Goal: Task Accomplishment & Management: Manage account settings

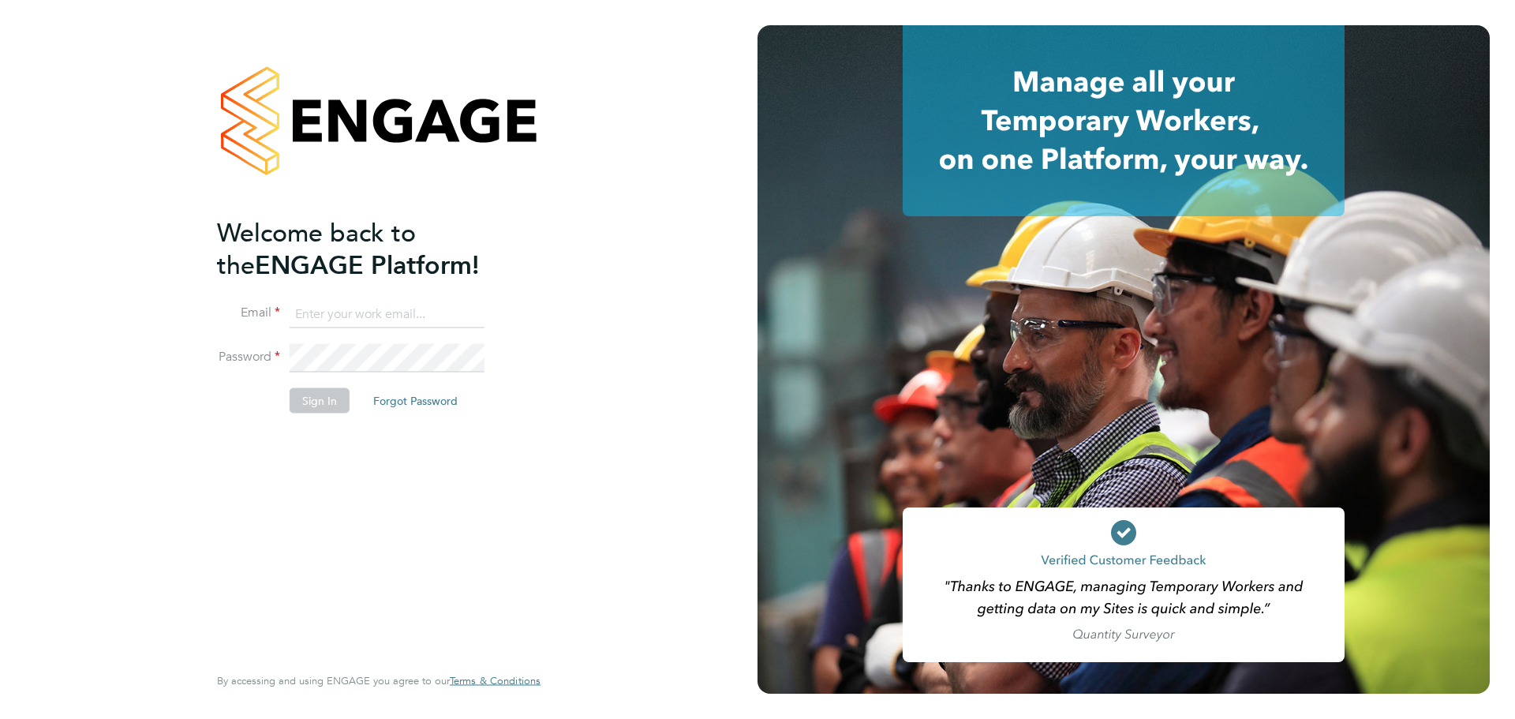
type input "louis.woodcock@vistry.co.uk"
click at [326, 395] on button "Sign In" at bounding box center [320, 400] width 60 height 25
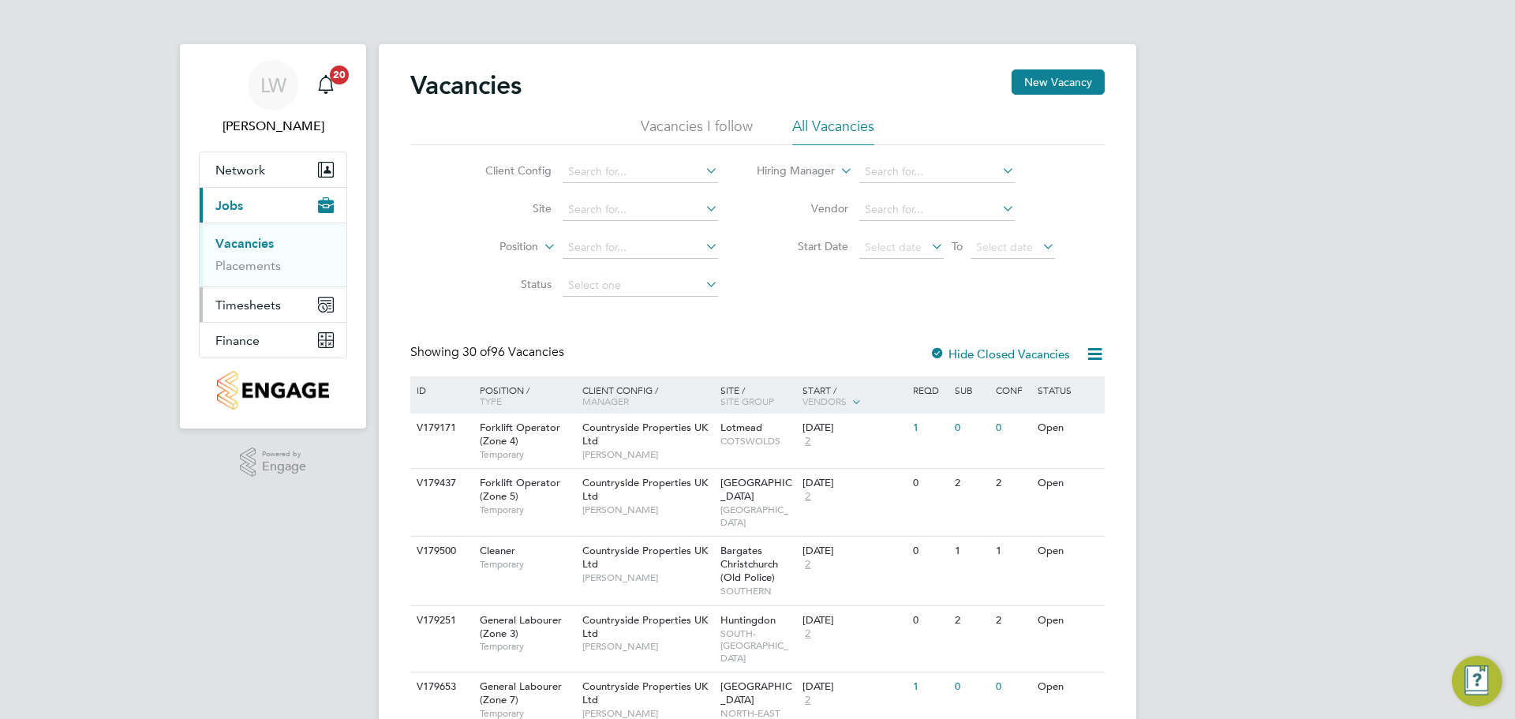
click at [268, 300] on span "Timesheets" at bounding box center [247, 305] width 65 height 15
click at [260, 279] on link "Timesheets" at bounding box center [247, 278] width 65 height 15
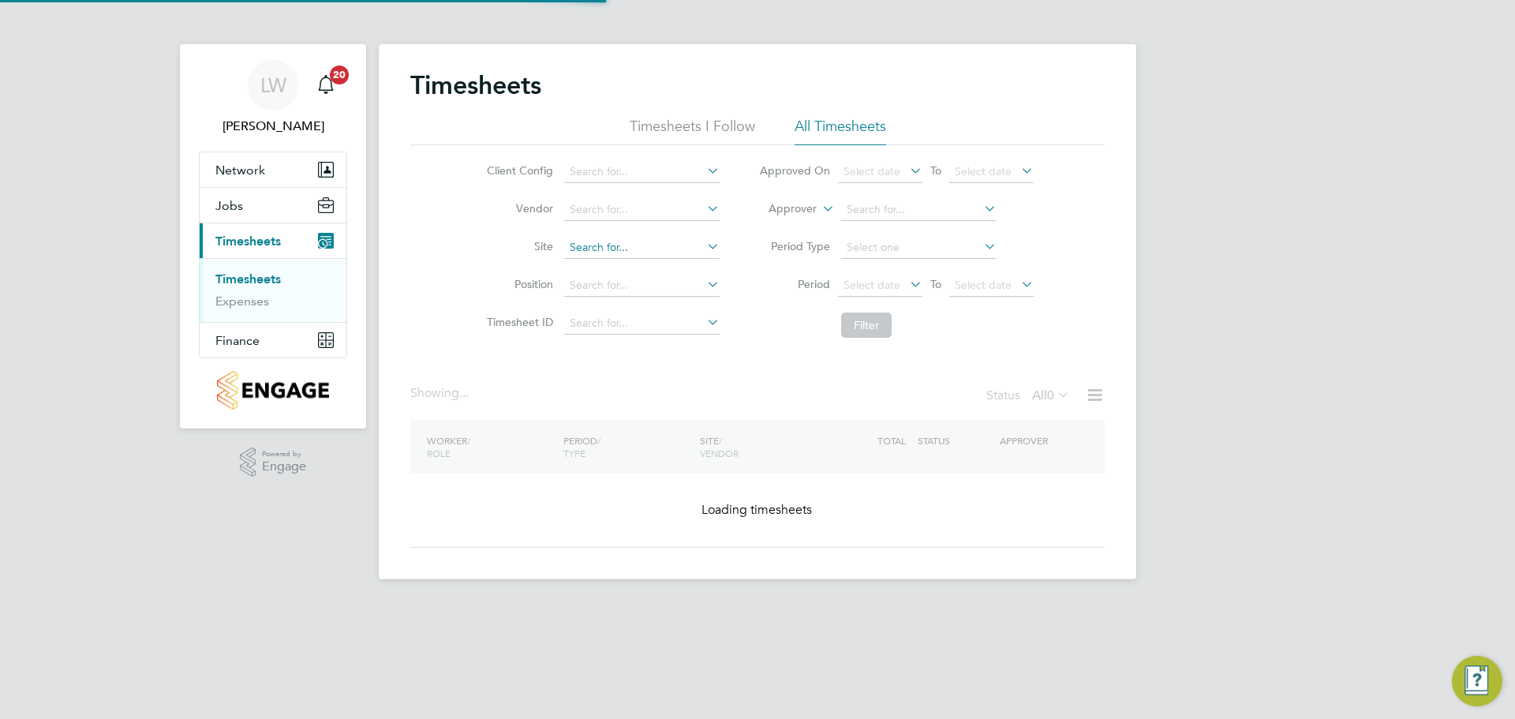
click at [612, 248] on input at bounding box center [641, 248] width 155 height 22
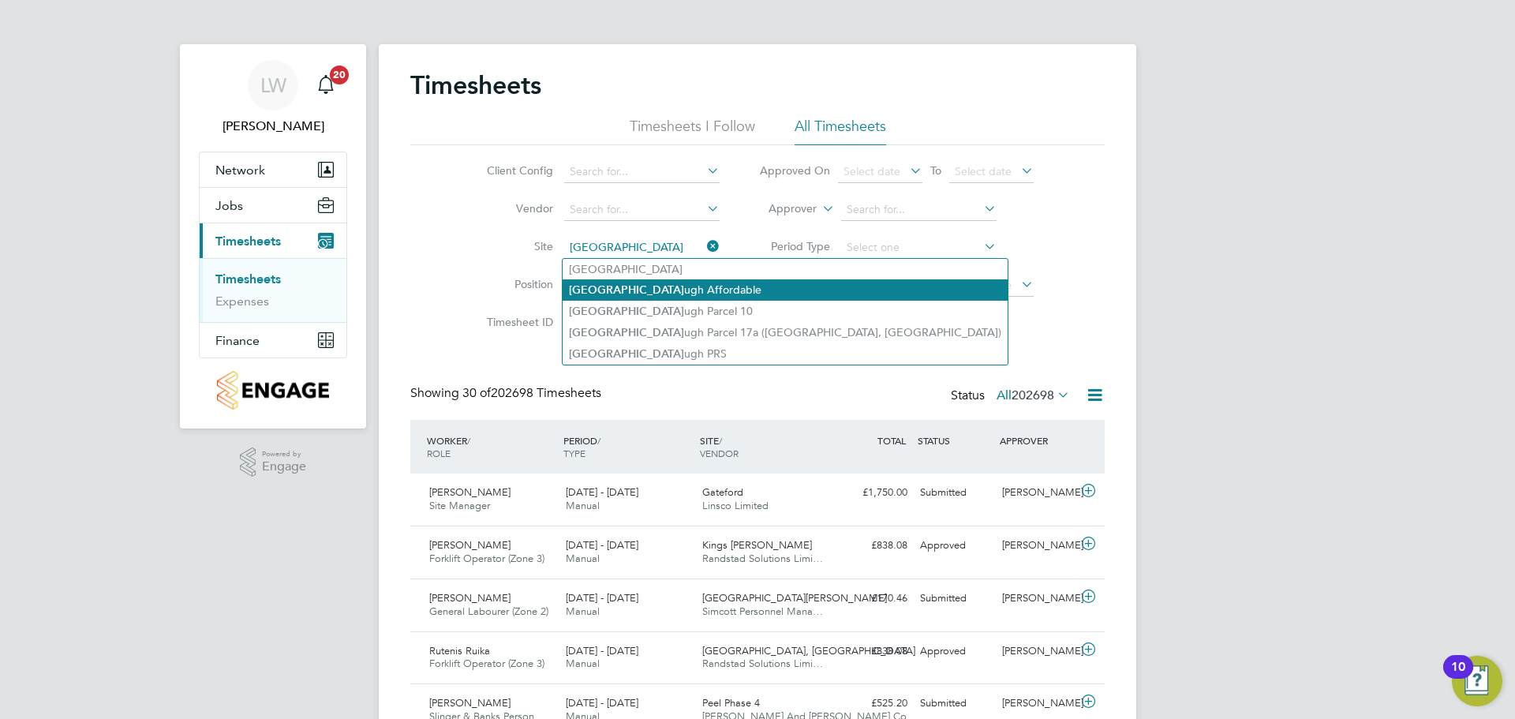
click at [642, 291] on li "Wellingboro ugh Affordable" at bounding box center [785, 289] width 445 height 21
type input "Wellingborough Affordable"
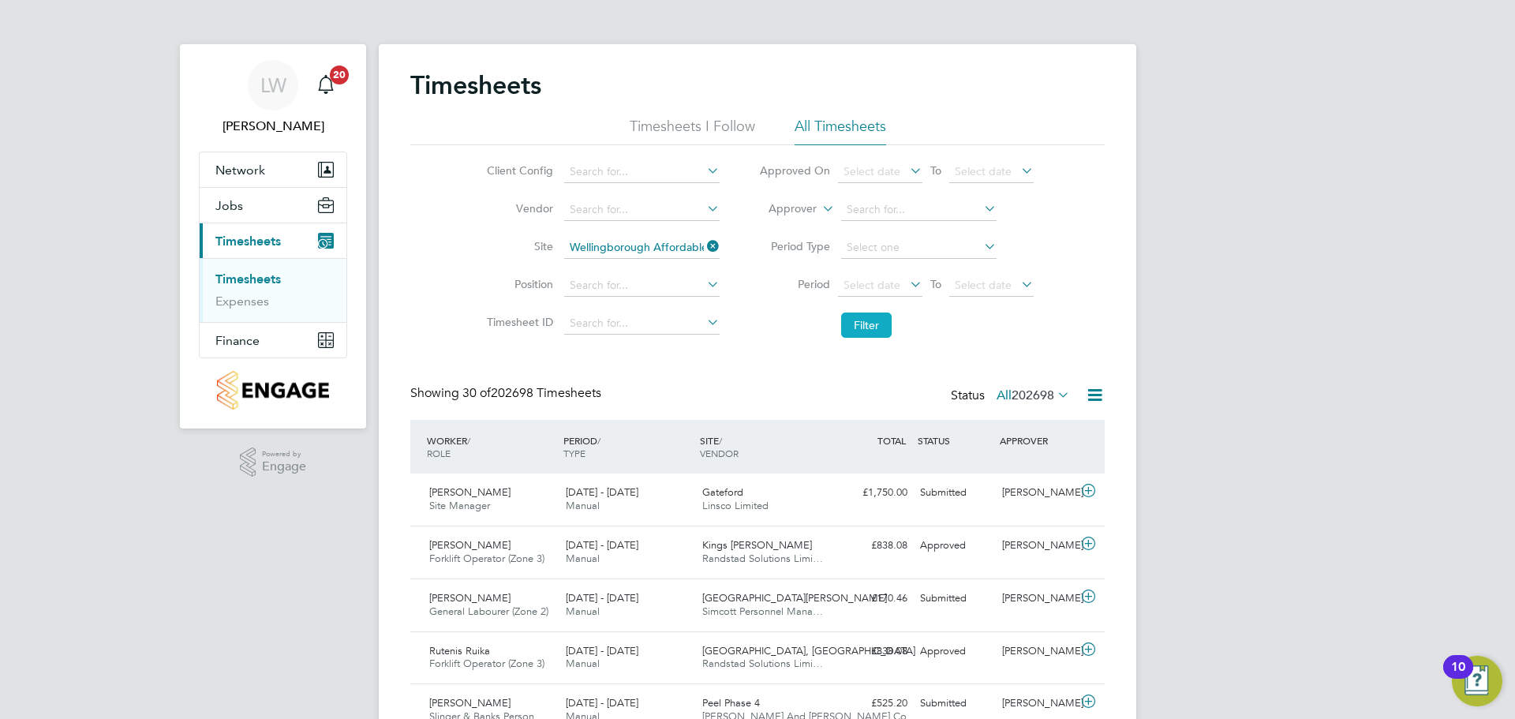
drag, startPoint x: 862, startPoint y: 316, endPoint x: 844, endPoint y: 322, distance: 19.0
click at [856, 317] on button "Filter" at bounding box center [866, 325] width 51 height 25
click at [1054, 394] on icon at bounding box center [1054, 395] width 0 height 22
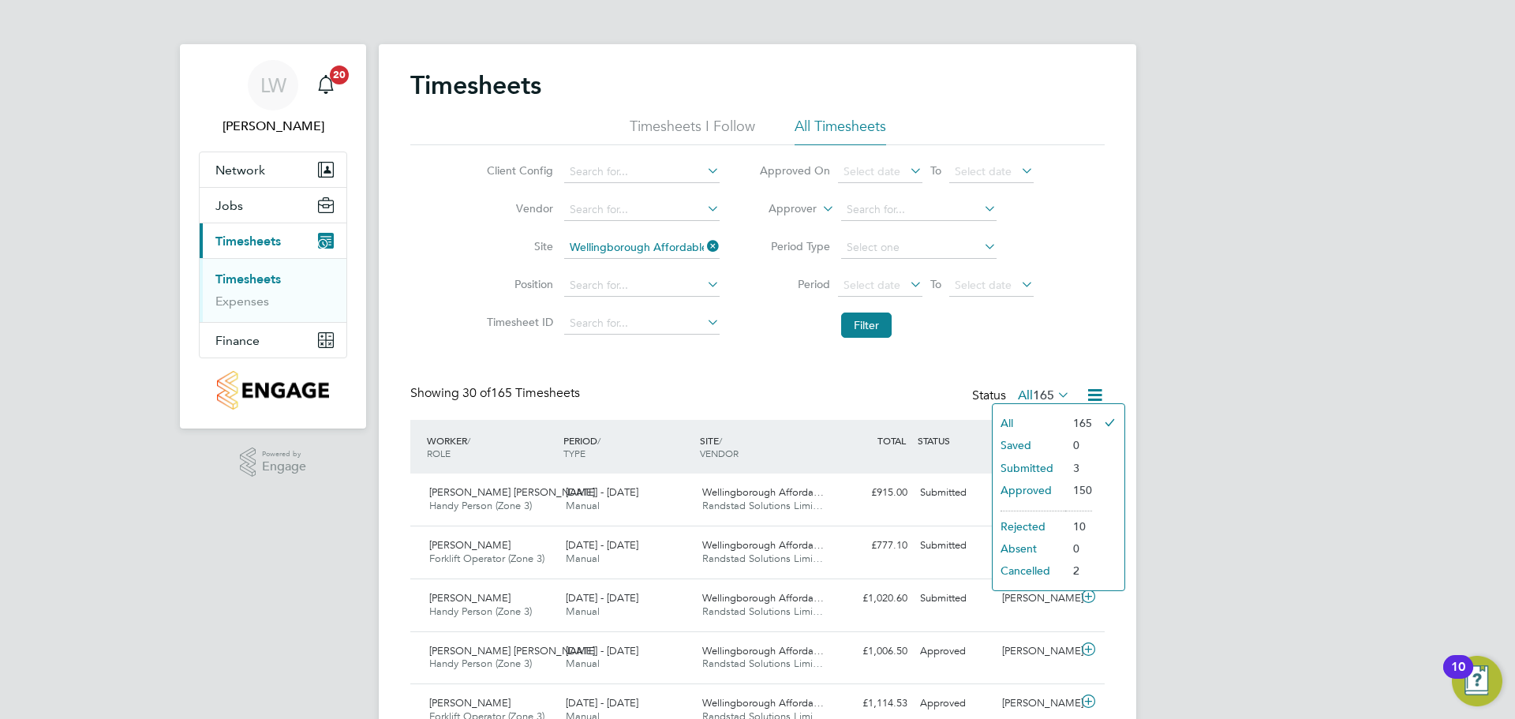
drag, startPoint x: 1078, startPoint y: 464, endPoint x: 1082, endPoint y: 491, distance: 27.1
click at [1078, 462] on li "3" at bounding box center [1078, 468] width 27 height 22
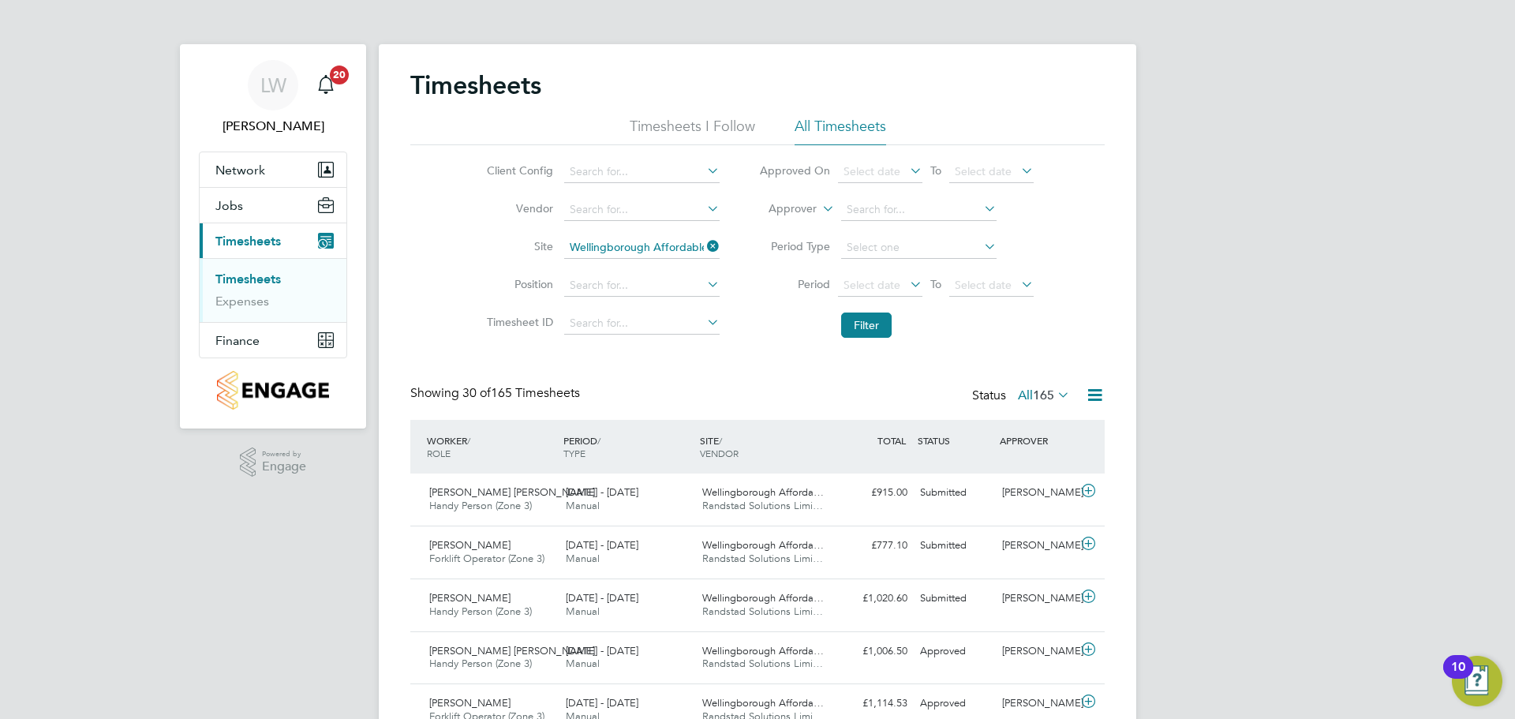
click at [1047, 391] on span "165" at bounding box center [1043, 395] width 21 height 16
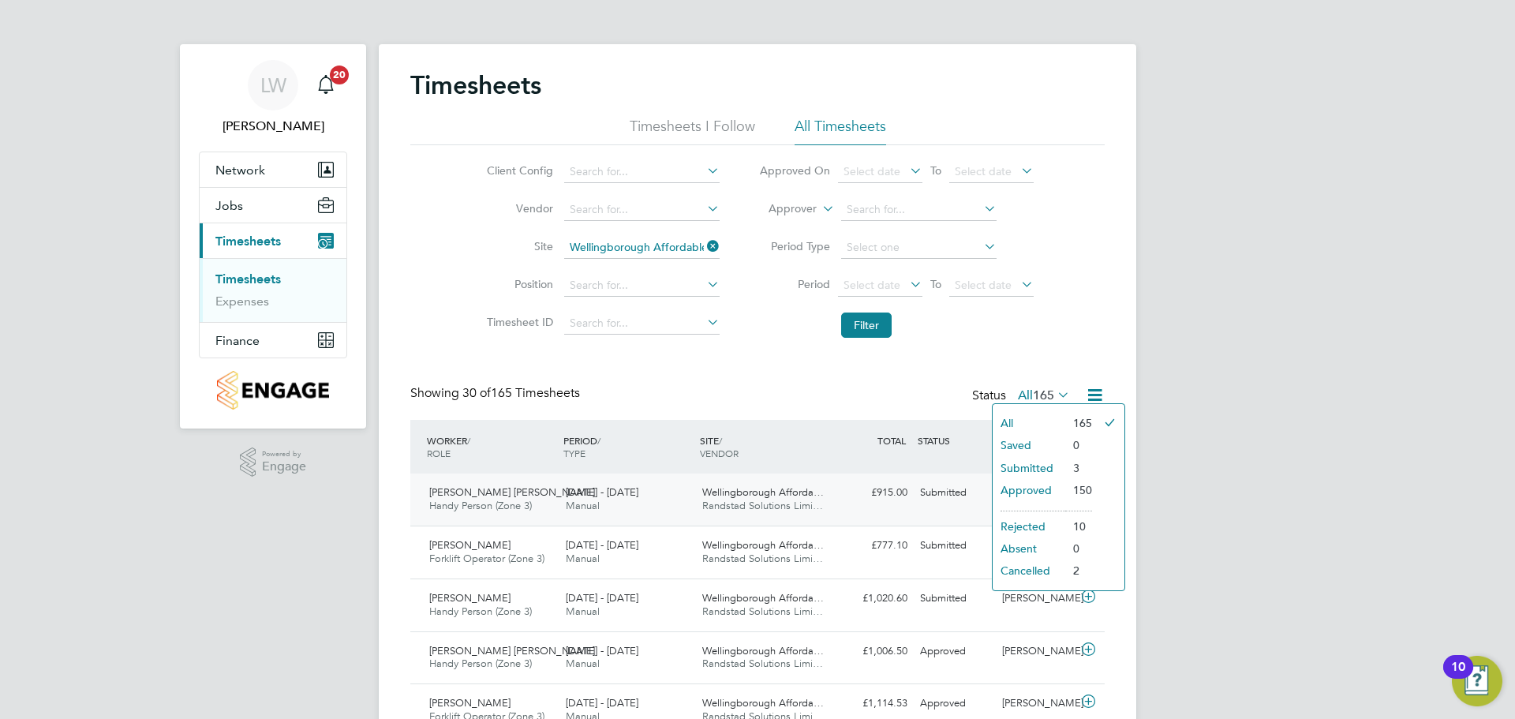
click at [1076, 477] on ul "165 0 3 150 10 0 2" at bounding box center [1078, 497] width 27 height 170
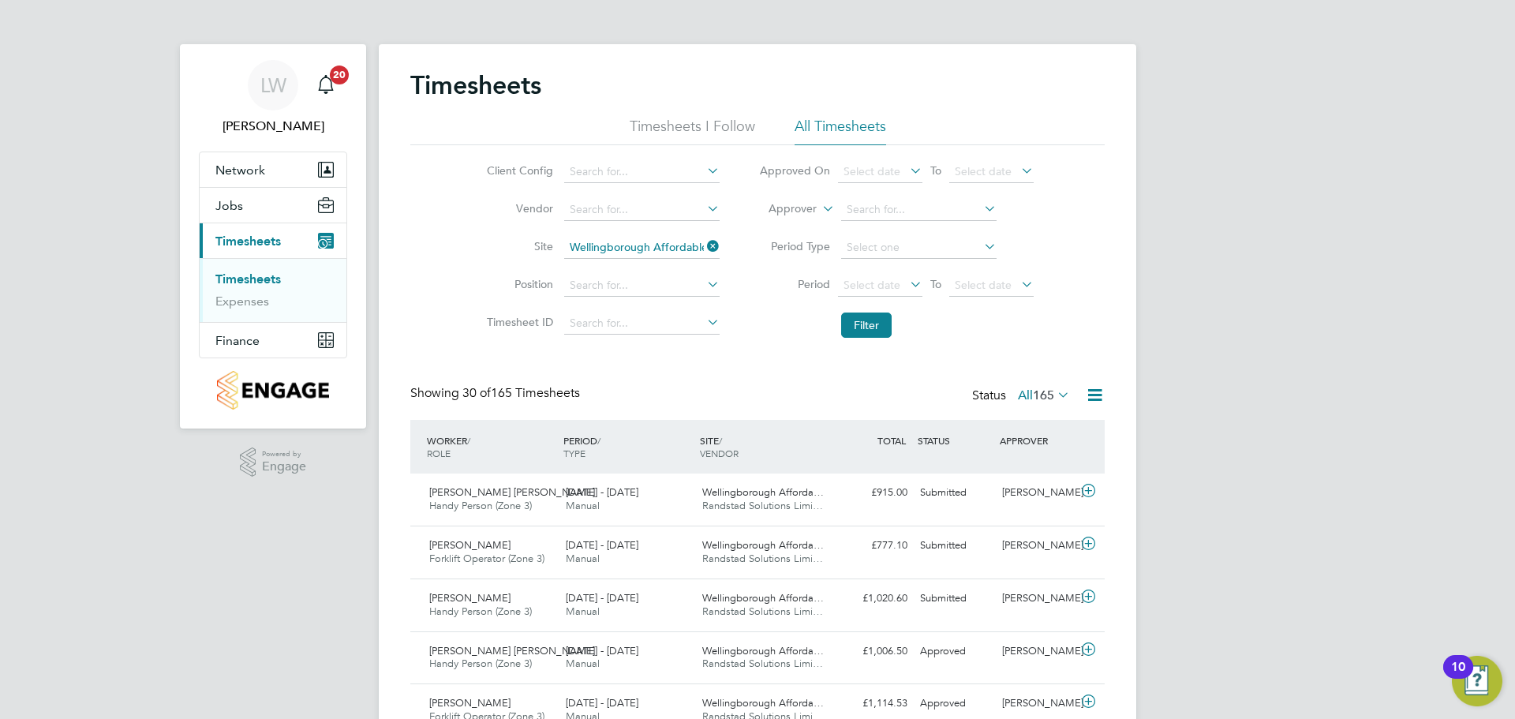
click at [1054, 394] on icon at bounding box center [1054, 395] width 0 height 22
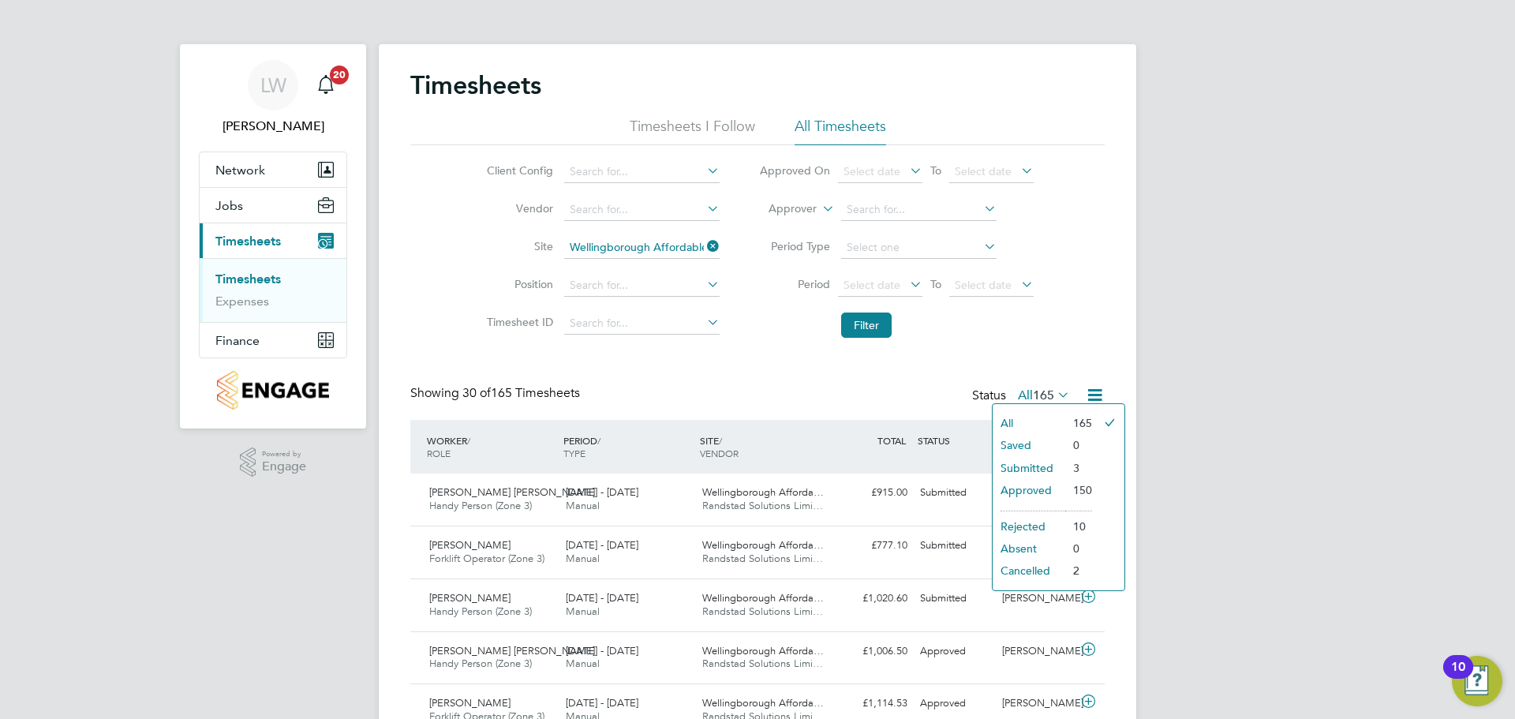
click at [1032, 460] on li "Submitted" at bounding box center [1029, 468] width 73 height 22
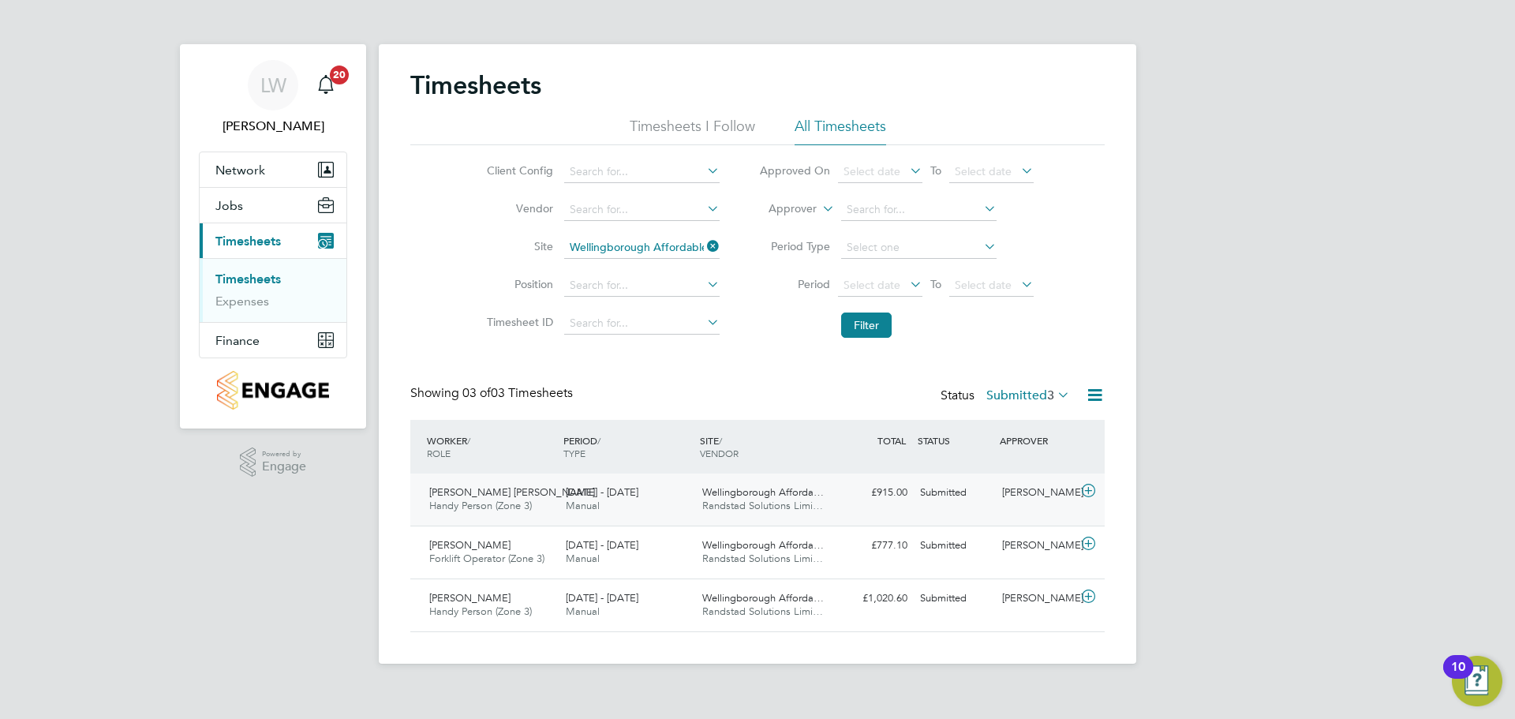
click at [757, 500] on span "Randstad Solutions Limi…" at bounding box center [762, 505] width 121 height 13
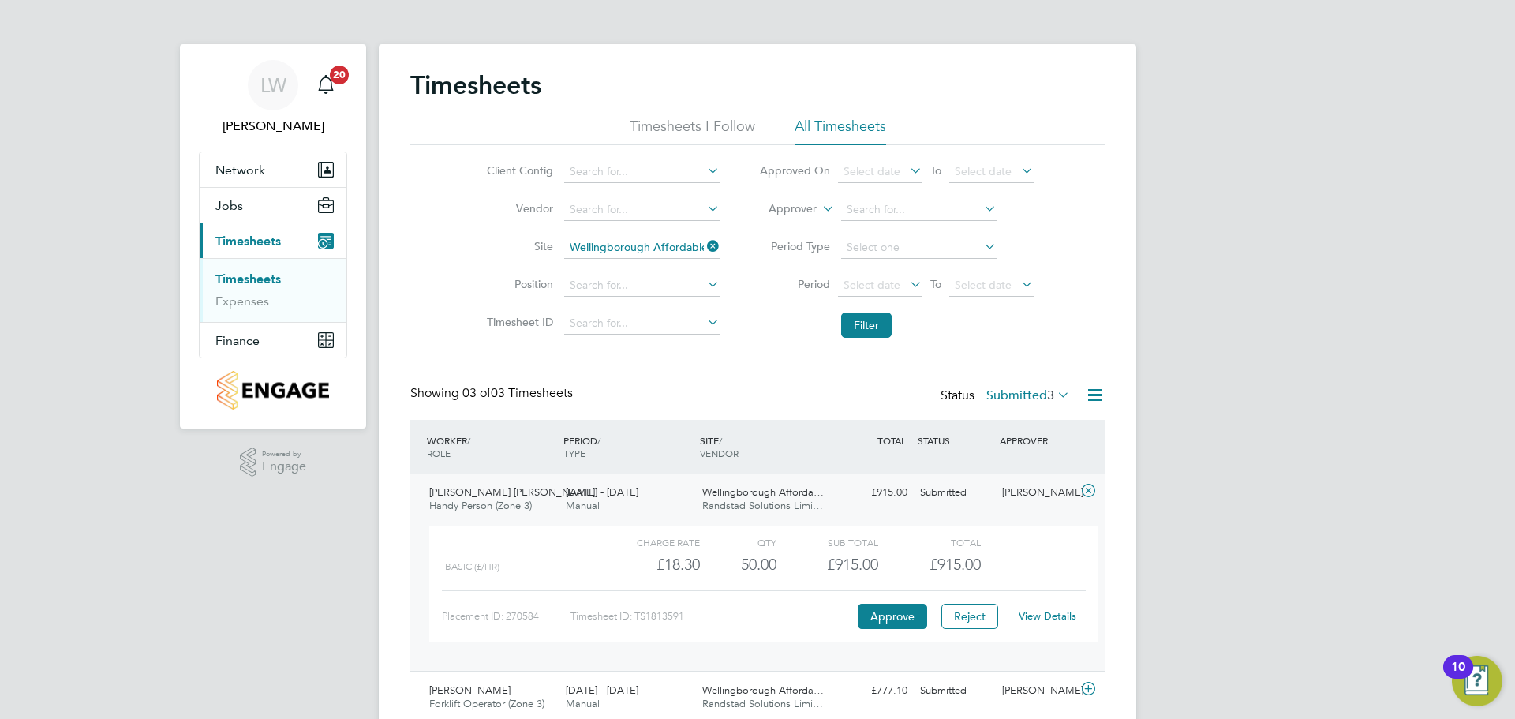
click at [756, 489] on span "Wellingborough Afforda…" at bounding box center [763, 491] width 122 height 13
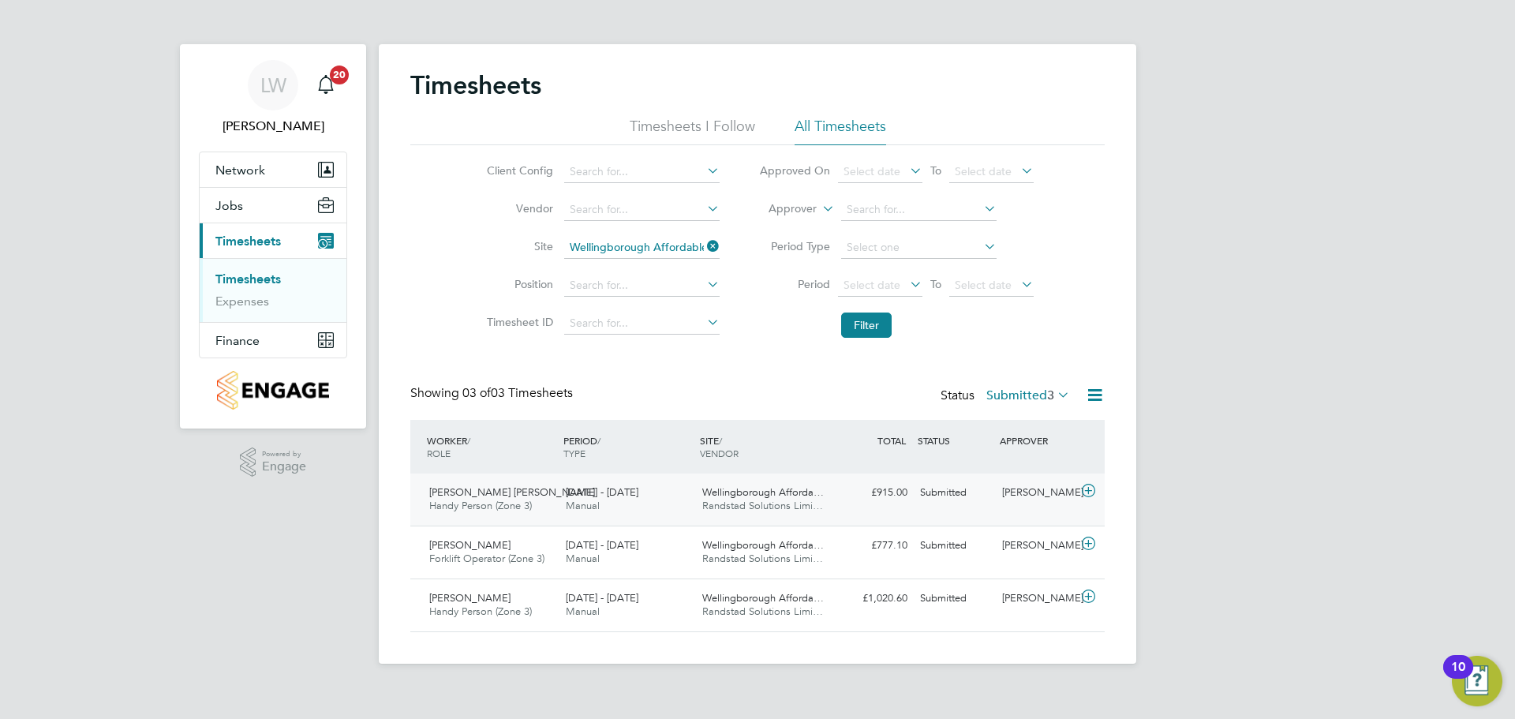
click at [755, 489] on span "Wellingborough Afforda…" at bounding box center [763, 491] width 122 height 13
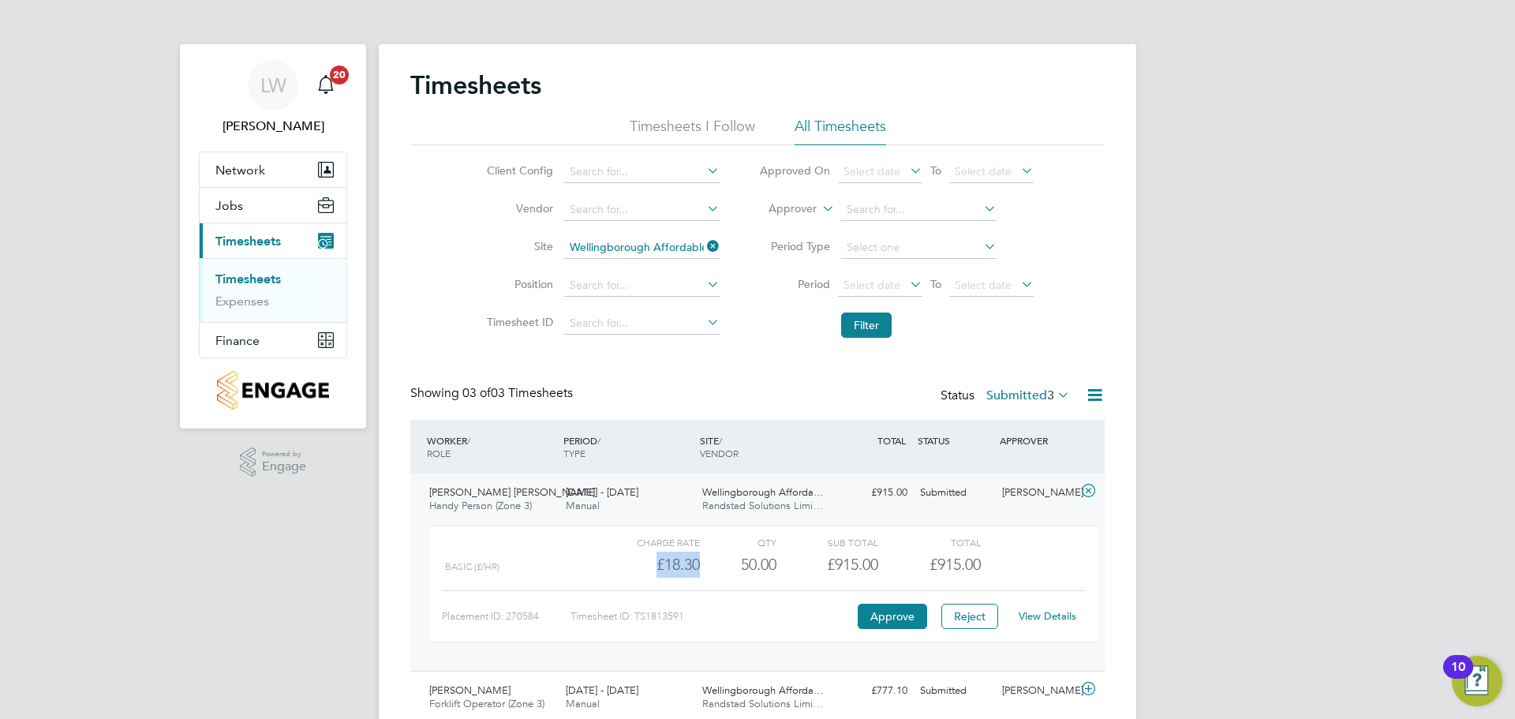
drag, startPoint x: 699, startPoint y: 560, endPoint x: 652, endPoint y: 565, distance: 47.7
click at [648, 560] on div "£18.30" at bounding box center [649, 565] width 102 height 26
click at [655, 566] on div "£18.30" at bounding box center [649, 565] width 102 height 26
drag, startPoint x: 655, startPoint y: 567, endPoint x: 825, endPoint y: 567, distance: 170.5
click at [822, 567] on div "Basic (£/HR) £18.30 50 50.00 50 £915.00 £915.00" at bounding box center [763, 565] width 669 height 26
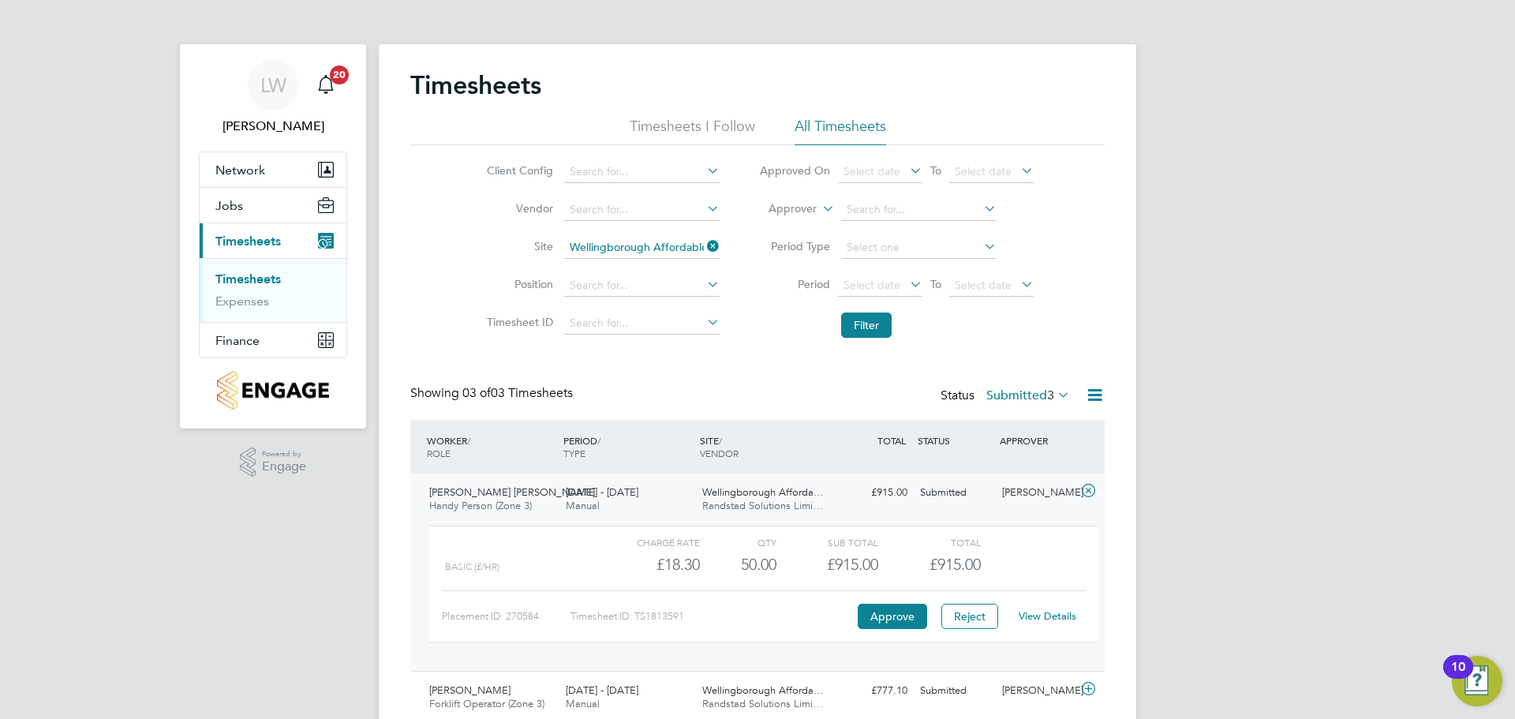
click at [831, 567] on div "£915.00" at bounding box center [828, 565] width 102 height 26
click at [901, 564] on div "£915.00" at bounding box center [929, 565] width 102 height 26
drag, startPoint x: 878, startPoint y: 566, endPoint x: 709, endPoint y: 560, distance: 168.2
click at [718, 560] on div "Basic (£/HR) £18.30 50 50.00 50 £915.00 £915.00" at bounding box center [763, 565] width 669 height 26
click at [654, 560] on div "£18.30" at bounding box center [649, 565] width 102 height 26
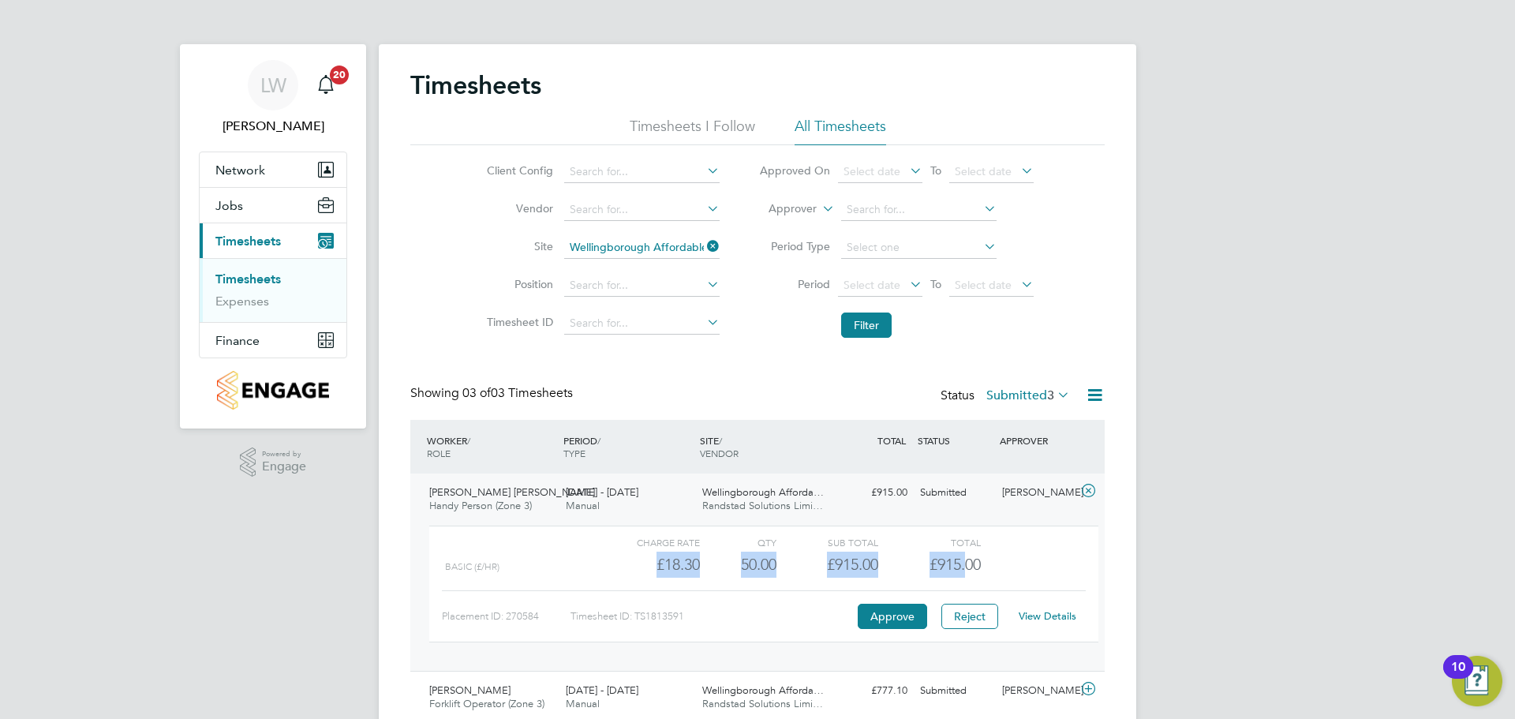
drag, startPoint x: 633, startPoint y: 559, endPoint x: 975, endPoint y: 557, distance: 341.7
click at [975, 557] on div "Basic (£/HR) £18.30 50 50.00 50 £915.00 £915.00" at bounding box center [763, 565] width 669 height 26
click at [979, 570] on span "£915.00" at bounding box center [955, 564] width 51 height 19
drag, startPoint x: 985, startPoint y: 567, endPoint x: 679, endPoint y: 568, distance: 305.4
click at [679, 568] on div "Basic (£/HR) £18.30 50 50.00 50 £915.00 £915.00" at bounding box center [763, 565] width 669 height 26
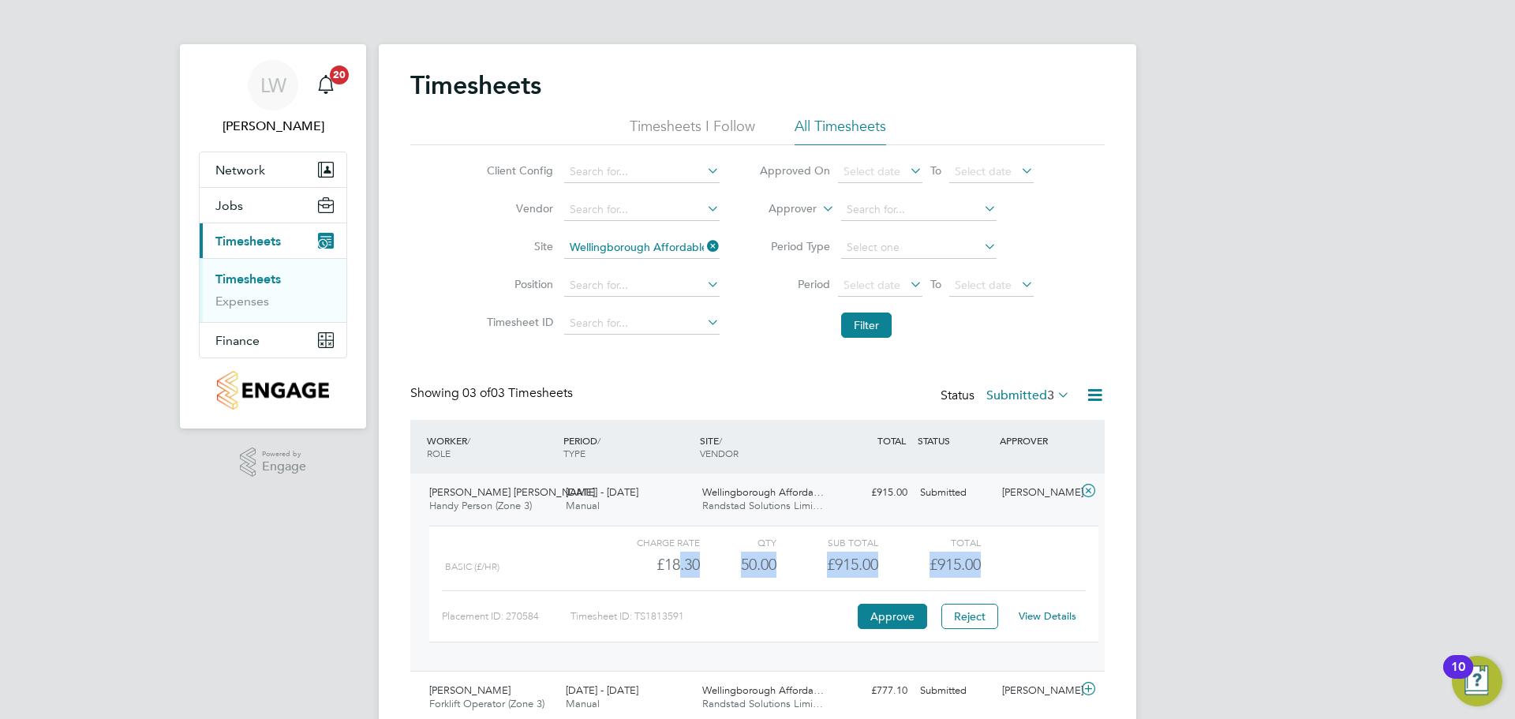
click at [679, 565] on div "£18.30" at bounding box center [649, 565] width 102 height 26
drag, startPoint x: 669, startPoint y: 560, endPoint x: 690, endPoint y: 560, distance: 20.5
click at [669, 560] on div "£18.30" at bounding box center [649, 565] width 102 height 26
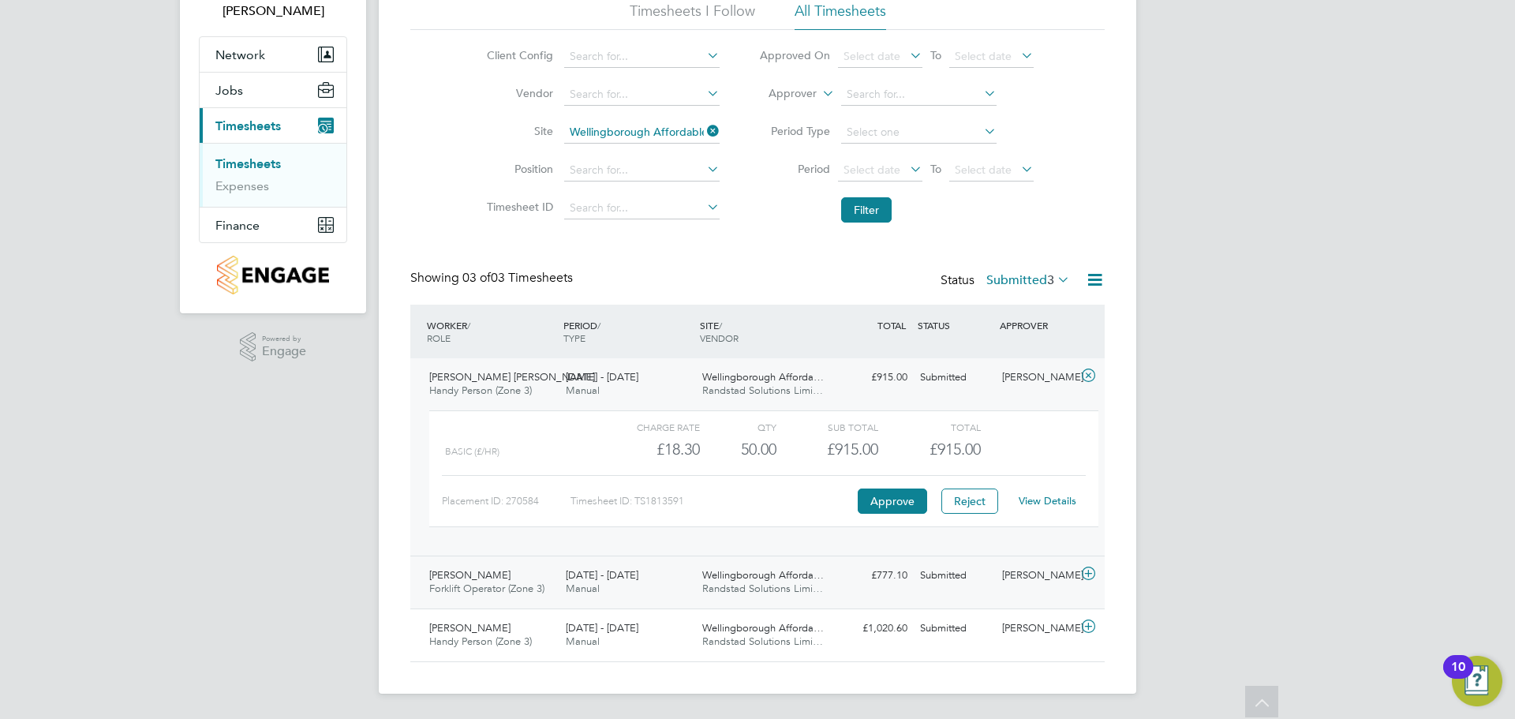
click at [636, 563] on div "[DATE] - [DATE] Manual" at bounding box center [628, 582] width 137 height 39
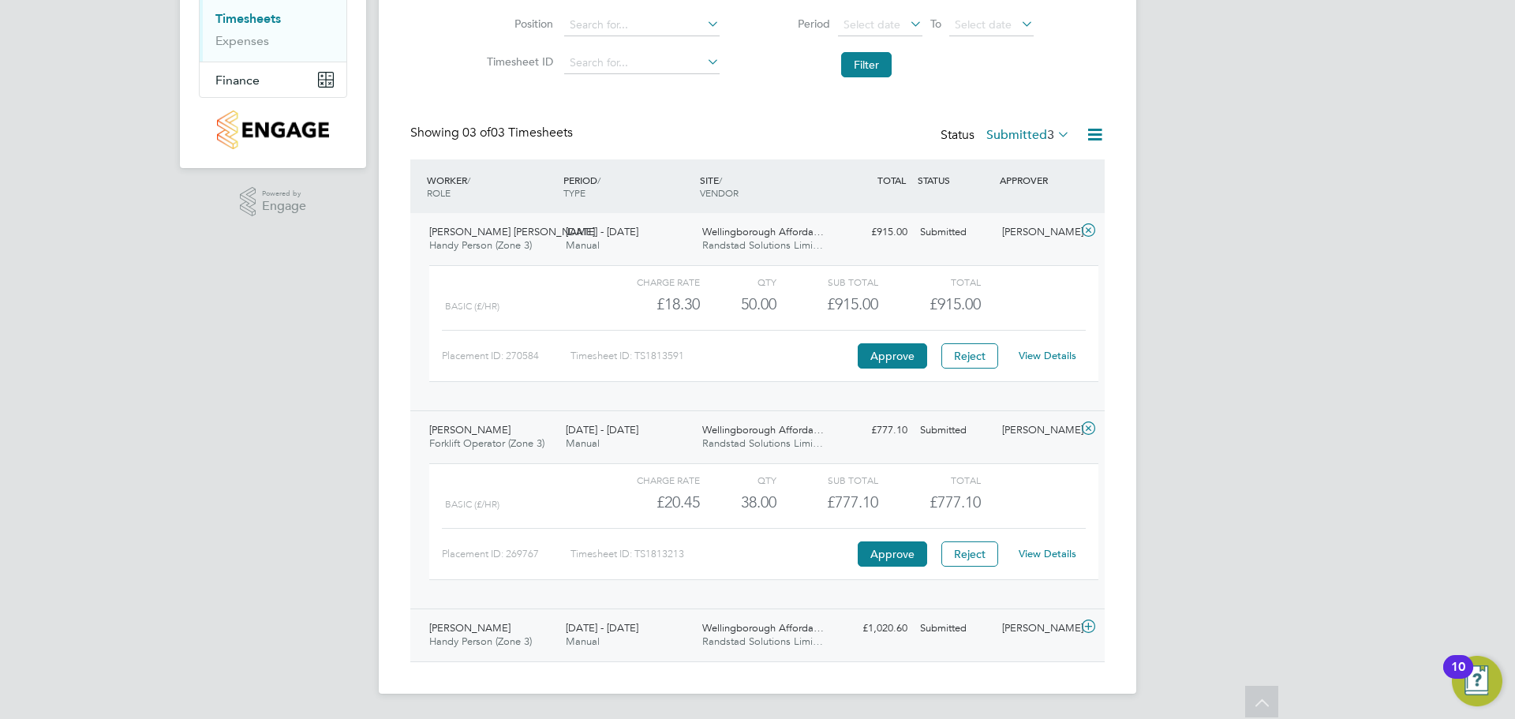
click at [672, 622] on div "[DATE] - [DATE] Manual" at bounding box center [628, 635] width 137 height 39
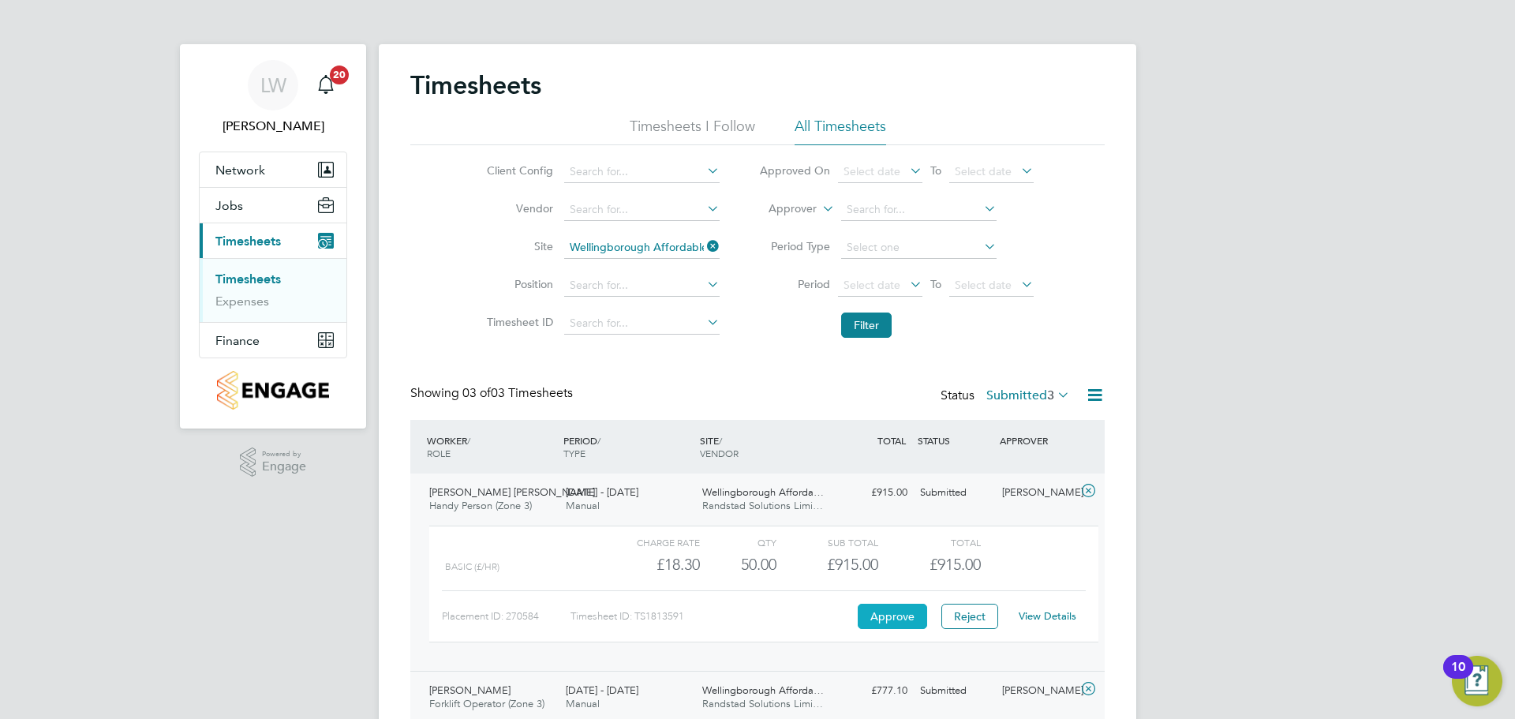
click at [873, 612] on button "Approve" at bounding box center [892, 616] width 69 height 25
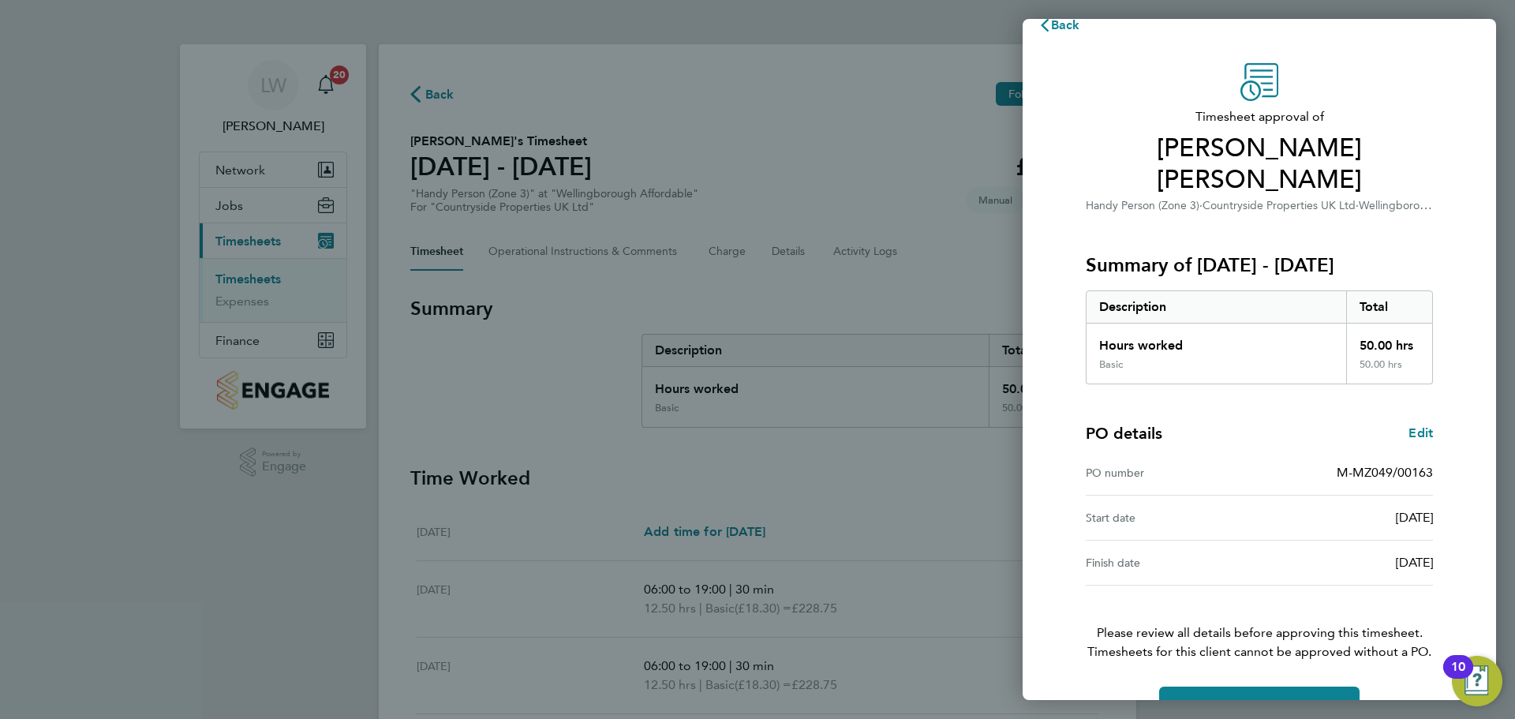
scroll to position [37, 0]
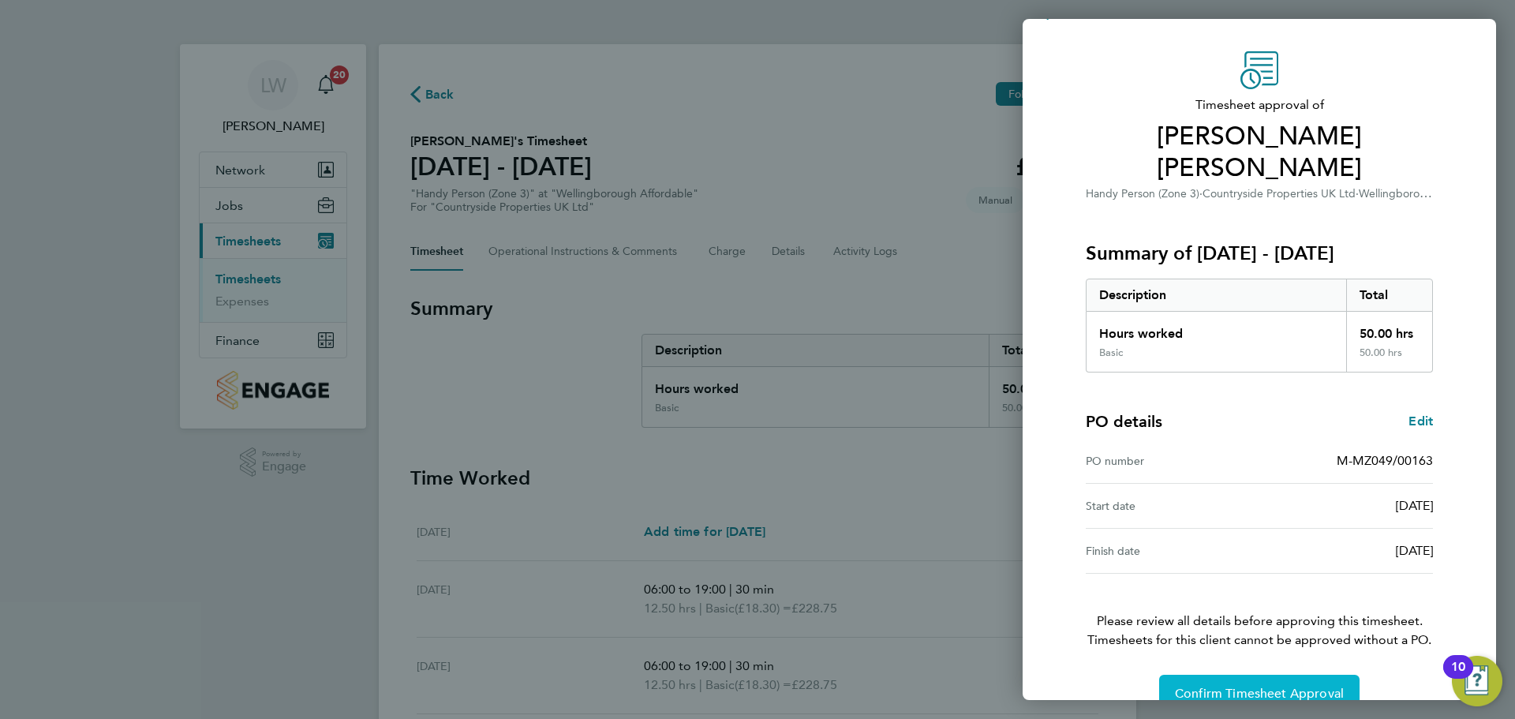
click at [1260, 675] on button "Confirm Timesheet Approval" at bounding box center [1259, 694] width 200 height 38
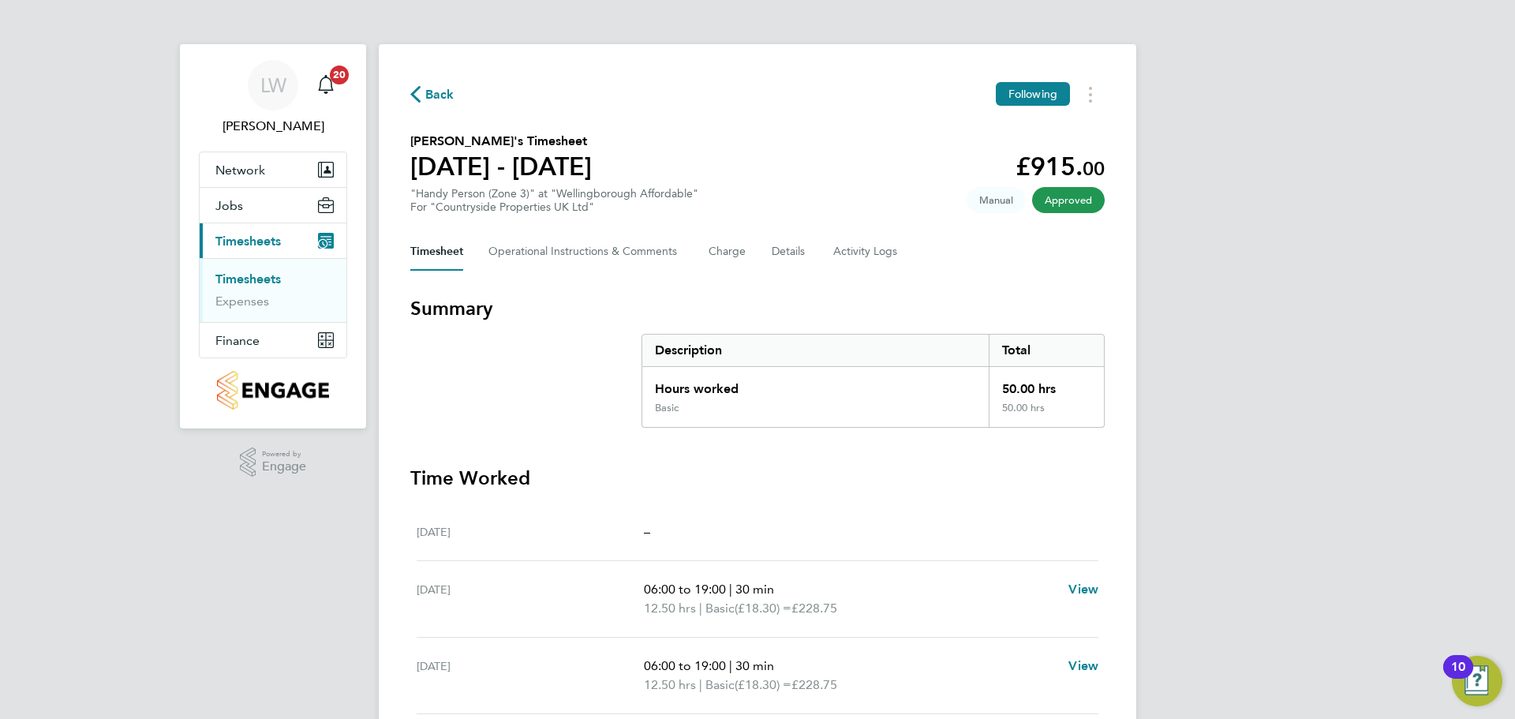
click at [261, 276] on link "Timesheets" at bounding box center [247, 278] width 65 height 15
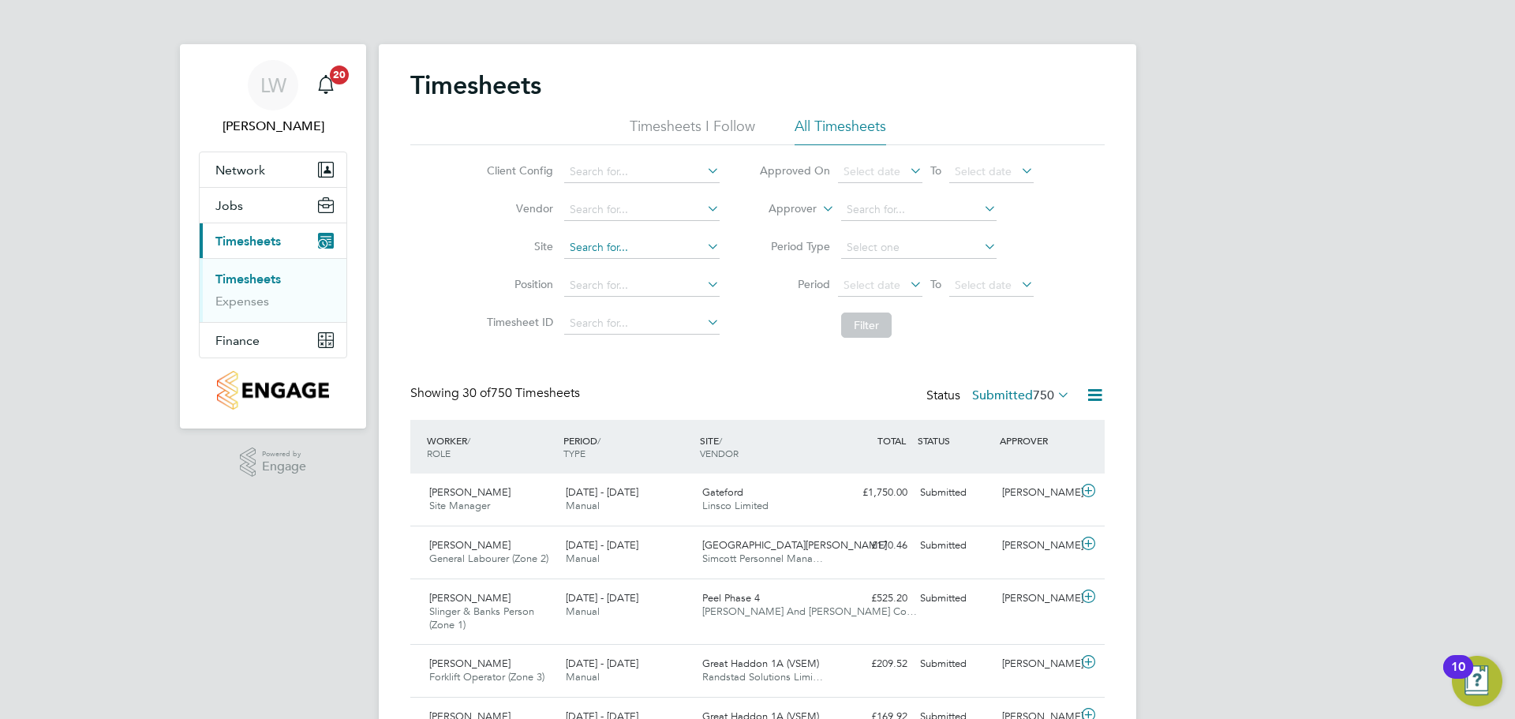
click at [626, 238] on input at bounding box center [641, 248] width 155 height 22
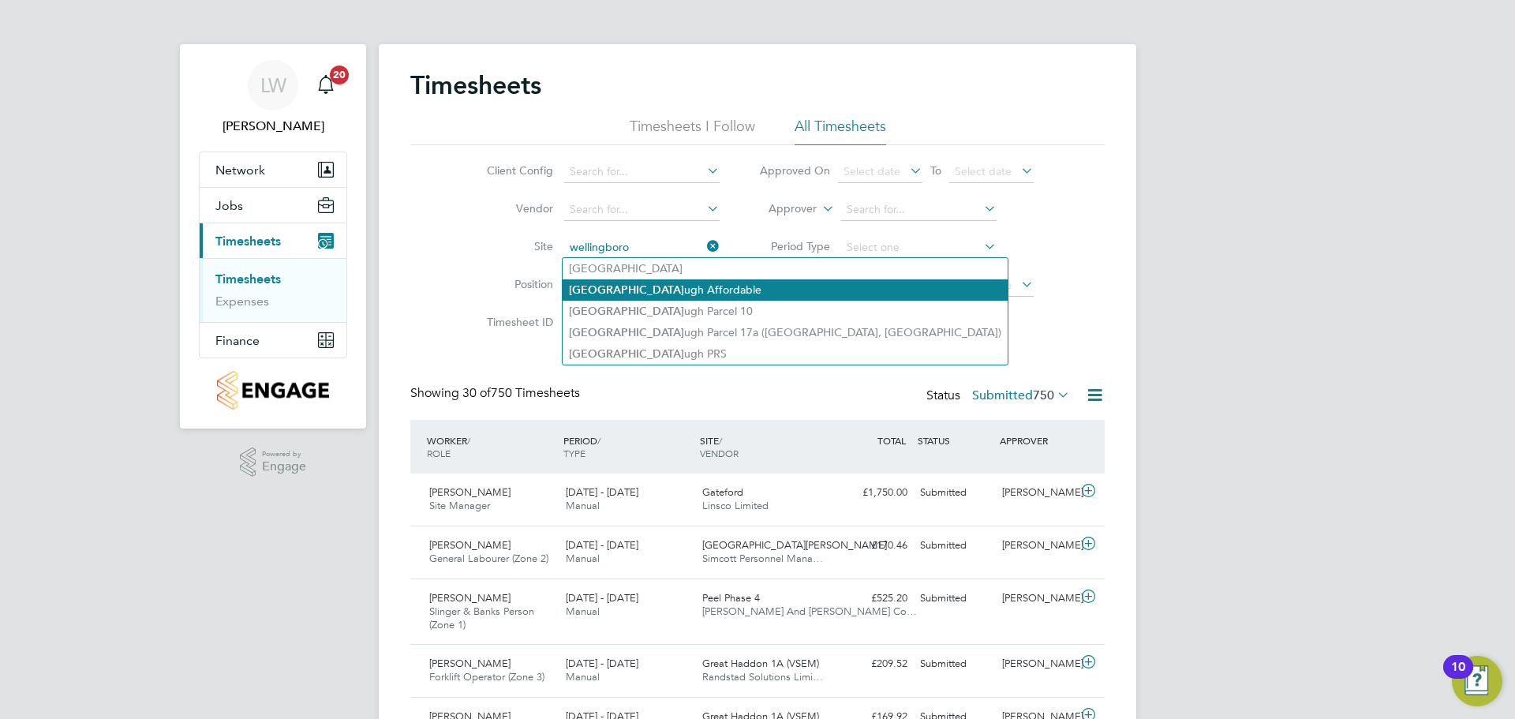
drag, startPoint x: 638, startPoint y: 281, endPoint x: 680, endPoint y: 293, distance: 44.2
click at [638, 281] on li "Wellingboro ugh Affordable" at bounding box center [785, 289] width 445 height 21
type input "Wellingborough Affordable"
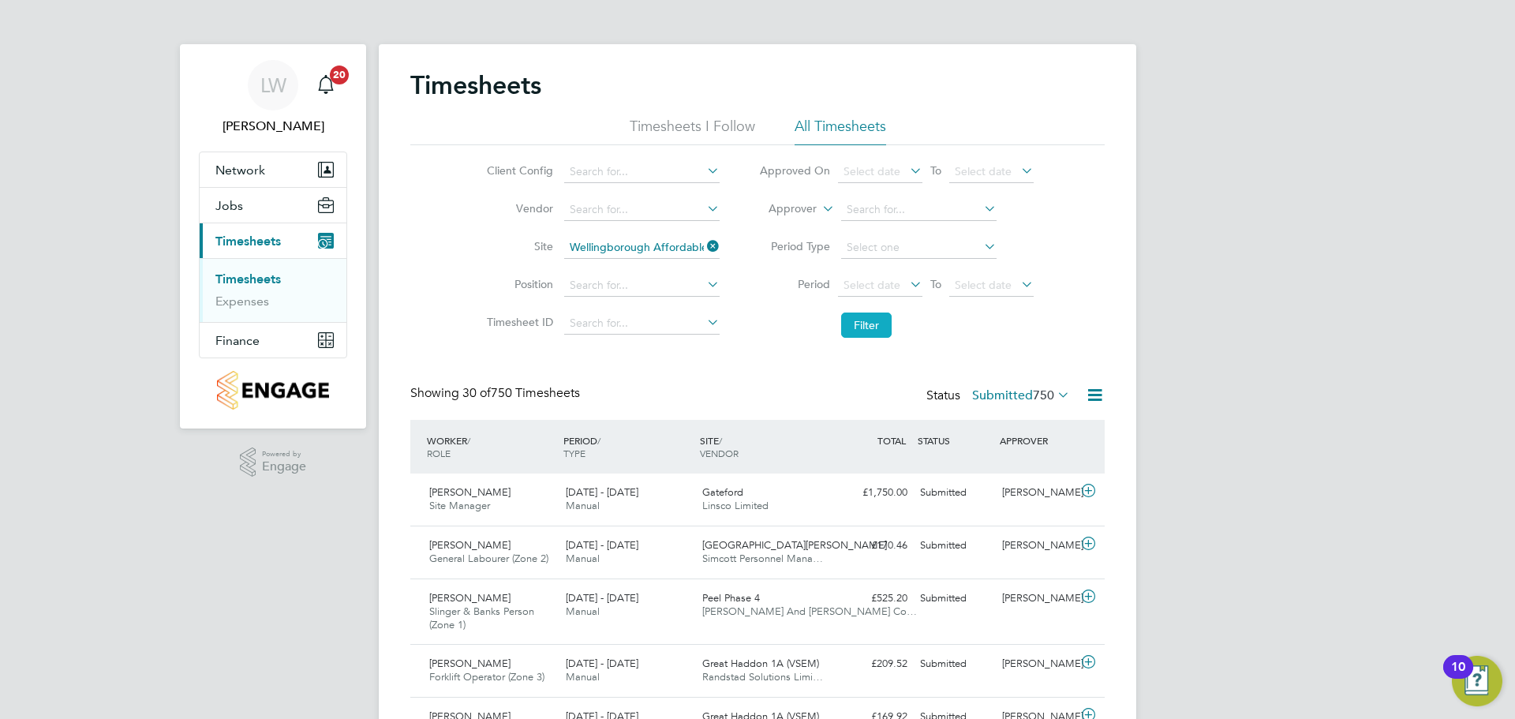
click at [864, 324] on button "Filter" at bounding box center [866, 325] width 51 height 25
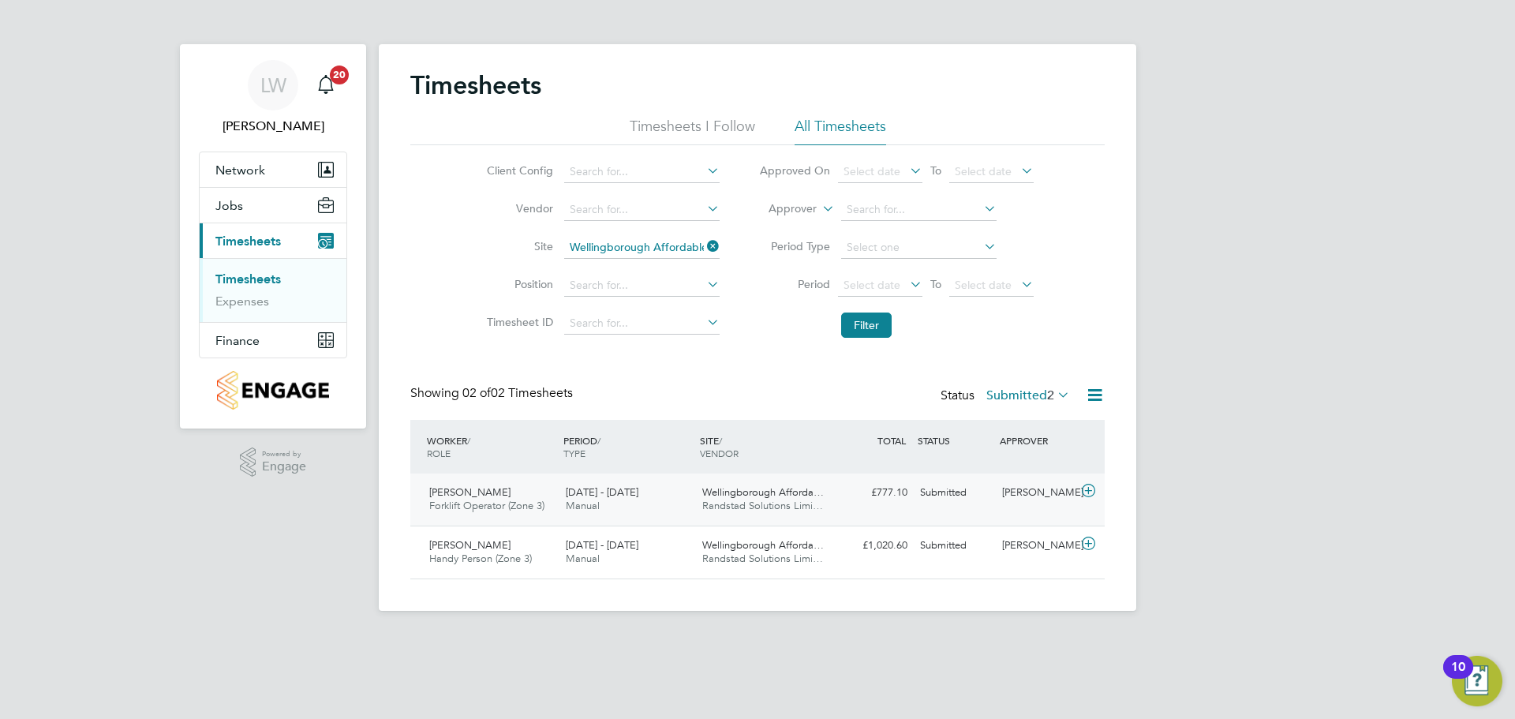
click at [799, 488] on span "Wellingborough Afforda…" at bounding box center [763, 491] width 122 height 13
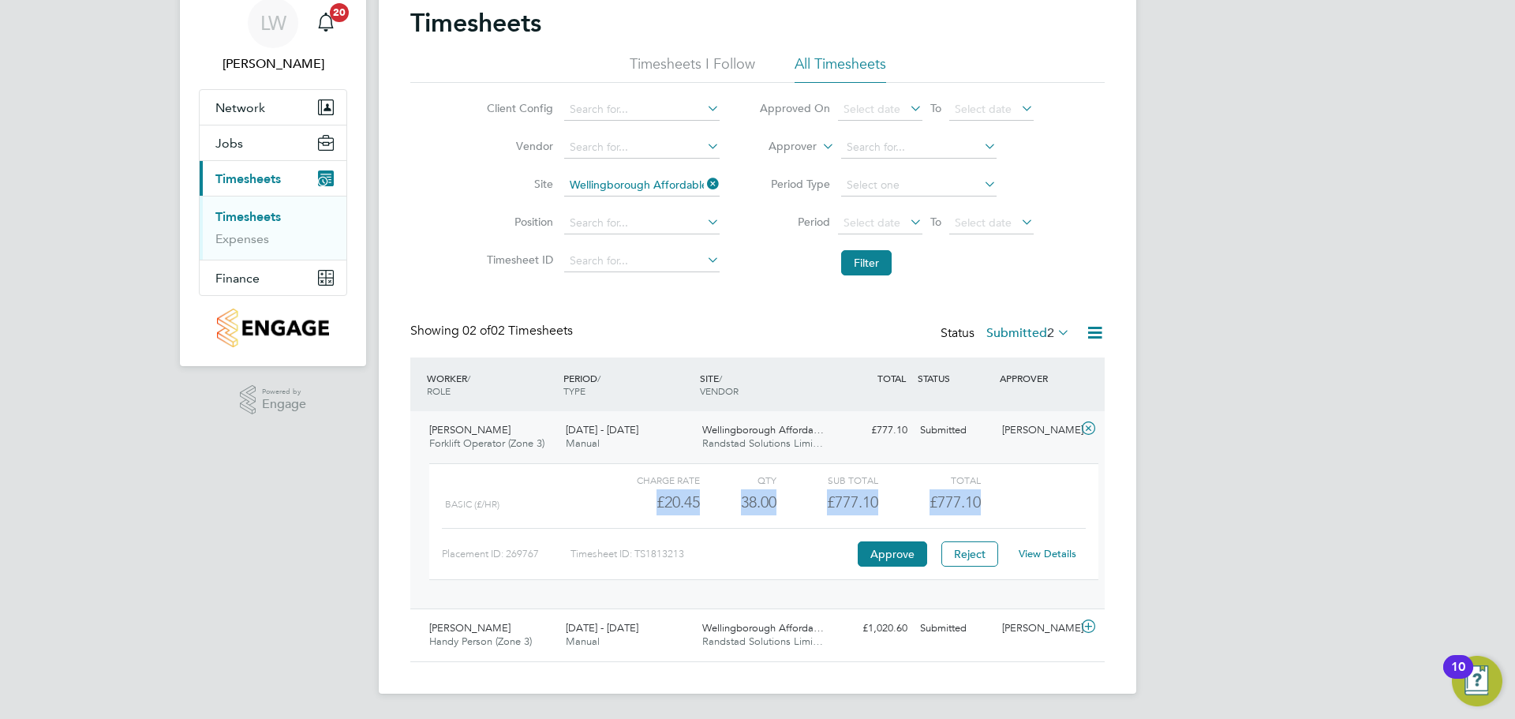
drag, startPoint x: 650, startPoint y: 500, endPoint x: 979, endPoint y: 507, distance: 328.4
click at [979, 507] on div "Basic (£/HR) £20.45 38 38.00 38 £777.10 £777.10" at bounding box center [763, 502] width 669 height 26
click at [979, 507] on span "£777.10" at bounding box center [955, 501] width 51 height 19
click at [887, 551] on button "Approve" at bounding box center [892, 553] width 69 height 25
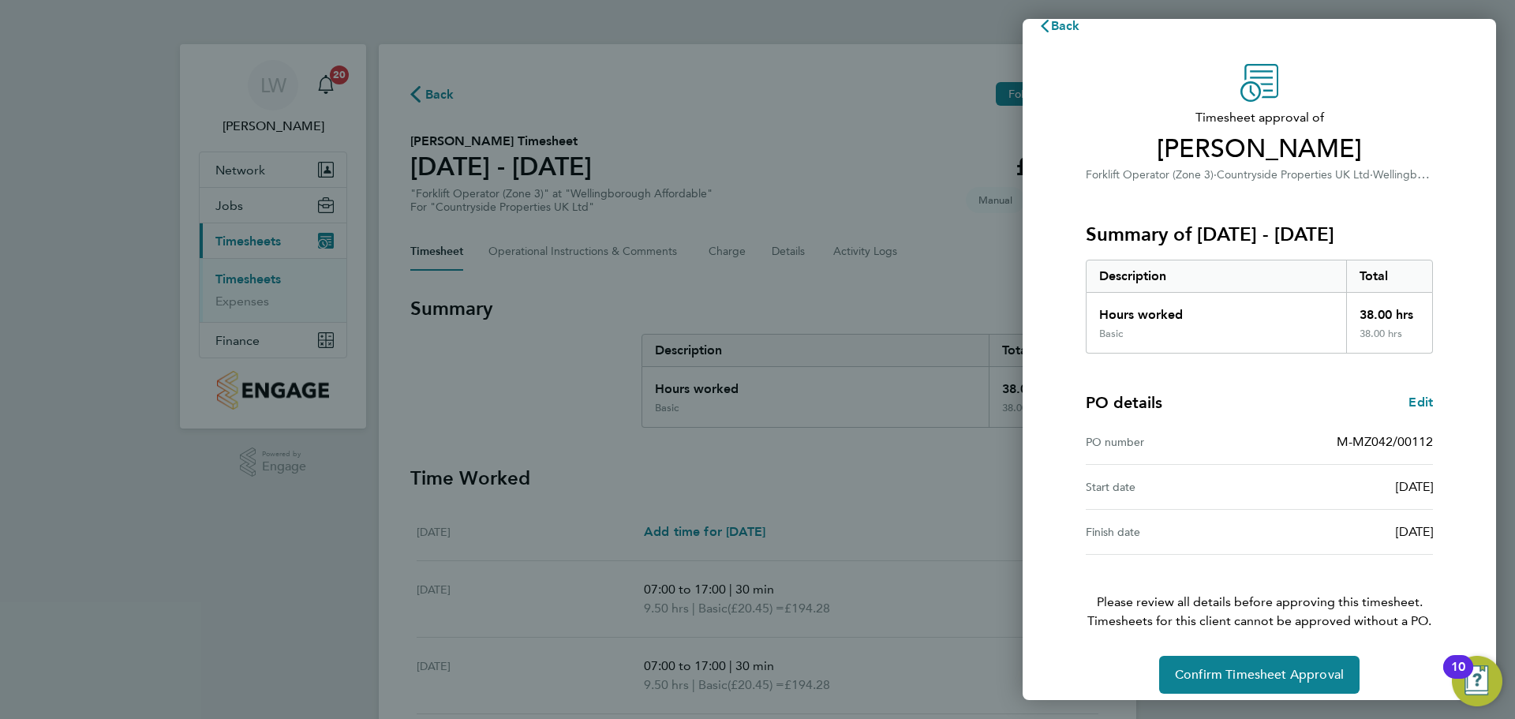
scroll to position [37, 0]
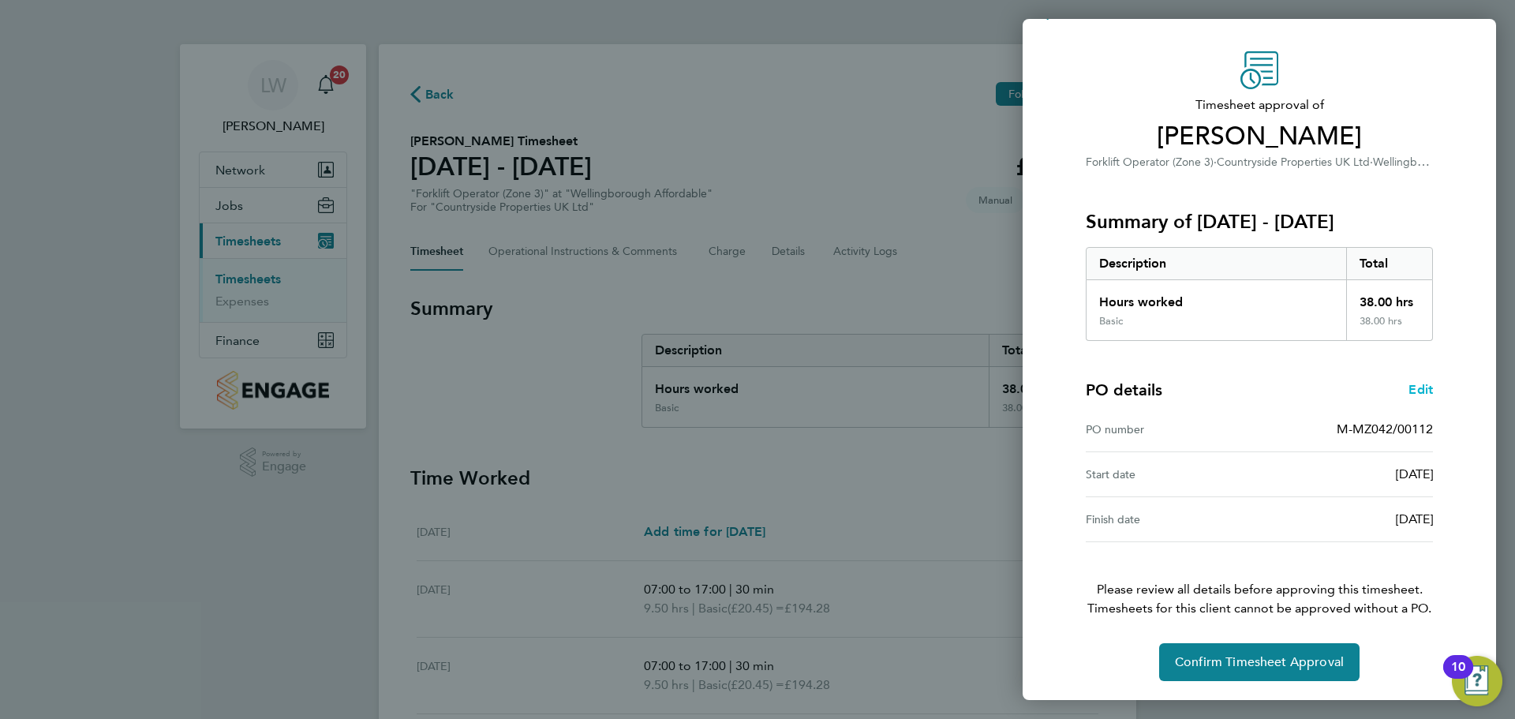
click at [1426, 385] on span "Edit" at bounding box center [1421, 389] width 24 height 15
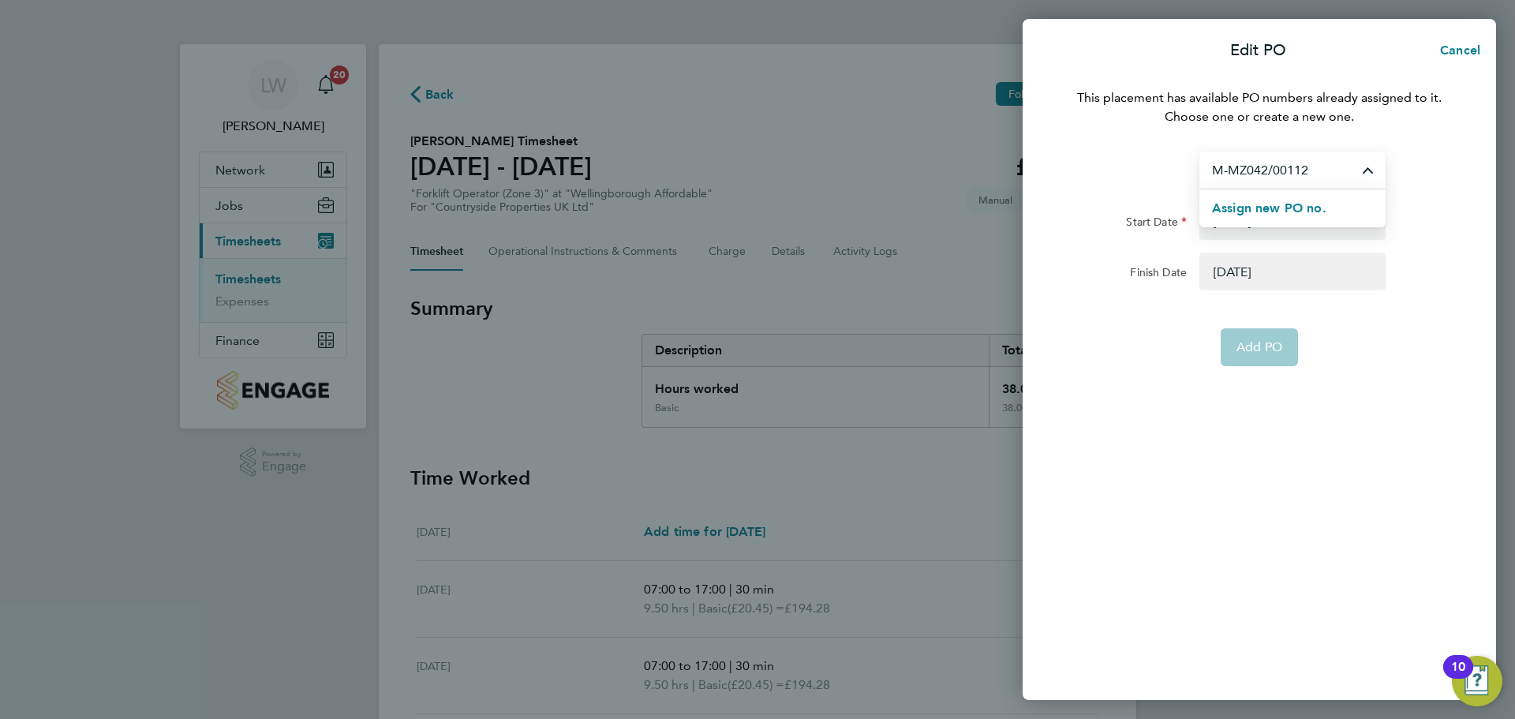
click at [1322, 159] on input "M-MZ042/00112" at bounding box center [1293, 170] width 186 height 37
type input "M-MZ042/00290"
click at [1317, 200] on span "Assign new PO no." at bounding box center [1269, 207] width 114 height 15
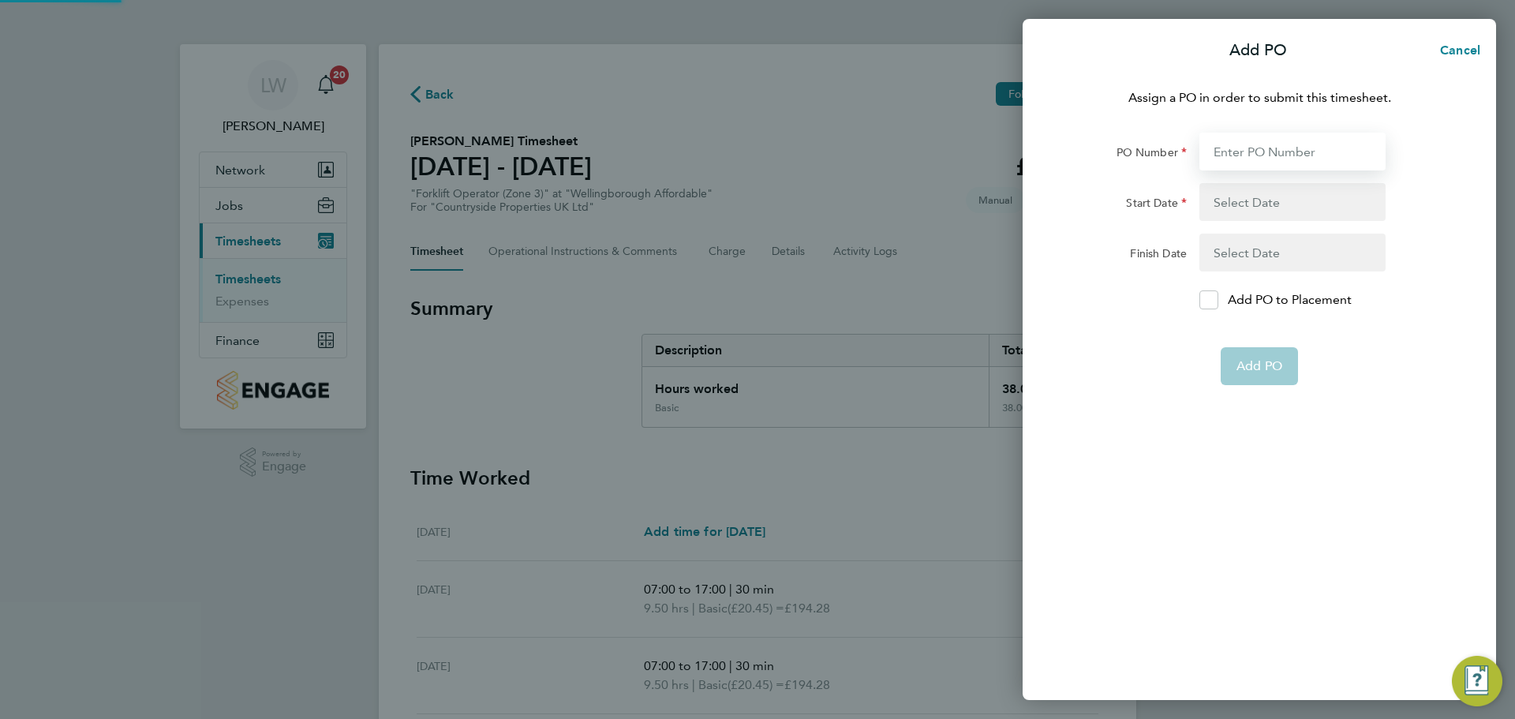
click at [1291, 153] on input "PO Number" at bounding box center [1293, 152] width 186 height 38
type input "M-MZ042/00290"
click at [1232, 209] on button "button" at bounding box center [1293, 202] width 186 height 38
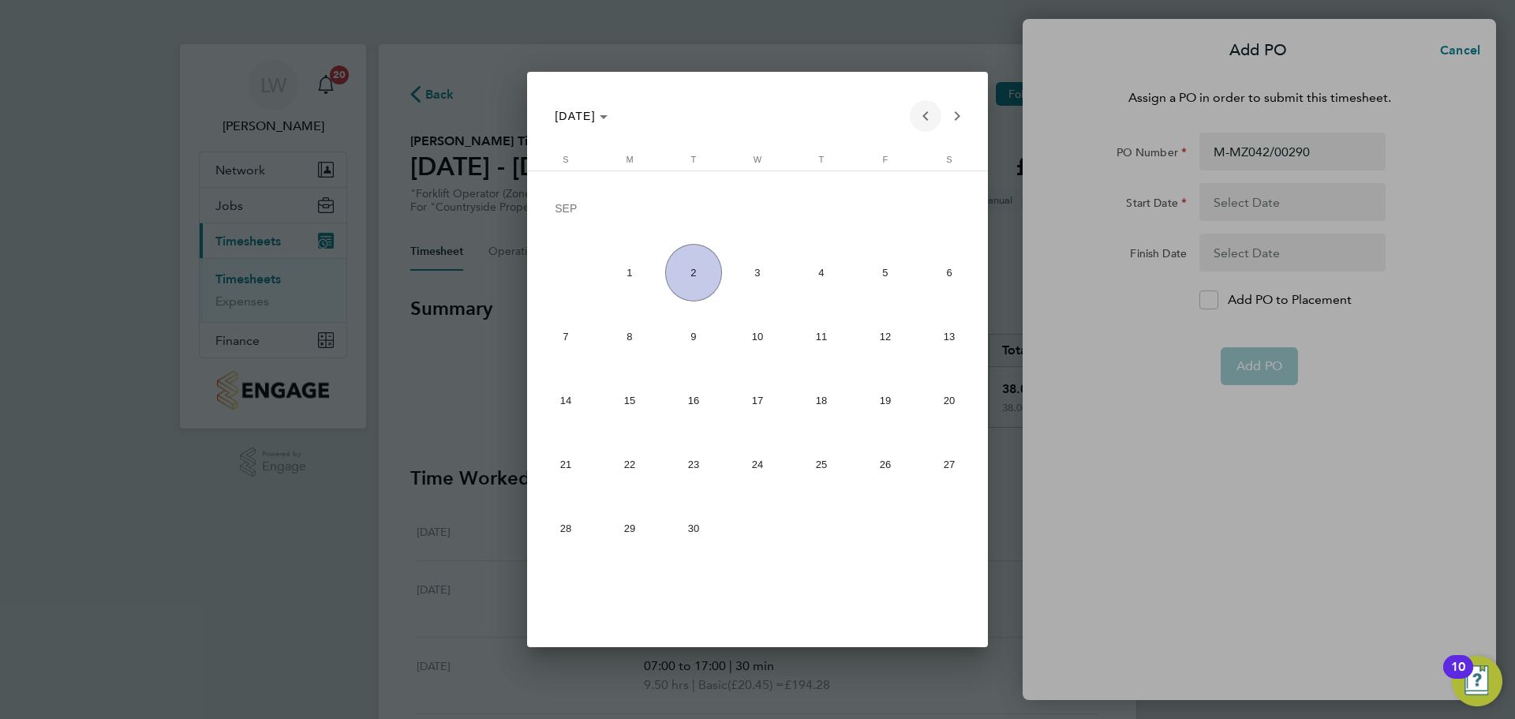
click at [919, 128] on mat-calendar "SEP 2025 SEP 2025 Sunday S Monday M Tuesday T Wednesday W Thursday T Friday F S…" at bounding box center [757, 319] width 460 height 495
click at [925, 127] on span "Previous month" at bounding box center [926, 116] width 32 height 32
drag, startPoint x: 558, startPoint y: 527, endPoint x: 676, endPoint y: 399, distance: 174.8
click at [560, 525] on span "31" at bounding box center [566, 532] width 58 height 58
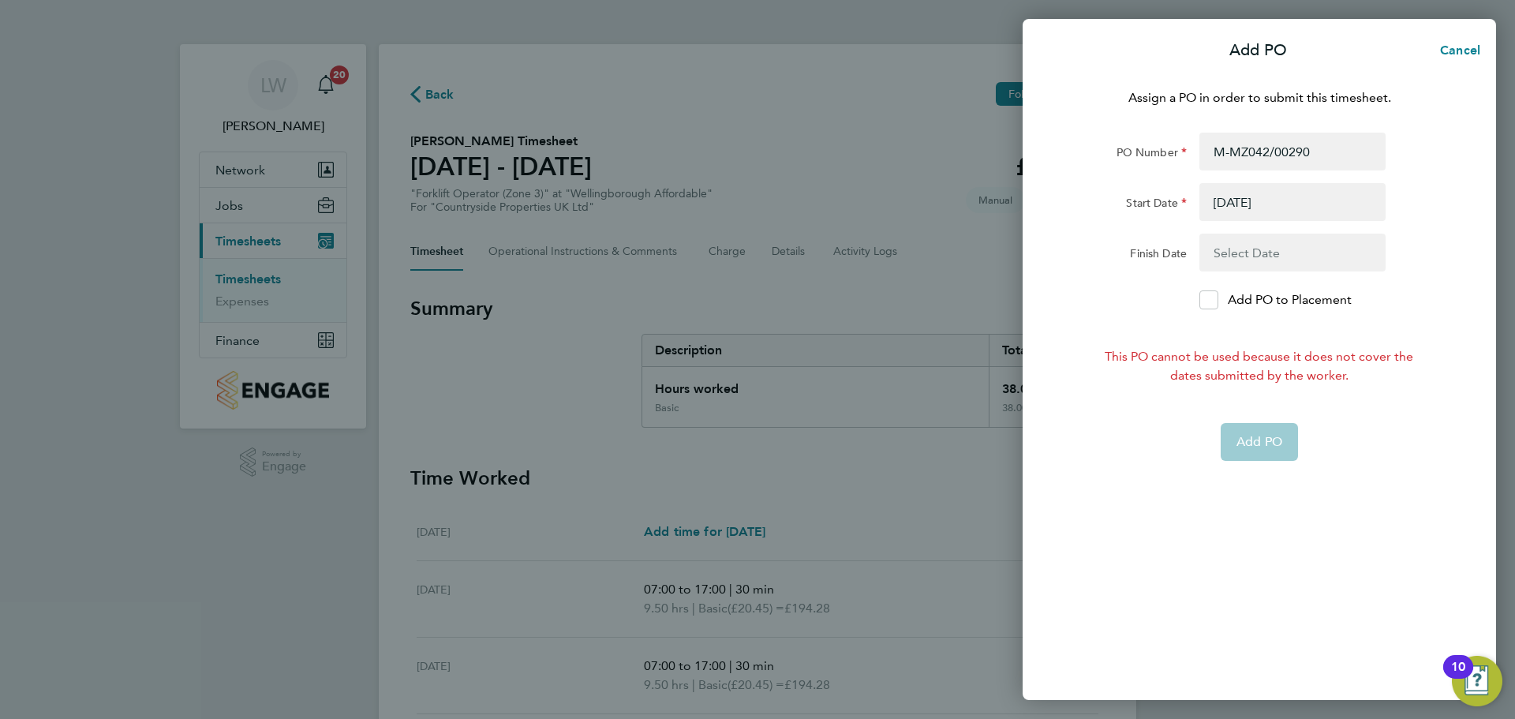
click at [1278, 194] on button "button" at bounding box center [1293, 202] width 186 height 38
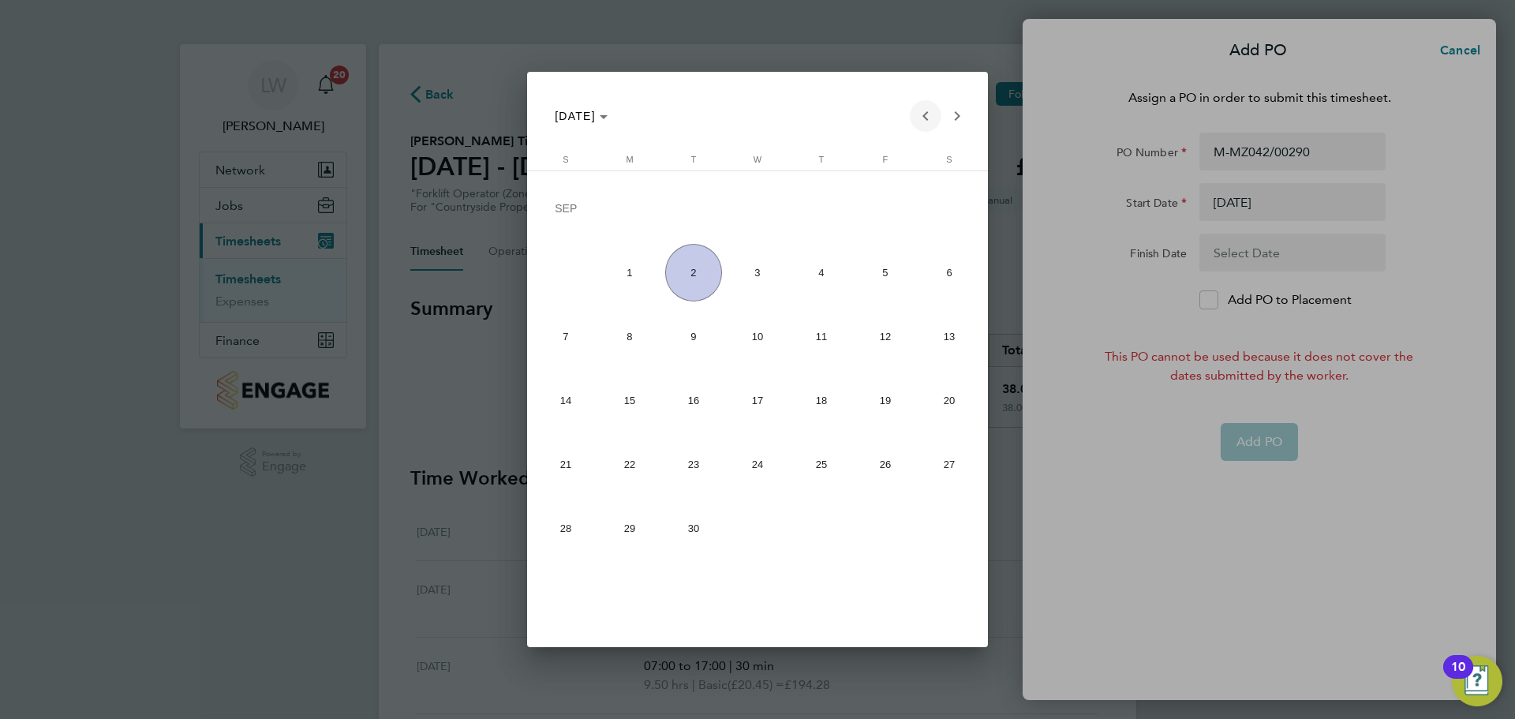
drag, startPoint x: 923, startPoint y: 112, endPoint x: 871, endPoint y: 174, distance: 81.2
click at [921, 112] on span "Previous month" at bounding box center [926, 116] width 32 height 32
click at [536, 466] on div "Sunday S Monday M Tuesday T Wednesday W Thursday T Friday F Saturday S AUG 1 2 …" at bounding box center [757, 363] width 460 height 416
click at [589, 408] on span "17" at bounding box center [566, 405] width 58 height 58
type input "17 Aug 25"
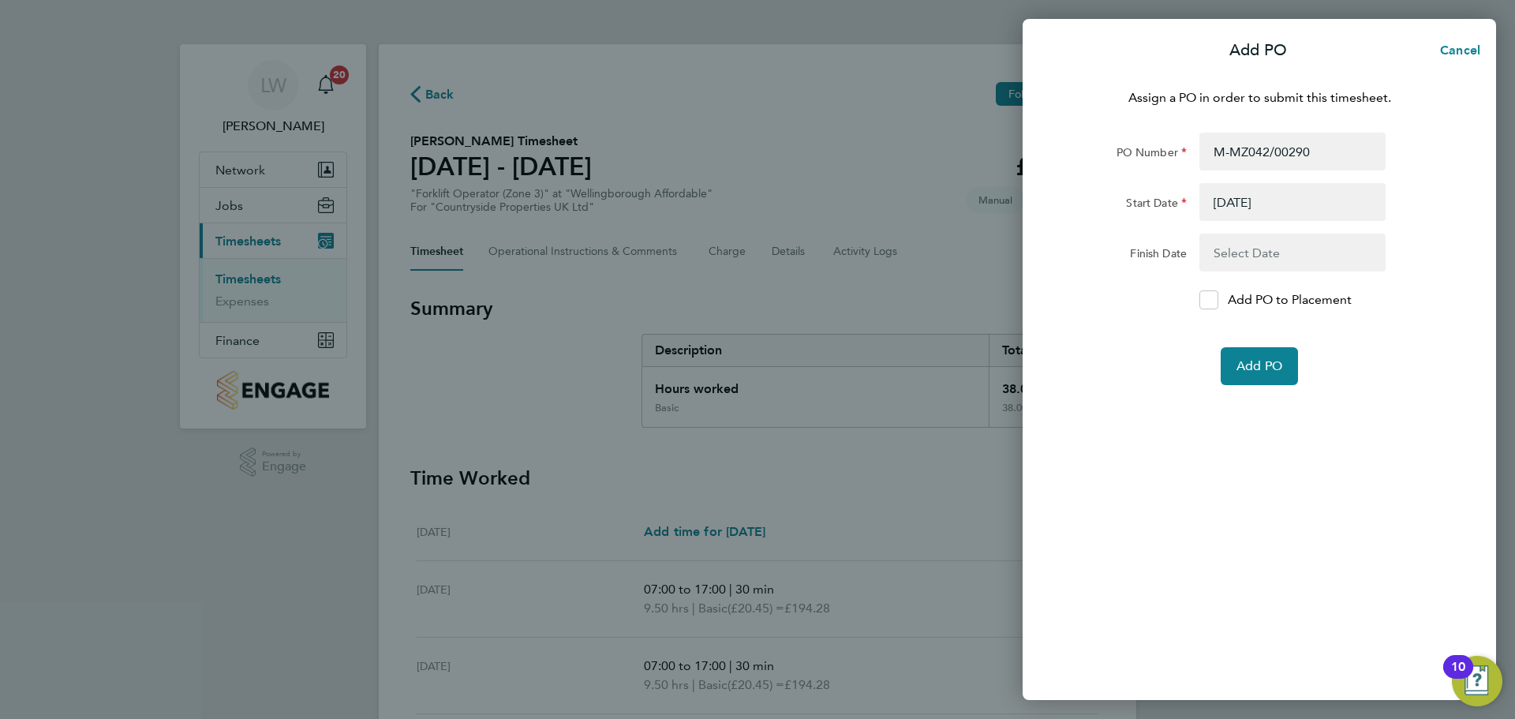
click at [1294, 228] on form "PO Number M-MZ042/00290 Start Date 17 Aug 25 Finish Date Add PO to Placement Ad…" at bounding box center [1259, 259] width 385 height 253
click at [1272, 237] on button "button" at bounding box center [1293, 253] width 186 height 38
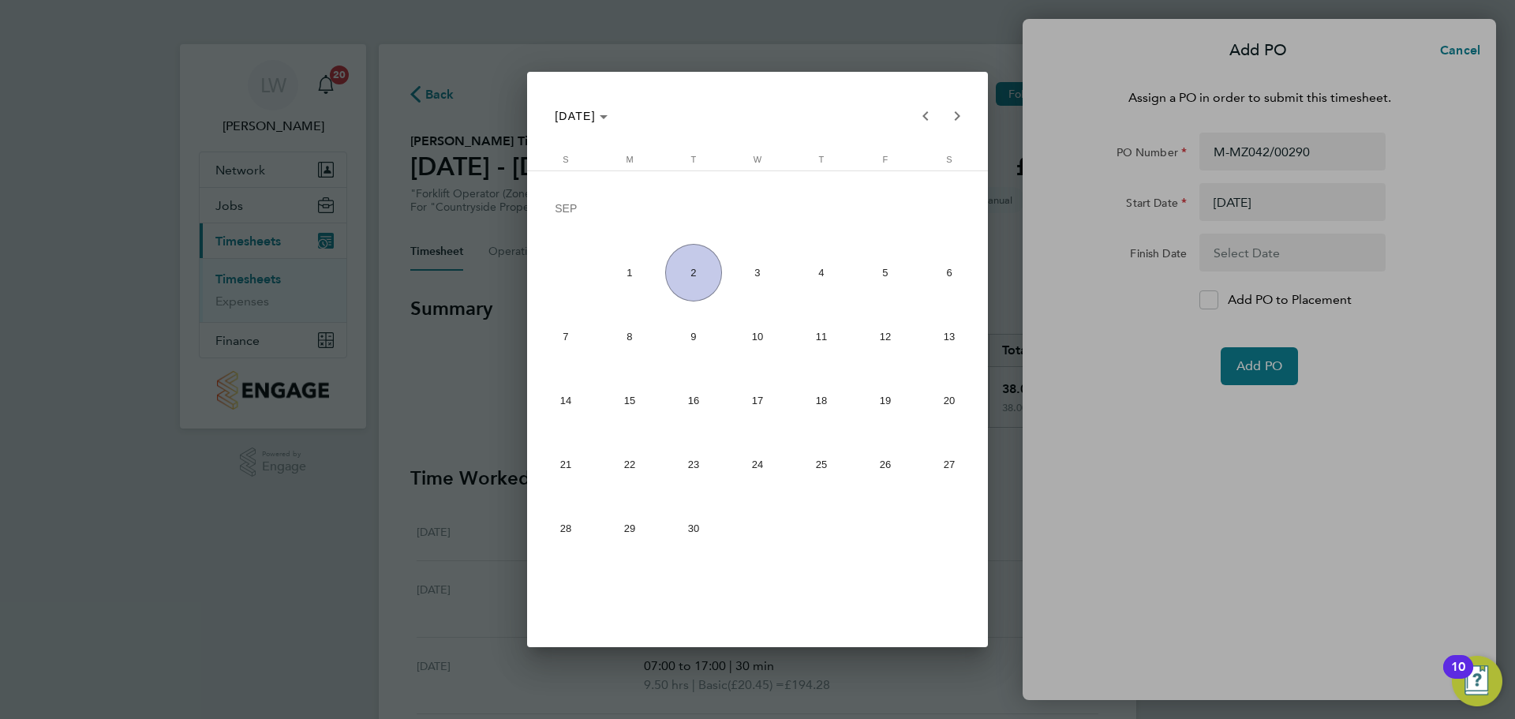
click at [703, 517] on span "30" at bounding box center [694, 529] width 58 height 58
type input "[DATE]"
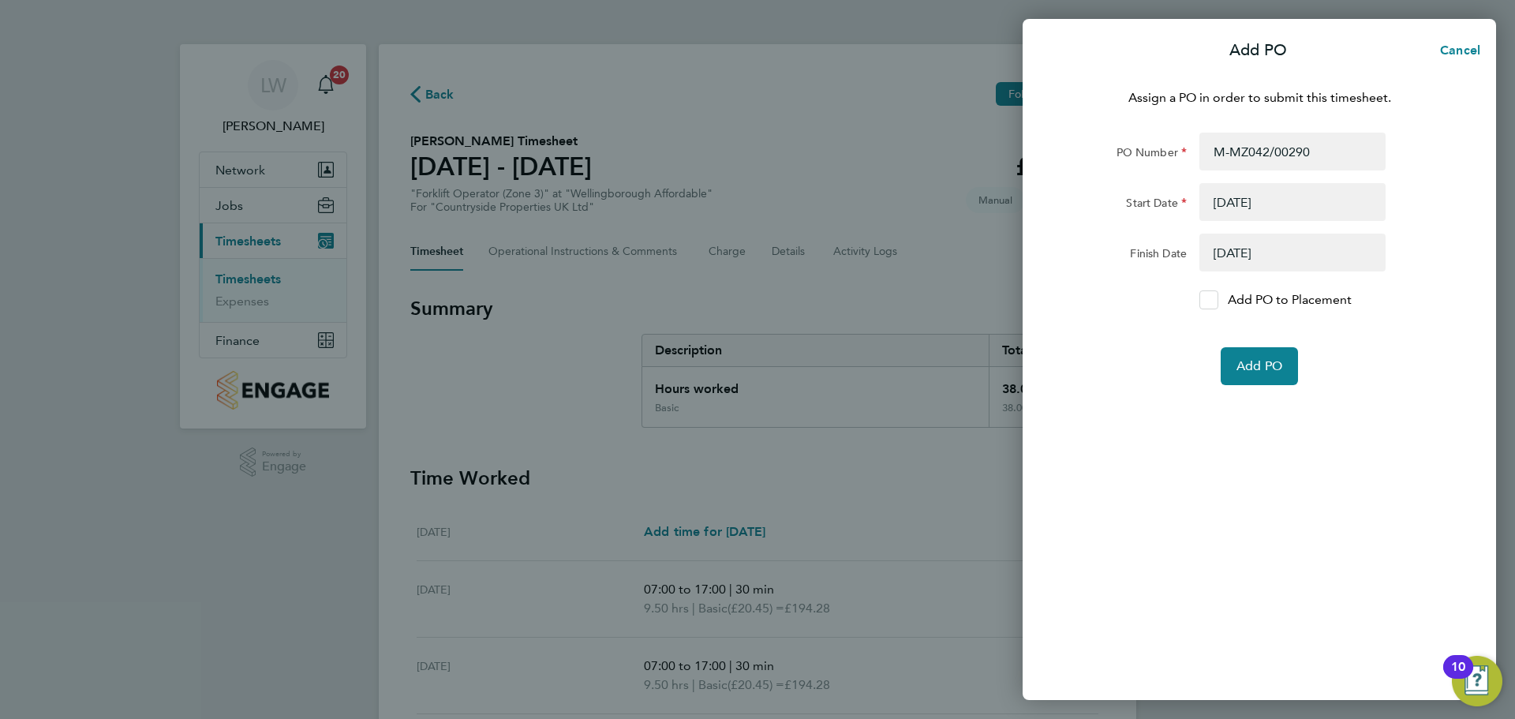
click at [1207, 294] on div at bounding box center [1209, 299] width 19 height 19
click at [1215, 300] on input "Add PO to Placement" at bounding box center [1215, 300] width 0 height 0
click at [1269, 369] on span "Add PO" at bounding box center [1260, 366] width 46 height 16
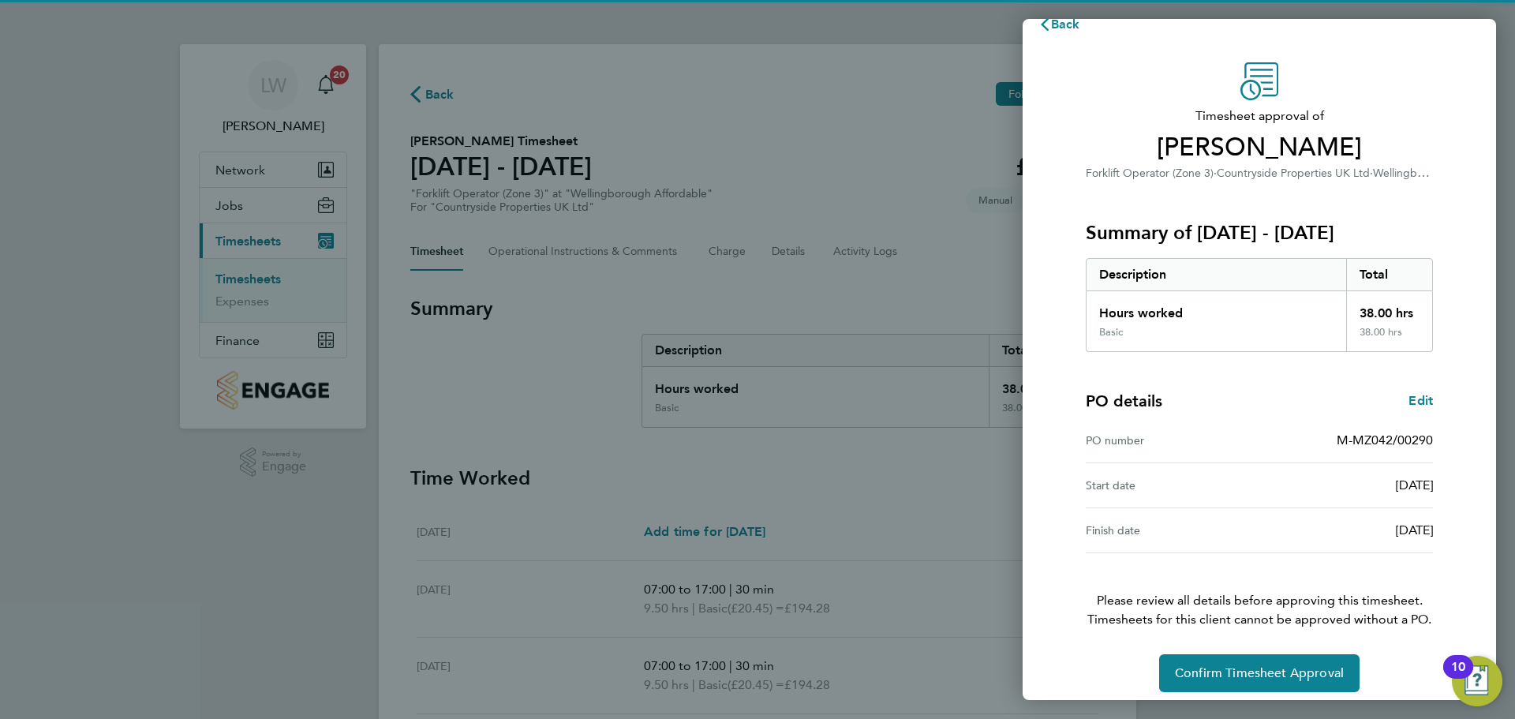
scroll to position [37, 0]
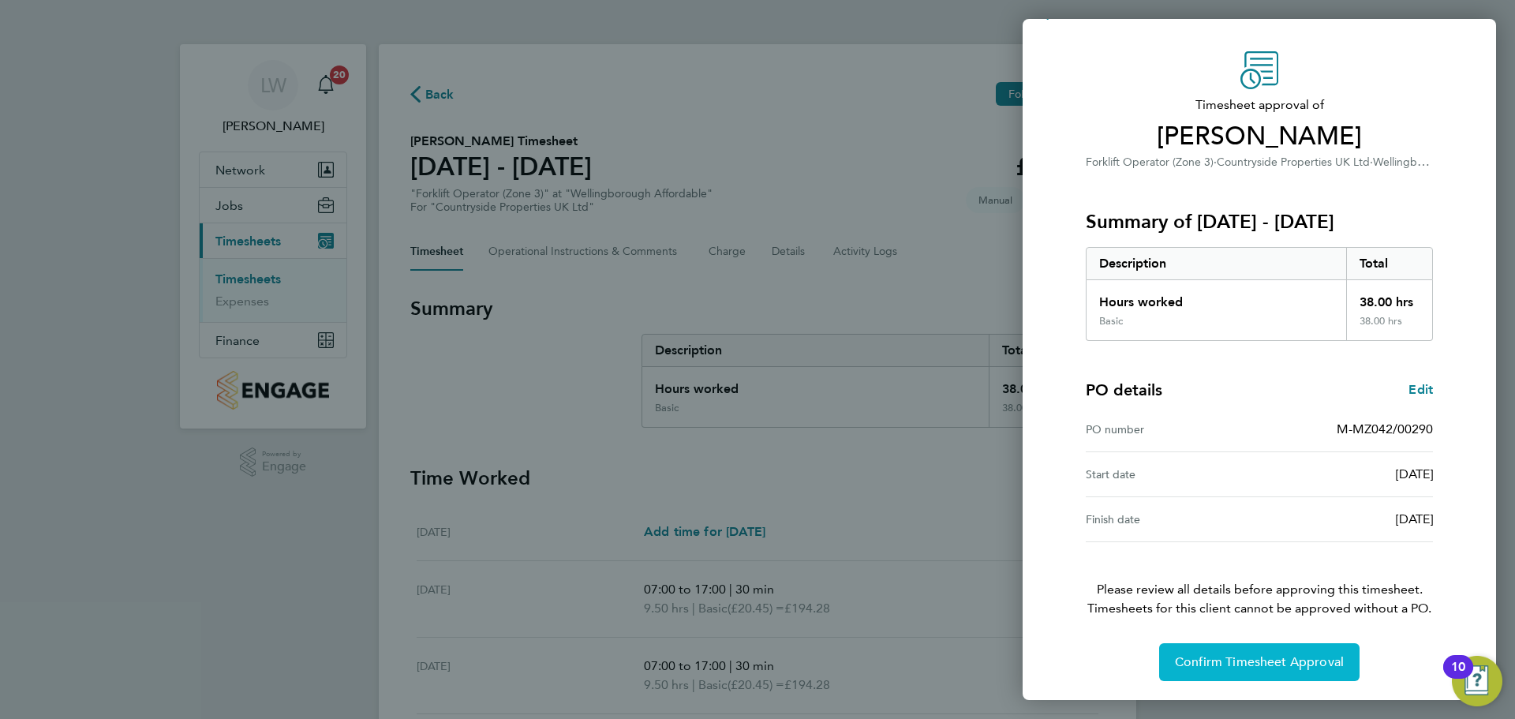
click at [1283, 665] on span "Confirm Timesheet Approval" at bounding box center [1259, 662] width 169 height 16
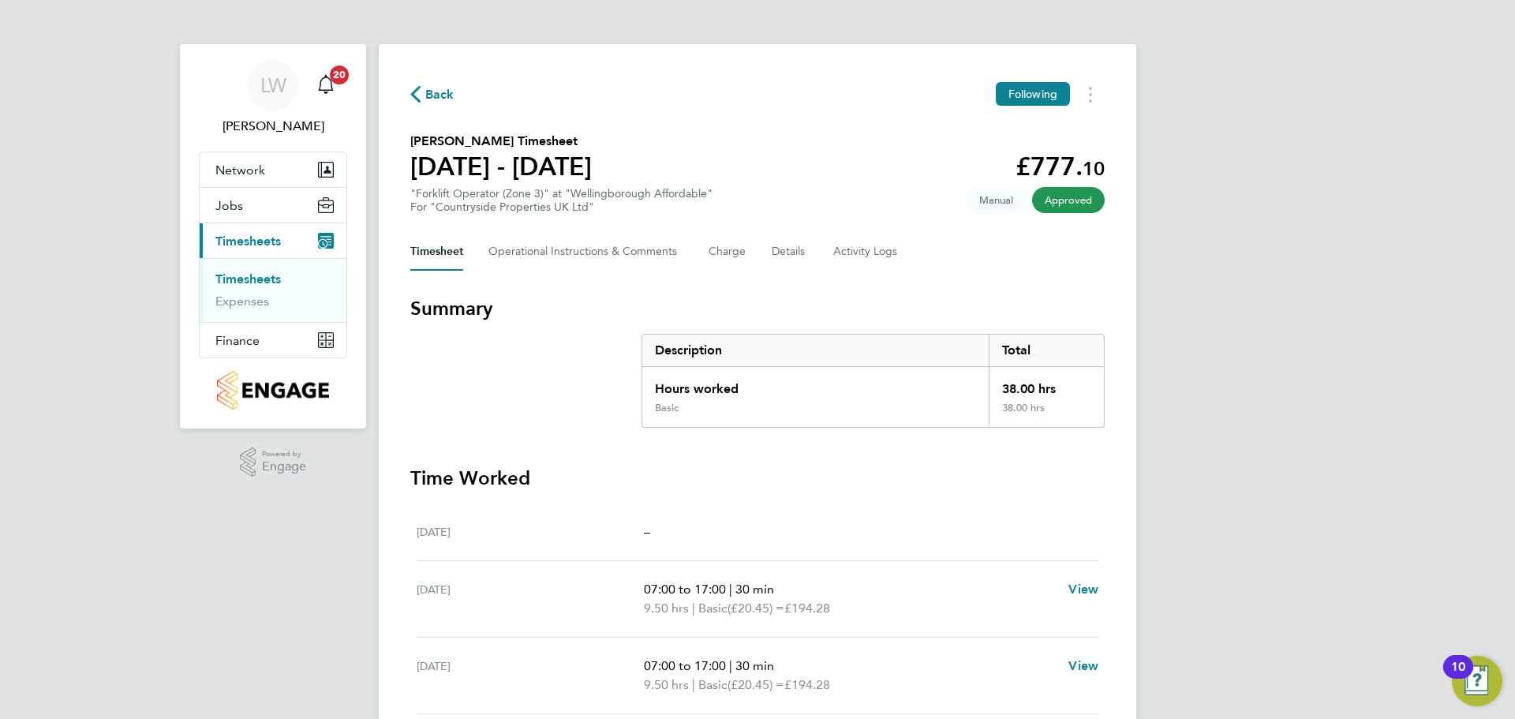
click at [263, 278] on link "Timesheets" at bounding box center [247, 278] width 65 height 15
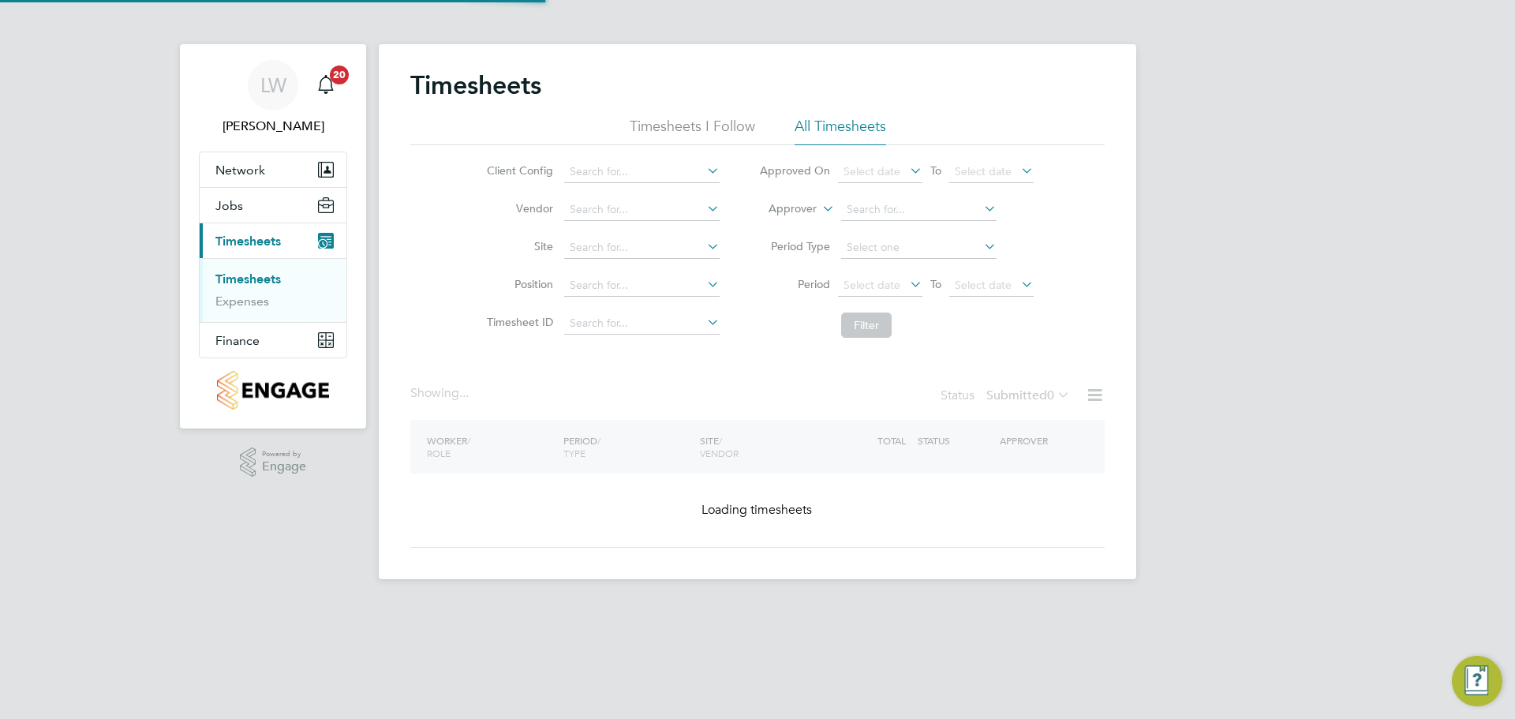
click at [646, 230] on li "Site" at bounding box center [600, 248] width 277 height 38
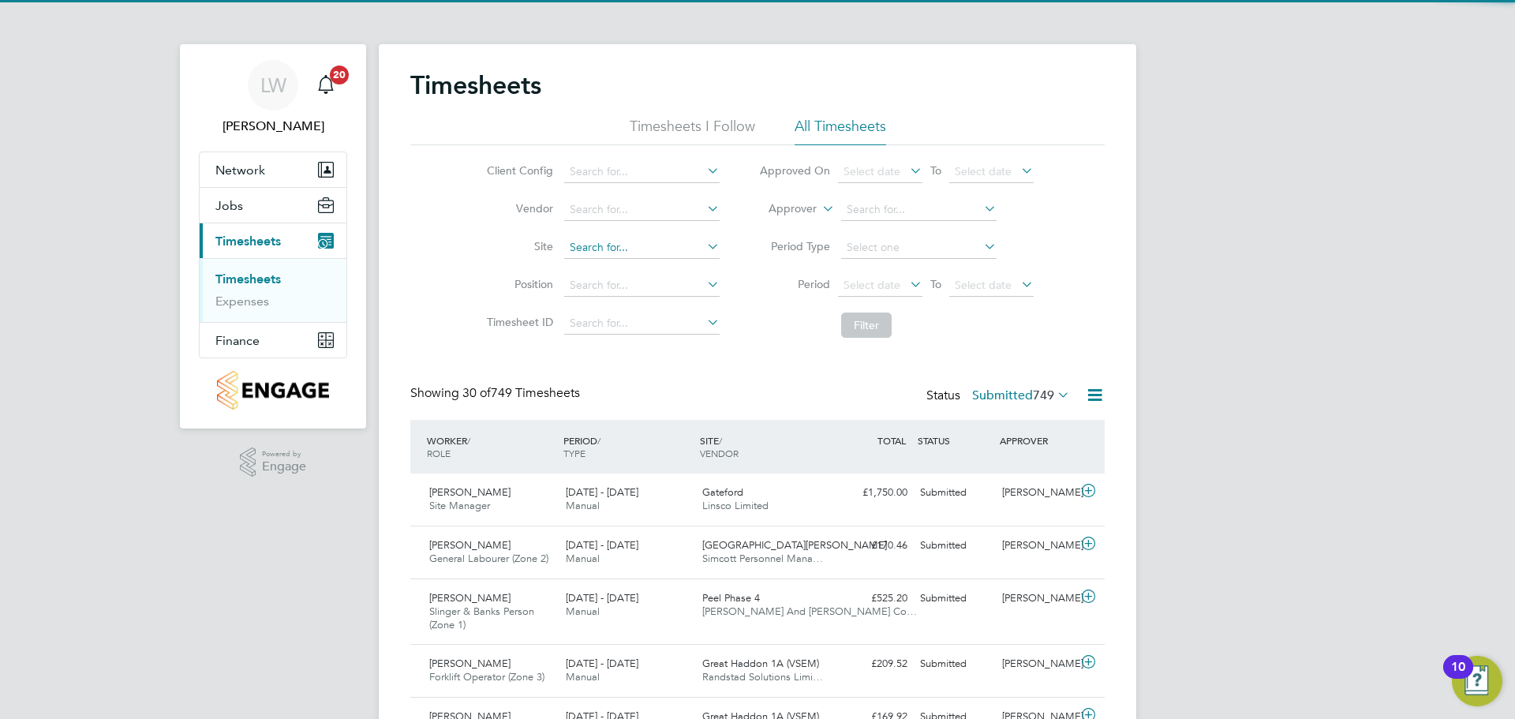
click at [643, 233] on li "Site" at bounding box center [600, 248] width 277 height 38
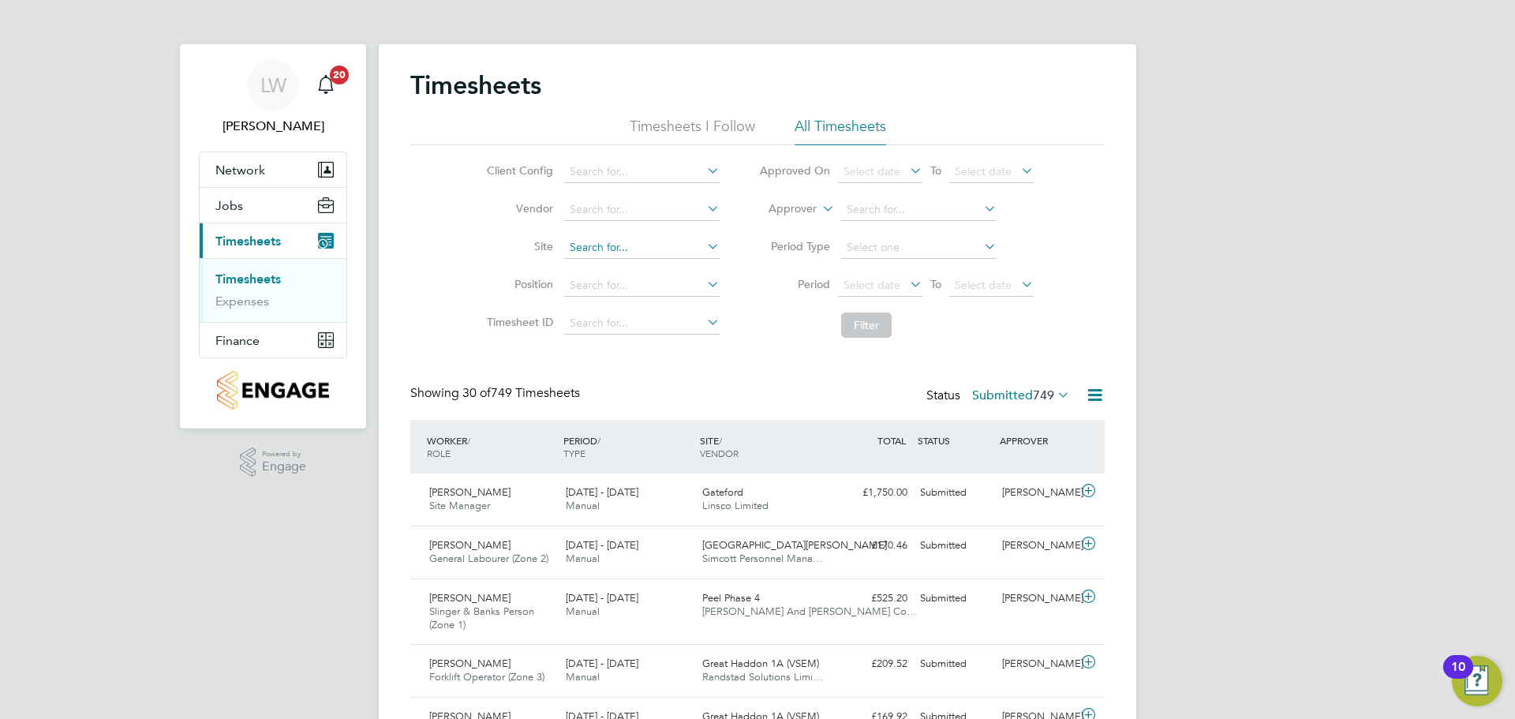
click at [641, 238] on input at bounding box center [641, 248] width 155 height 22
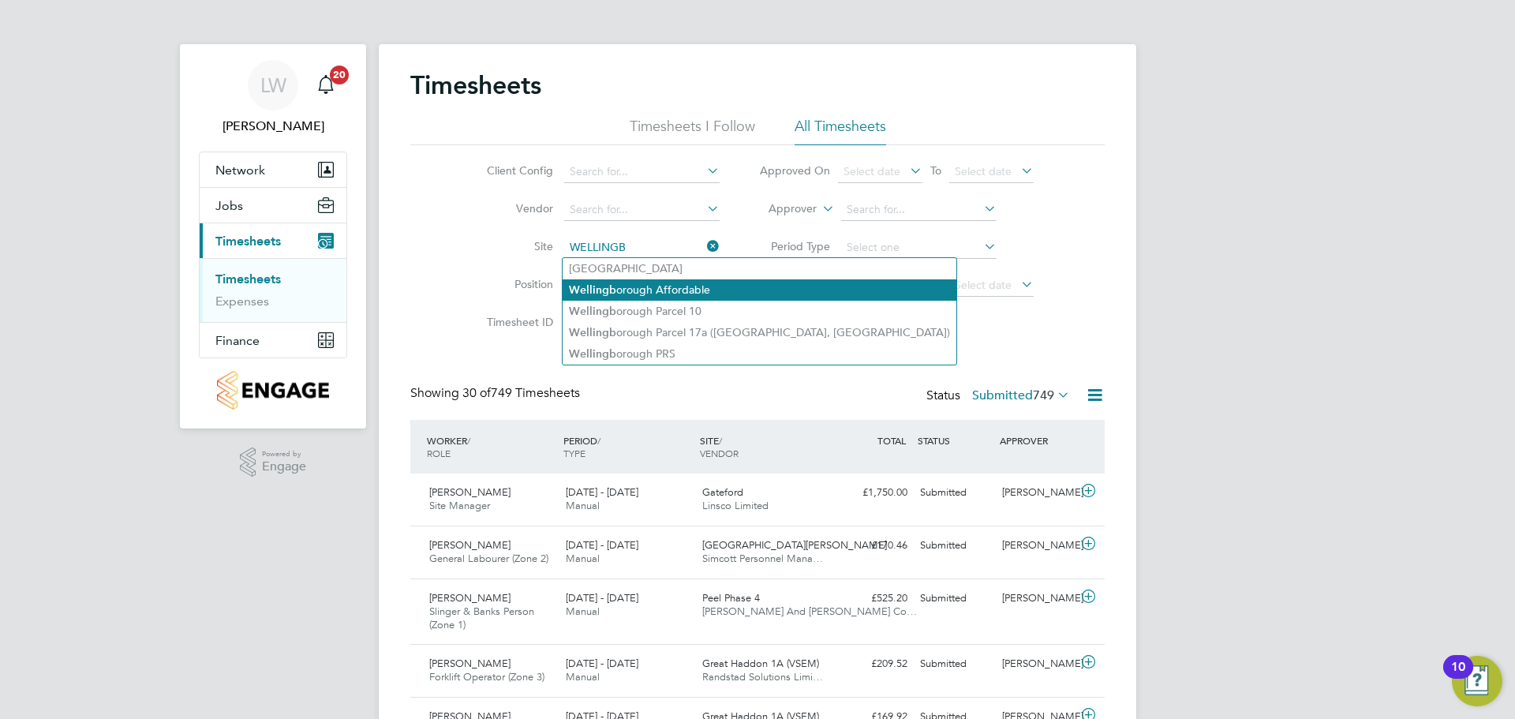
click at [621, 287] on li "Wellingb orough Affordable" at bounding box center [760, 289] width 394 height 21
type input "Wellingborough Affordable"
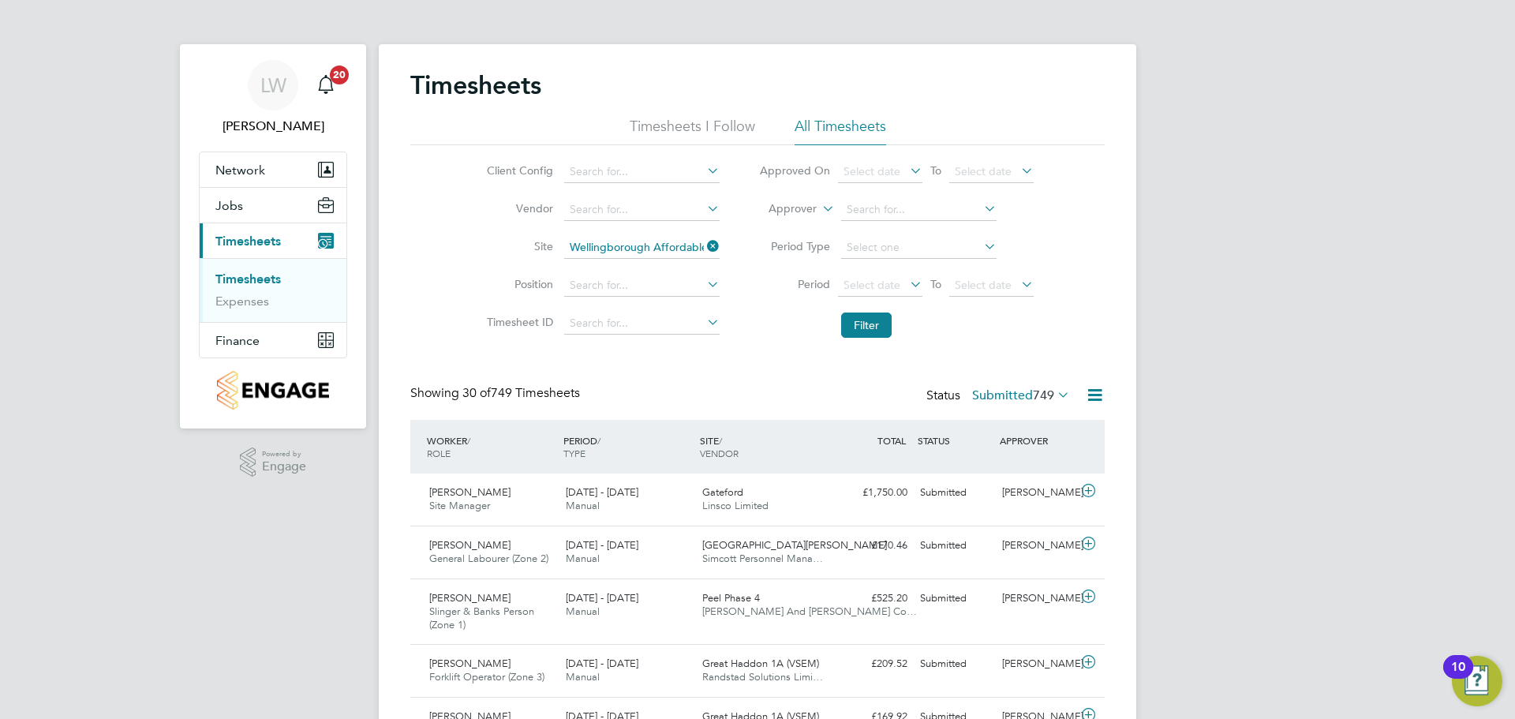
drag, startPoint x: 876, startPoint y: 326, endPoint x: 834, endPoint y: 350, distance: 48.5
click at [875, 325] on button "Filter" at bounding box center [866, 325] width 51 height 25
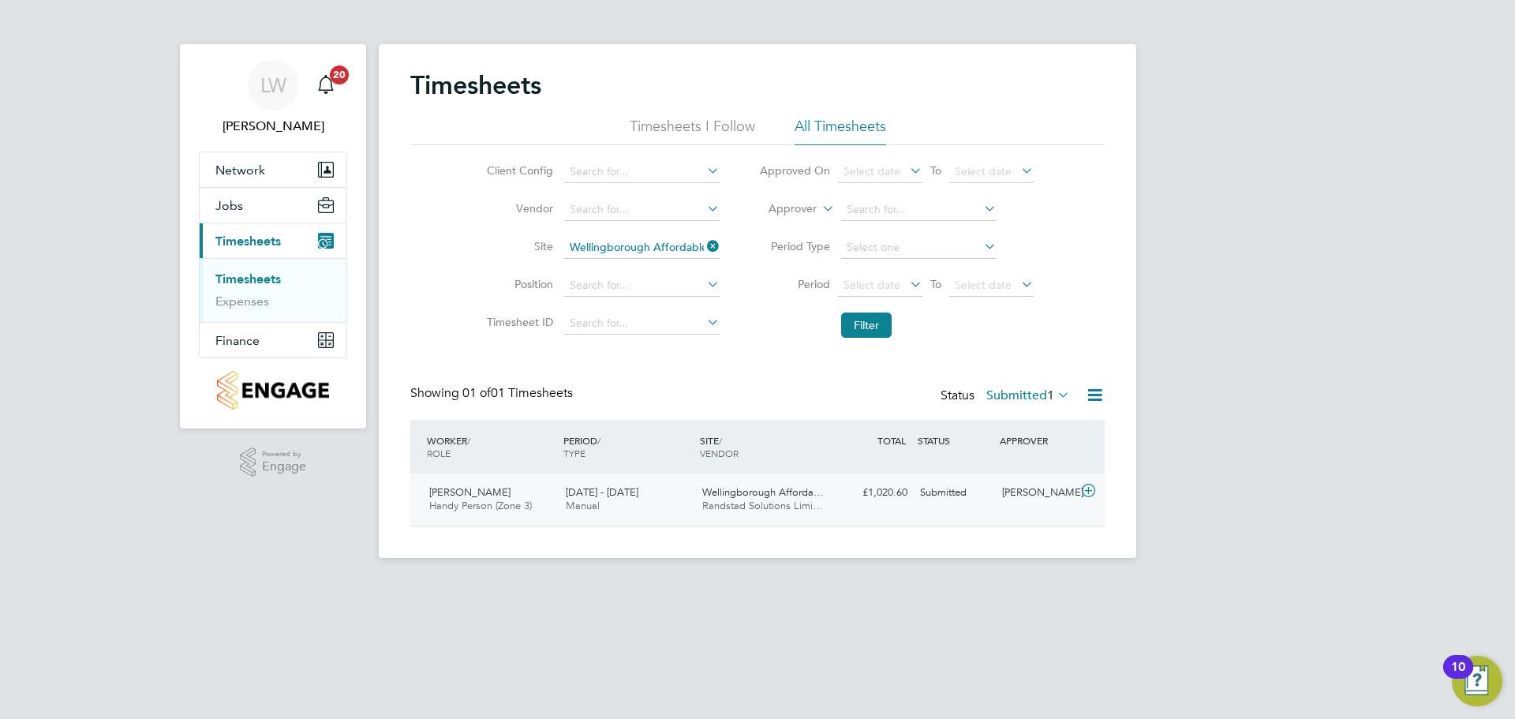
click at [630, 493] on span "[DATE] - [DATE]" at bounding box center [602, 491] width 73 height 13
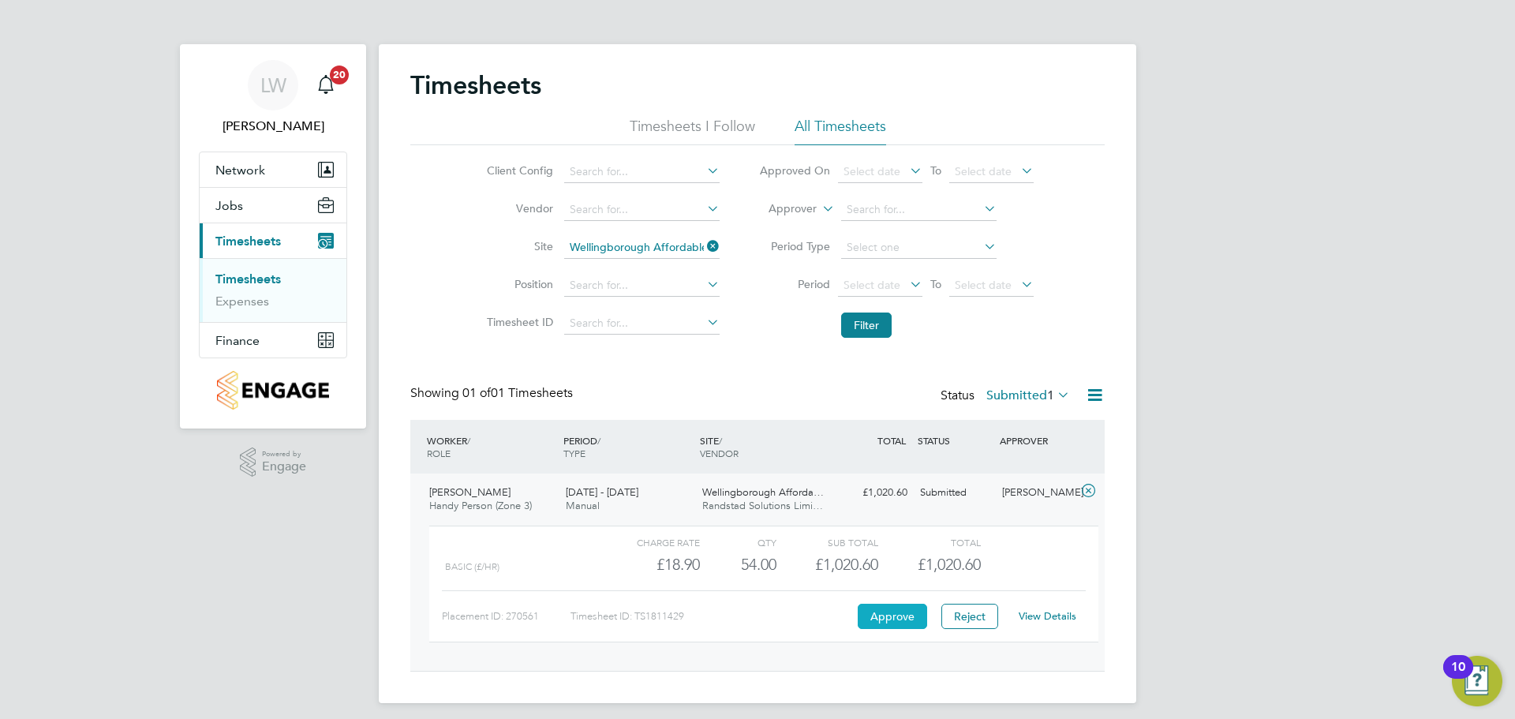
click at [891, 615] on button "Approve" at bounding box center [892, 616] width 69 height 25
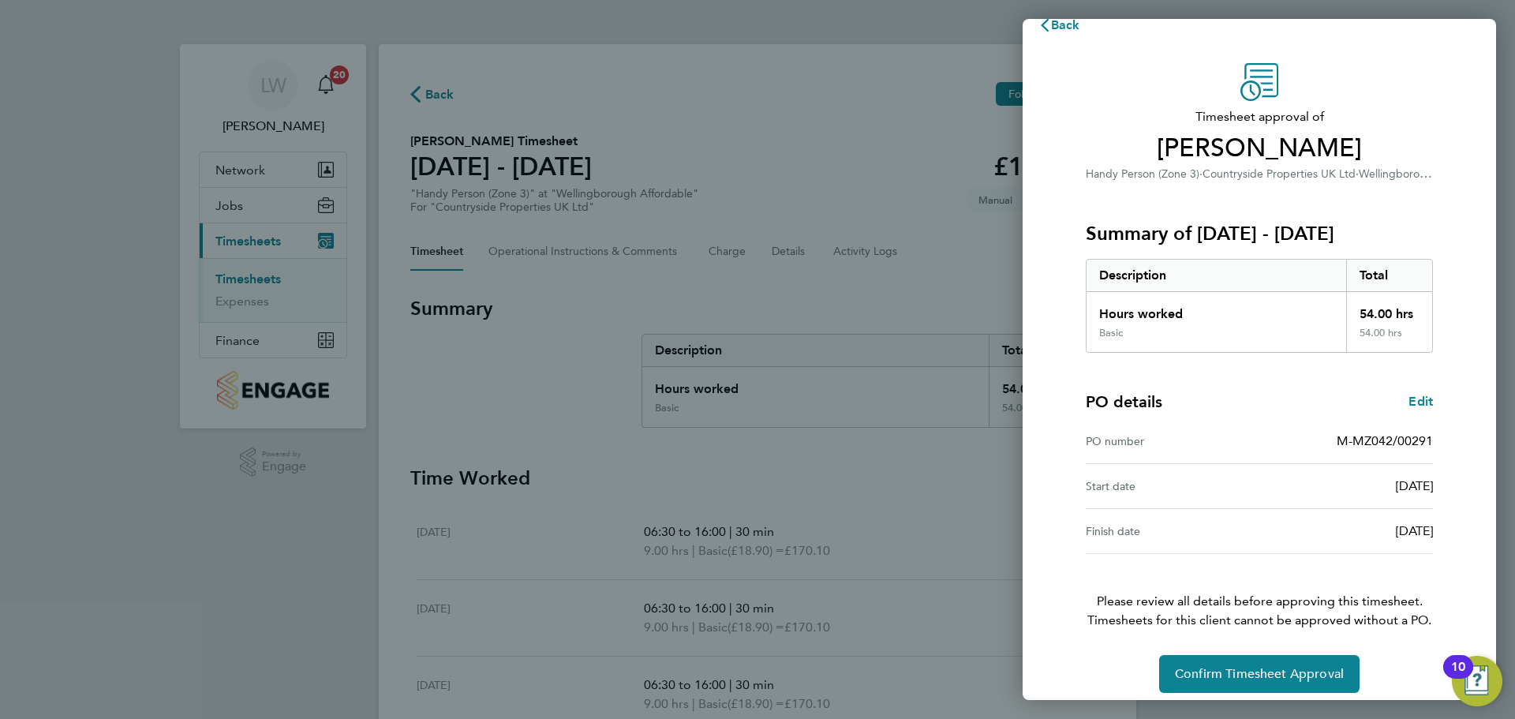
scroll to position [37, 0]
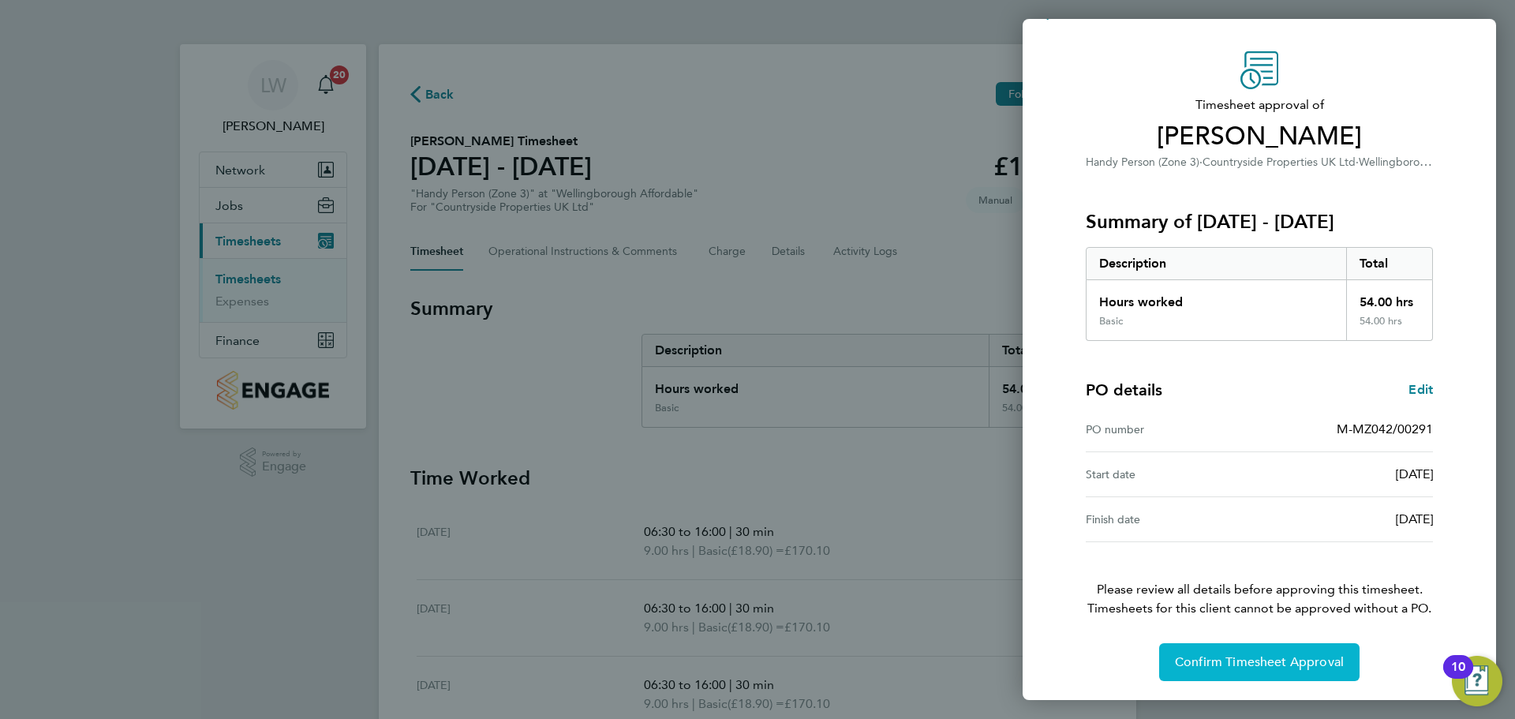
click at [1244, 665] on span "Confirm Timesheet Approval" at bounding box center [1259, 662] width 169 height 16
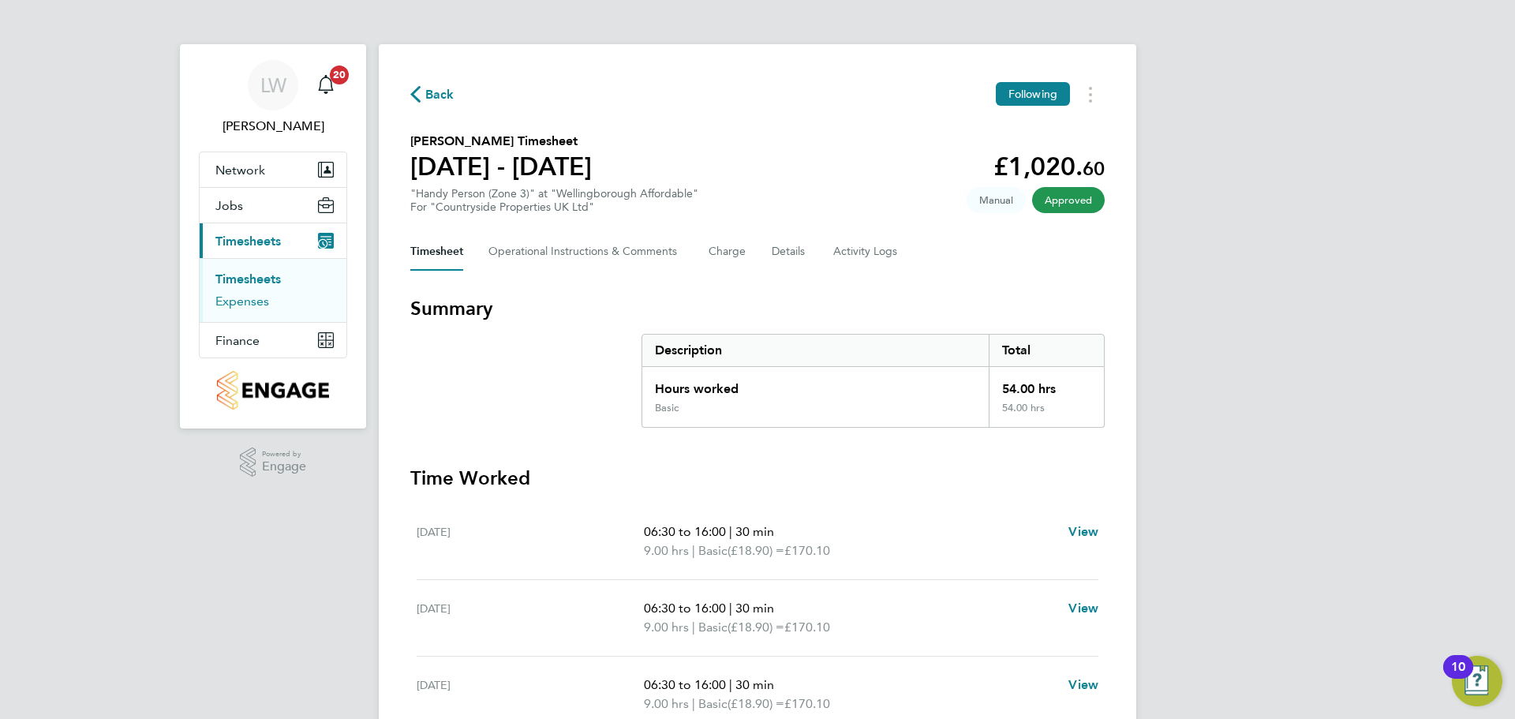
drag, startPoint x: 256, startPoint y: 279, endPoint x: 268, endPoint y: 294, distance: 19.1
click at [256, 277] on link "Timesheets" at bounding box center [247, 278] width 65 height 15
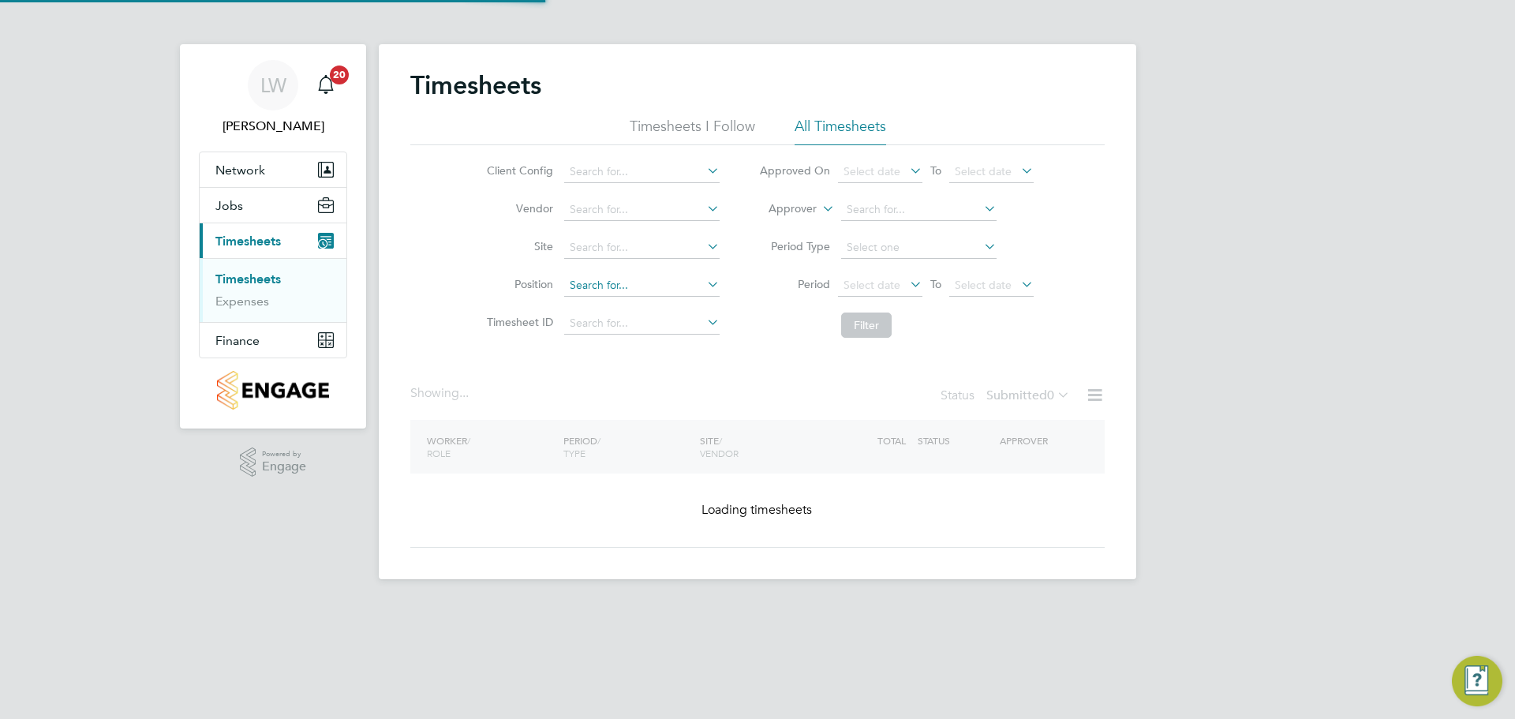
drag, startPoint x: 661, startPoint y: 280, endPoint x: 653, endPoint y: 288, distance: 11.2
click at [658, 280] on input at bounding box center [641, 286] width 155 height 22
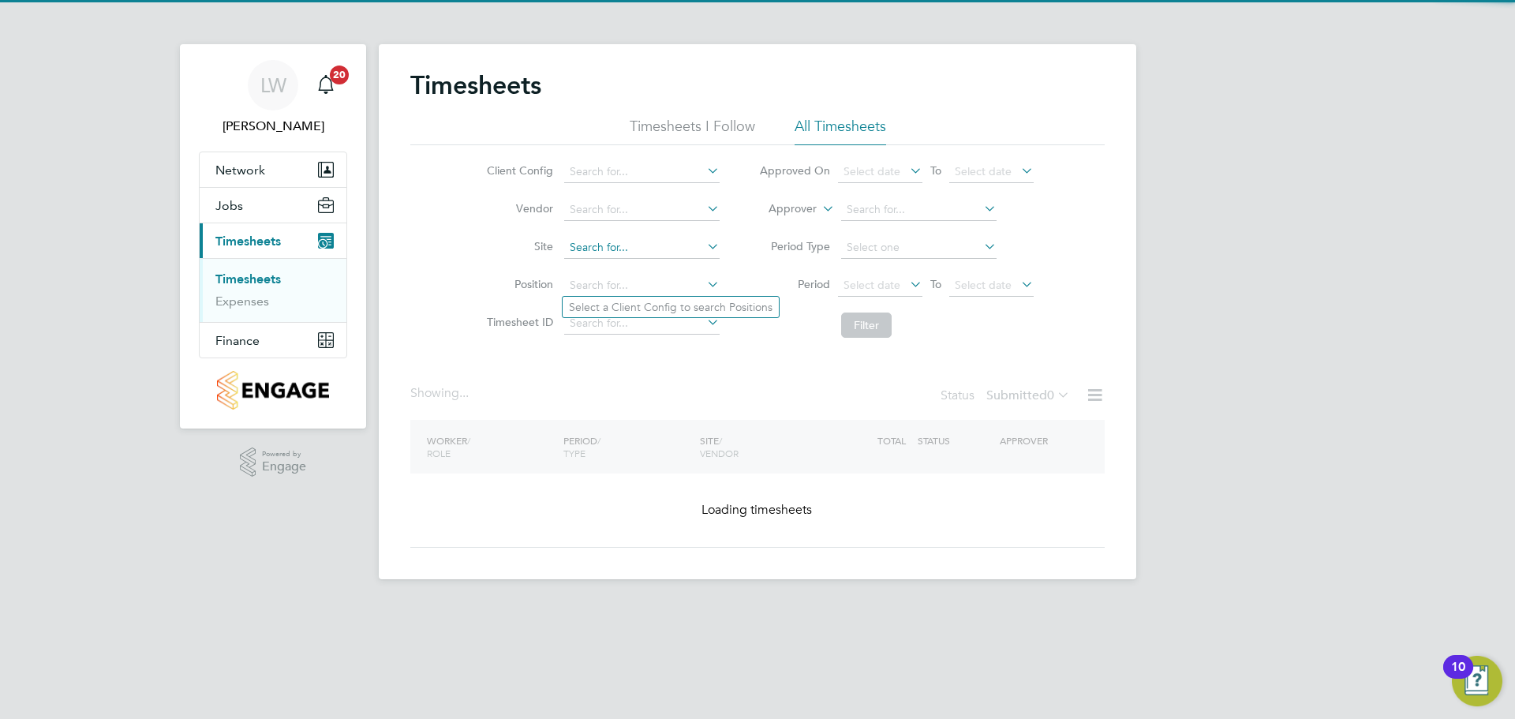
drag, startPoint x: 631, startPoint y: 245, endPoint x: 623, endPoint y: 249, distance: 9.5
click at [631, 245] on input at bounding box center [641, 248] width 155 height 22
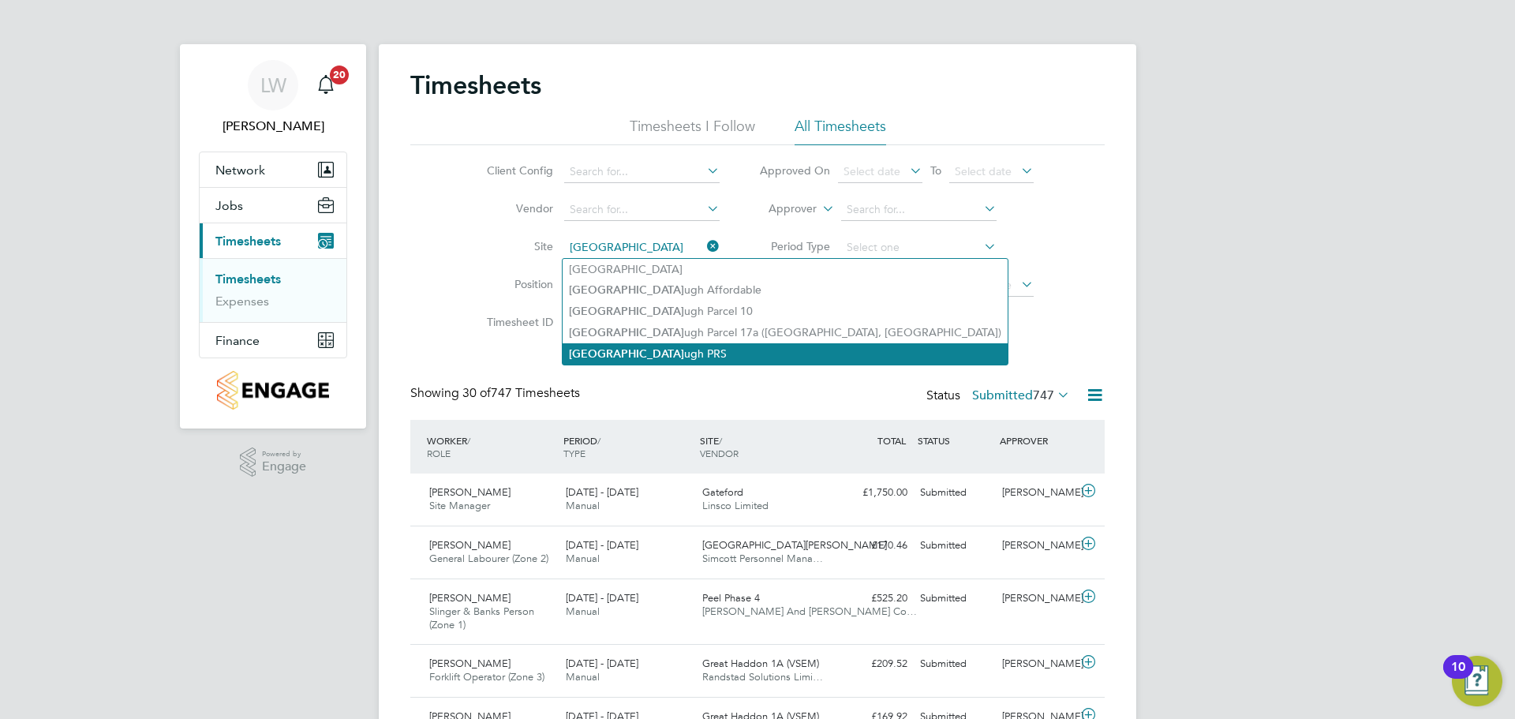
click at [675, 347] on li "Wellingboro ugh PRS" at bounding box center [785, 353] width 445 height 21
type input "Wellingborough PRS"
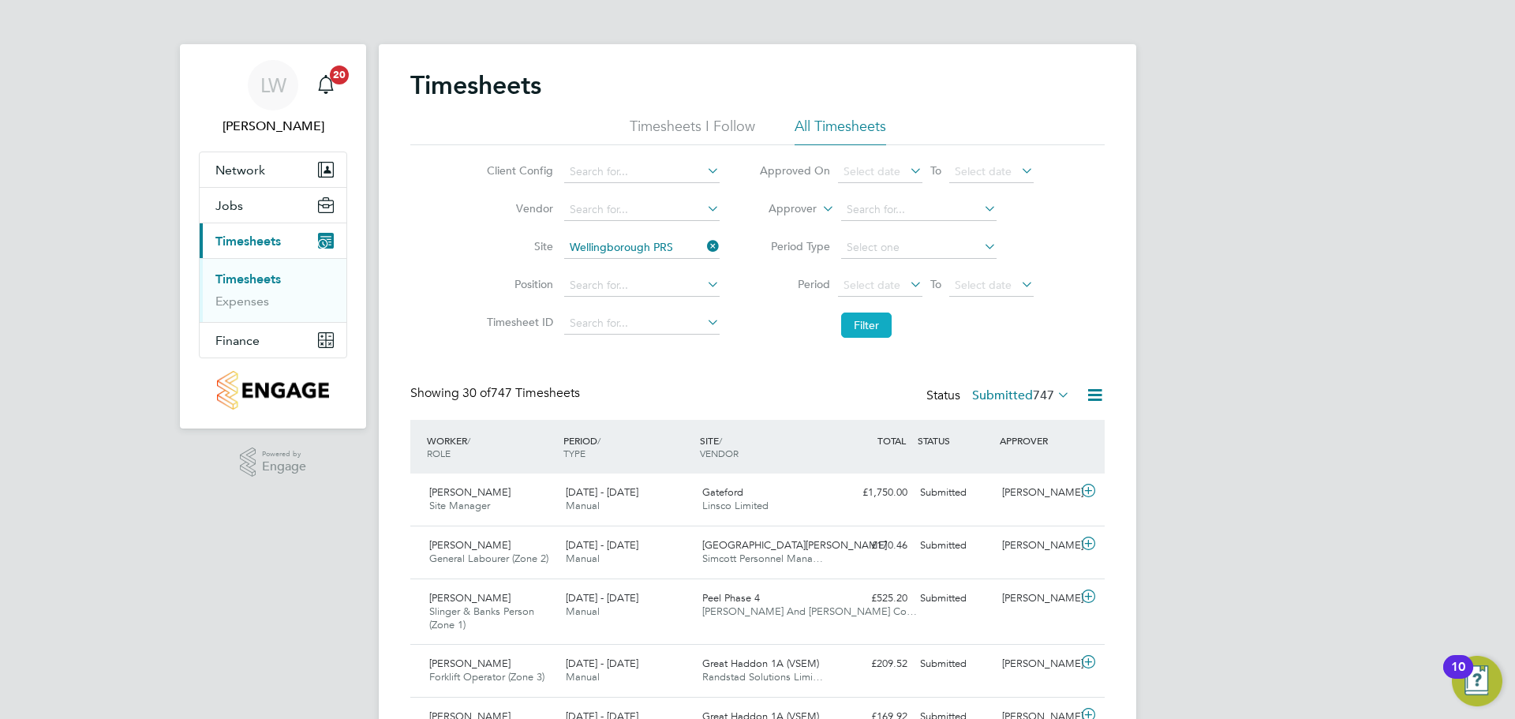
click at [848, 324] on button "Filter" at bounding box center [866, 325] width 51 height 25
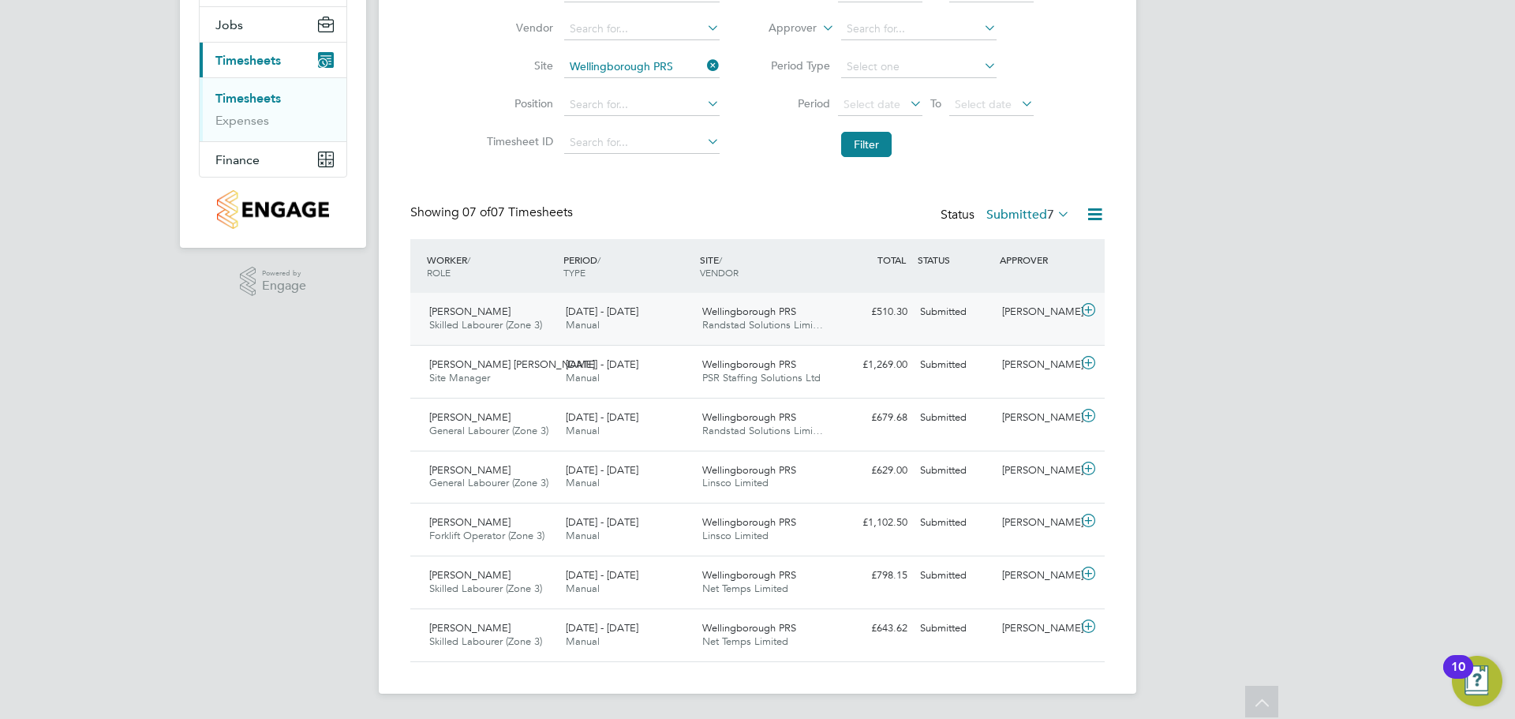
click at [578, 326] on span "Manual" at bounding box center [583, 324] width 34 height 13
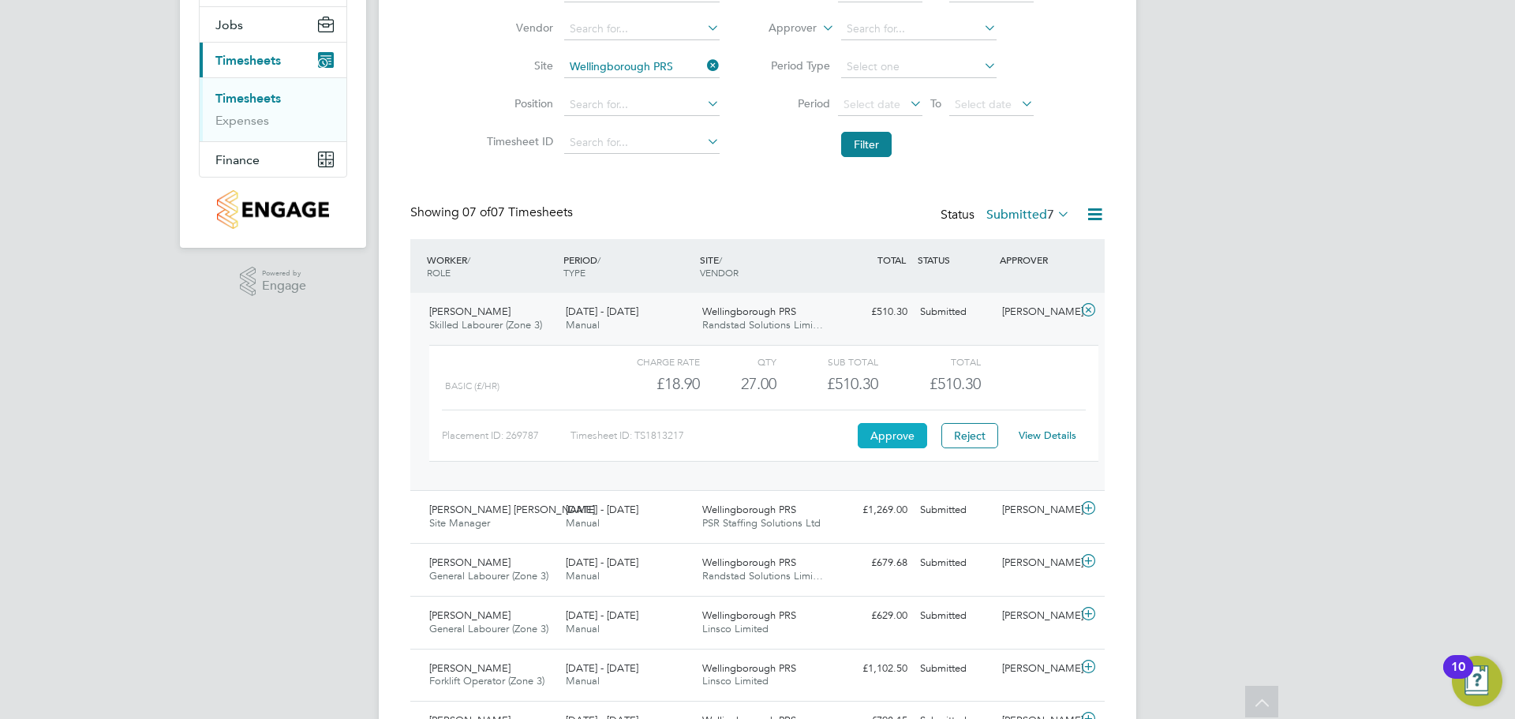
click at [893, 429] on button "Approve" at bounding box center [892, 435] width 69 height 25
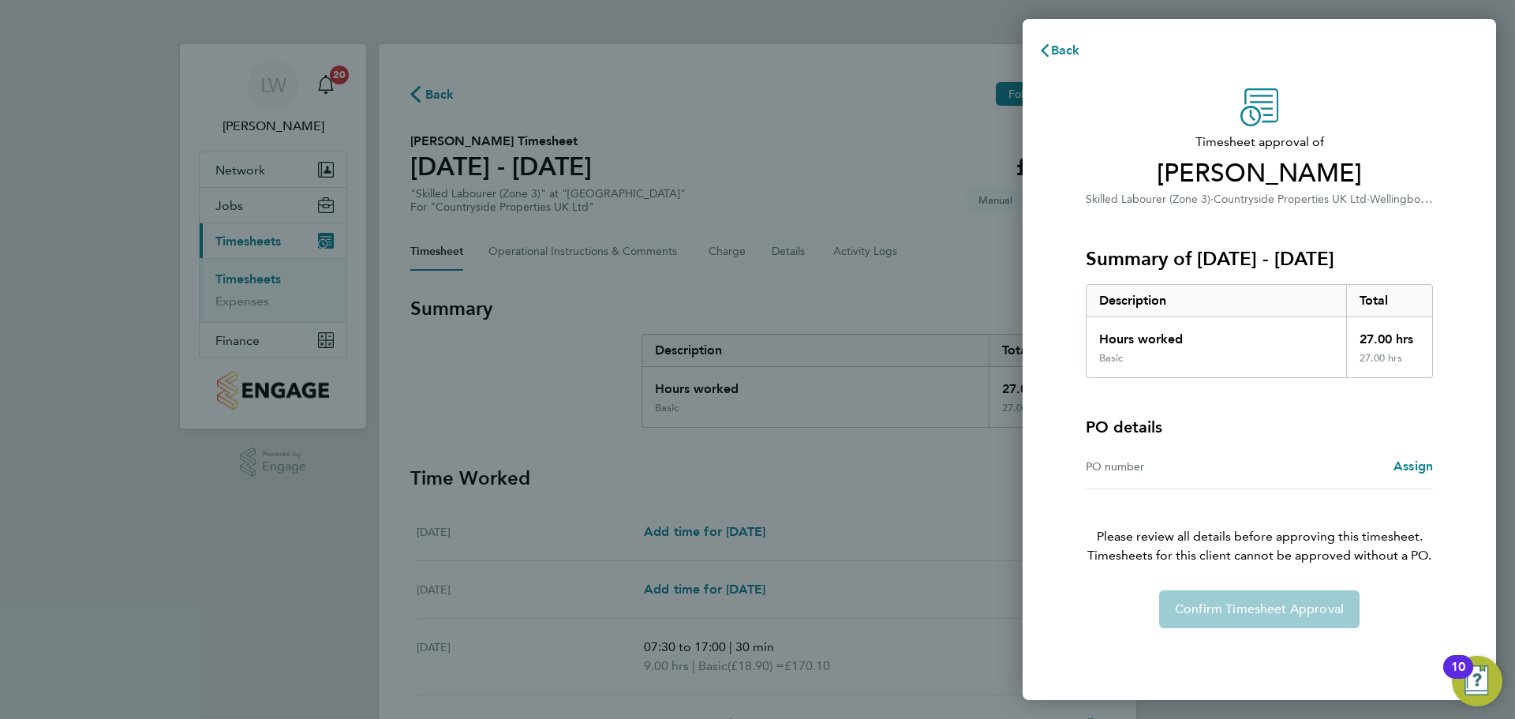
click at [1409, 480] on div "PO number Assign" at bounding box center [1259, 466] width 347 height 45
click at [1405, 470] on span "Assign" at bounding box center [1413, 465] width 39 height 15
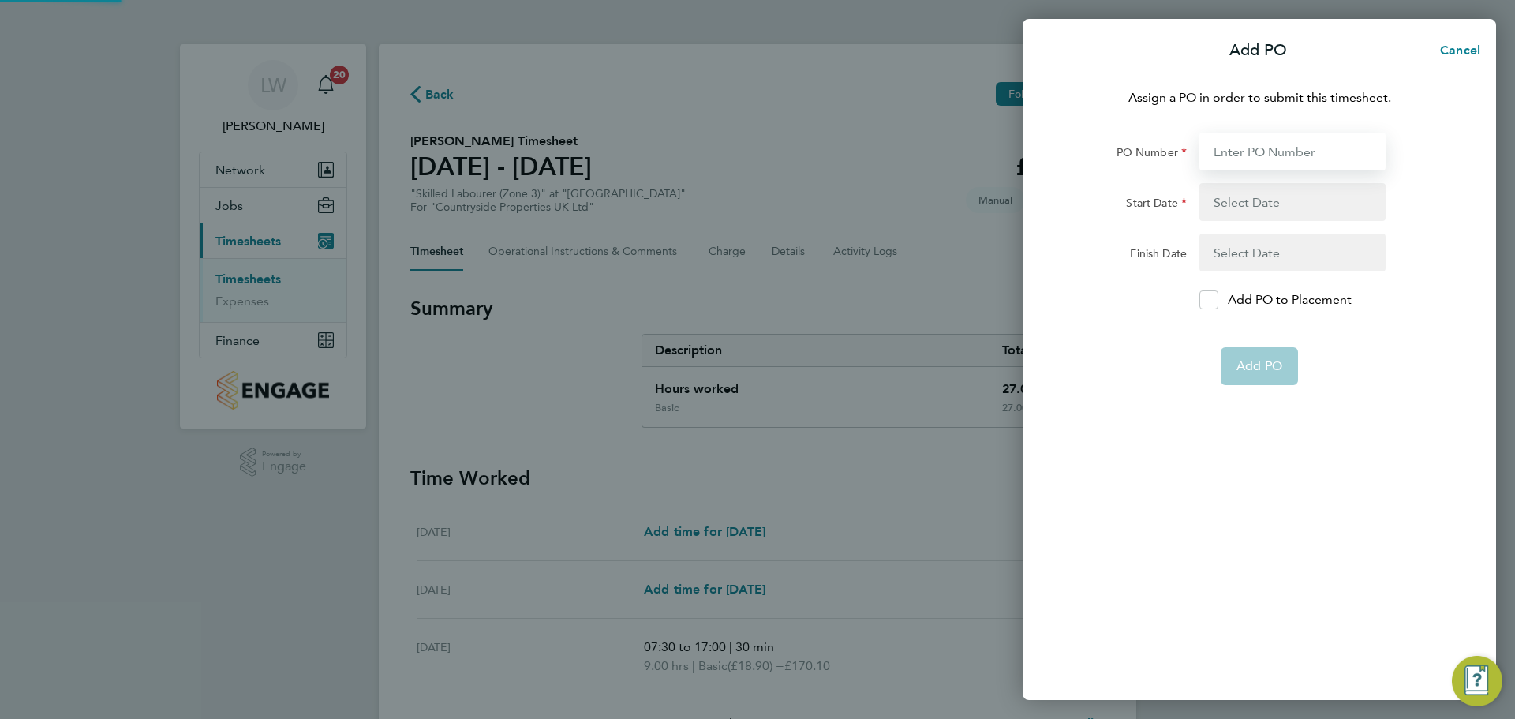
click at [1263, 149] on input "PO Number" at bounding box center [1293, 152] width 186 height 38
type input "M-MZ049/00158"
type input "[DATE]"
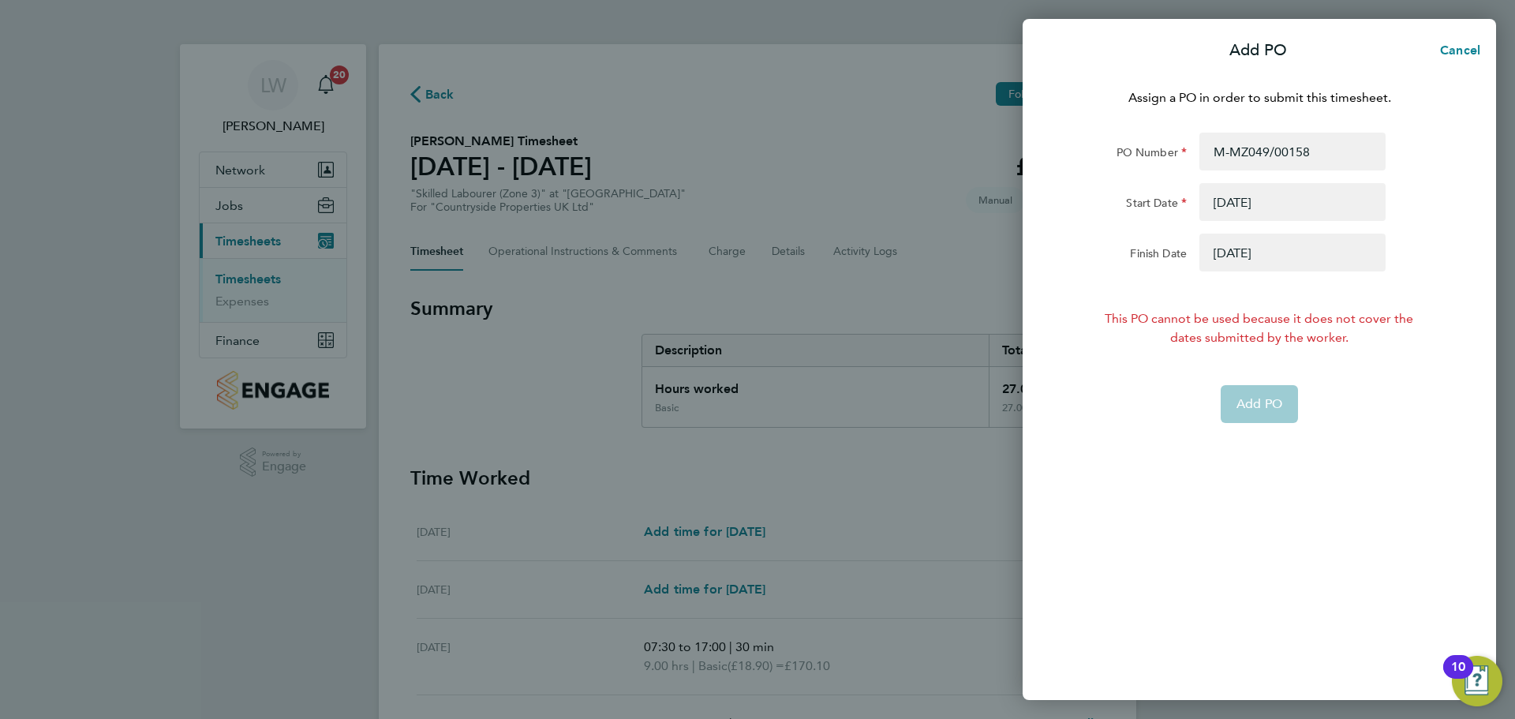
click at [1263, 244] on button "button" at bounding box center [1293, 253] width 186 height 38
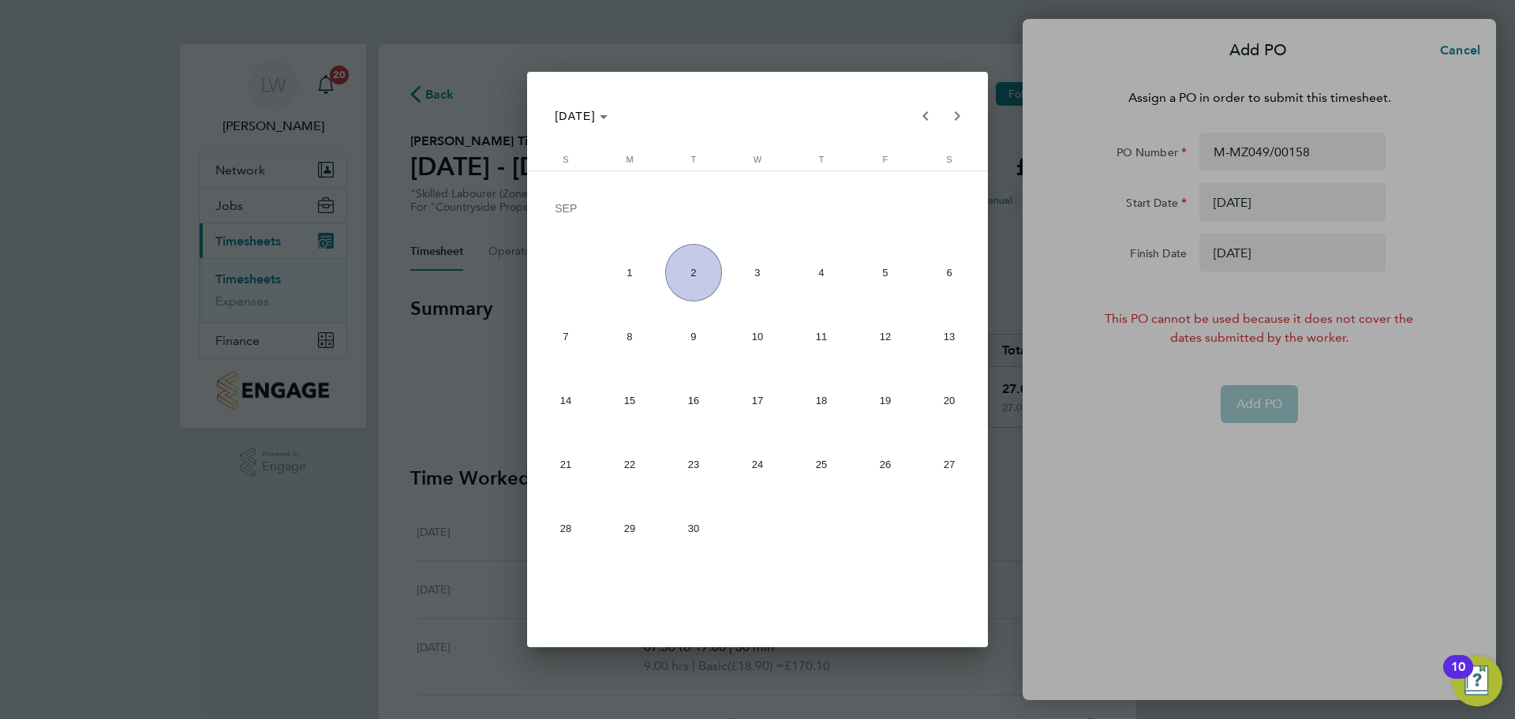
click at [675, 529] on span "30" at bounding box center [694, 529] width 58 height 58
type input "[DATE]"
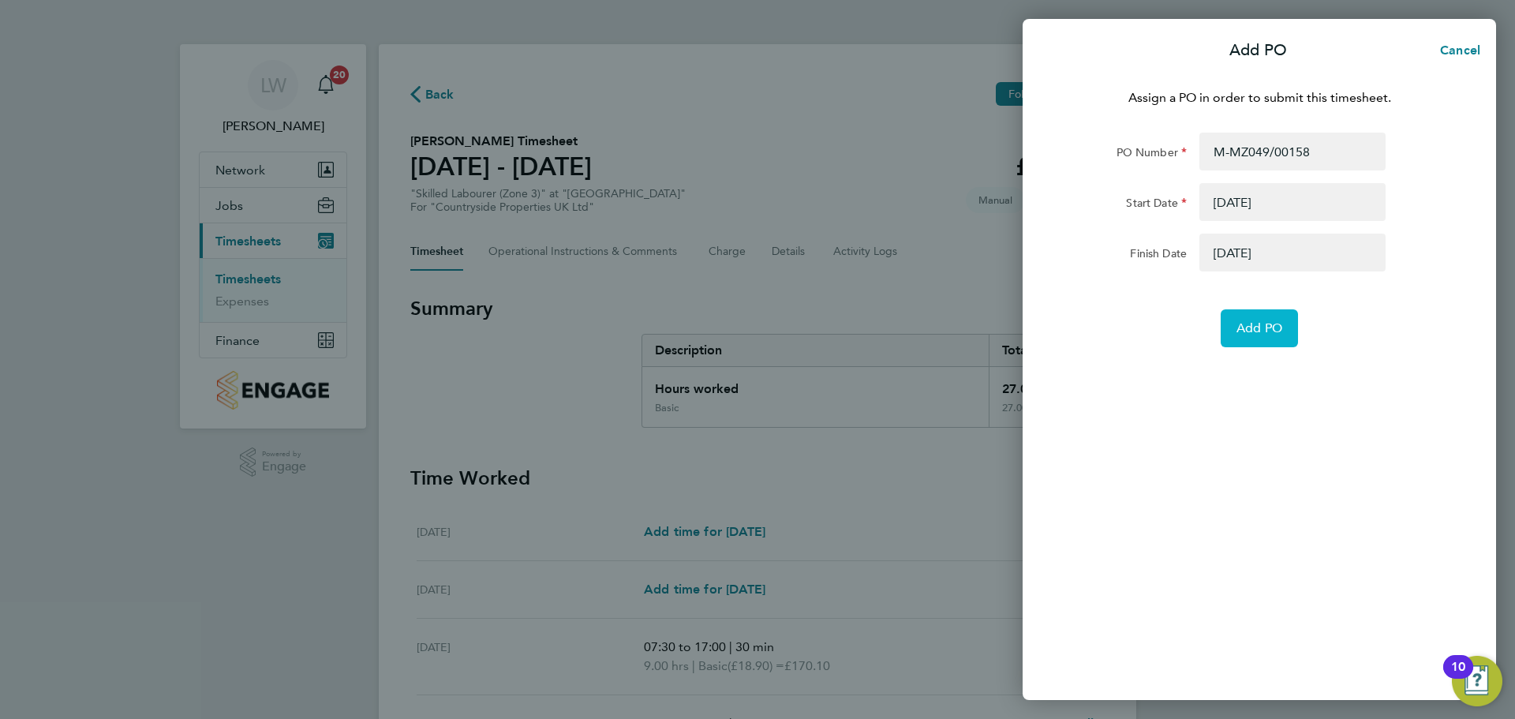
drag, startPoint x: 1233, startPoint y: 335, endPoint x: 1173, endPoint y: 364, distance: 67.4
click at [1233, 335] on button "Add PO" at bounding box center [1259, 328] width 77 height 38
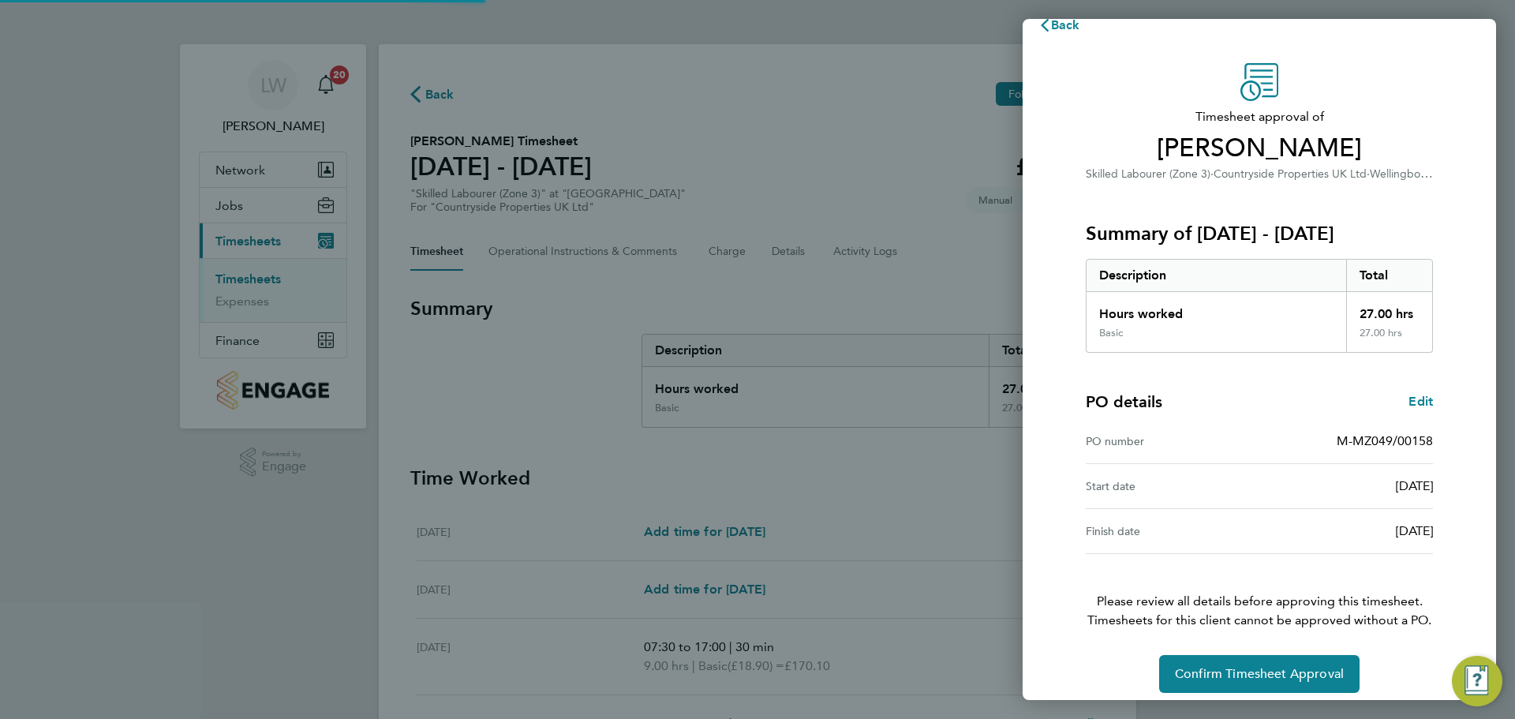
scroll to position [37, 0]
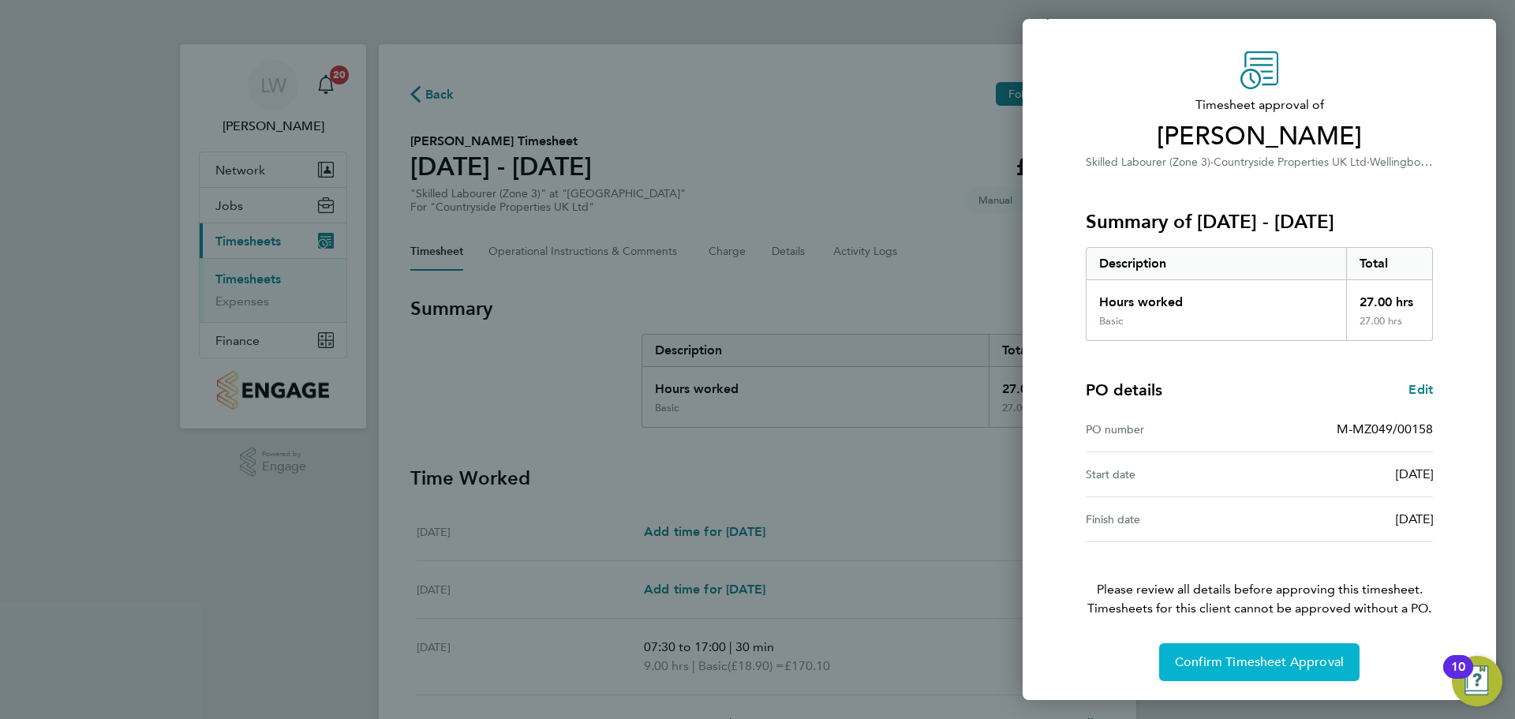
click at [1220, 658] on span "Confirm Timesheet Approval" at bounding box center [1259, 662] width 169 height 16
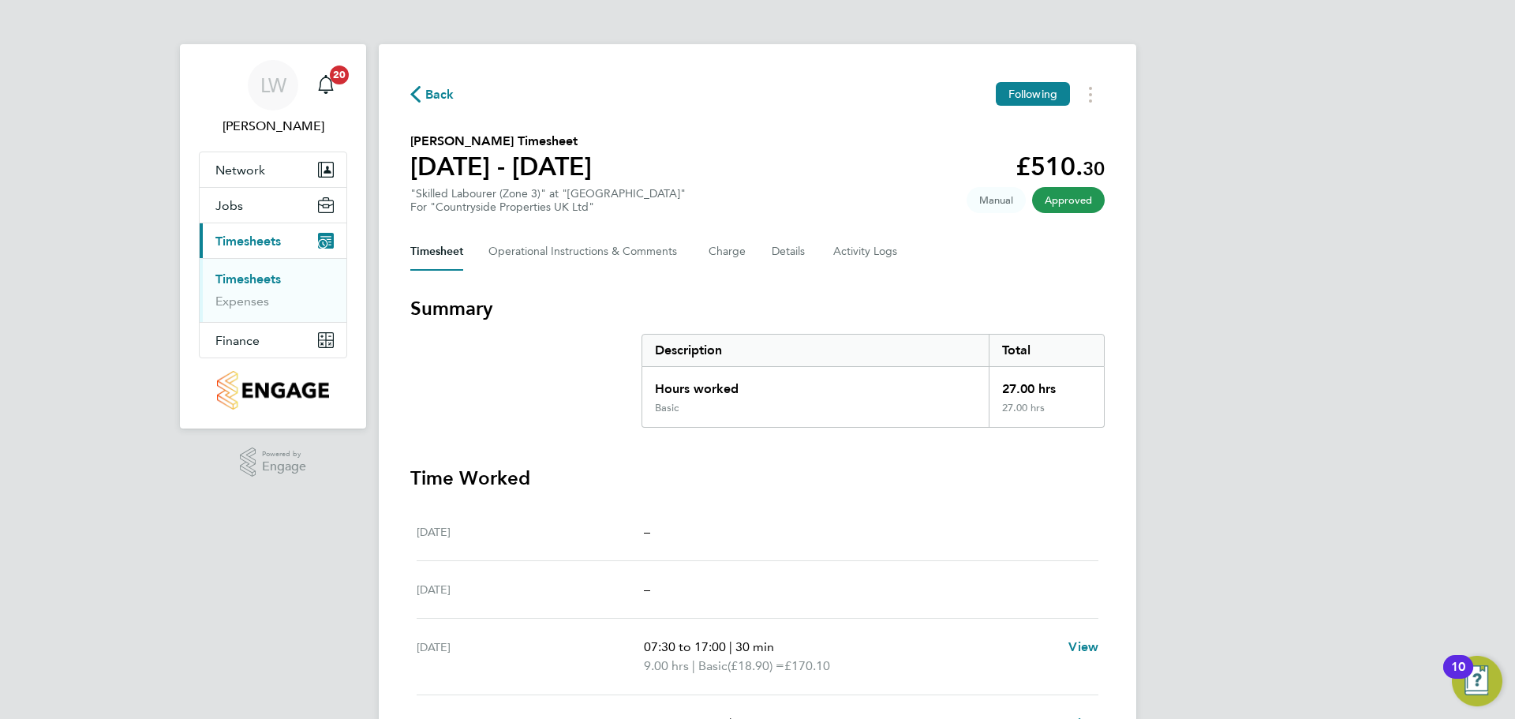
click at [237, 284] on link "Timesheets" at bounding box center [247, 278] width 65 height 15
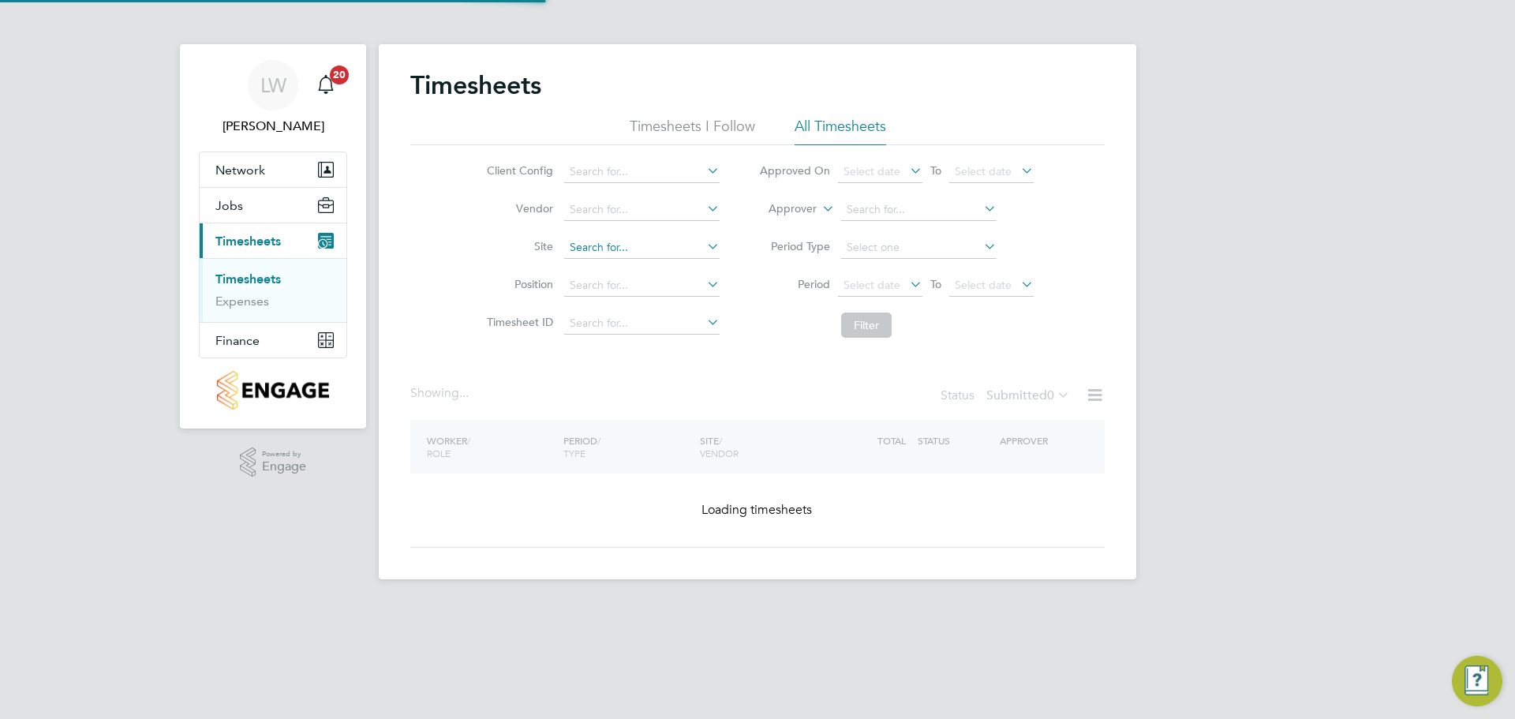
click at [603, 248] on input at bounding box center [641, 248] width 155 height 22
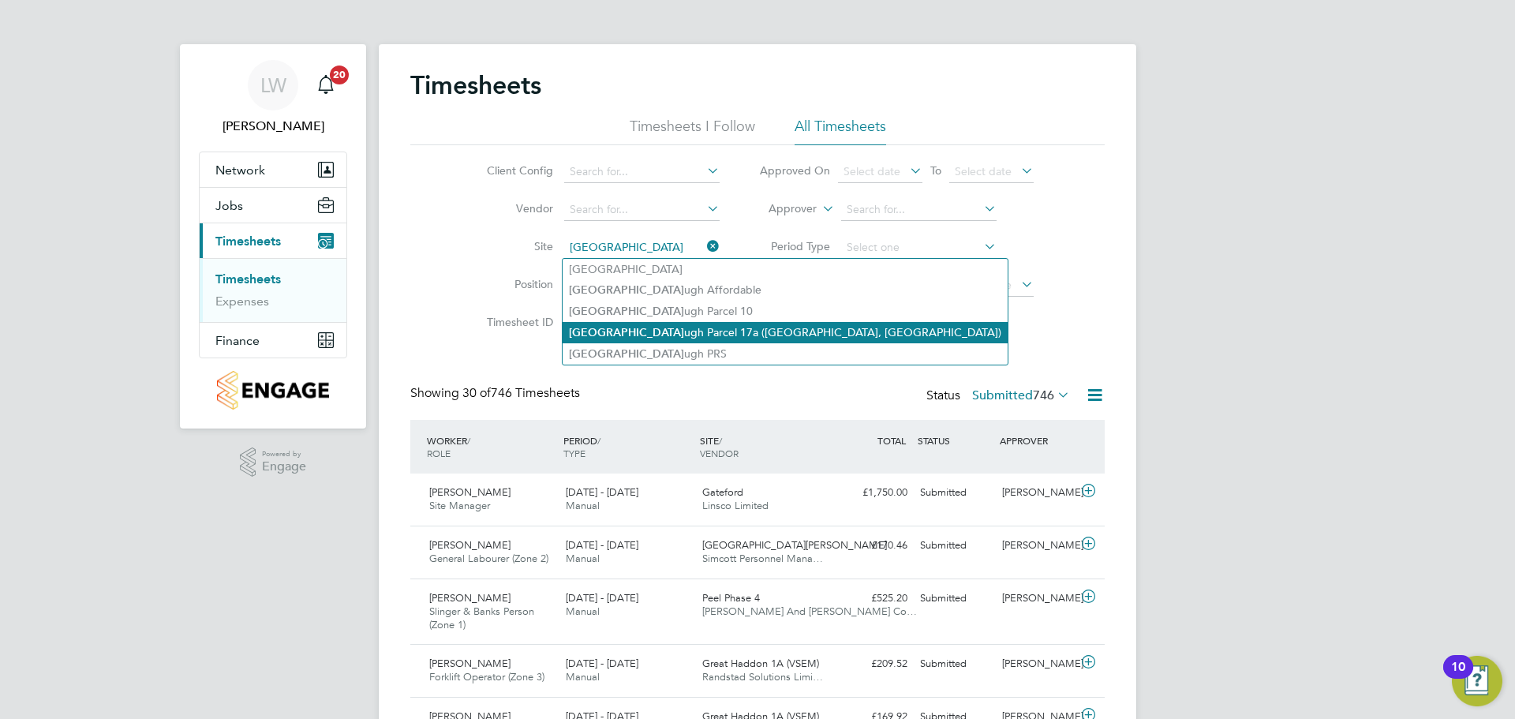
click at [652, 336] on li "Wellingboro ugh Parcel 17a (Poppyfields, Linden)" at bounding box center [785, 332] width 445 height 21
type input "Wellingborough Parcel 17a (Poppyfields, Linden)"
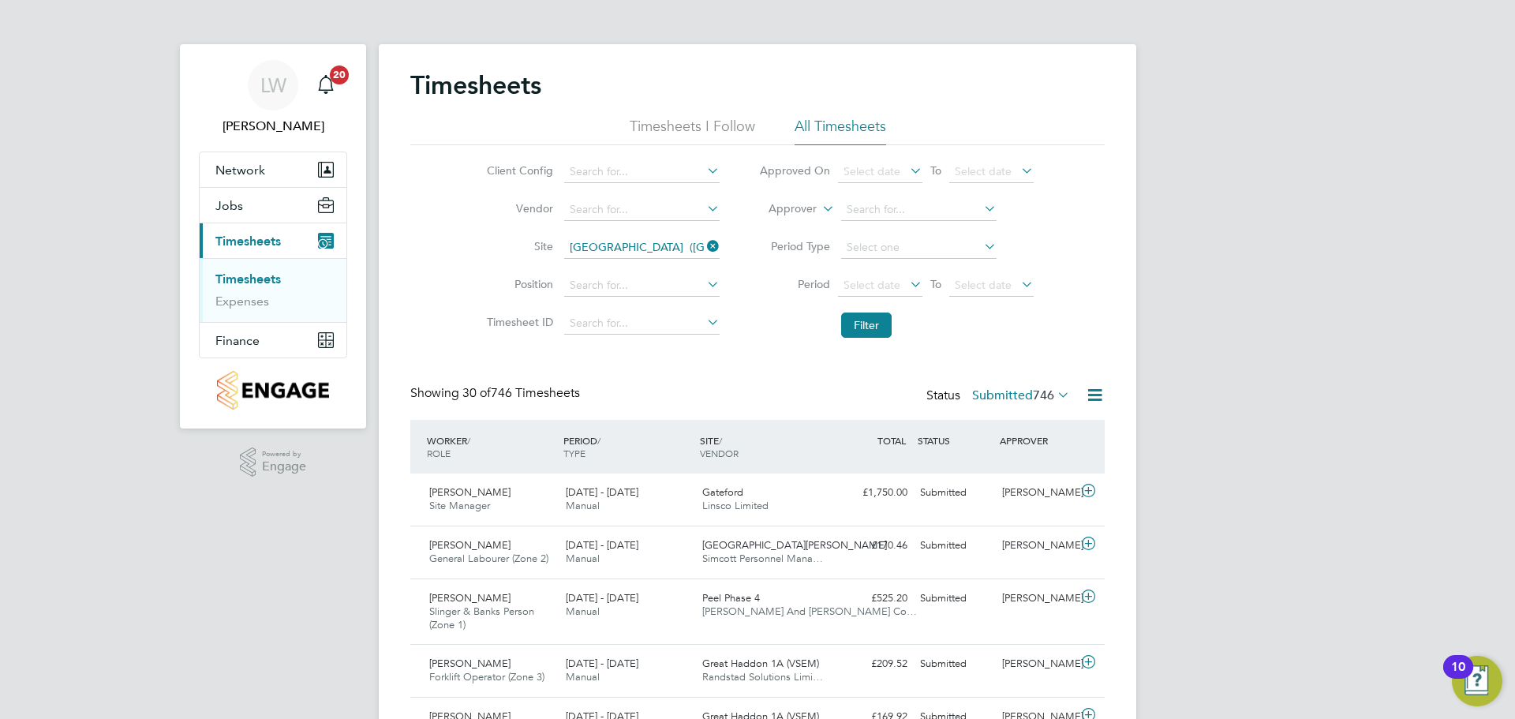
drag, startPoint x: 717, startPoint y: 241, endPoint x: 691, endPoint y: 244, distance: 26.2
click at [704, 241] on icon at bounding box center [704, 246] width 0 height 22
click at [690, 244] on input at bounding box center [641, 248] width 155 height 22
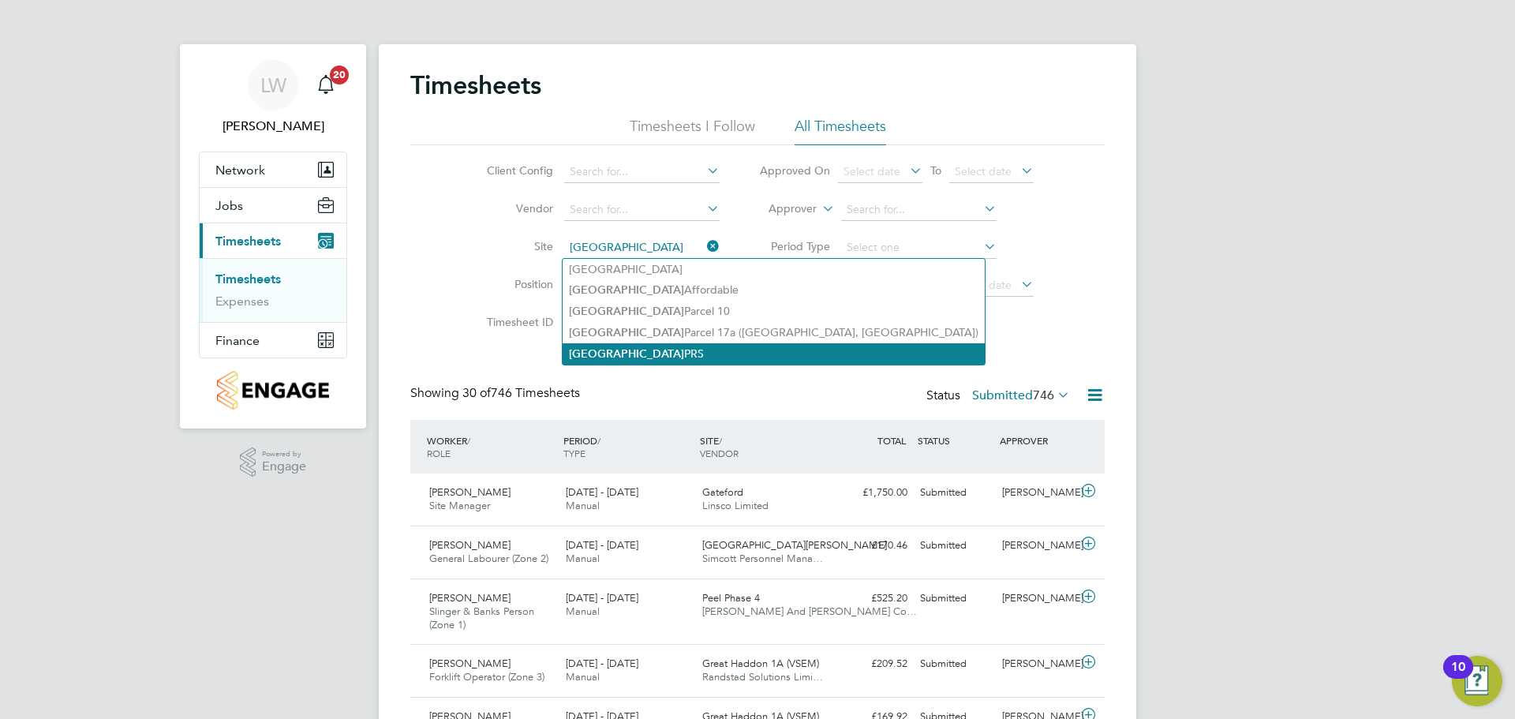
click at [661, 350] on li "Wellingborough PRS" at bounding box center [774, 353] width 422 height 21
type input "Wellingborough PRS"
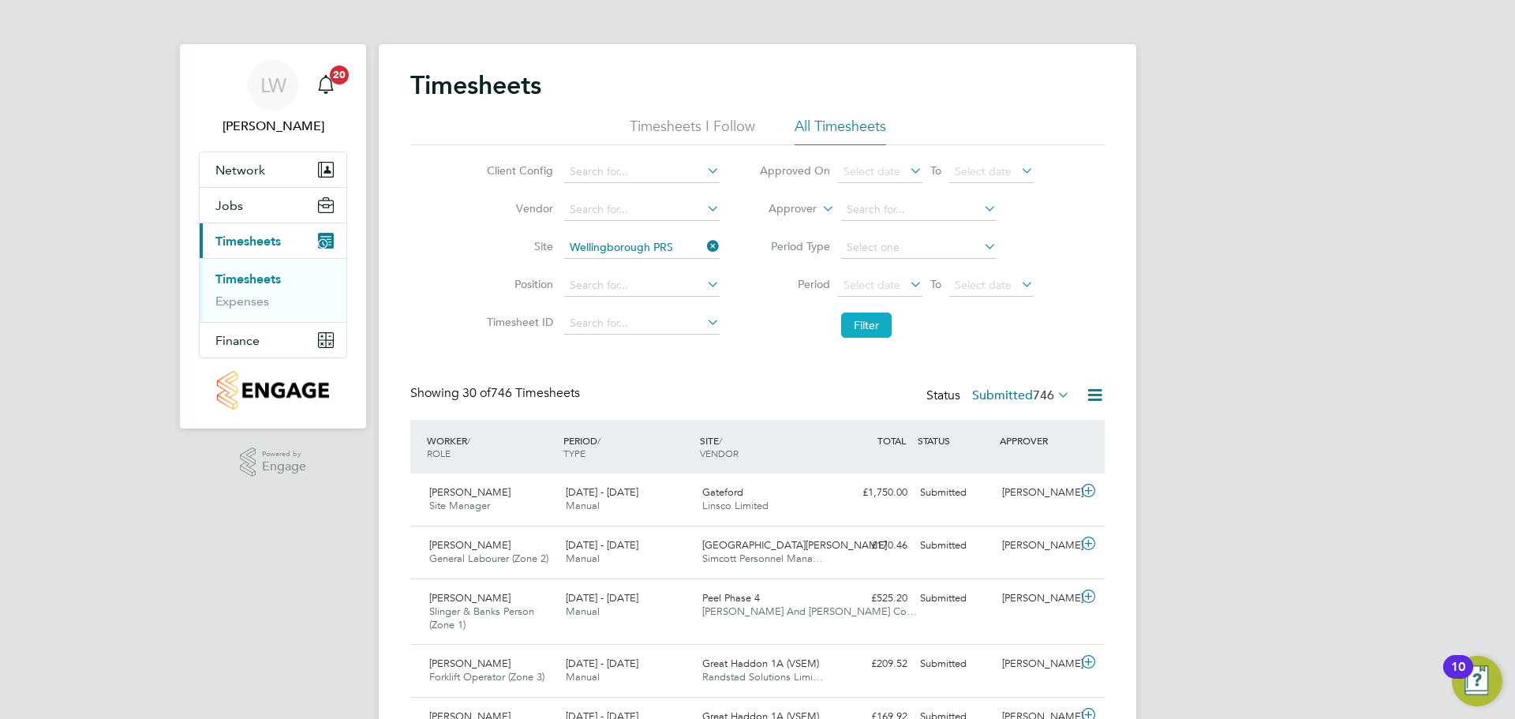
click at [844, 327] on button "Filter" at bounding box center [866, 325] width 51 height 25
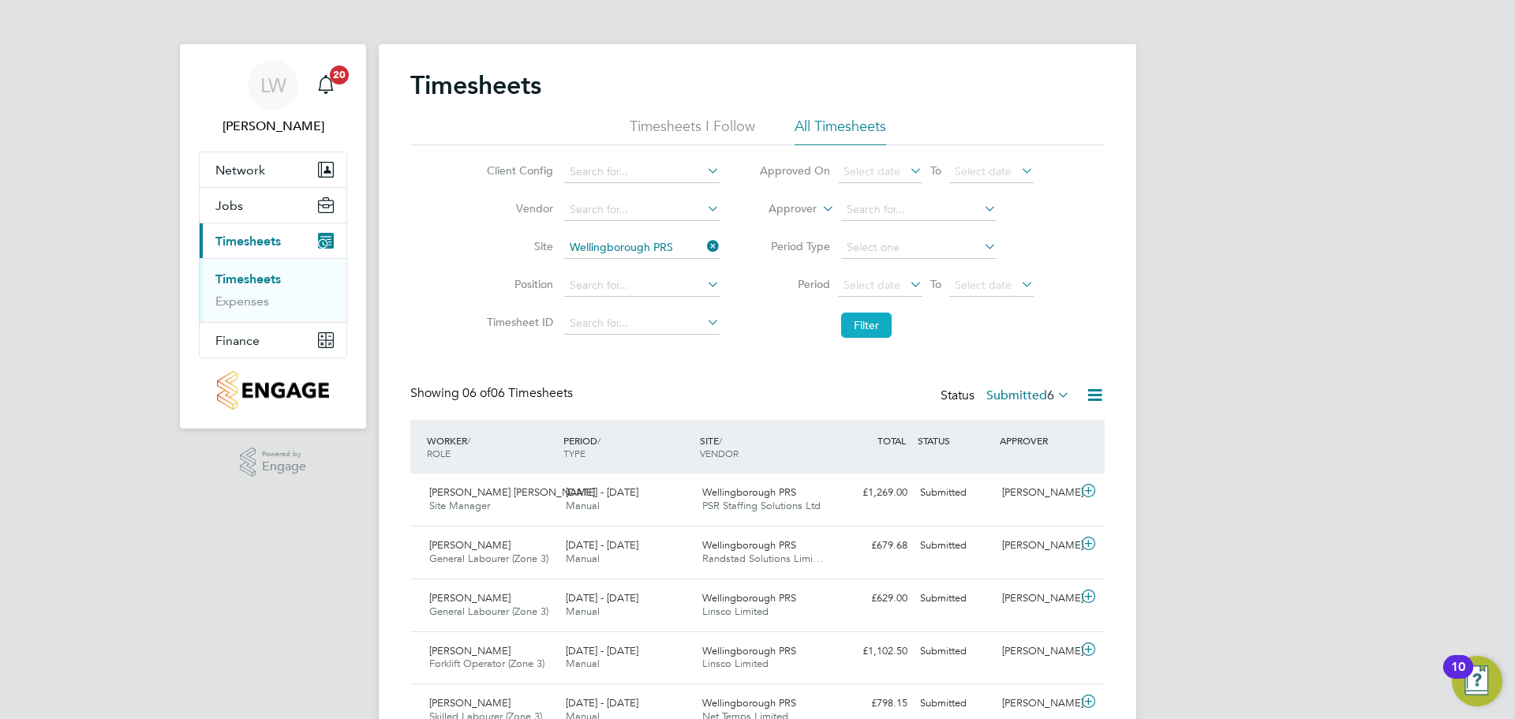
click at [852, 322] on button "Filter" at bounding box center [866, 325] width 51 height 25
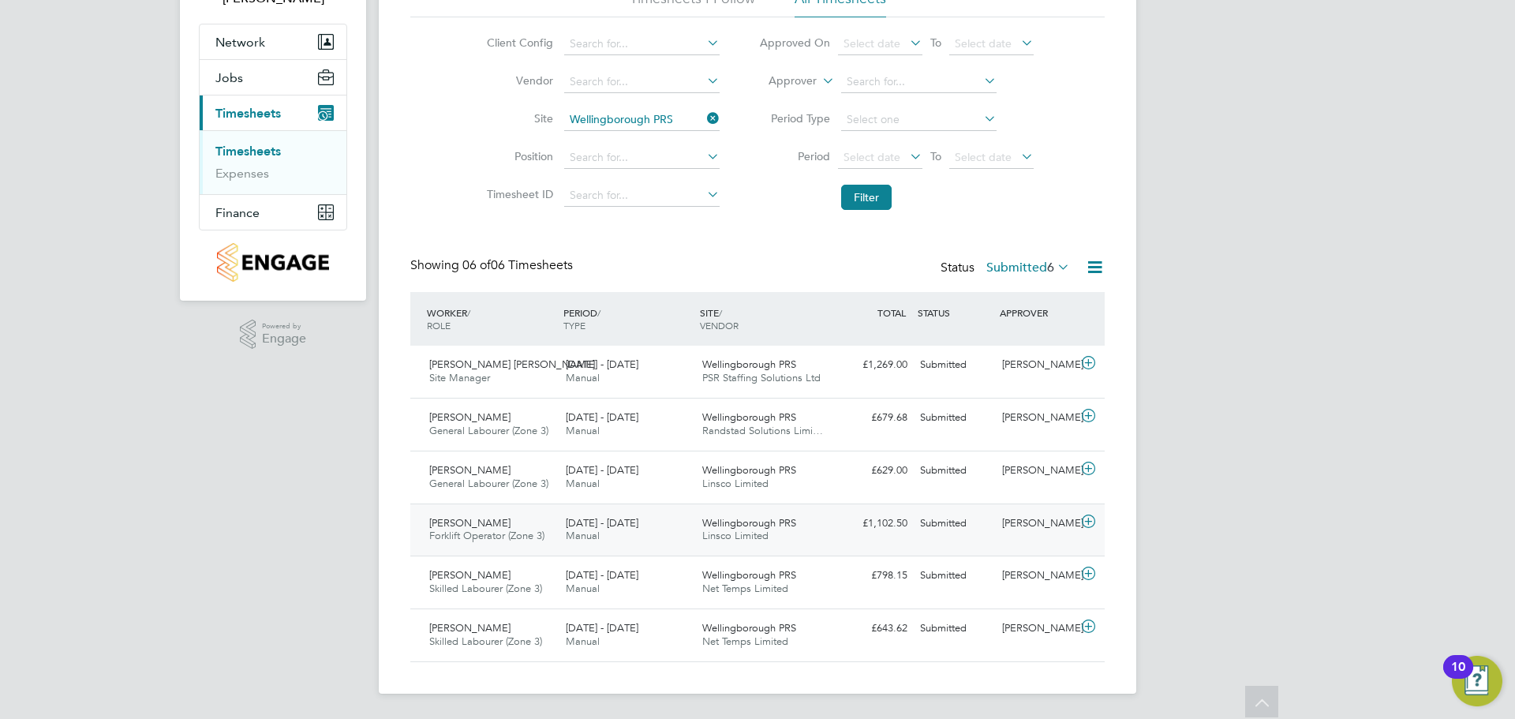
click at [677, 524] on div "25 - 31 Aug 2025 Manual" at bounding box center [628, 530] width 137 height 39
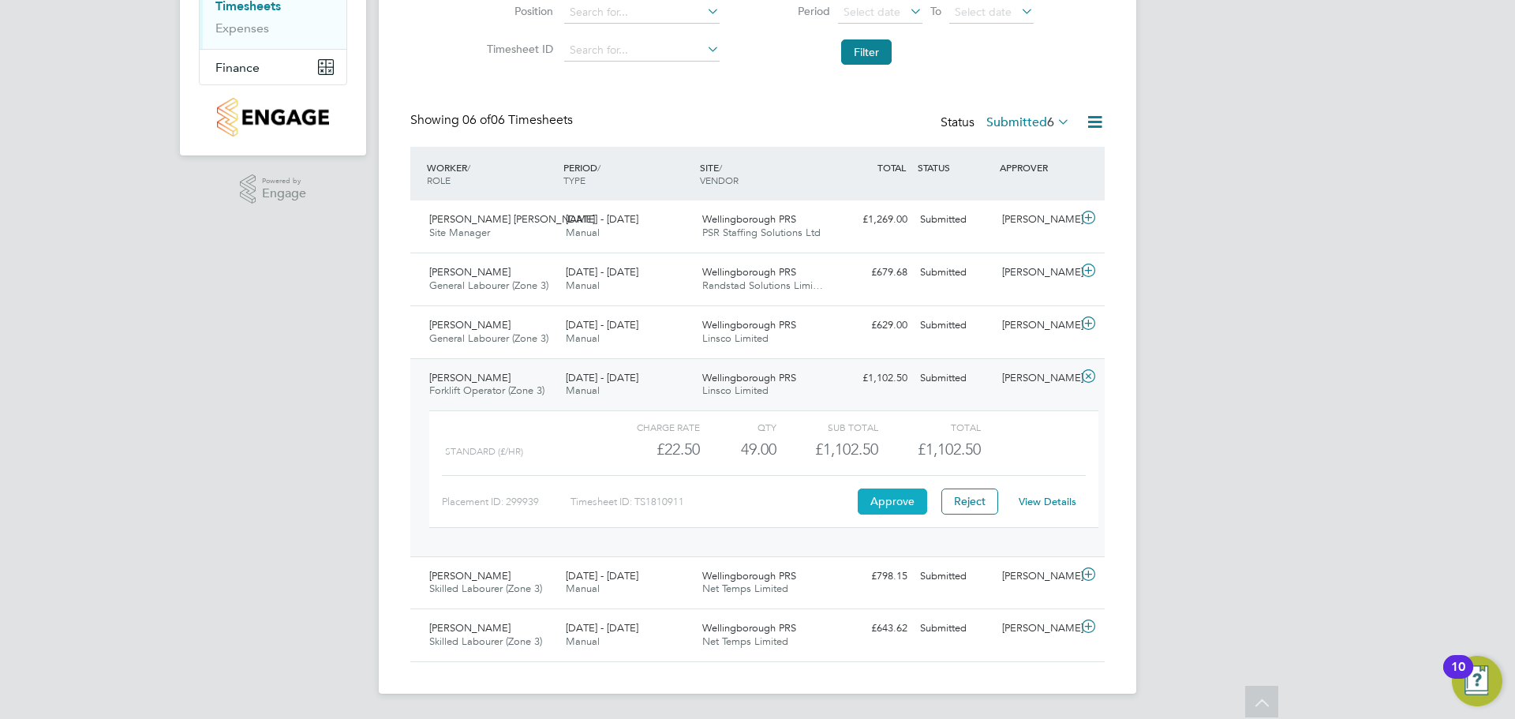
click at [887, 498] on button "Approve" at bounding box center [892, 500] width 69 height 25
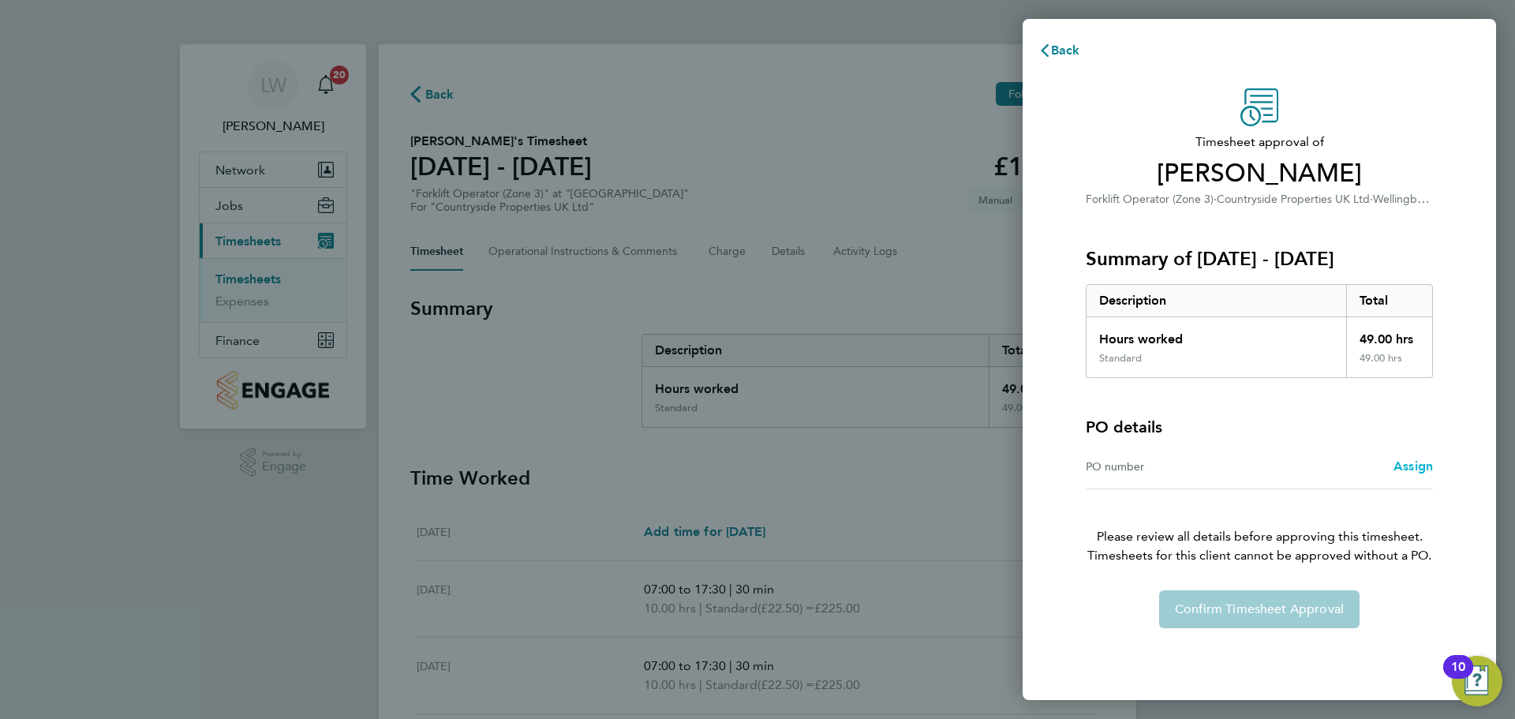
click at [1409, 465] on span "Assign" at bounding box center [1413, 465] width 39 height 15
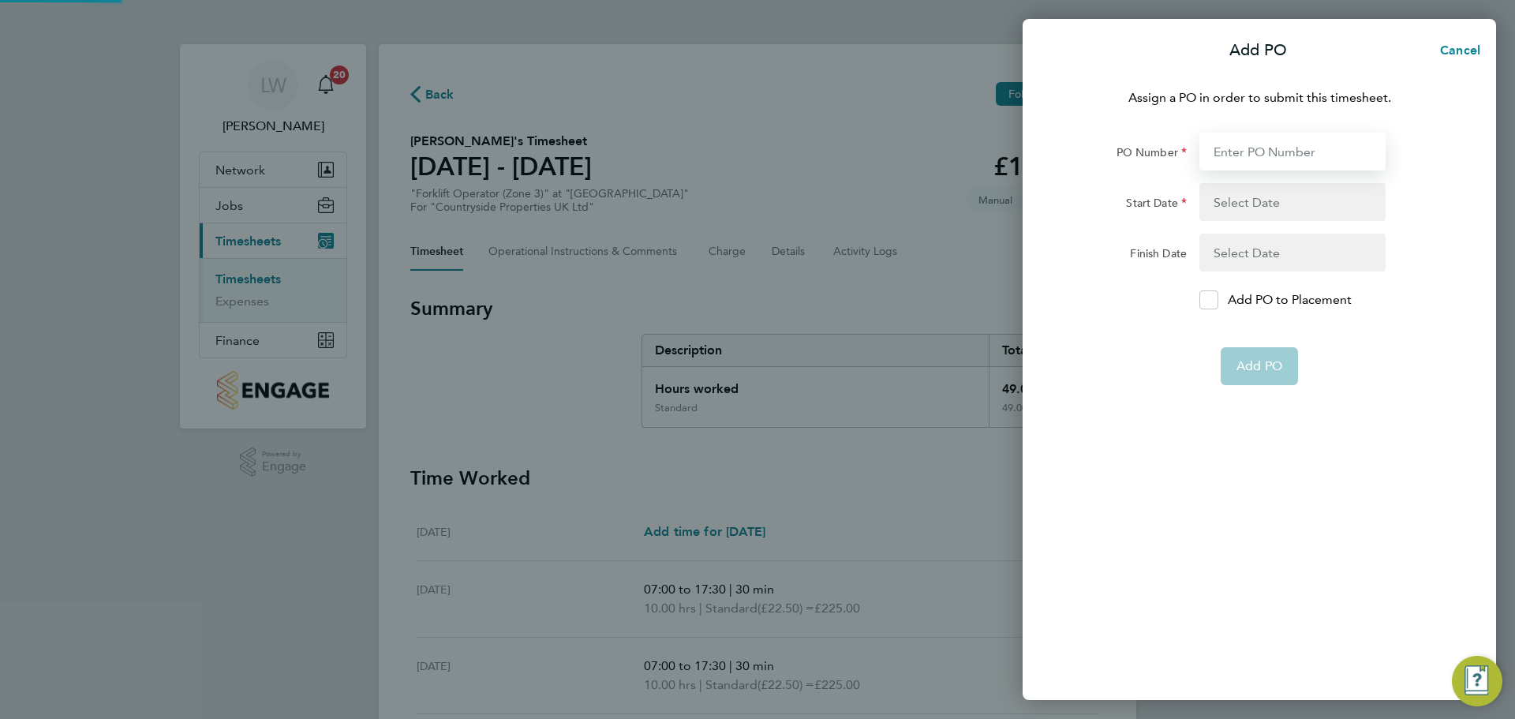
click at [1259, 160] on input "PO Number" at bounding box center [1293, 152] width 186 height 38
type input "M-MZ049/00208"
type input "20 Jul 25"
type input "30 Oct 25"
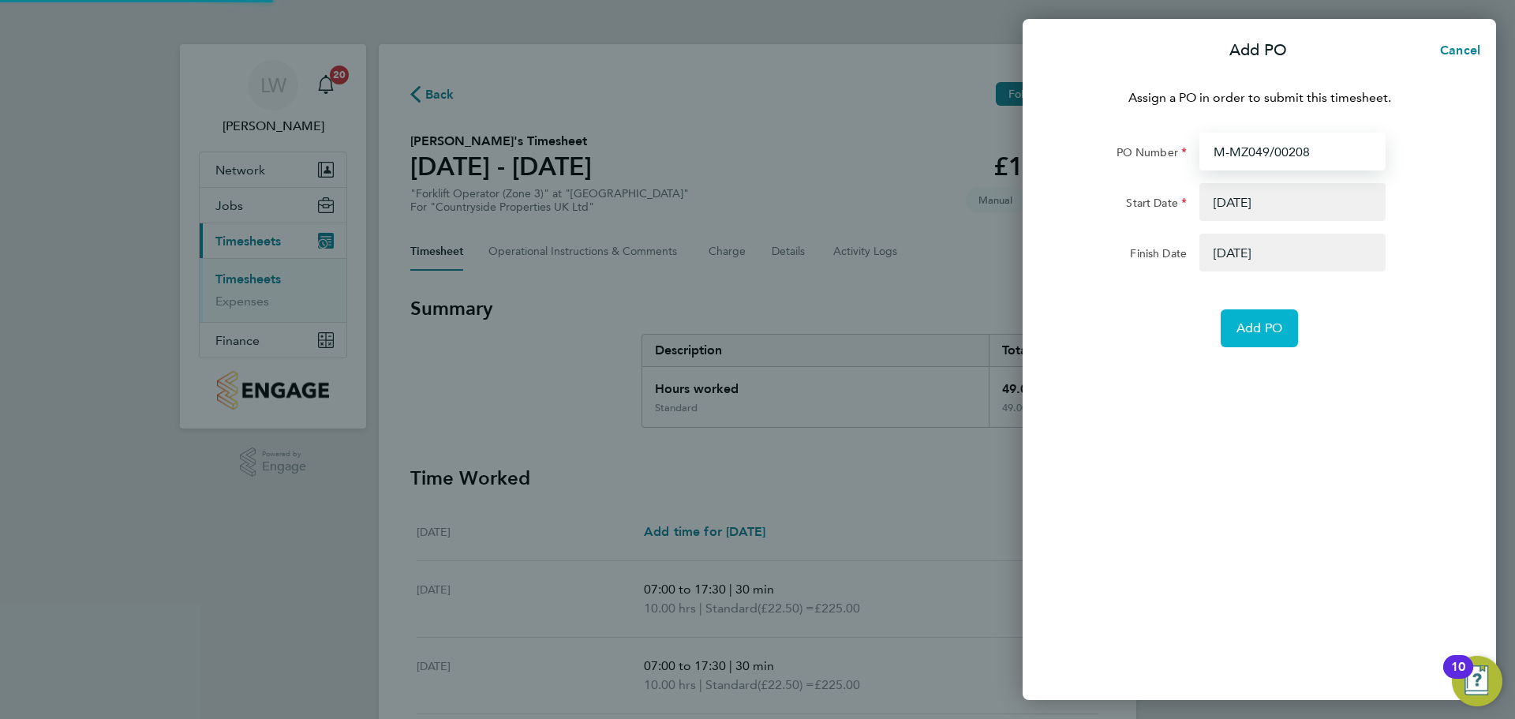
type input "M-MZ049/00208"
click at [1260, 316] on button "Add PO" at bounding box center [1259, 328] width 77 height 38
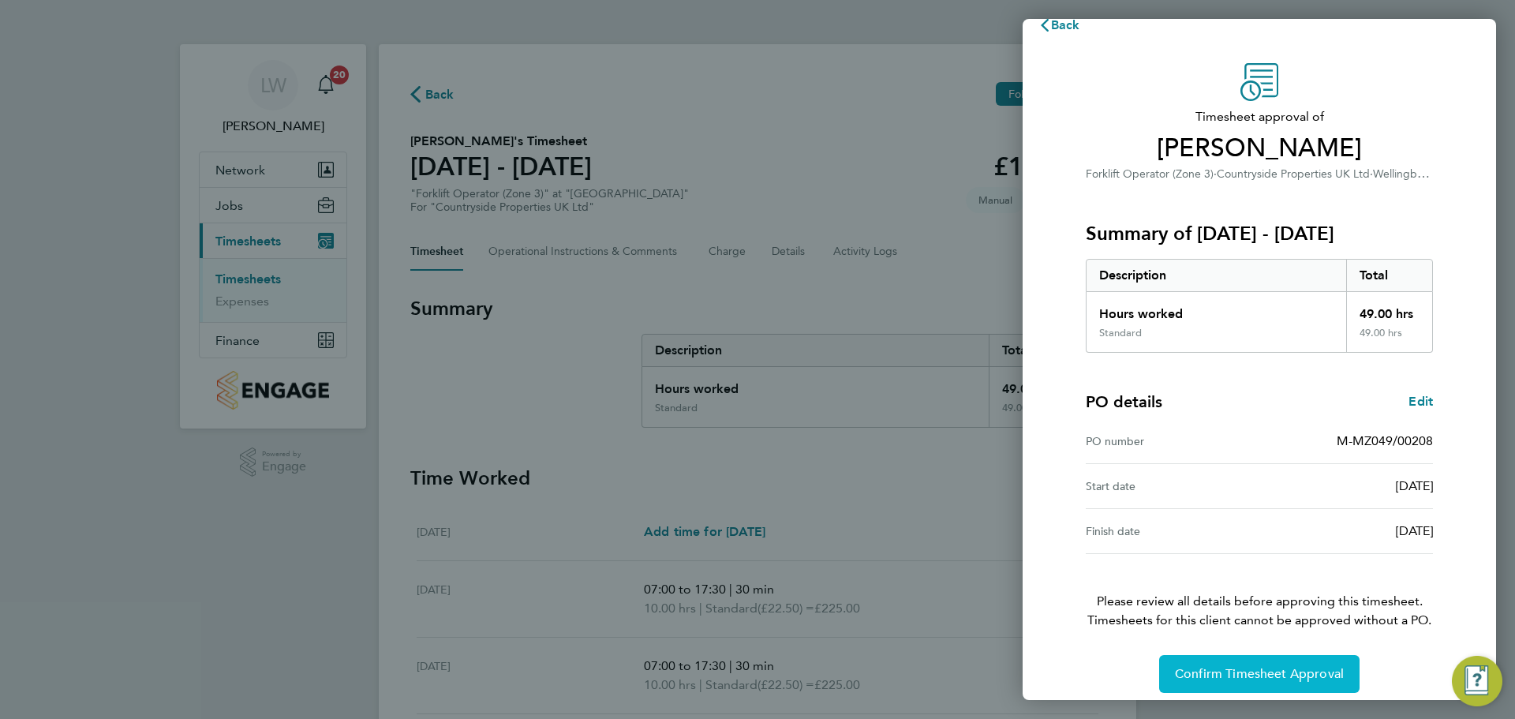
scroll to position [37, 0]
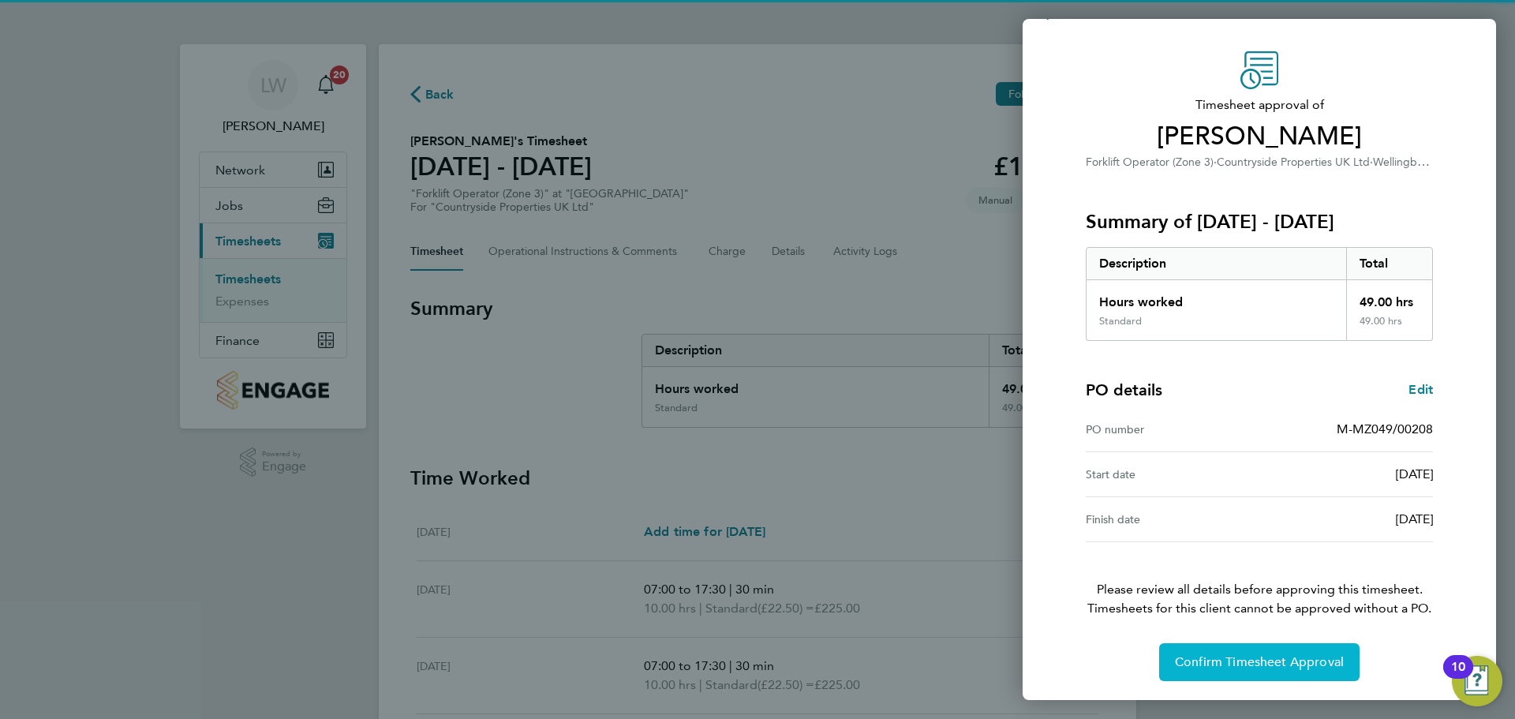
click at [1275, 653] on button "Confirm Timesheet Approval" at bounding box center [1259, 662] width 200 height 38
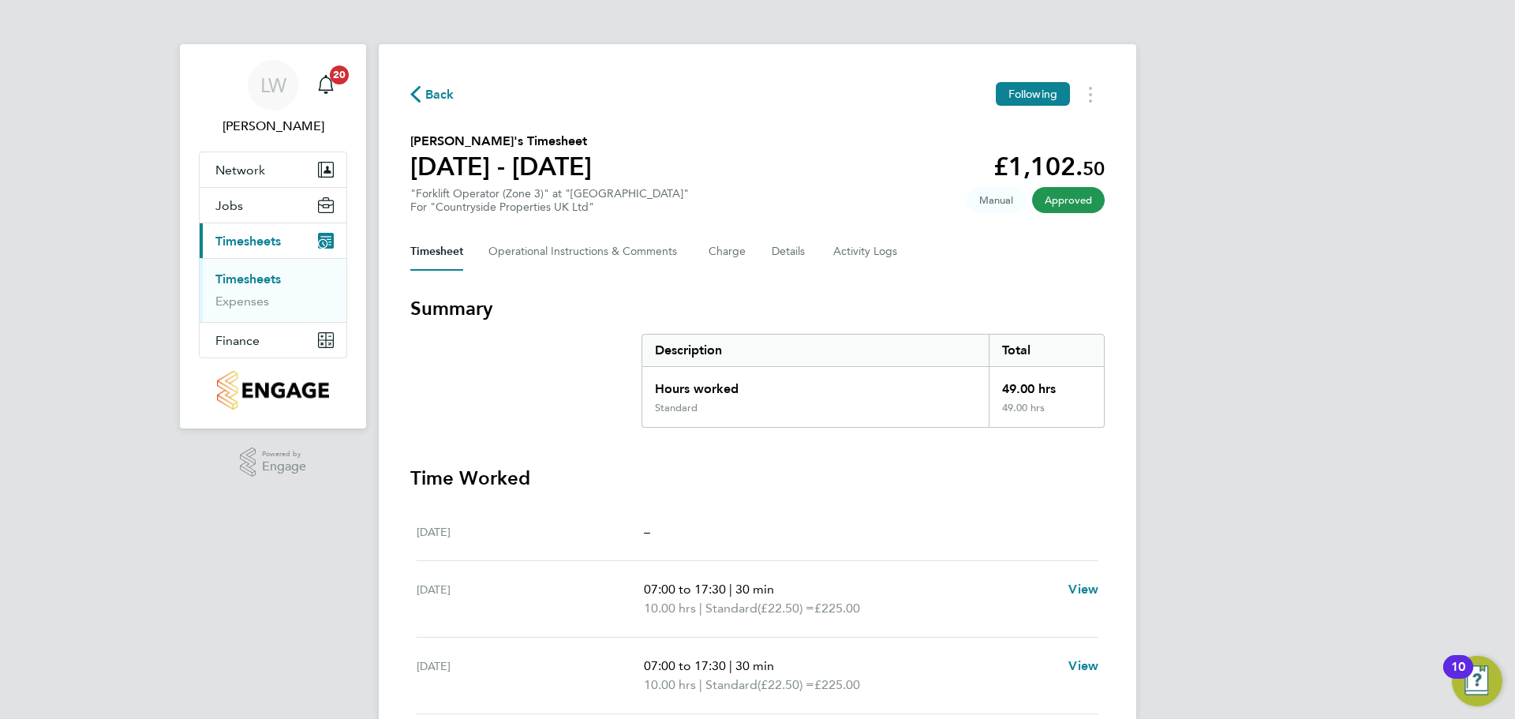
click at [229, 278] on link "Timesheets" at bounding box center [247, 278] width 65 height 15
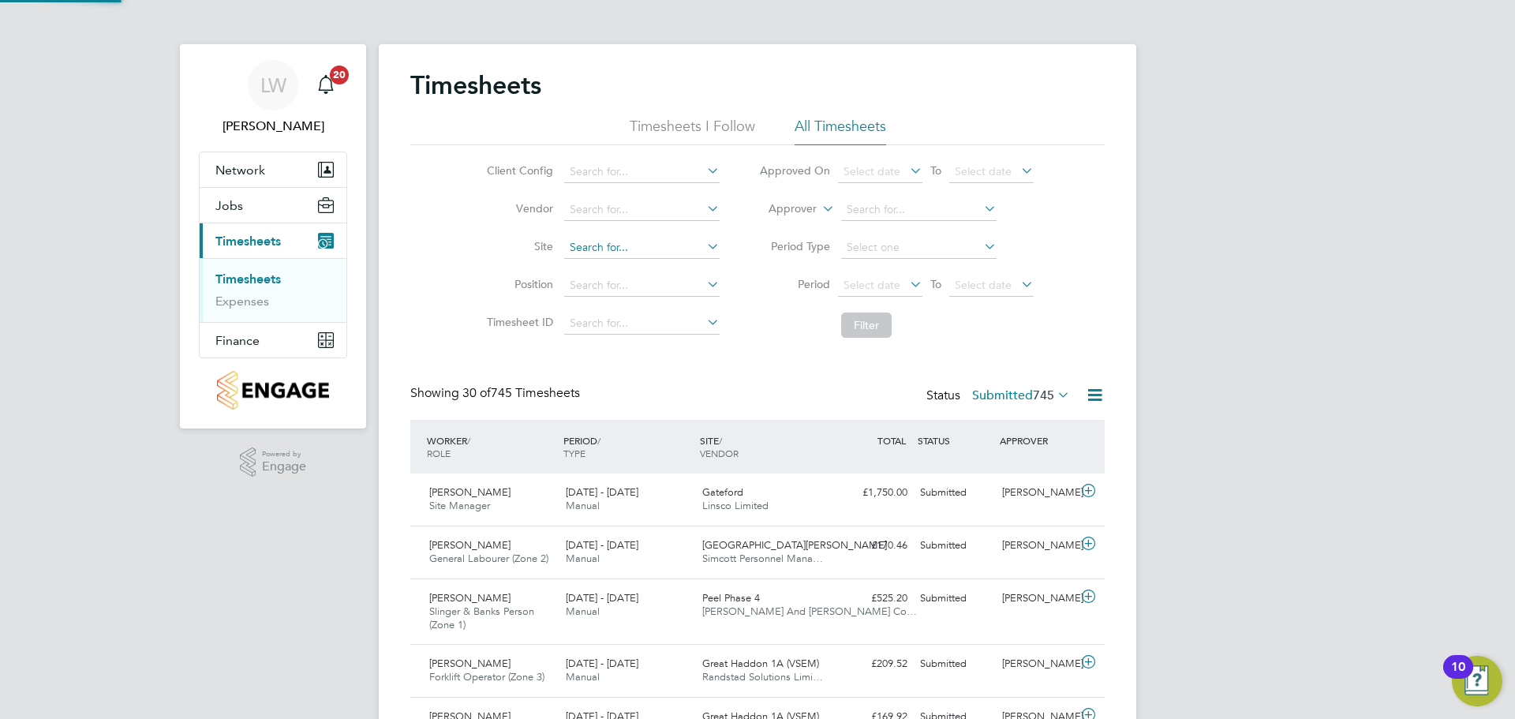
click at [606, 245] on input at bounding box center [641, 248] width 155 height 22
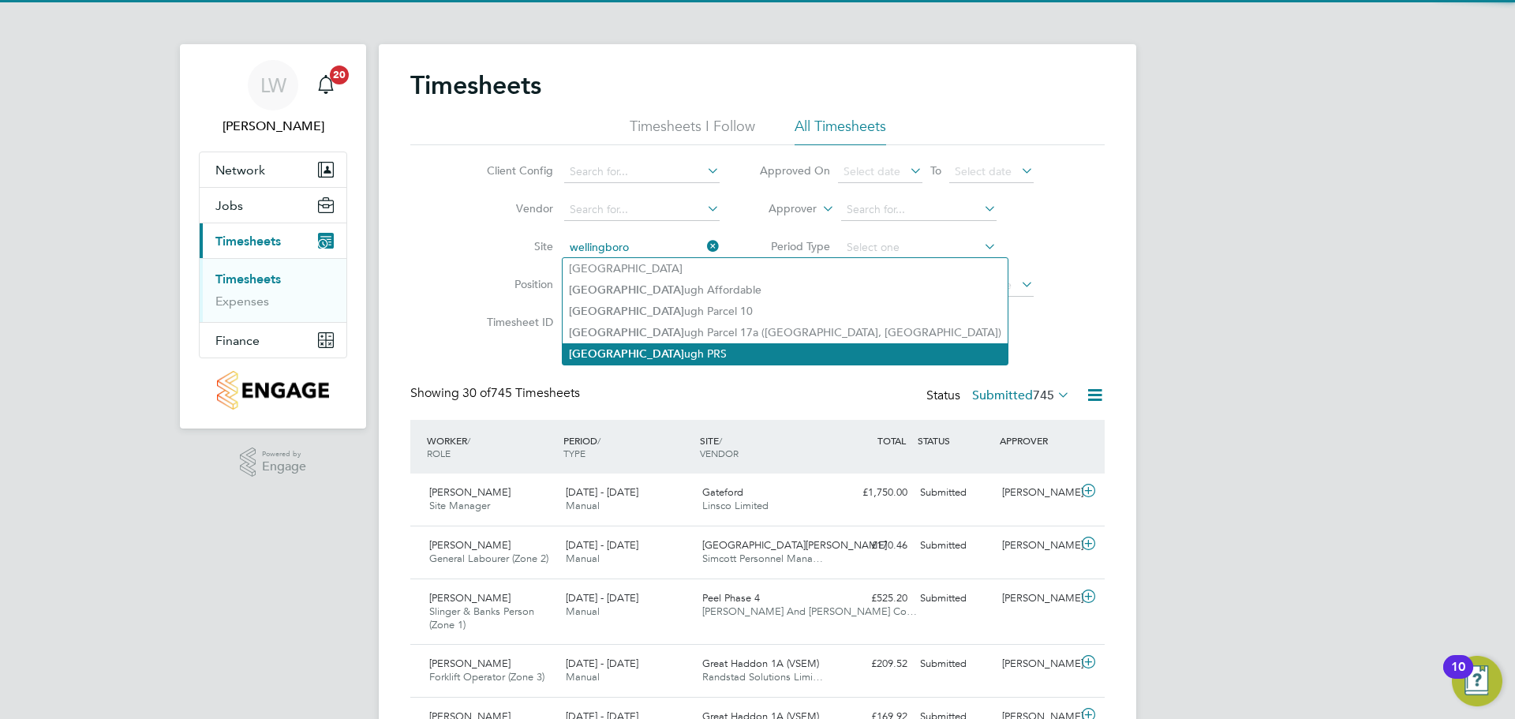
click at [664, 350] on li "[GEOGRAPHIC_DATA] ugh PRS" at bounding box center [785, 353] width 445 height 21
type input "Wellingborough PRS"
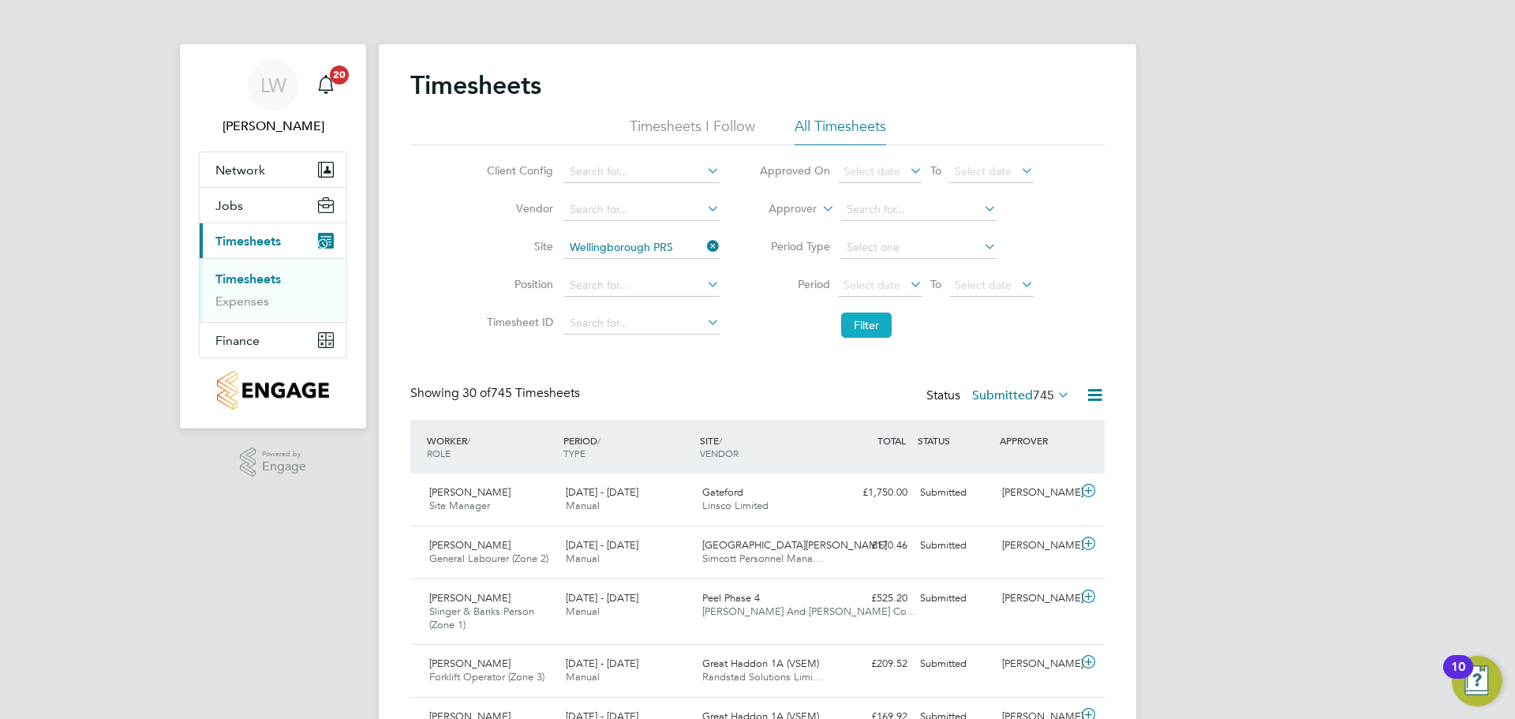
click at [854, 325] on button "Filter" at bounding box center [866, 325] width 51 height 25
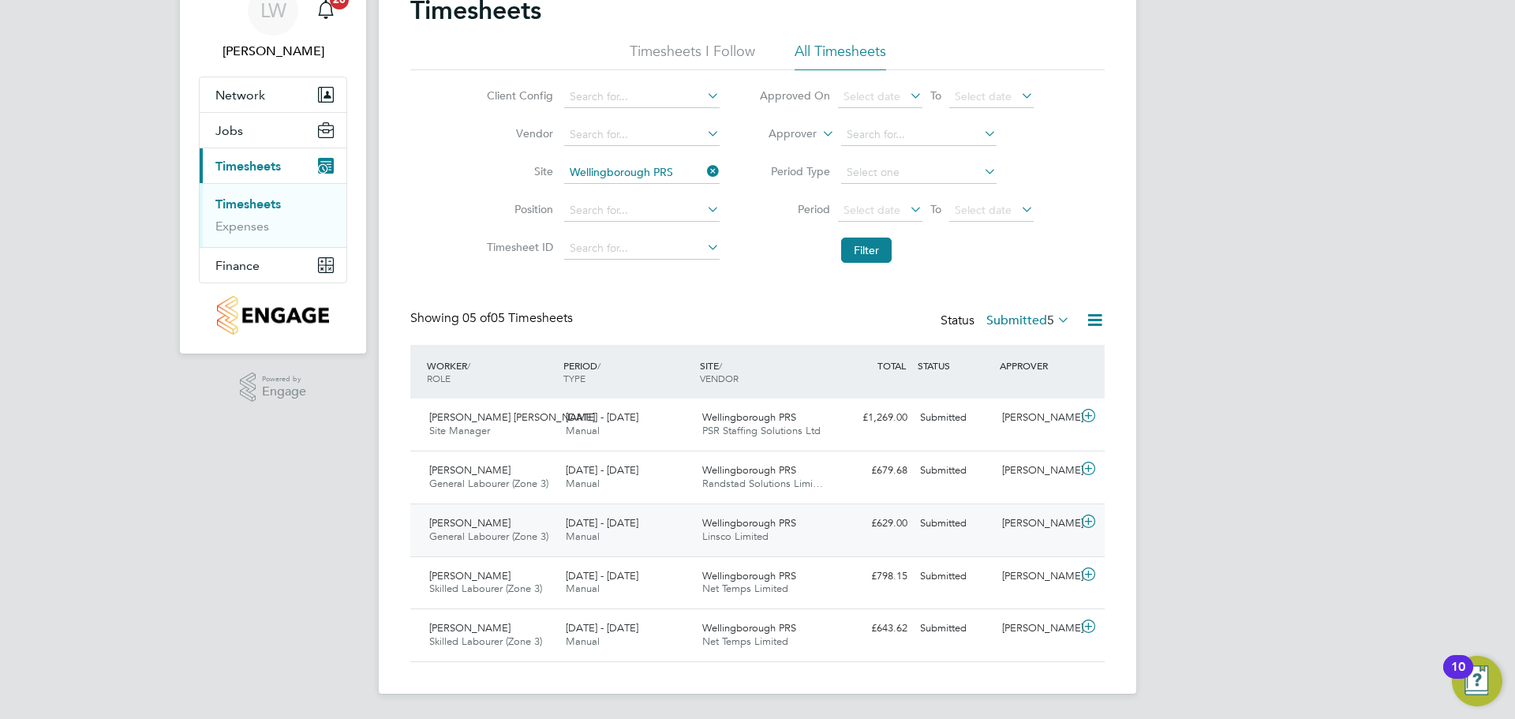
click at [665, 529] on div "[DATE] - [DATE] Manual" at bounding box center [628, 530] width 137 height 39
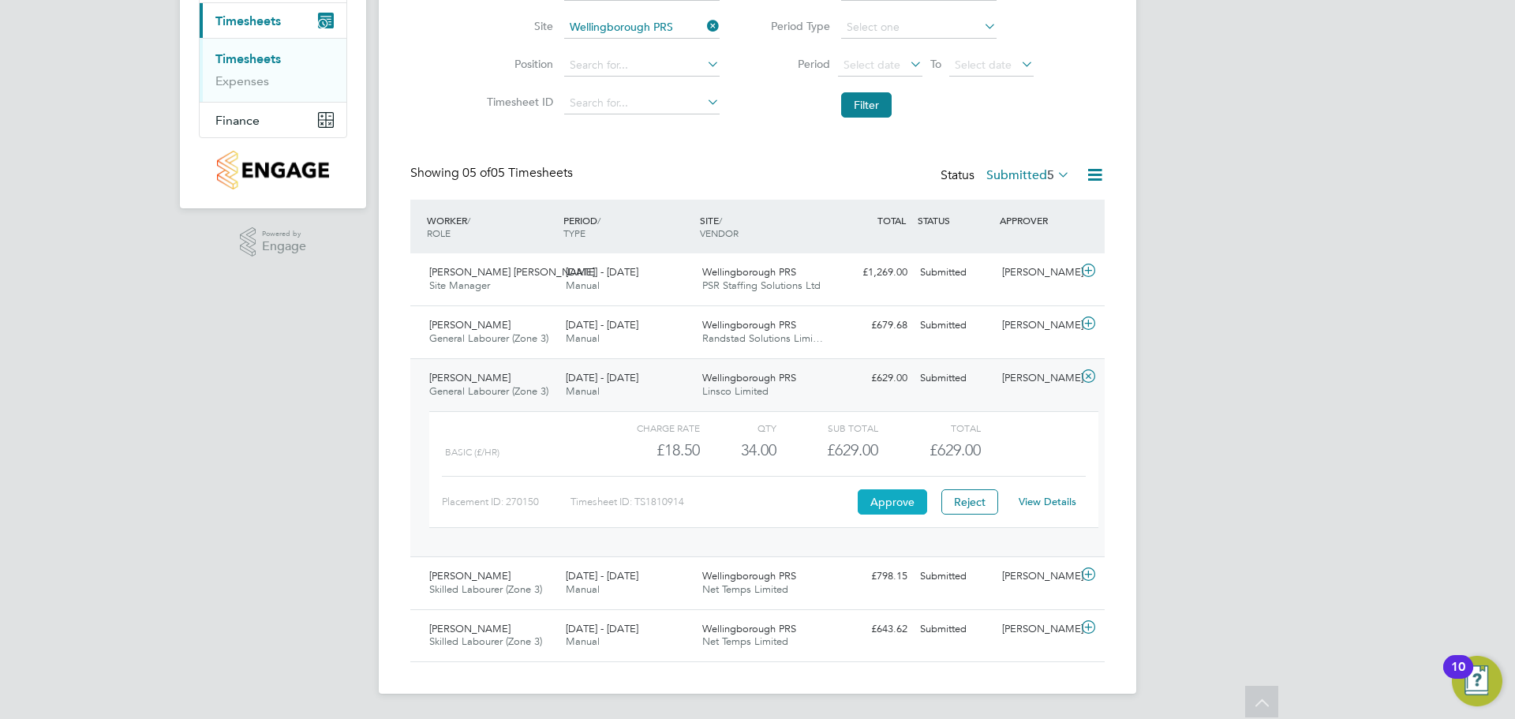
click at [895, 496] on button "Approve" at bounding box center [892, 501] width 69 height 25
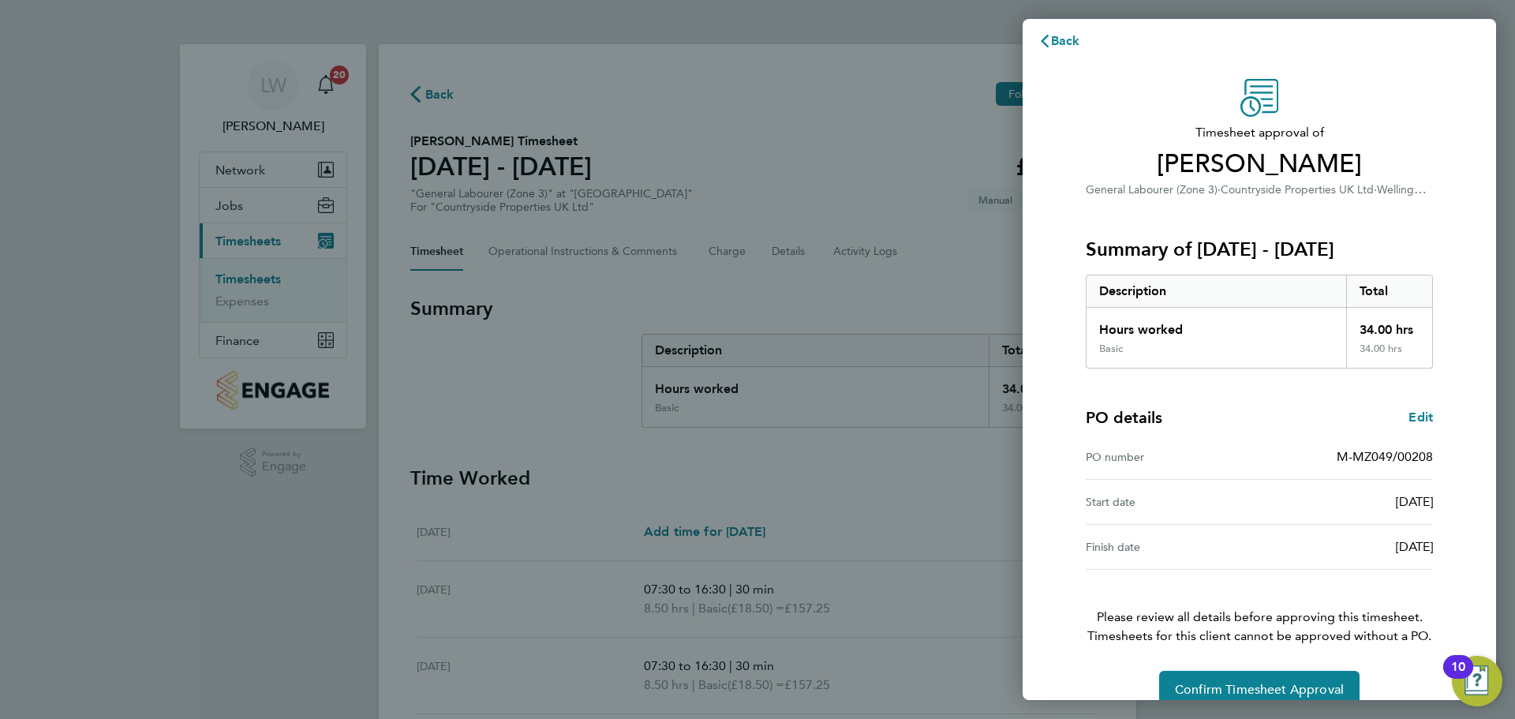
scroll to position [37, 0]
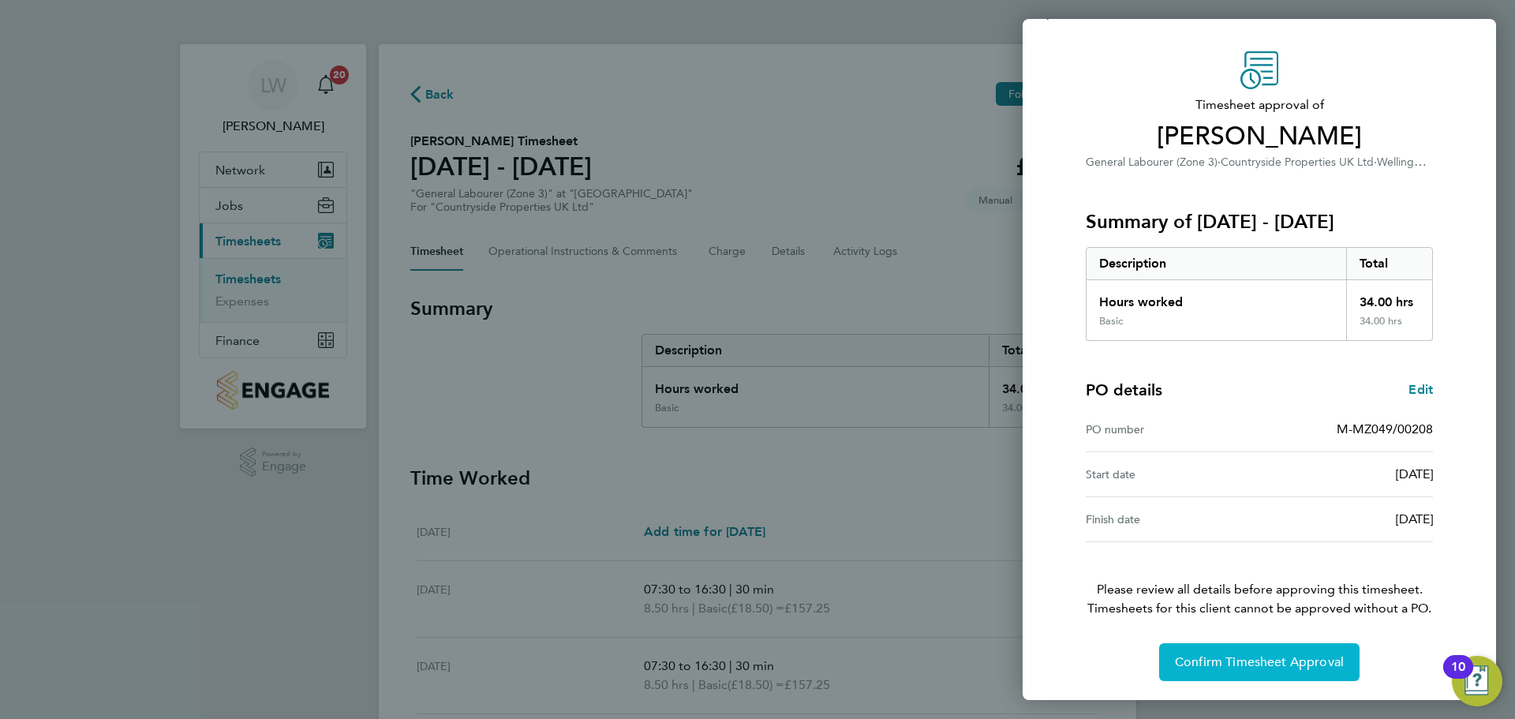
click at [1204, 673] on button "Confirm Timesheet Approval" at bounding box center [1259, 662] width 200 height 38
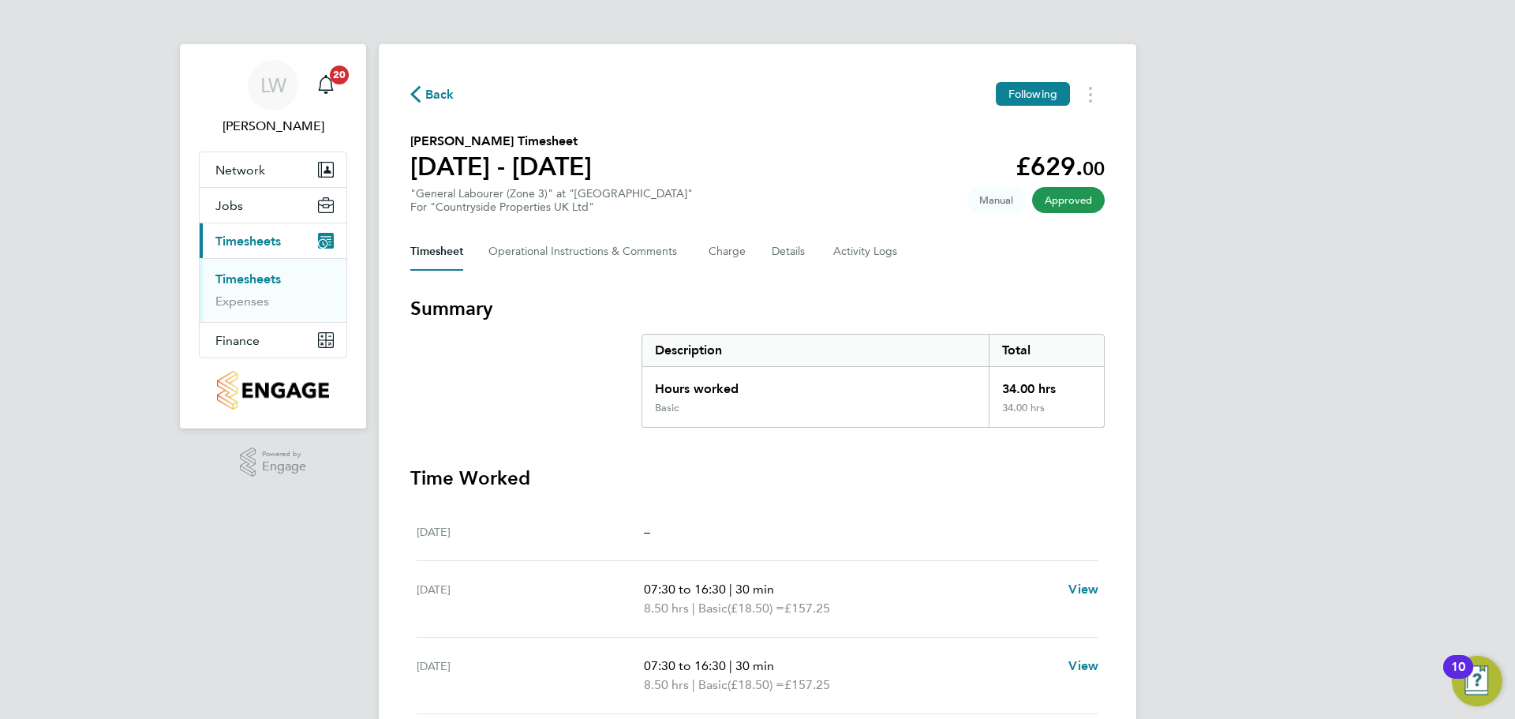
click at [262, 275] on link "Timesheets" at bounding box center [247, 278] width 65 height 15
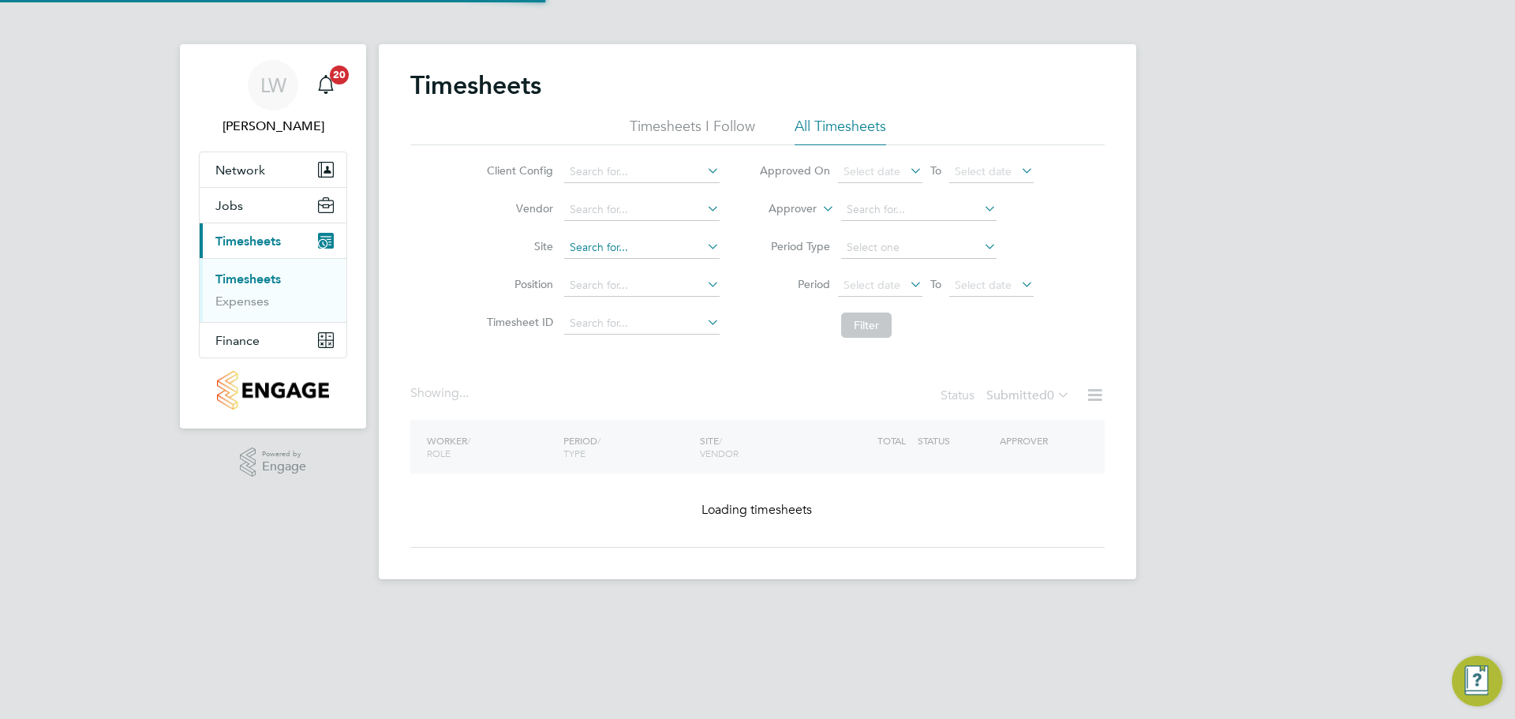
click at [598, 249] on input at bounding box center [641, 248] width 155 height 22
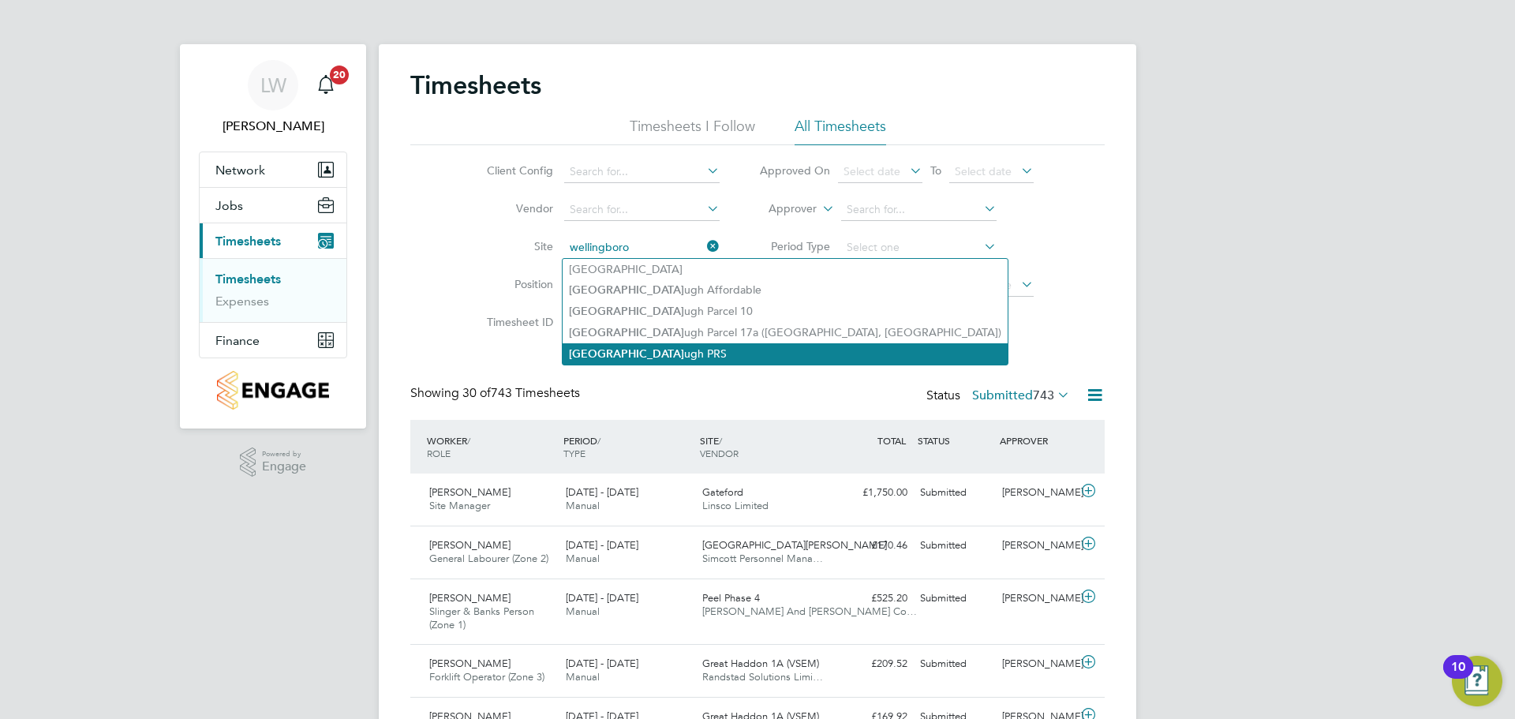
click at [647, 345] on li "Wellingboro ugh PRS" at bounding box center [785, 353] width 445 height 21
type input "Wellingborough PRS"
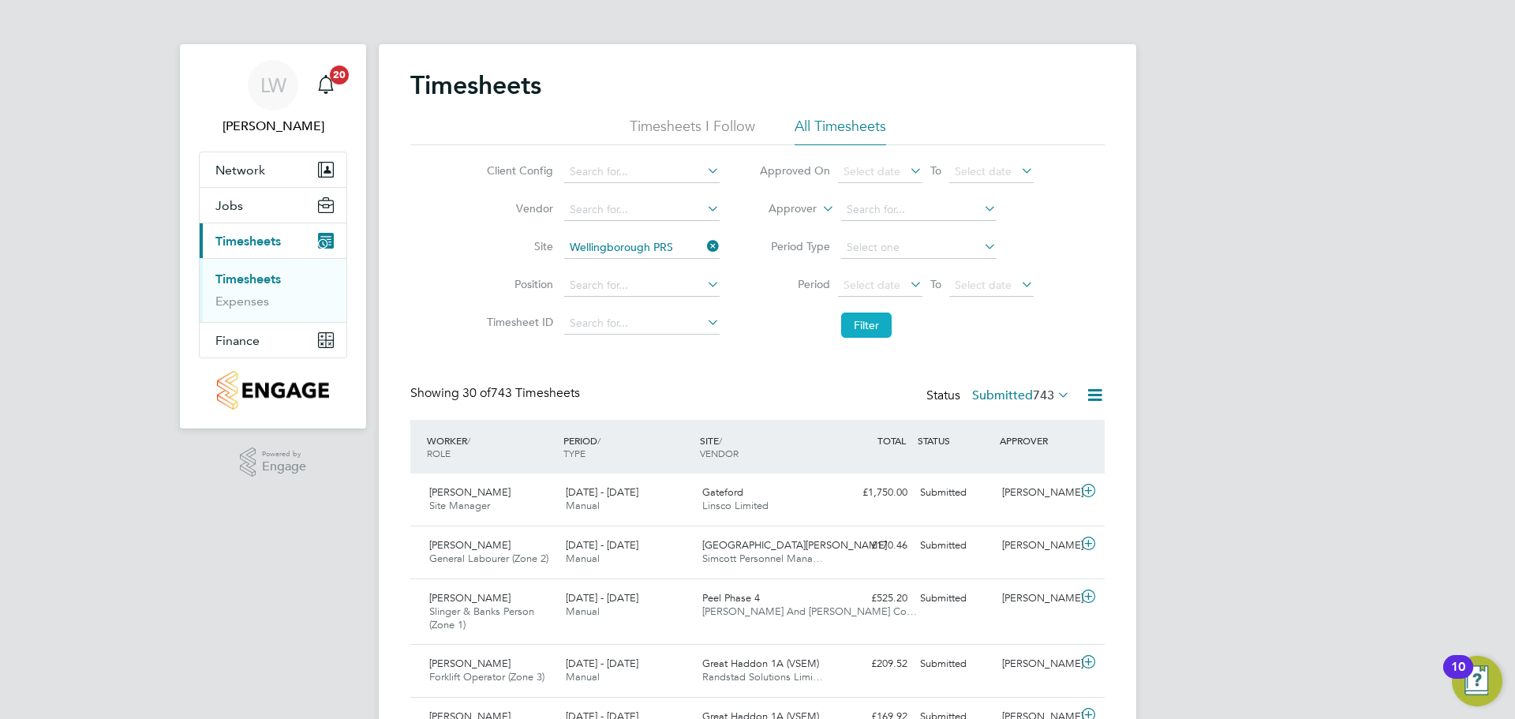
click at [866, 316] on button "Filter" at bounding box center [866, 325] width 51 height 25
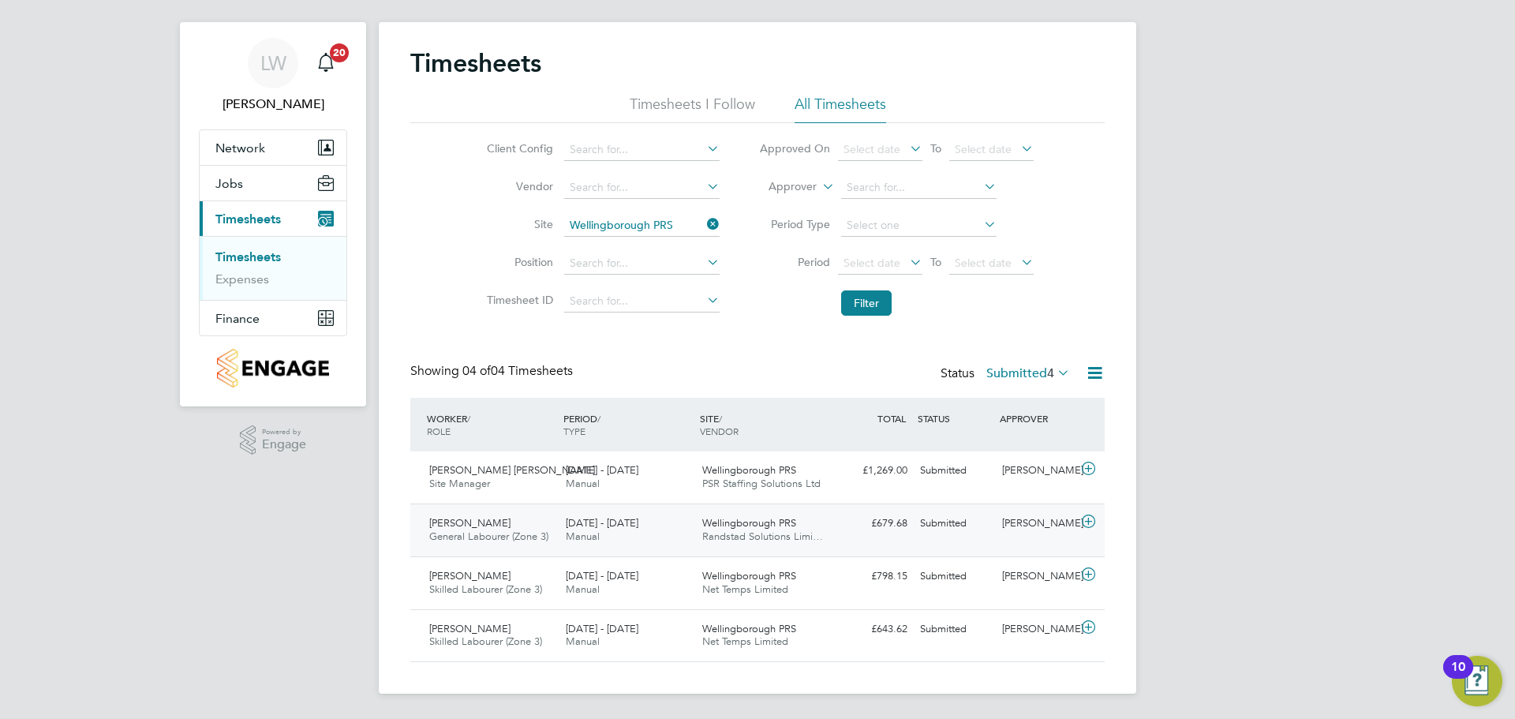
click at [663, 526] on div "25 - 31 Aug 2025 Manual" at bounding box center [628, 530] width 137 height 39
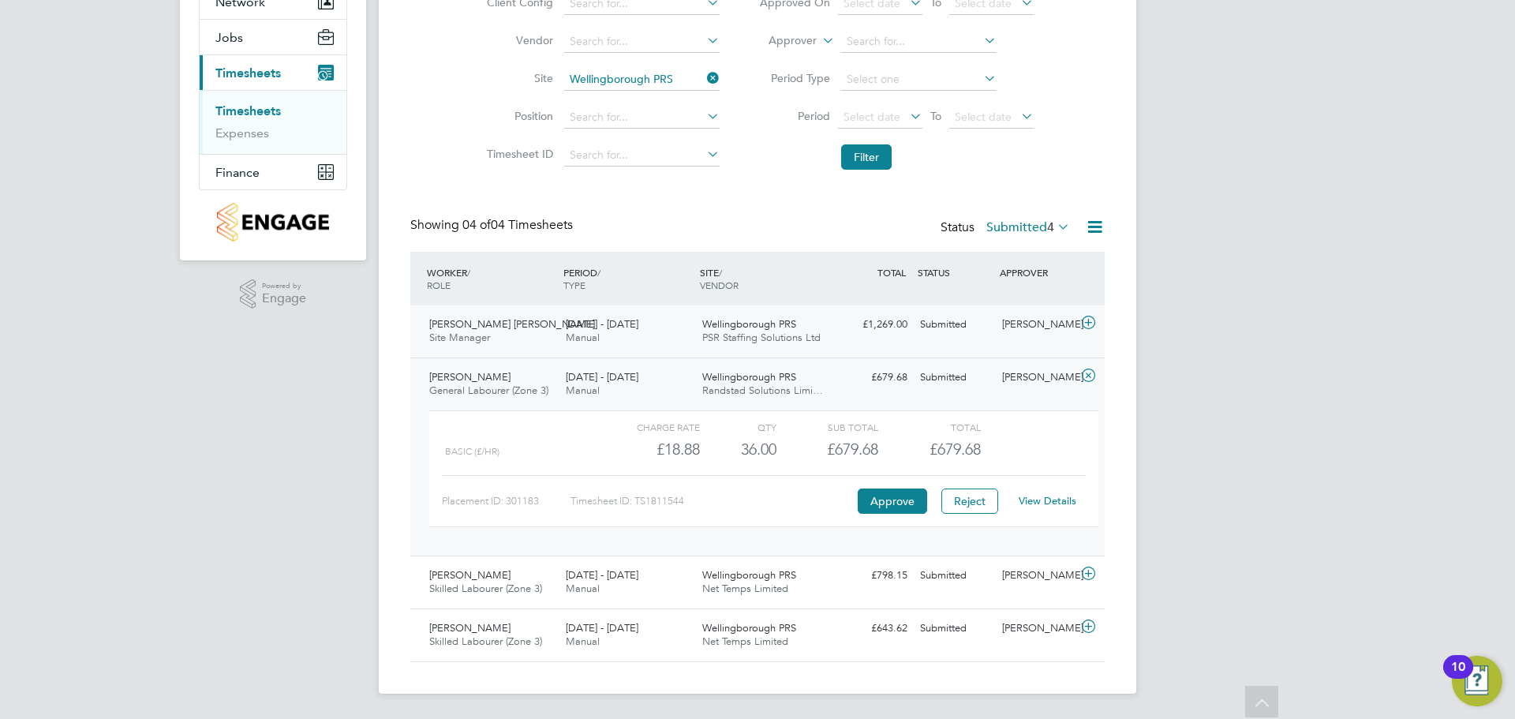
click at [805, 336] on span "PSR Staffing Solutions Ltd" at bounding box center [761, 337] width 118 height 13
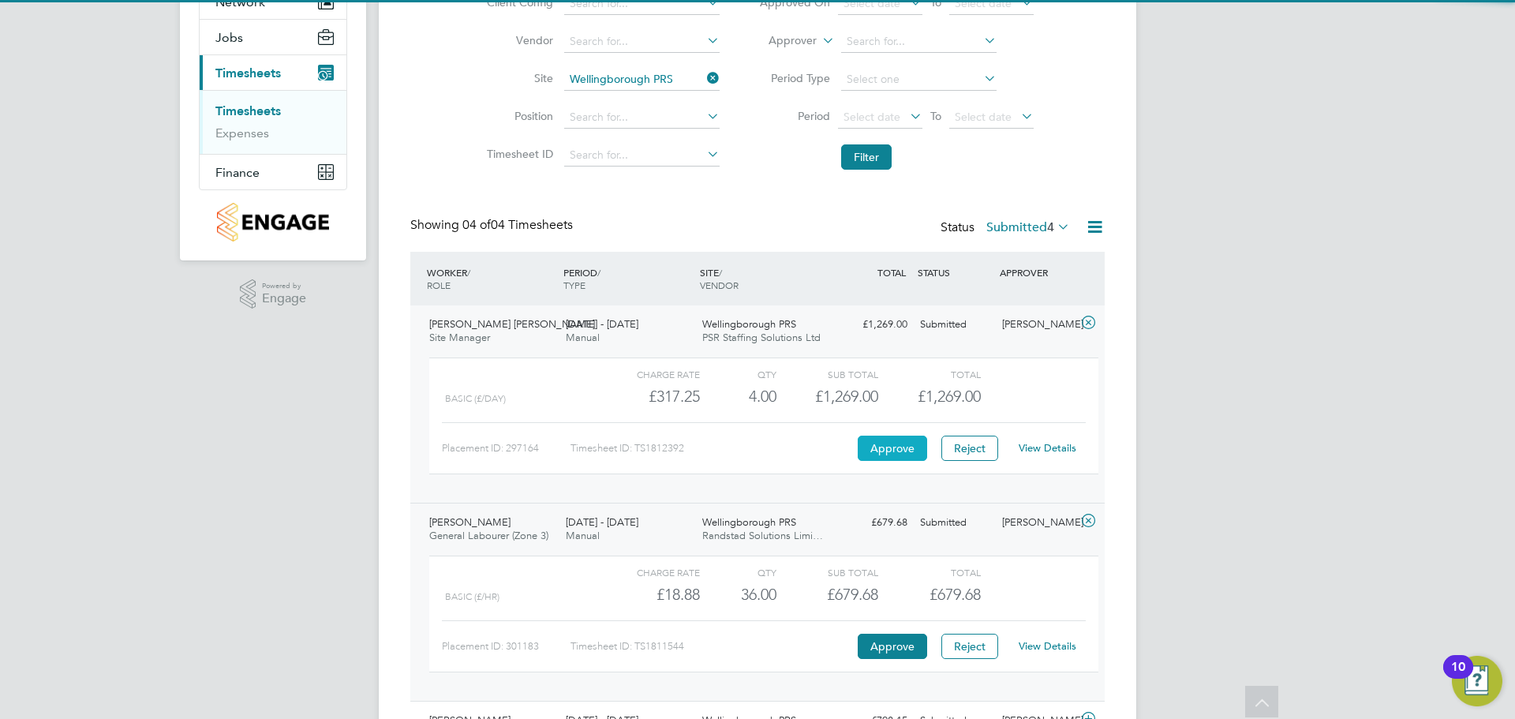
click at [906, 449] on button "Approve" at bounding box center [892, 448] width 69 height 25
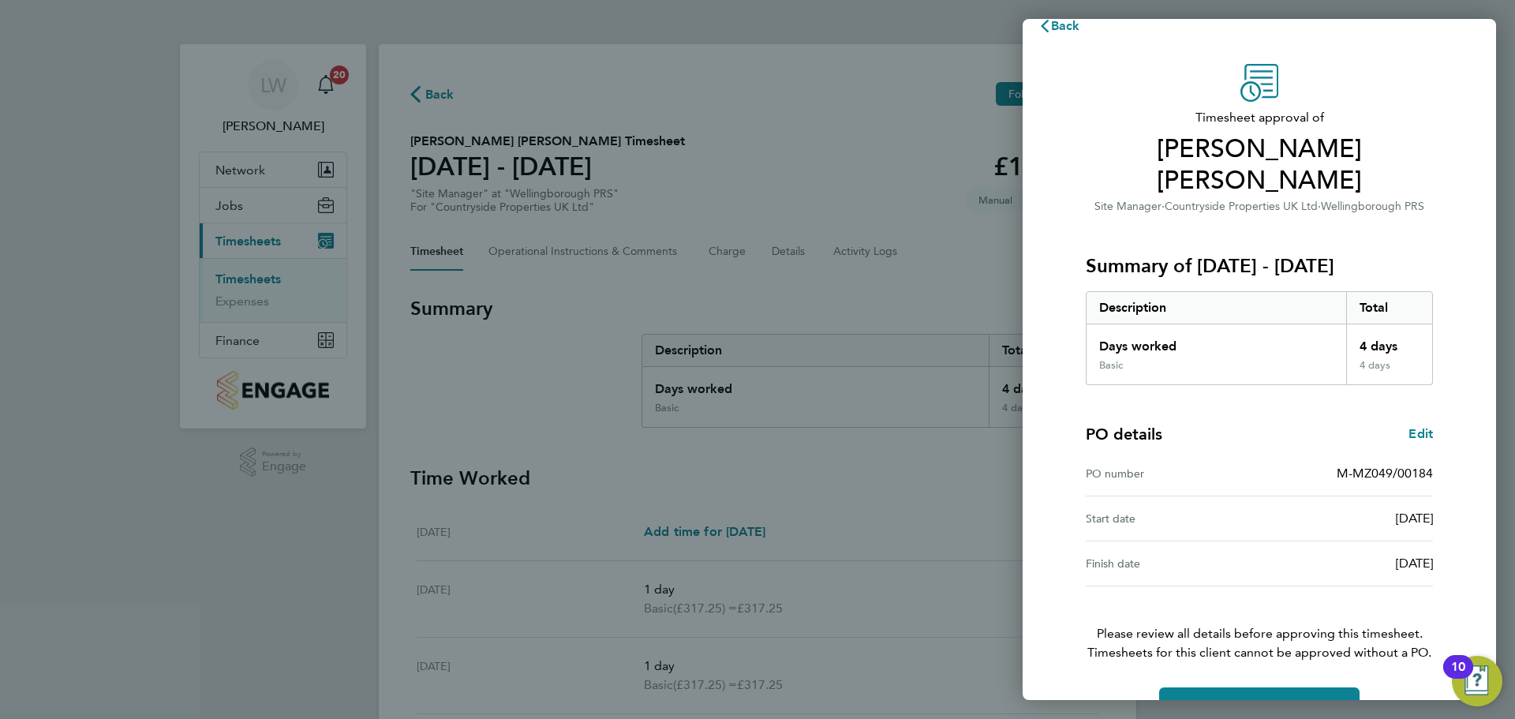
scroll to position [37, 0]
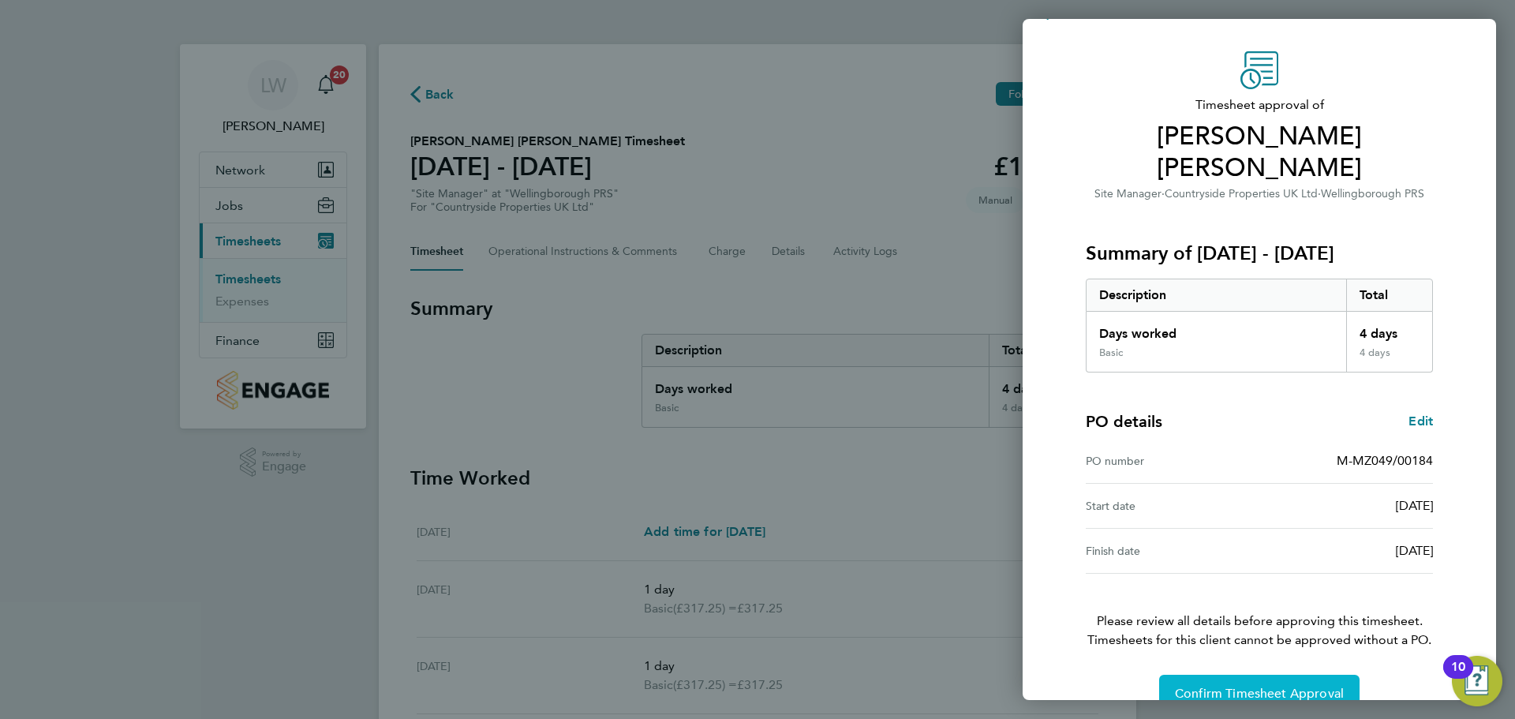
click at [1219, 686] on span "Confirm Timesheet Approval" at bounding box center [1259, 694] width 169 height 16
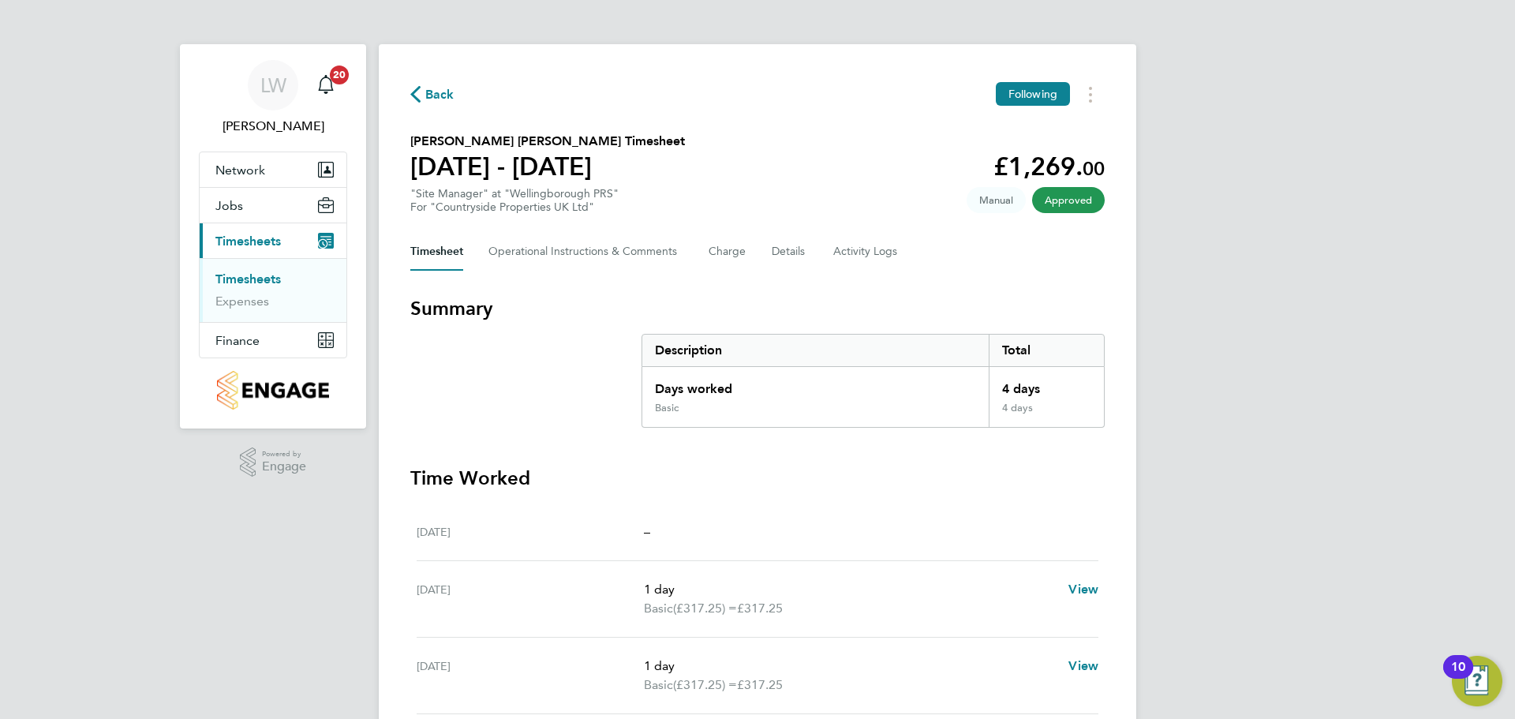
click at [244, 279] on link "Timesheets" at bounding box center [247, 278] width 65 height 15
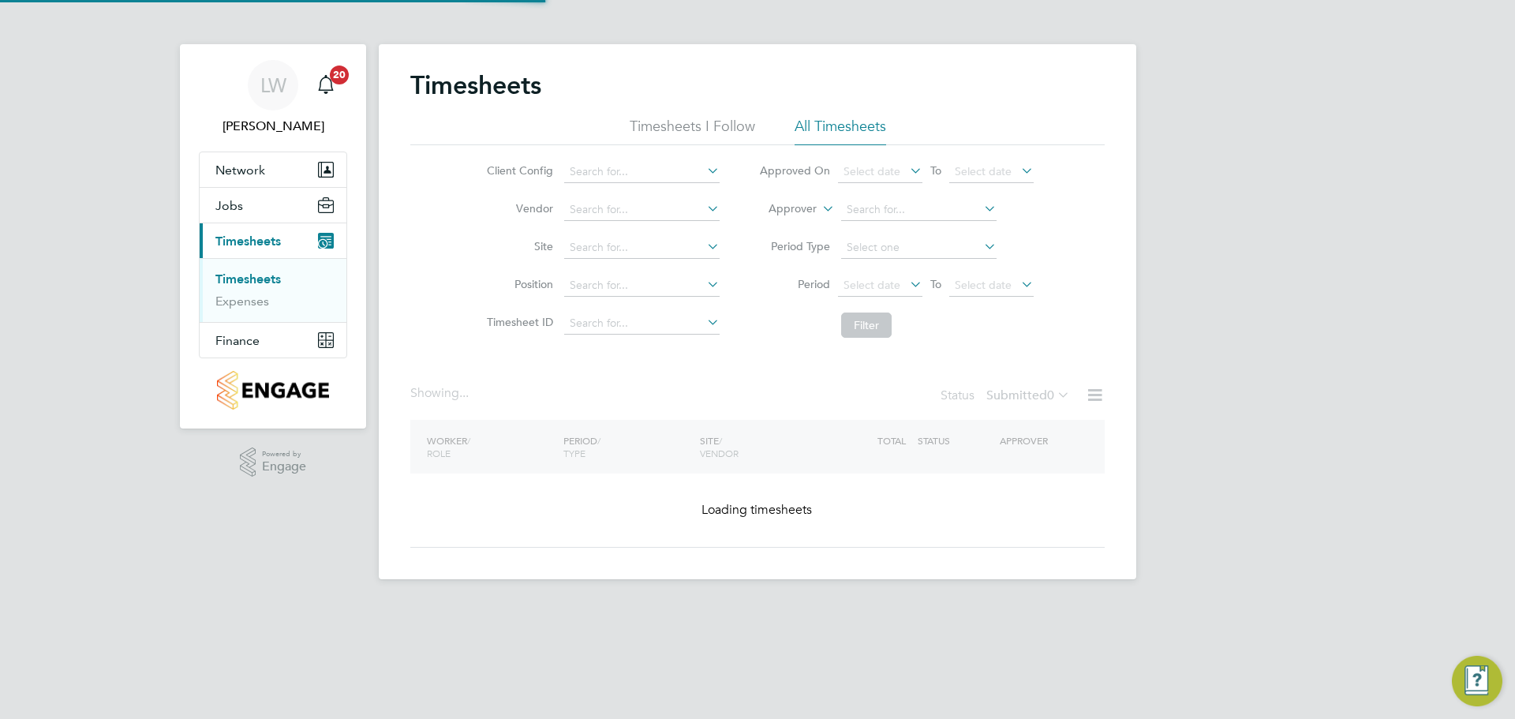
drag, startPoint x: 659, startPoint y: 259, endPoint x: 650, endPoint y: 249, distance: 12.8
click at [658, 259] on li "Site" at bounding box center [600, 248] width 277 height 38
click at [650, 249] on input at bounding box center [641, 248] width 155 height 22
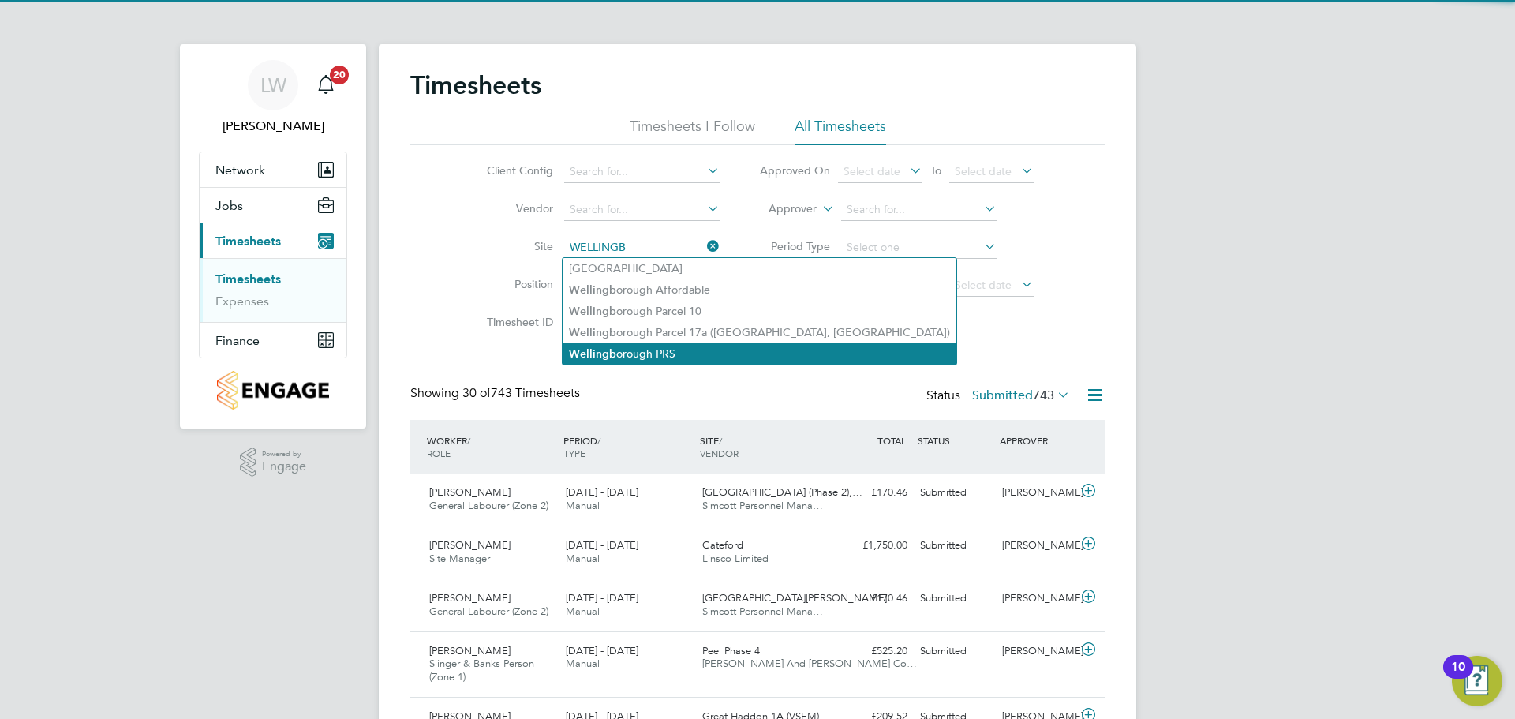
click at [663, 350] on li "Wellingb orough PRS" at bounding box center [760, 353] width 394 height 21
type input "Wellingborough PRS"
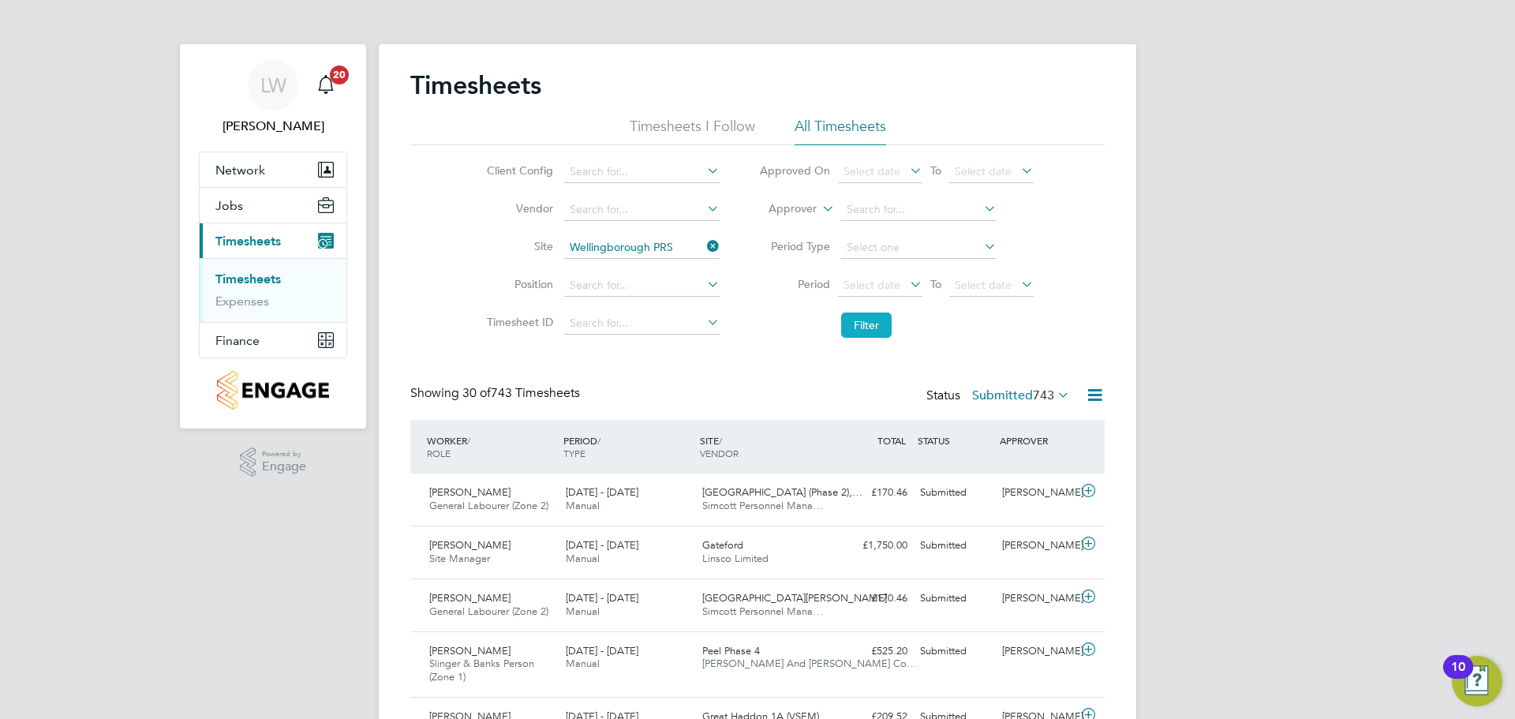
drag, startPoint x: 849, startPoint y: 324, endPoint x: 843, endPoint y: 330, distance: 8.4
click at [850, 325] on button "Filter" at bounding box center [866, 325] width 51 height 25
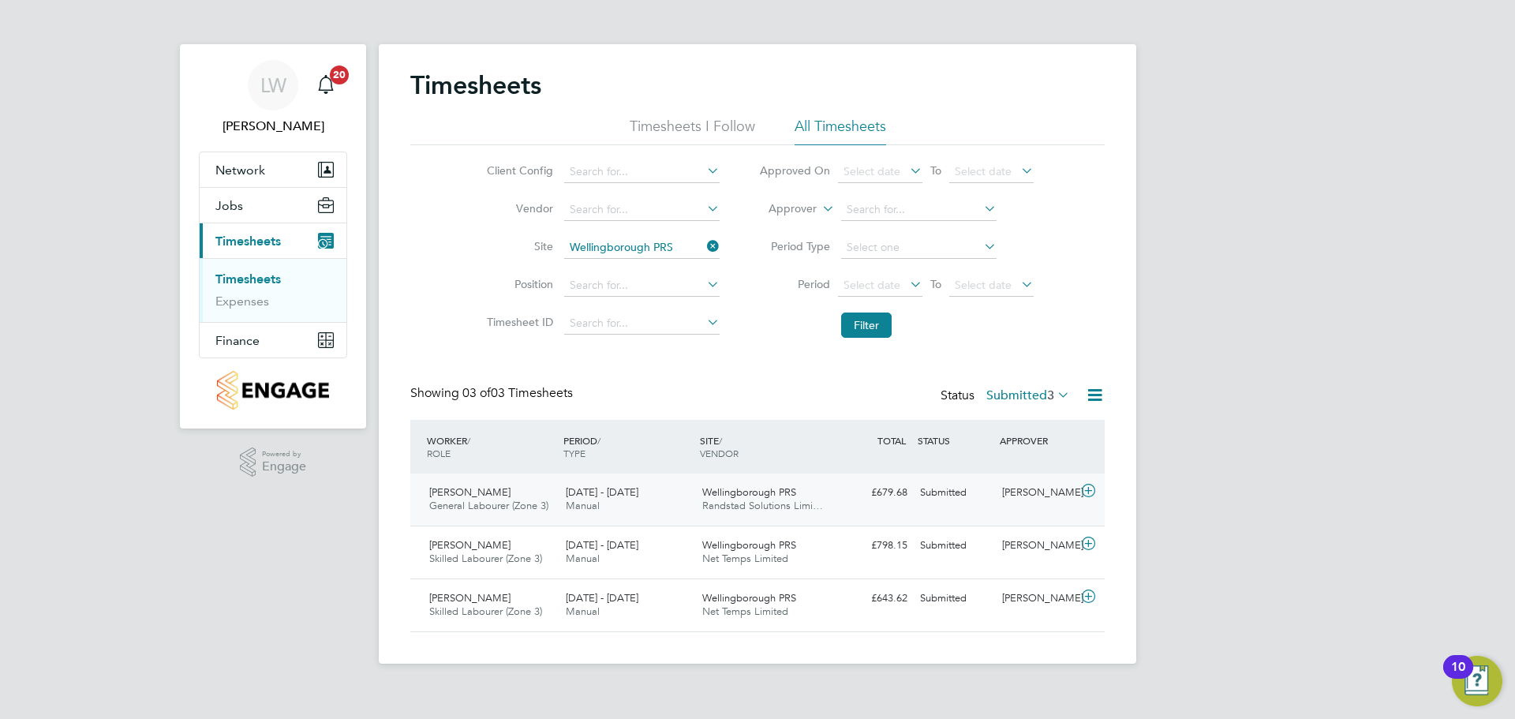
drag, startPoint x: 609, startPoint y: 479, endPoint x: 602, endPoint y: 485, distance: 9.5
click at [608, 481] on div "Jeffrey Kyei General Labourer (Zone 3) 25 - 31 Aug 2025 25 - 31 Aug 2025 Manual…" at bounding box center [757, 499] width 694 height 52
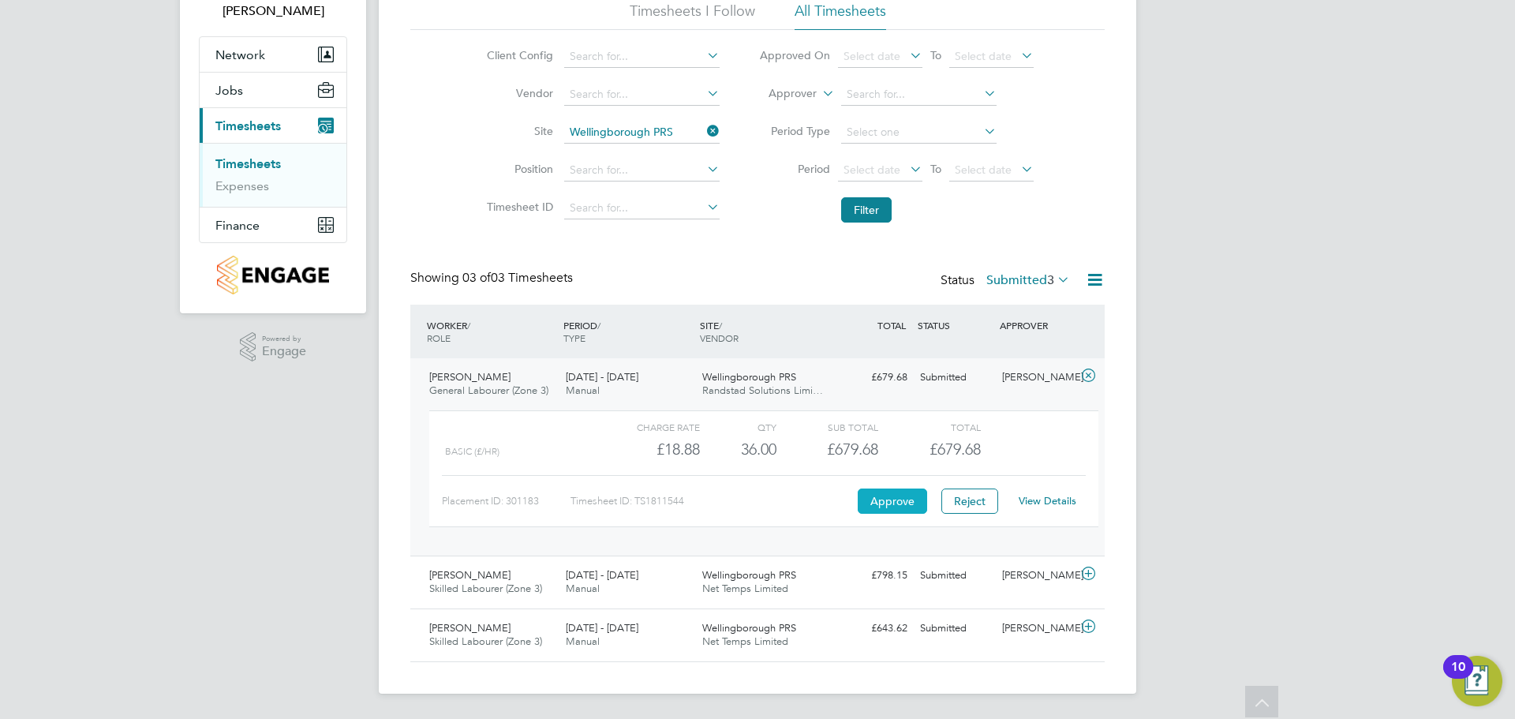
click at [901, 502] on button "Approve" at bounding box center [892, 500] width 69 height 25
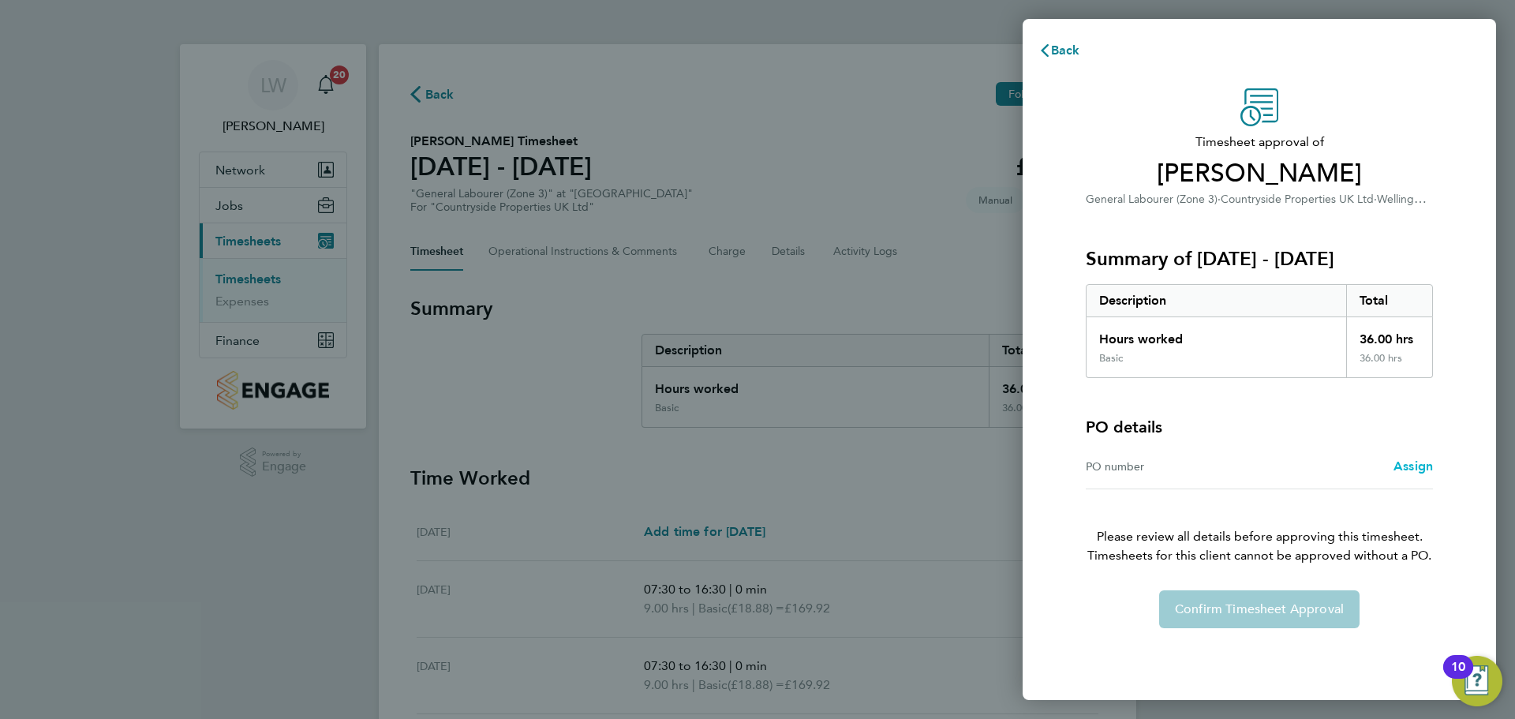
click at [1410, 466] on span "Assign" at bounding box center [1413, 465] width 39 height 15
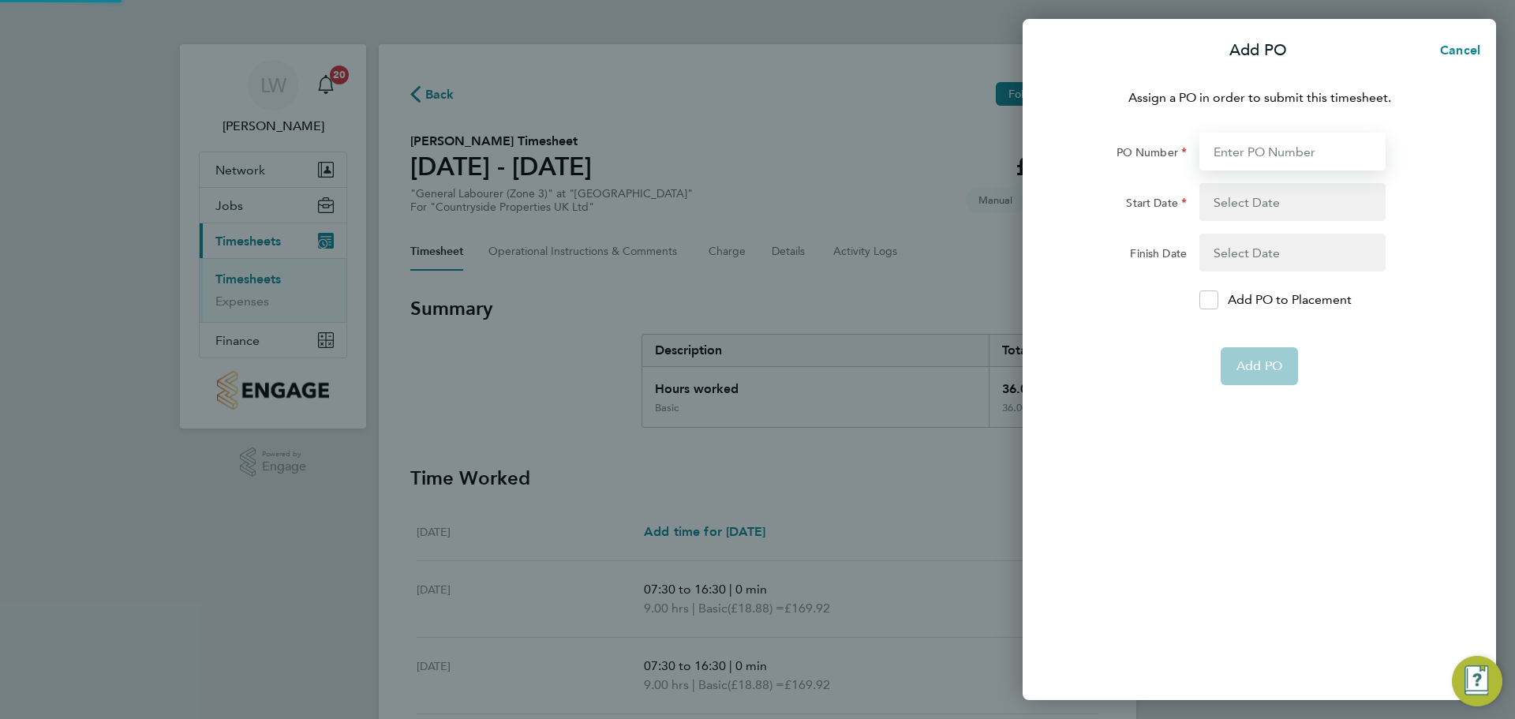
click at [1229, 144] on input "PO Number" at bounding box center [1293, 152] width 186 height 38
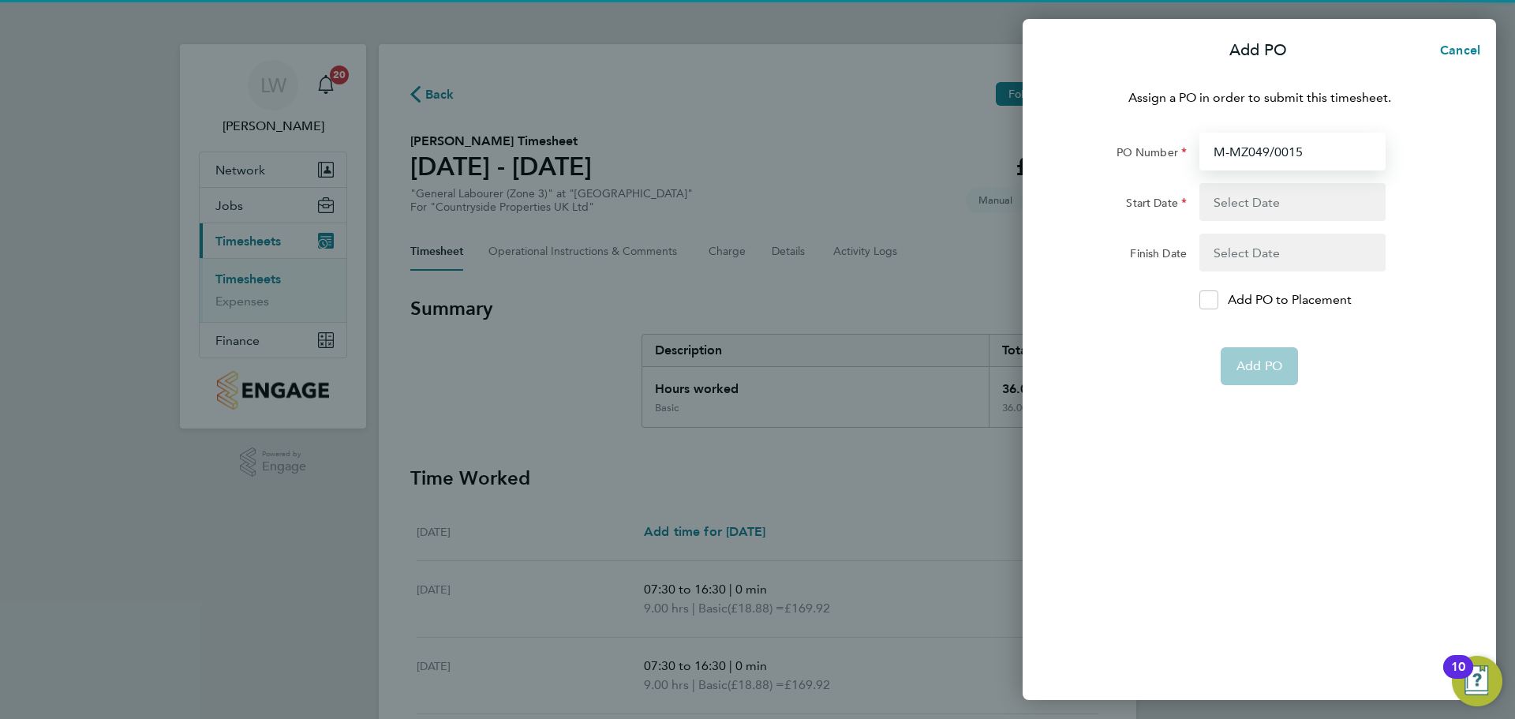
type input "M-MZ049/00158"
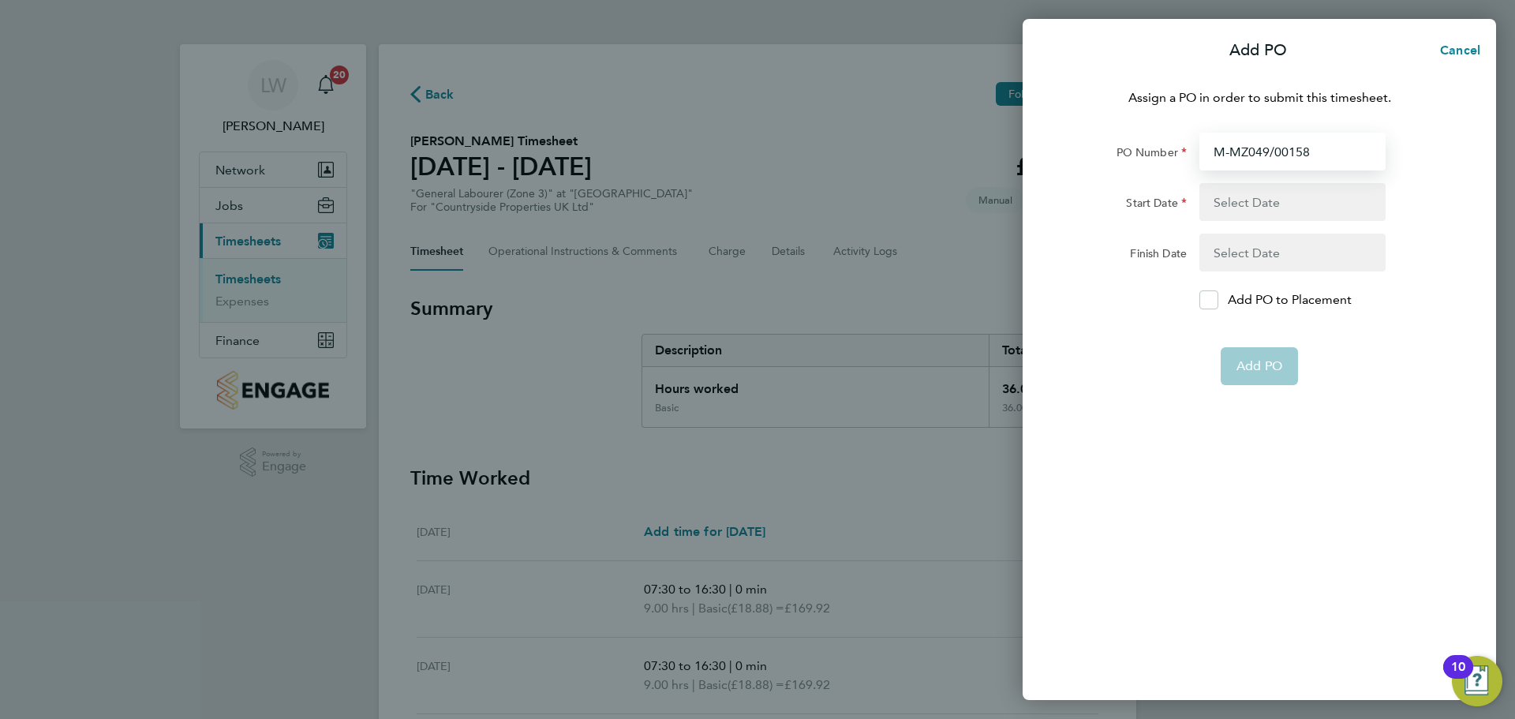
type input "10 Mar 25"
type input "30 Sep 25"
type input "M-MZ049/00158"
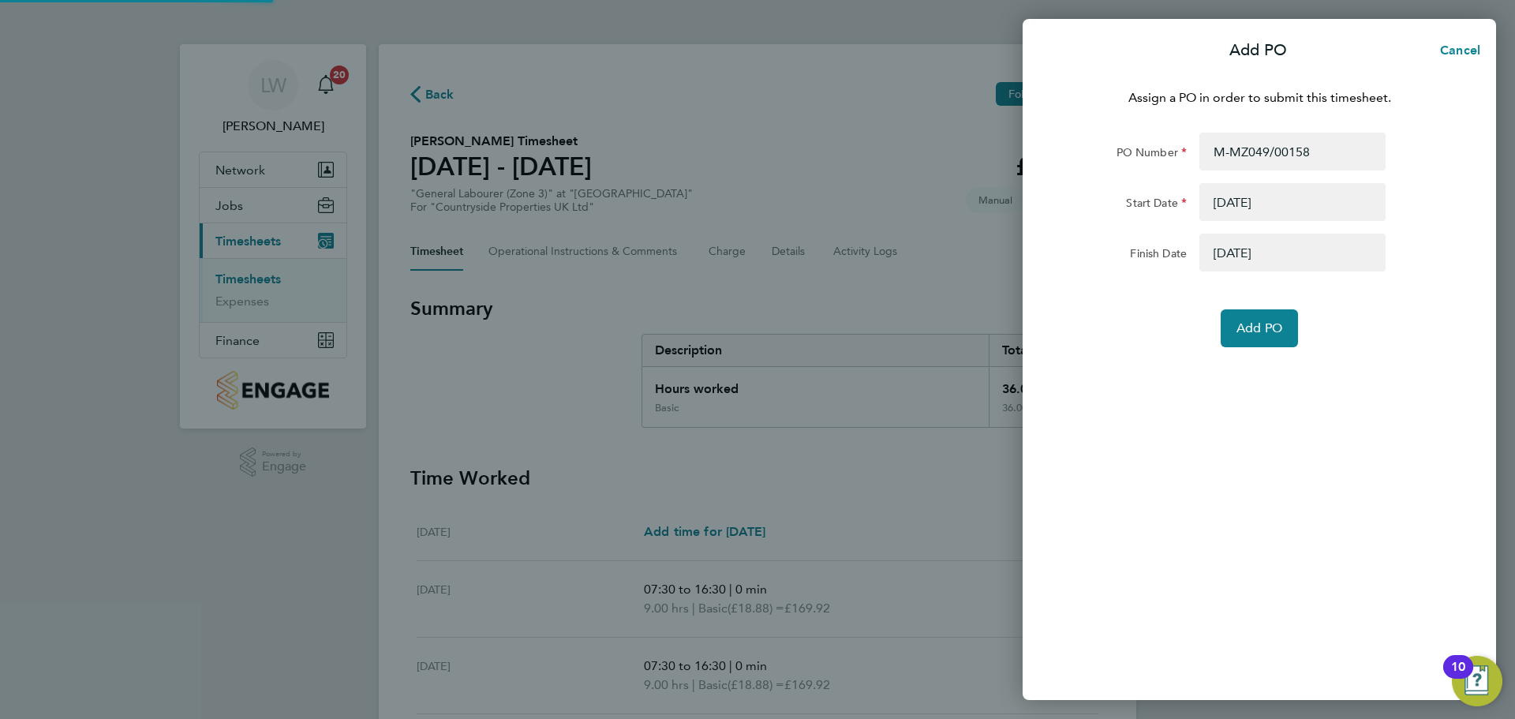
click at [1326, 313] on div "Add PO" at bounding box center [1260, 328] width 398 height 38
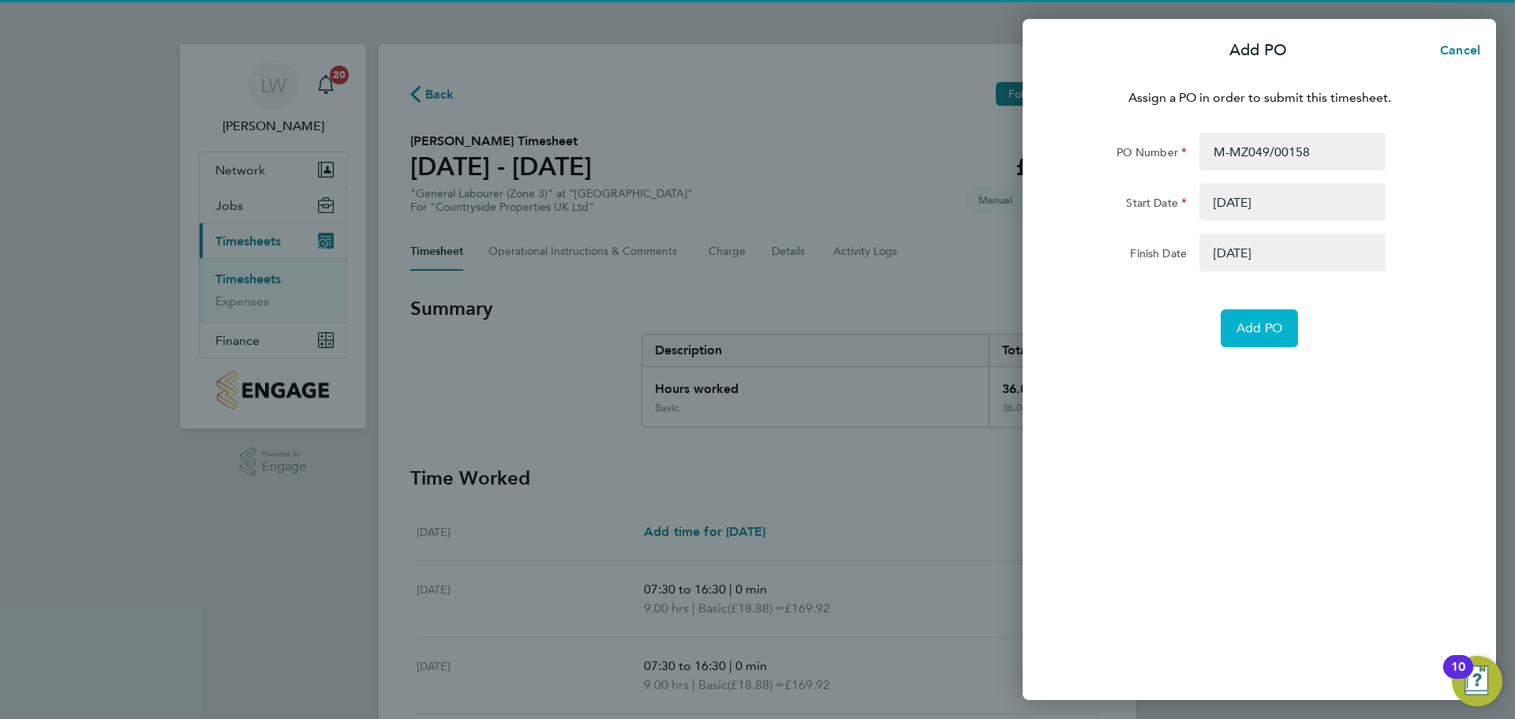
click at [1271, 321] on span "Add PO" at bounding box center [1260, 328] width 46 height 16
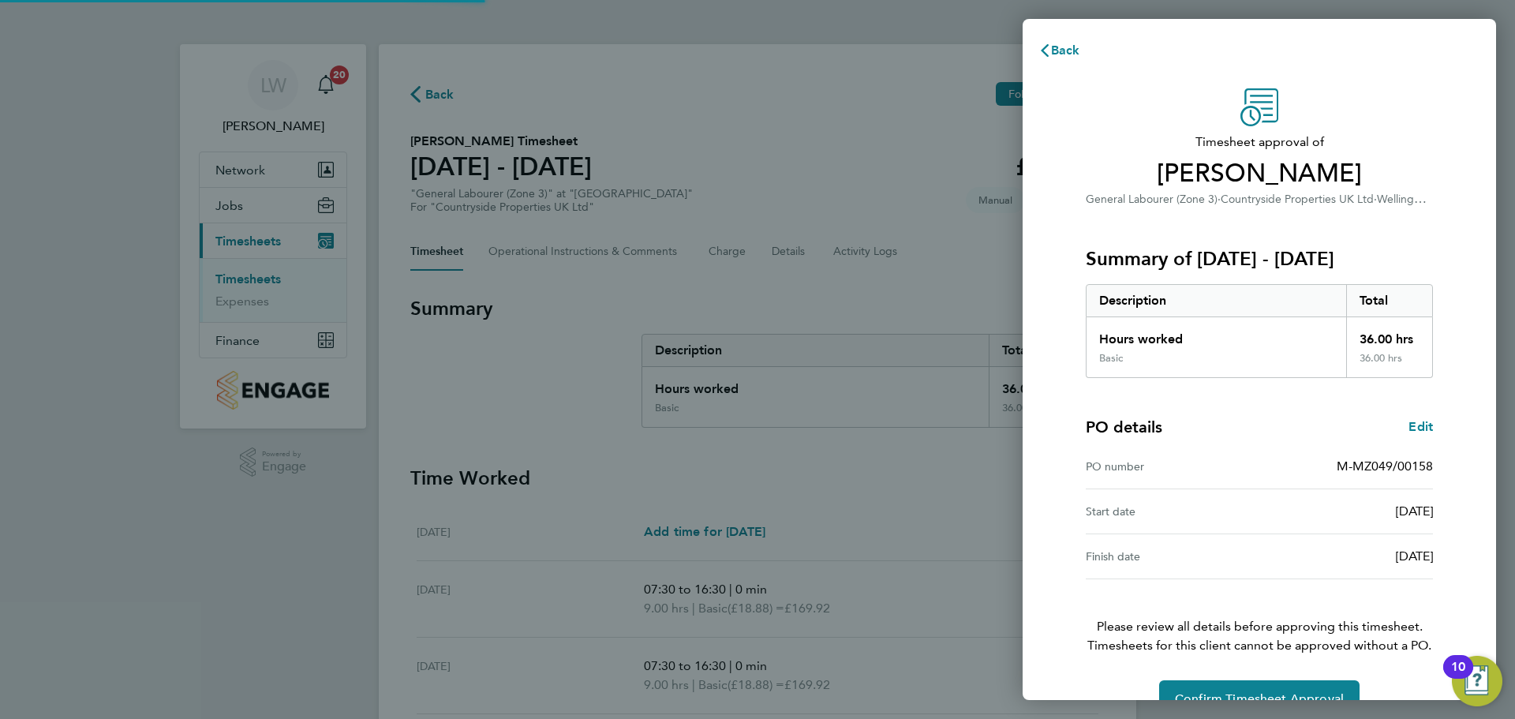
scroll to position [37, 0]
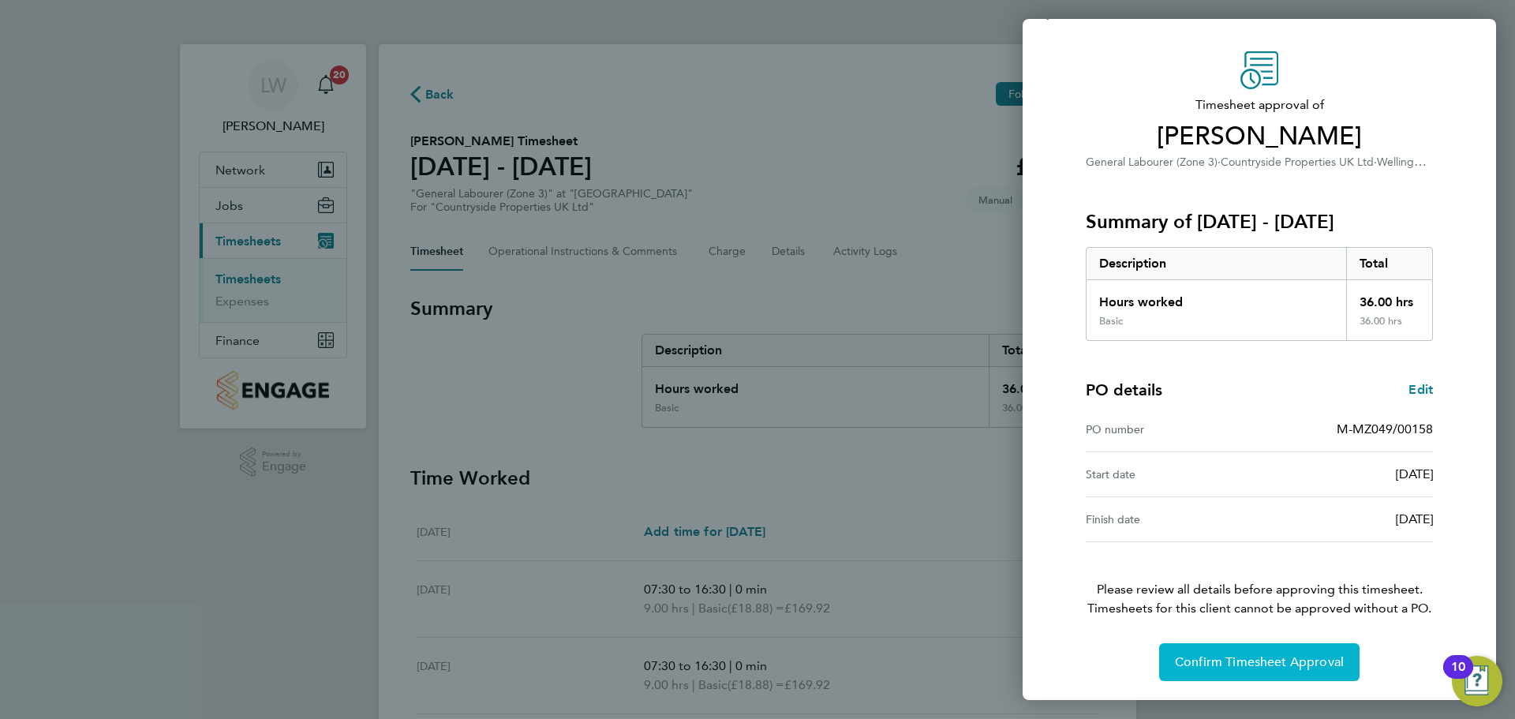
click at [1279, 657] on span "Confirm Timesheet Approval" at bounding box center [1259, 662] width 169 height 16
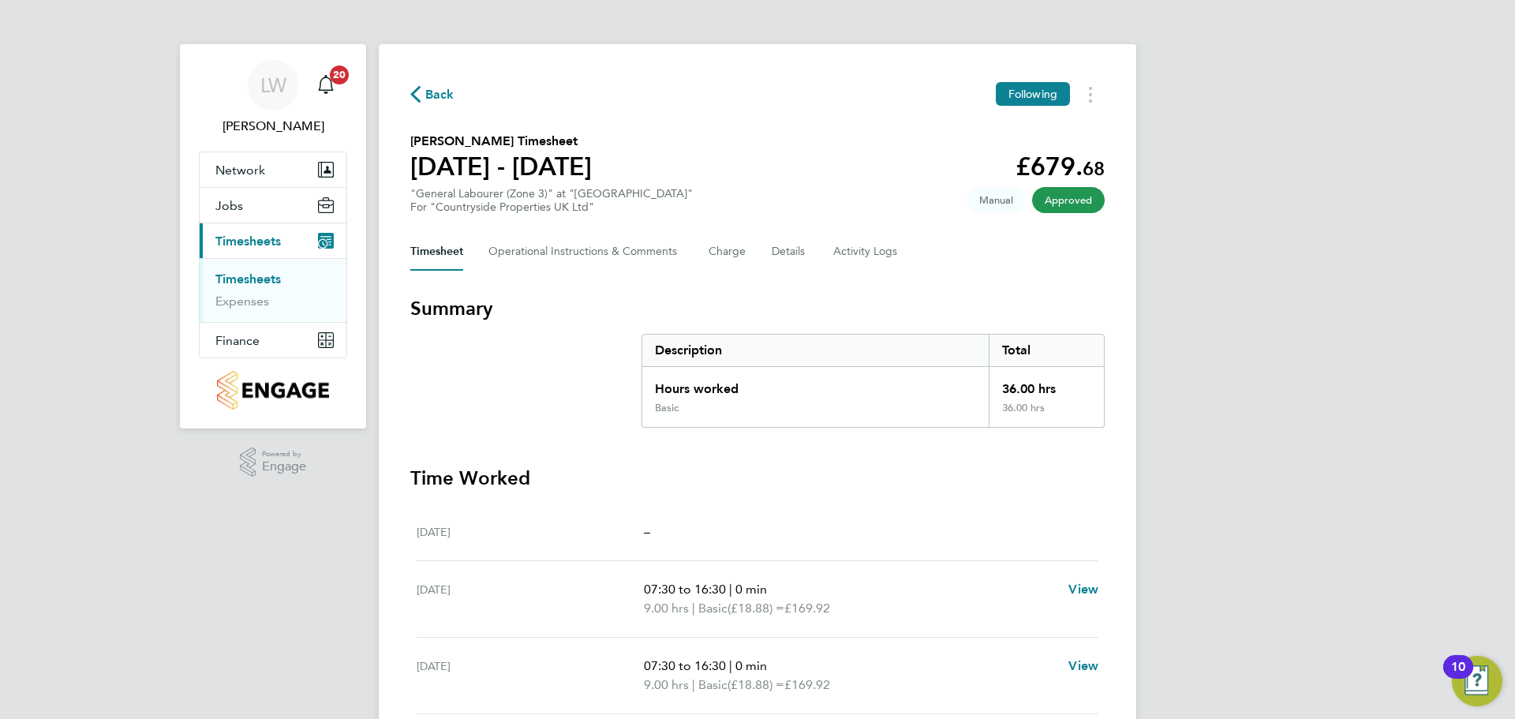
click at [263, 283] on link "Timesheets" at bounding box center [247, 278] width 65 height 15
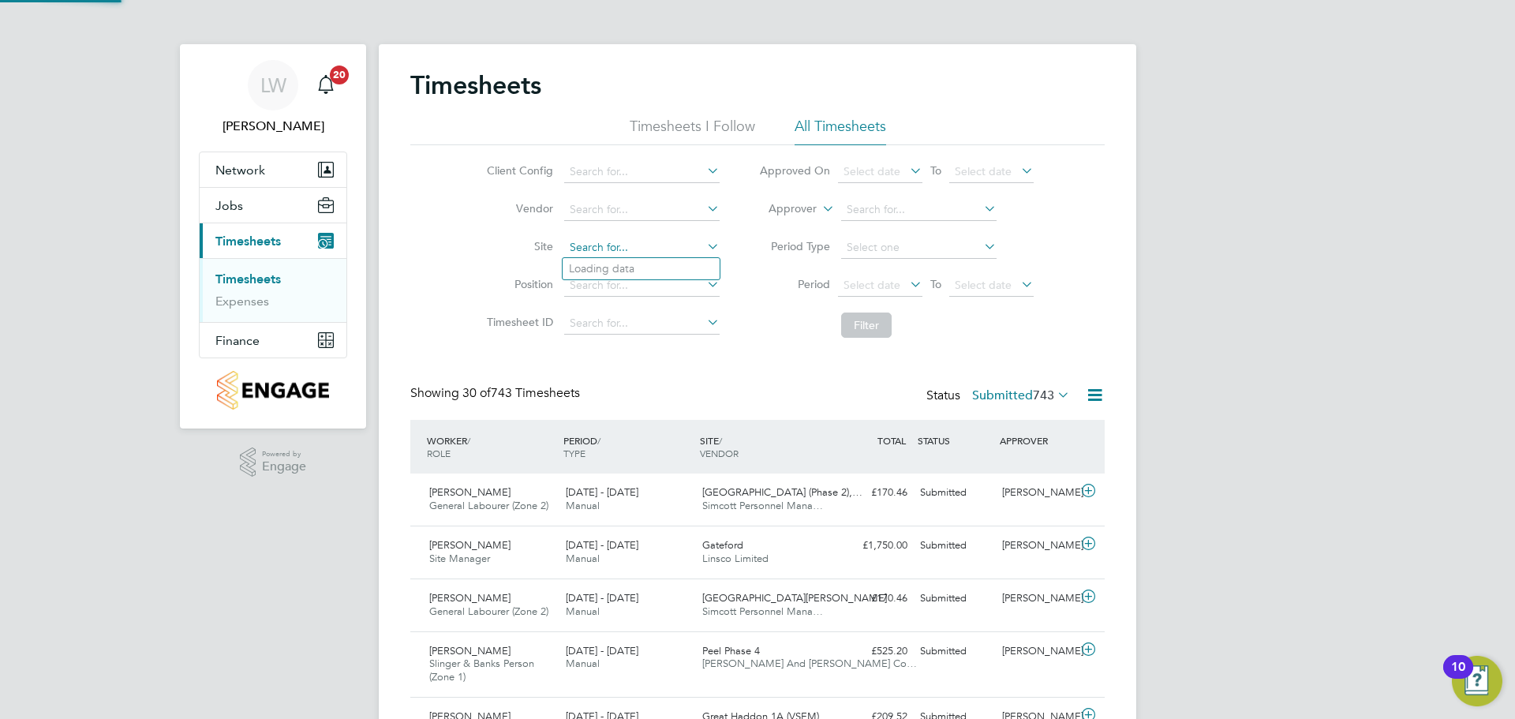
click at [593, 250] on input at bounding box center [641, 248] width 155 height 22
click at [650, 348] on li "Wellingboro ugh PRS" at bounding box center [785, 353] width 445 height 21
type input "Wellingborough PRS"
drag, startPoint x: 860, startPoint y: 321, endPoint x: 831, endPoint y: 330, distance: 30.5
click at [860, 320] on button "Filter" at bounding box center [866, 325] width 51 height 25
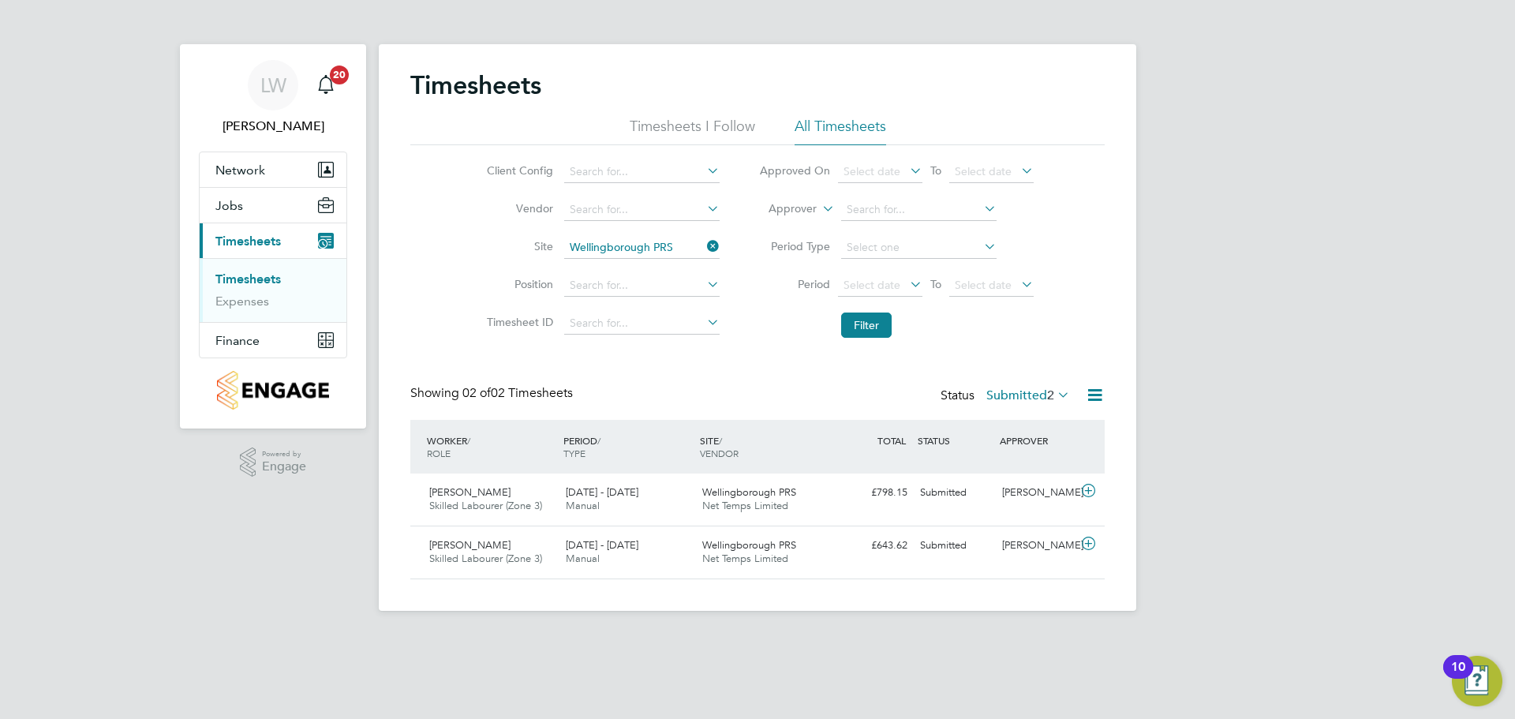
click at [704, 240] on icon at bounding box center [704, 246] width 0 height 22
drag, startPoint x: 651, startPoint y: 245, endPoint x: 631, endPoint y: 256, distance: 23.0
click at [637, 249] on input at bounding box center [641, 248] width 155 height 22
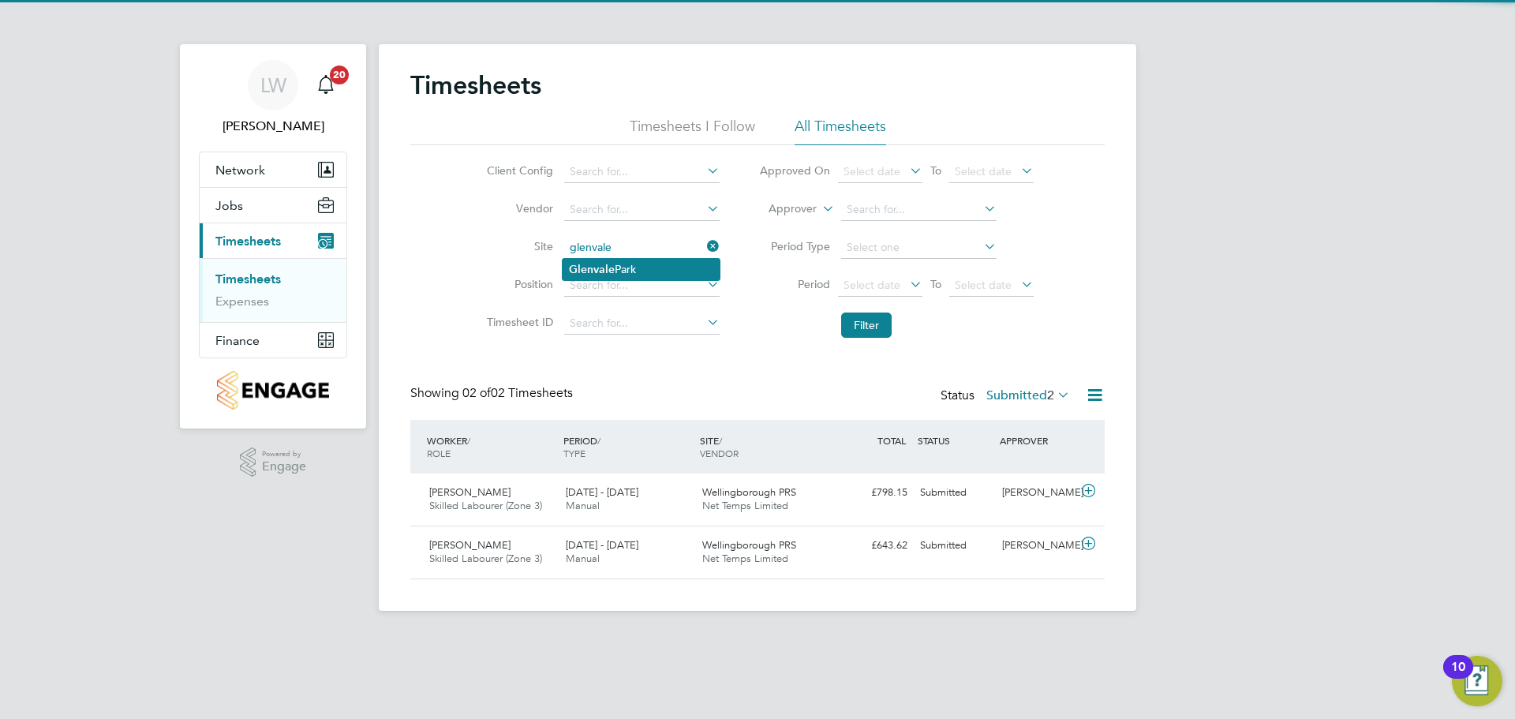
click at [673, 273] on li "Glenvale Park" at bounding box center [641, 269] width 157 height 21
type input "[GEOGRAPHIC_DATA]"
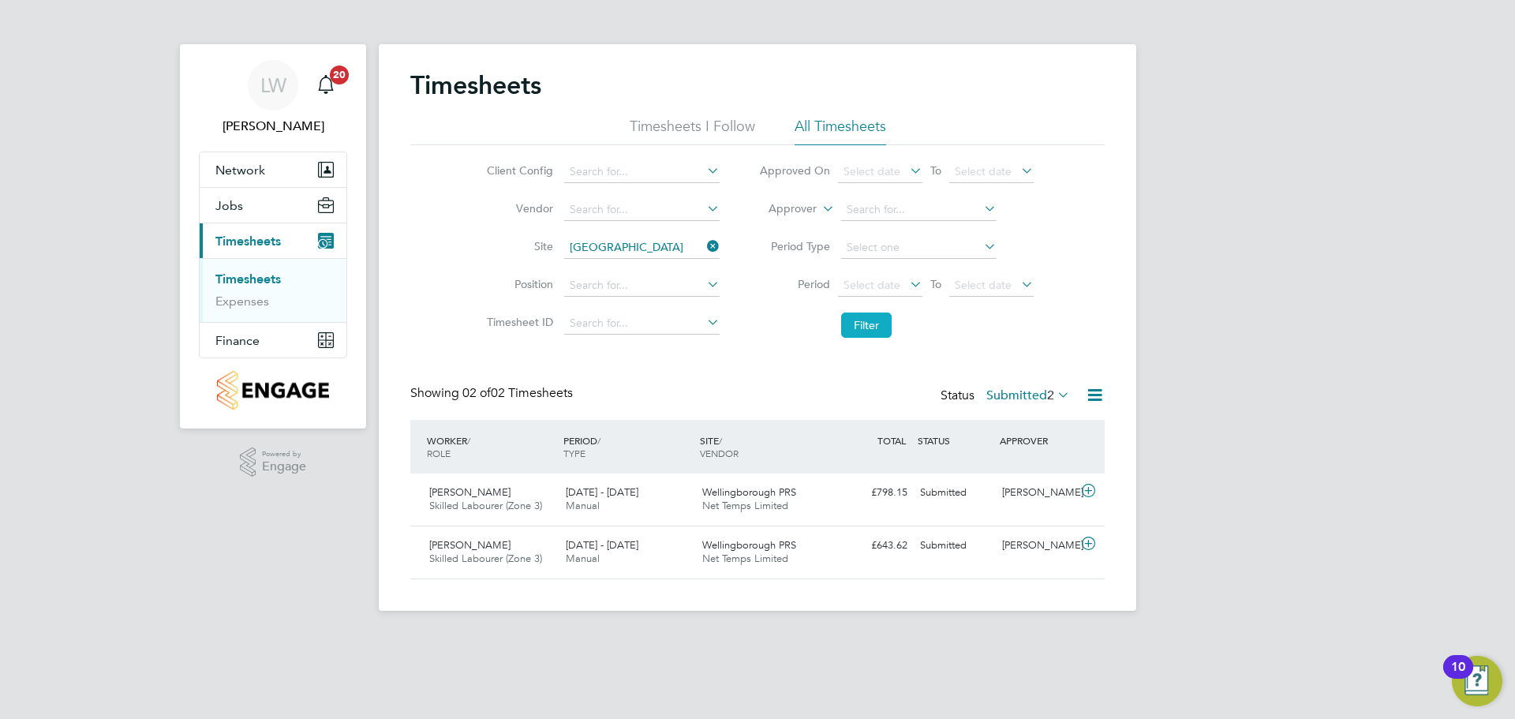
click at [851, 317] on button "Filter" at bounding box center [866, 325] width 51 height 25
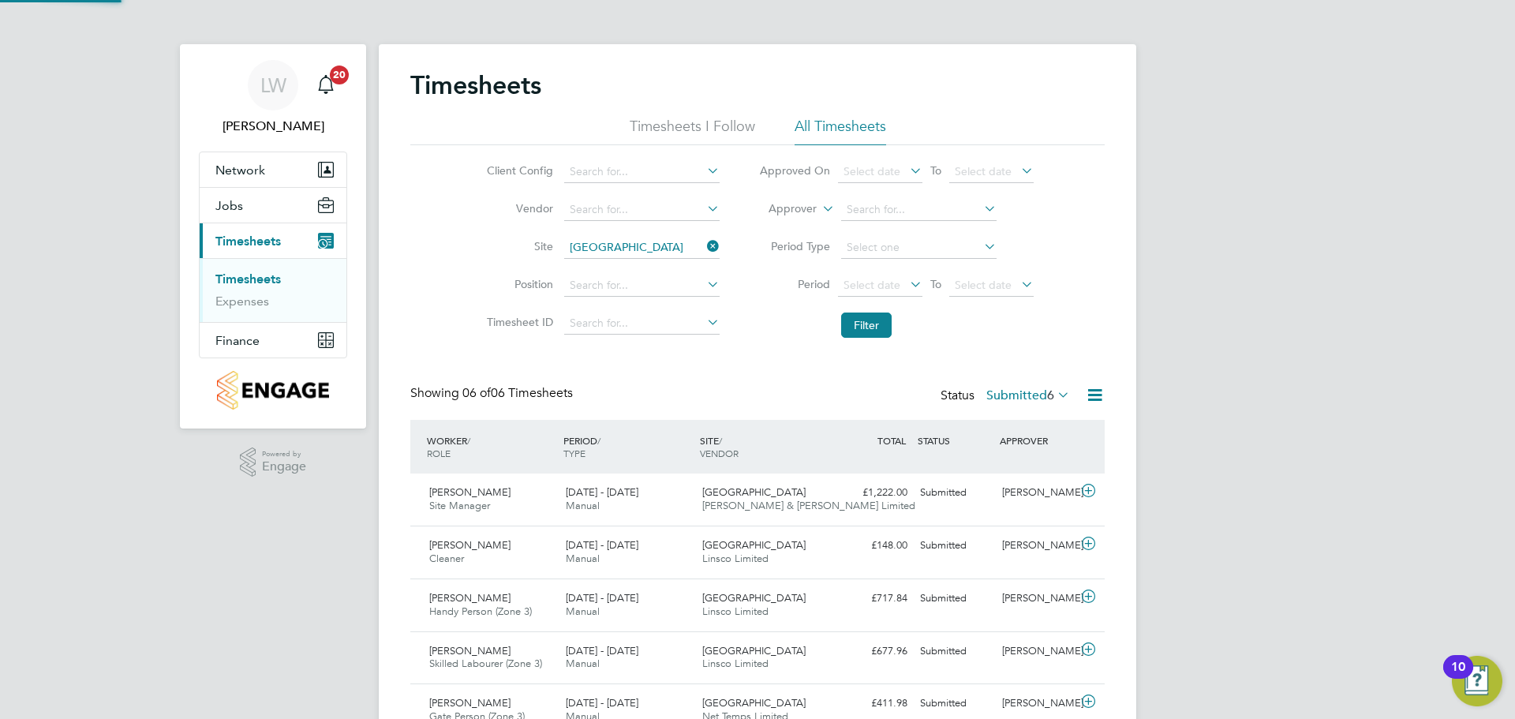
click at [855, 309] on li "Filter" at bounding box center [896, 325] width 314 height 41
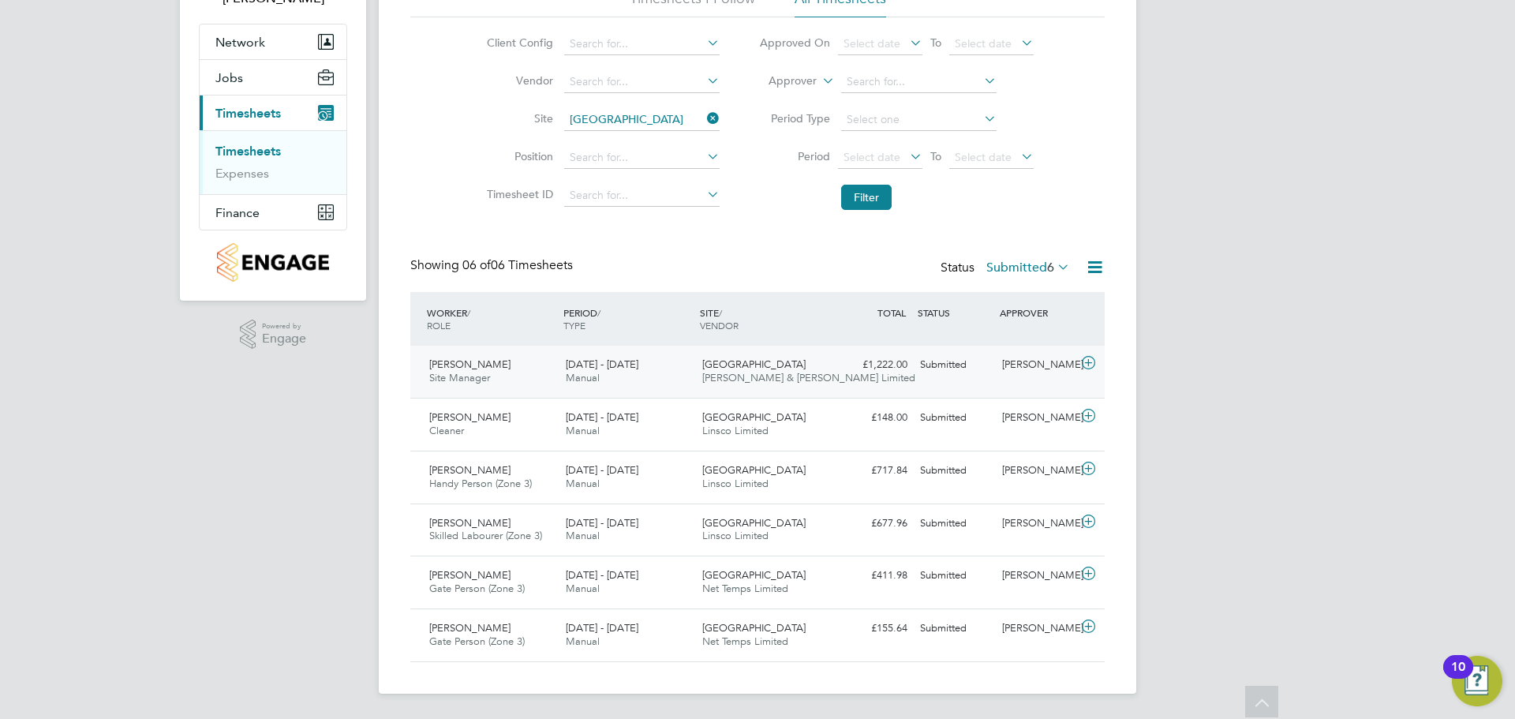
click at [732, 376] on span "Fawkes & Reece Limited" at bounding box center [808, 377] width 213 height 13
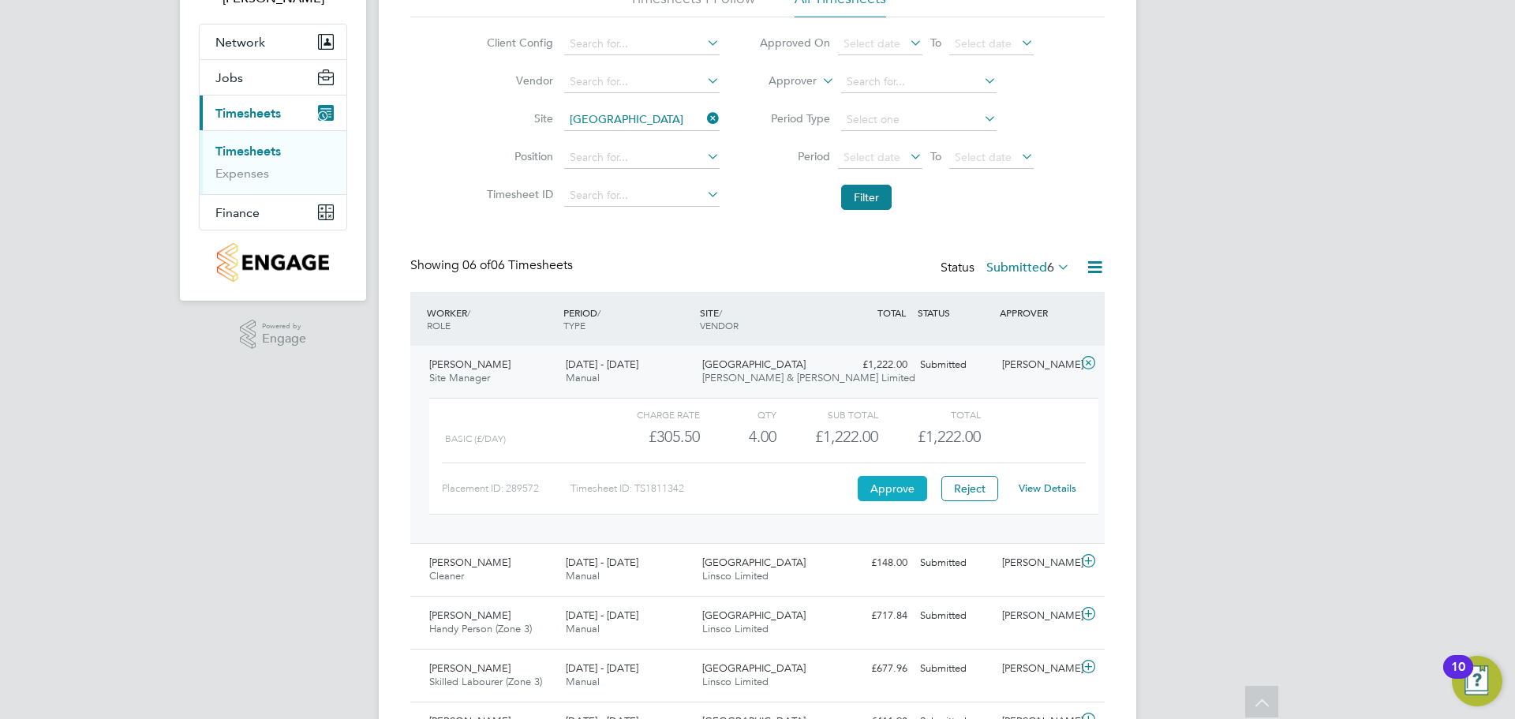
click at [903, 491] on button "Approve" at bounding box center [892, 488] width 69 height 25
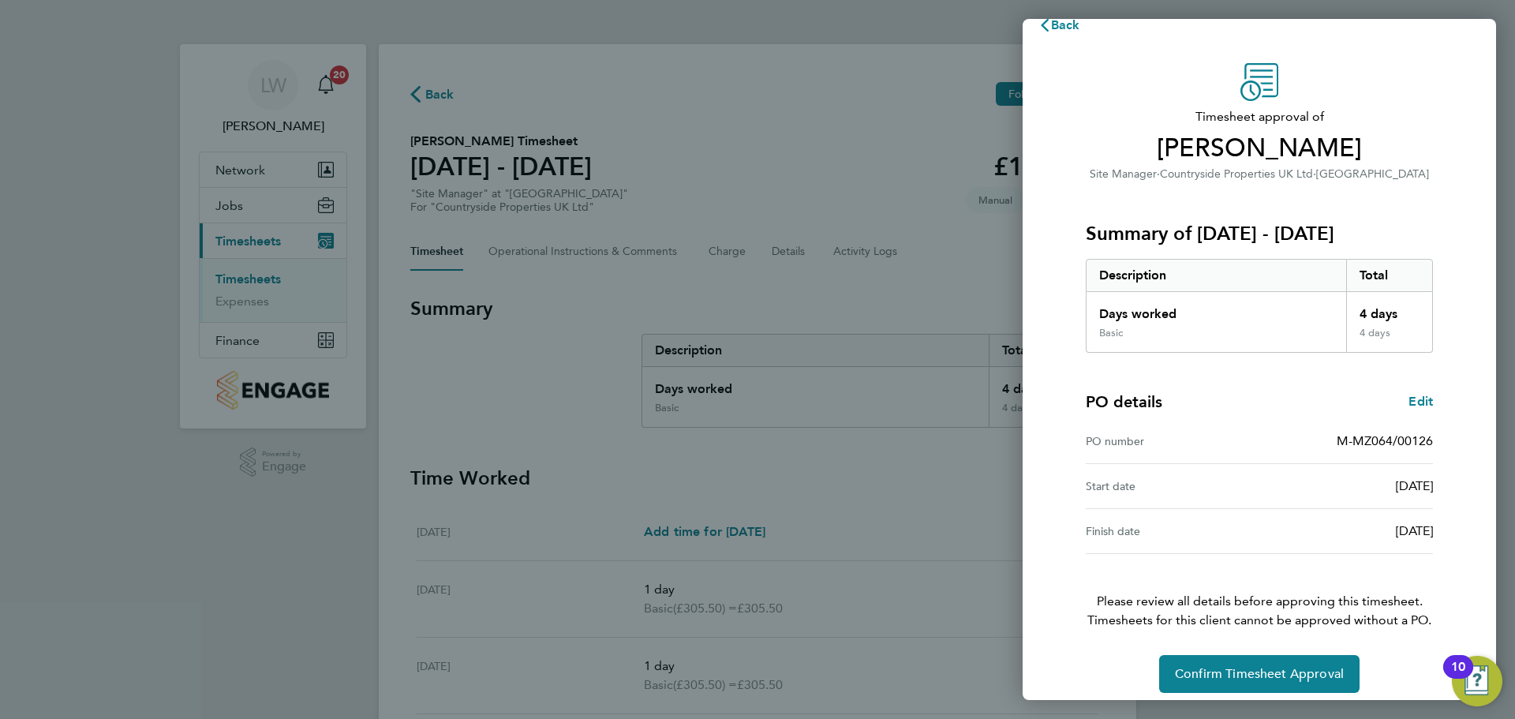
scroll to position [37, 0]
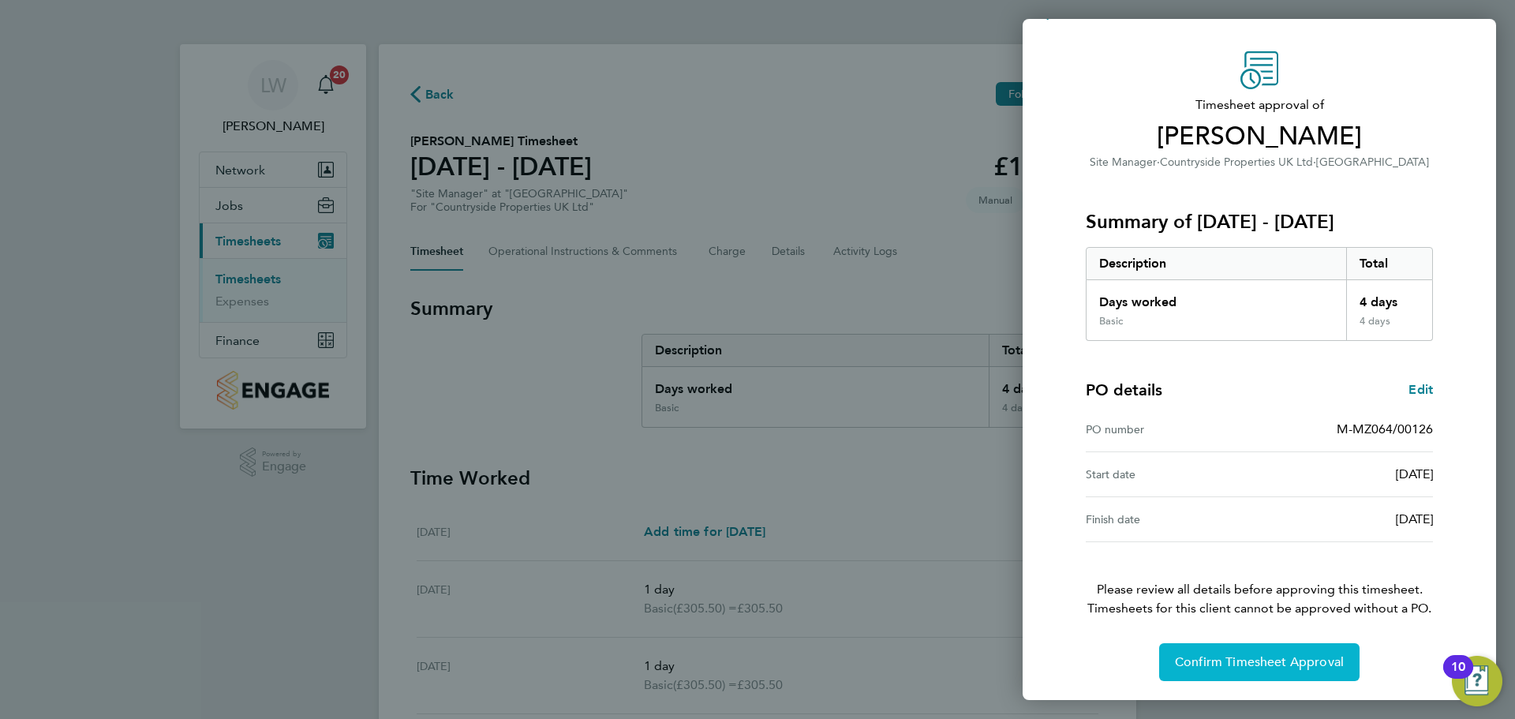
click at [1249, 661] on span "Confirm Timesheet Approval" at bounding box center [1259, 662] width 169 height 16
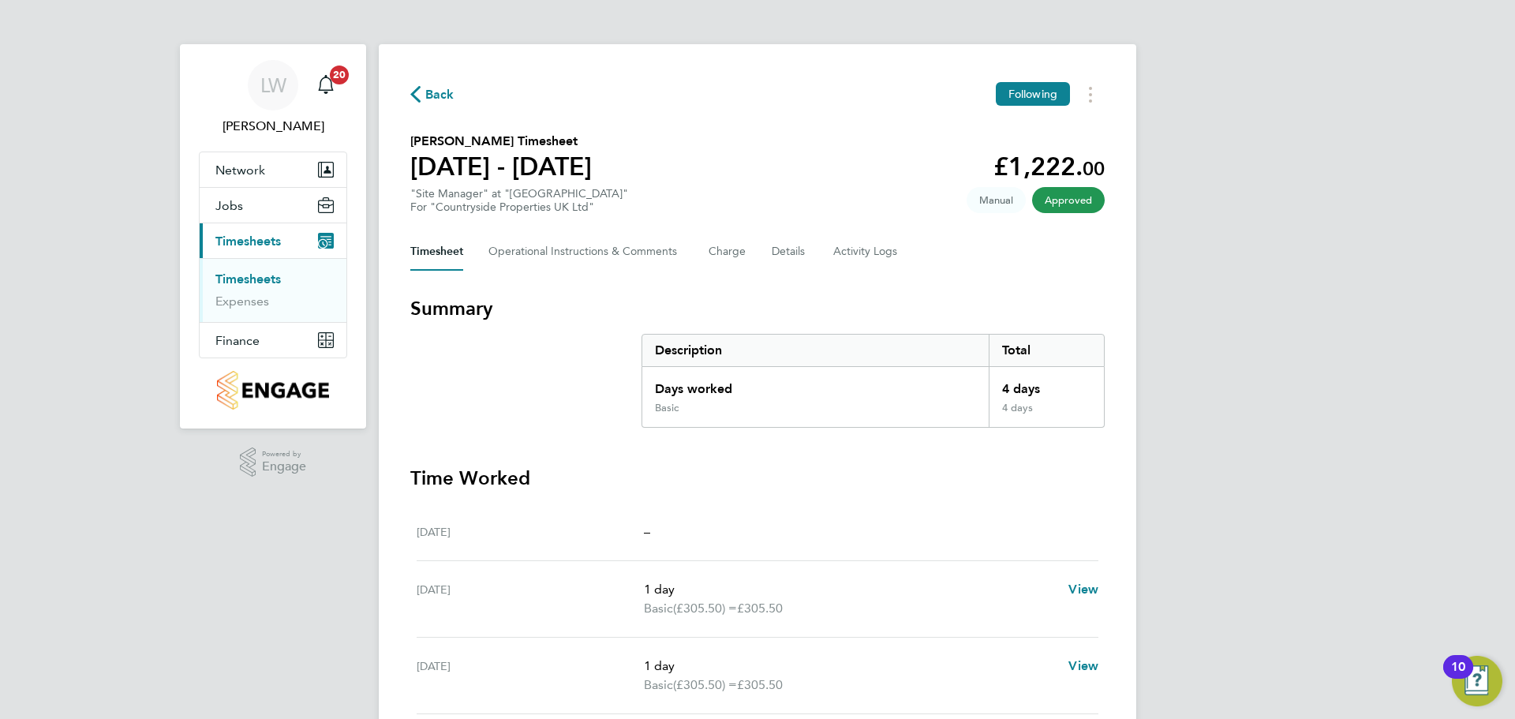
drag, startPoint x: 275, startPoint y: 272, endPoint x: 270, endPoint y: 297, distance: 25.1
click at [273, 275] on link "Timesheets" at bounding box center [247, 278] width 65 height 15
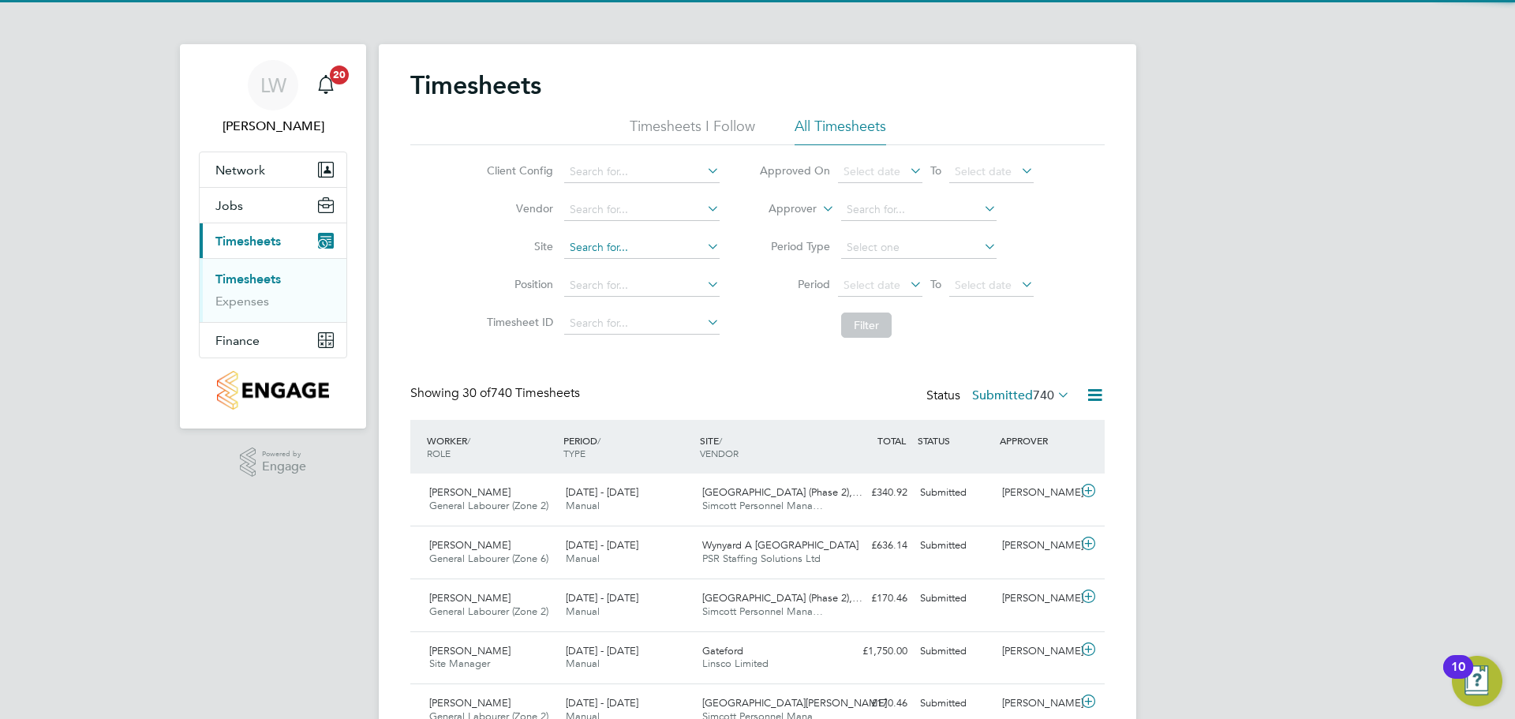
click at [582, 245] on input at bounding box center [641, 248] width 155 height 22
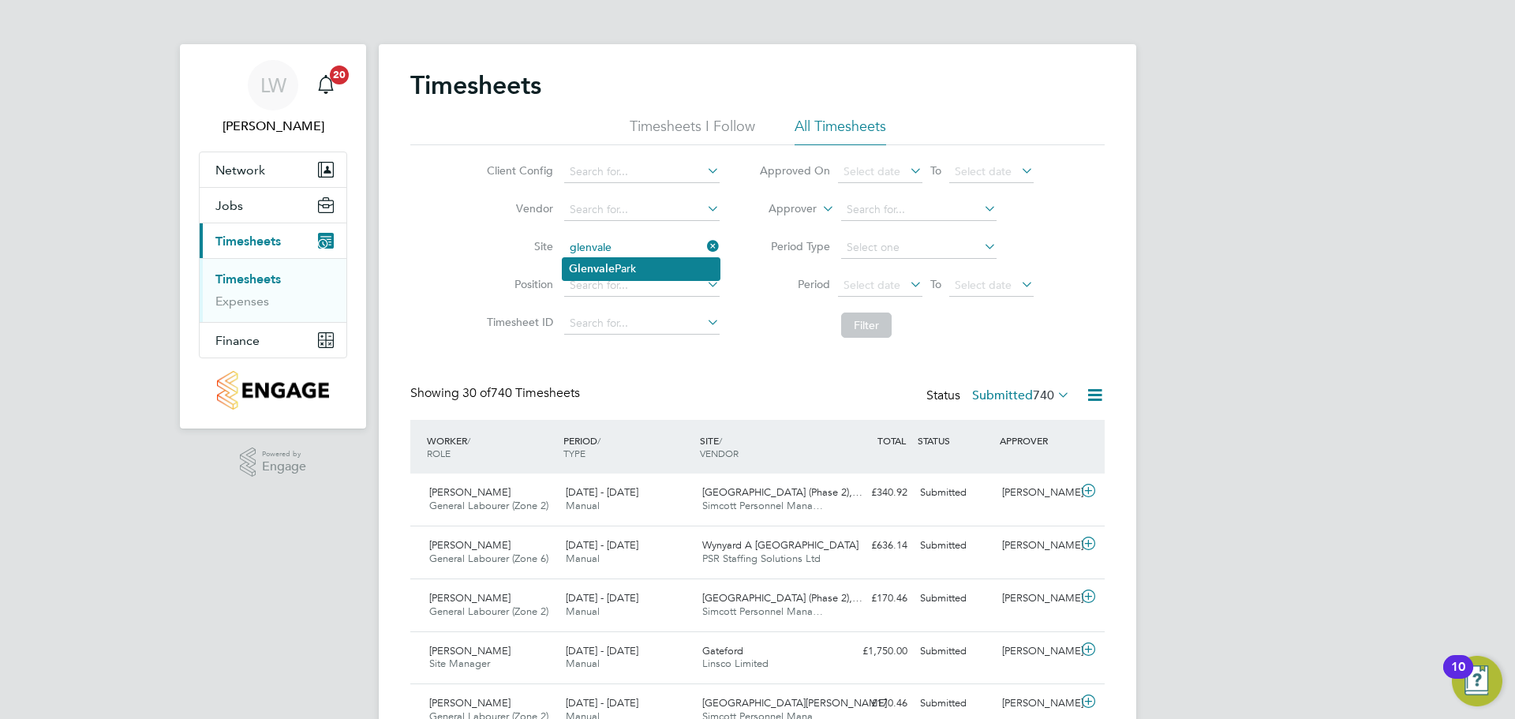
click at [666, 271] on li "Glenvale Park" at bounding box center [641, 268] width 157 height 21
type input "[GEOGRAPHIC_DATA]"
drag, startPoint x: 859, startPoint y: 324, endPoint x: 819, endPoint y: 337, distance: 42.4
click at [859, 324] on button "Filter" at bounding box center [866, 325] width 51 height 25
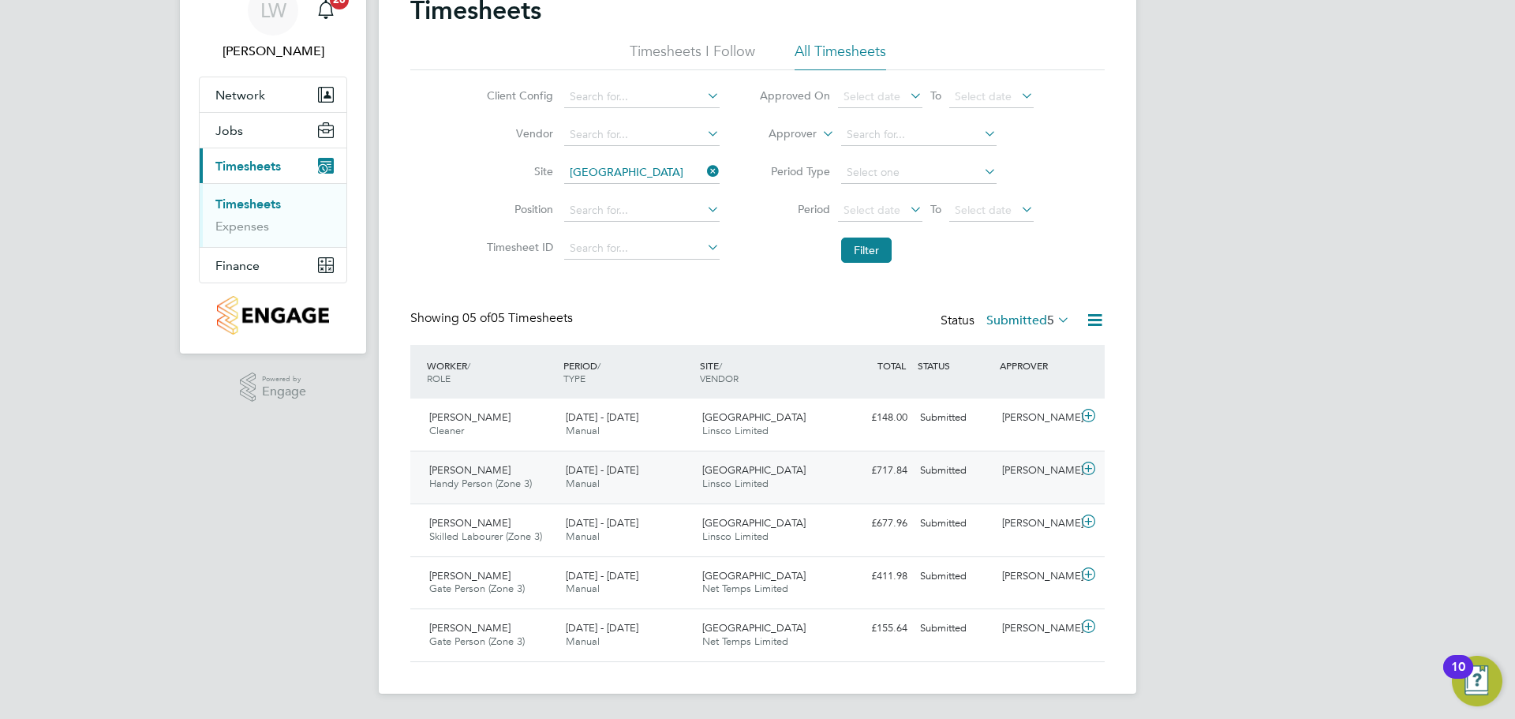
click at [668, 473] on div "25 - 31 Aug 2025 Manual" at bounding box center [628, 477] width 137 height 39
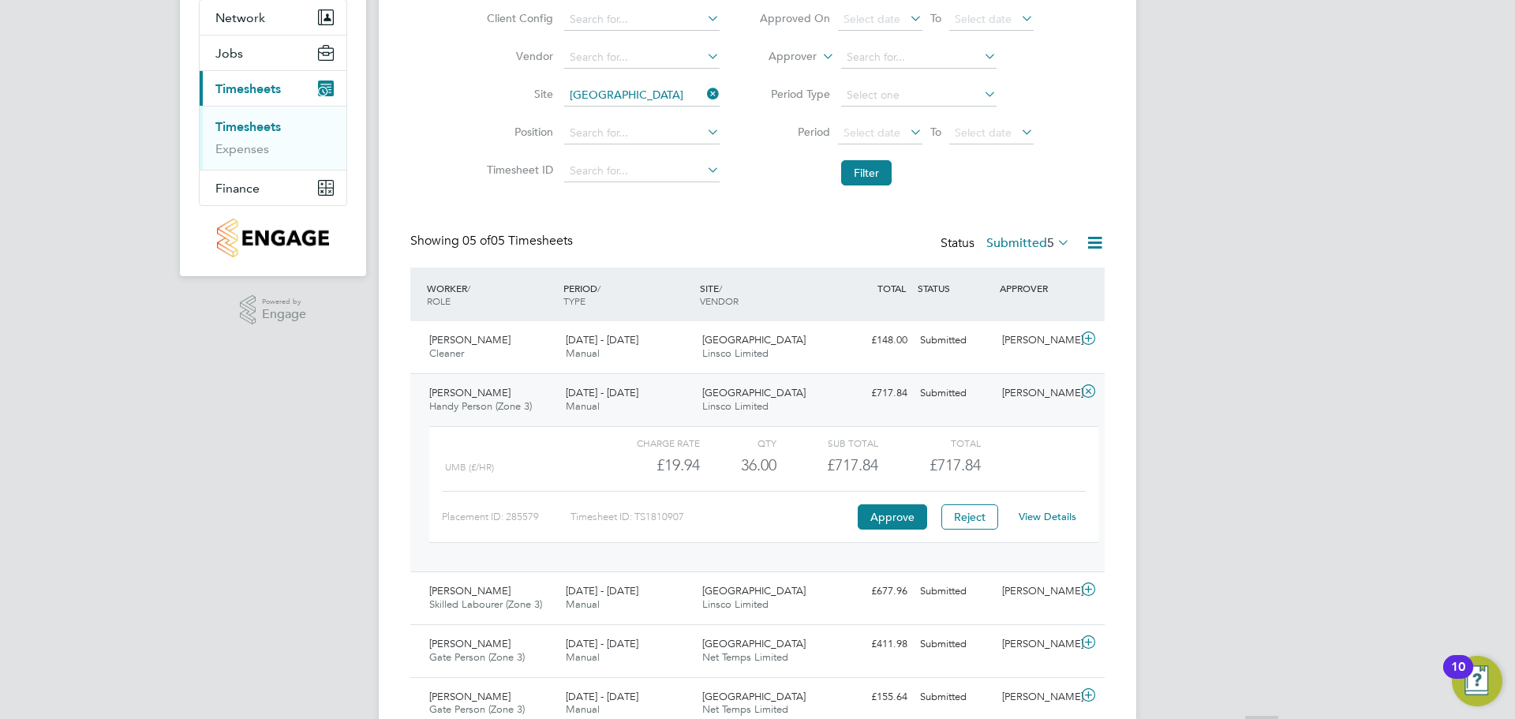
scroll to position [220, 0]
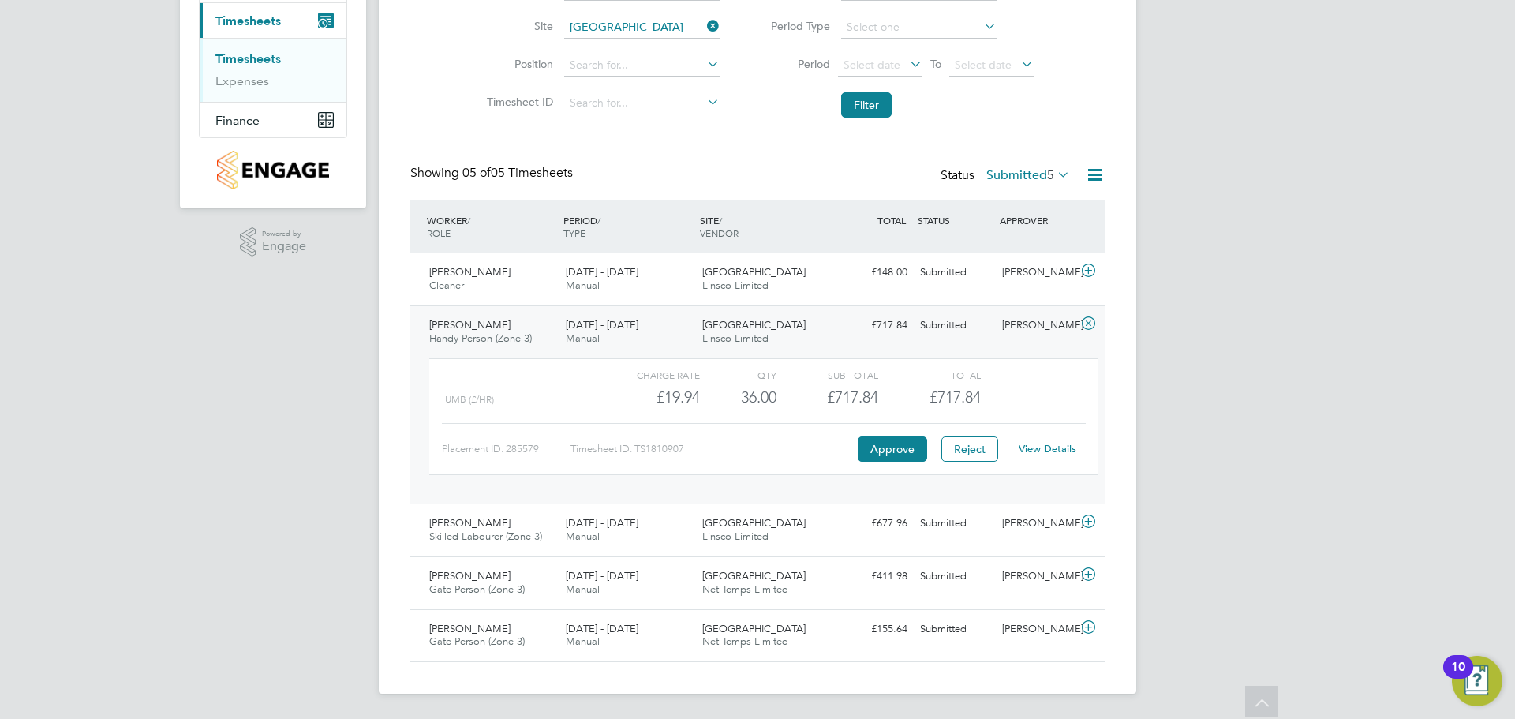
click at [791, 340] on div "Glenvale Park Linsco Limited" at bounding box center [764, 332] width 137 height 39
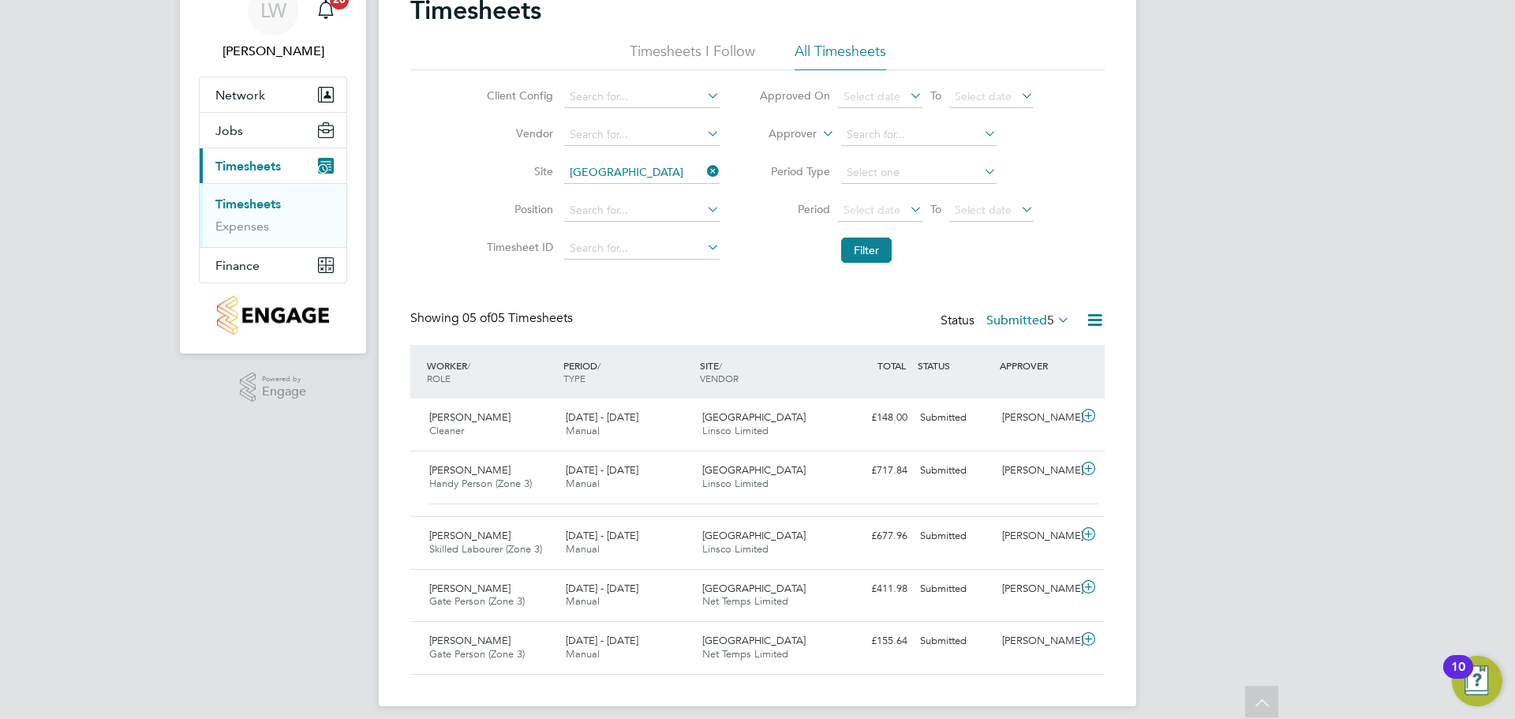
click at [769, 336] on div "Showing 05 of 05 Timesheets Status Submitted 5" at bounding box center [757, 327] width 694 height 35
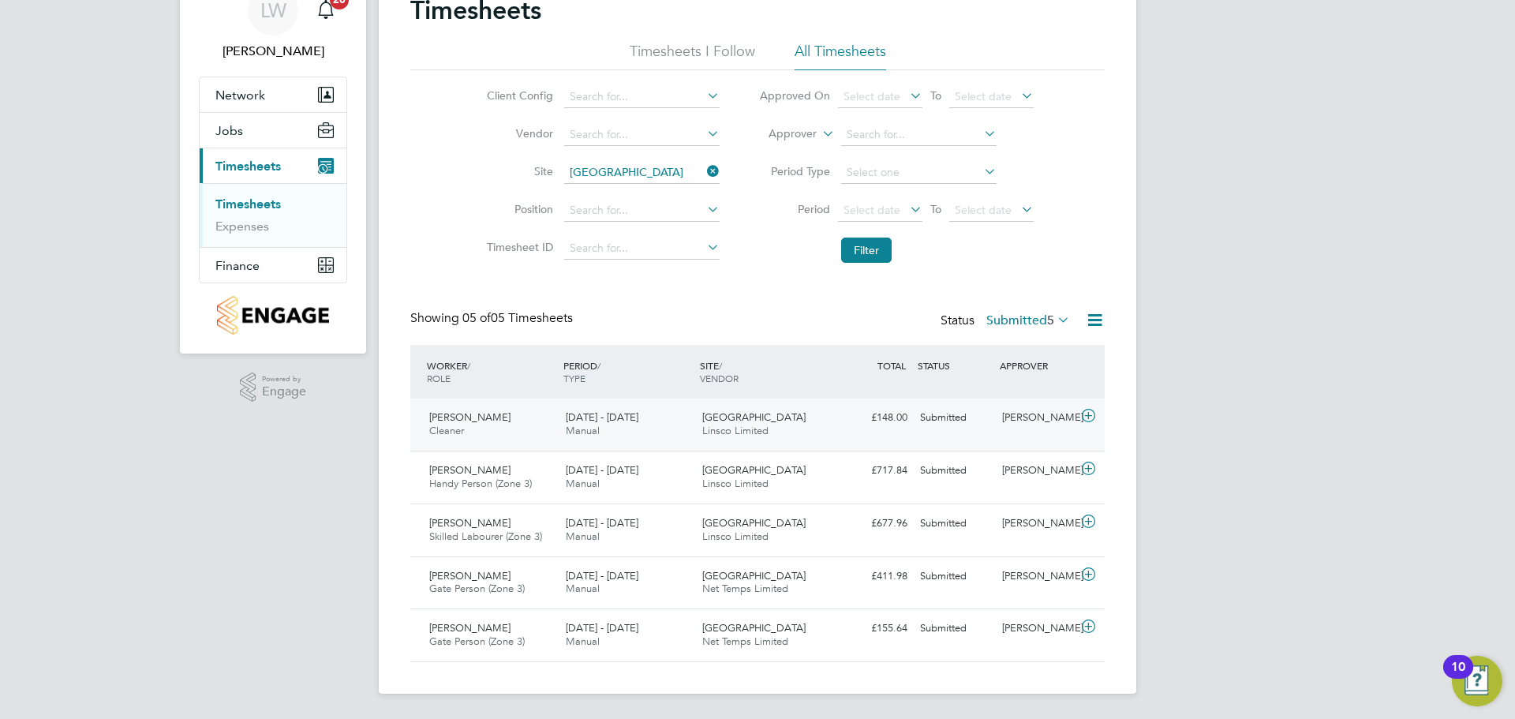
click at [750, 413] on span "[GEOGRAPHIC_DATA]" at bounding box center [753, 416] width 103 height 13
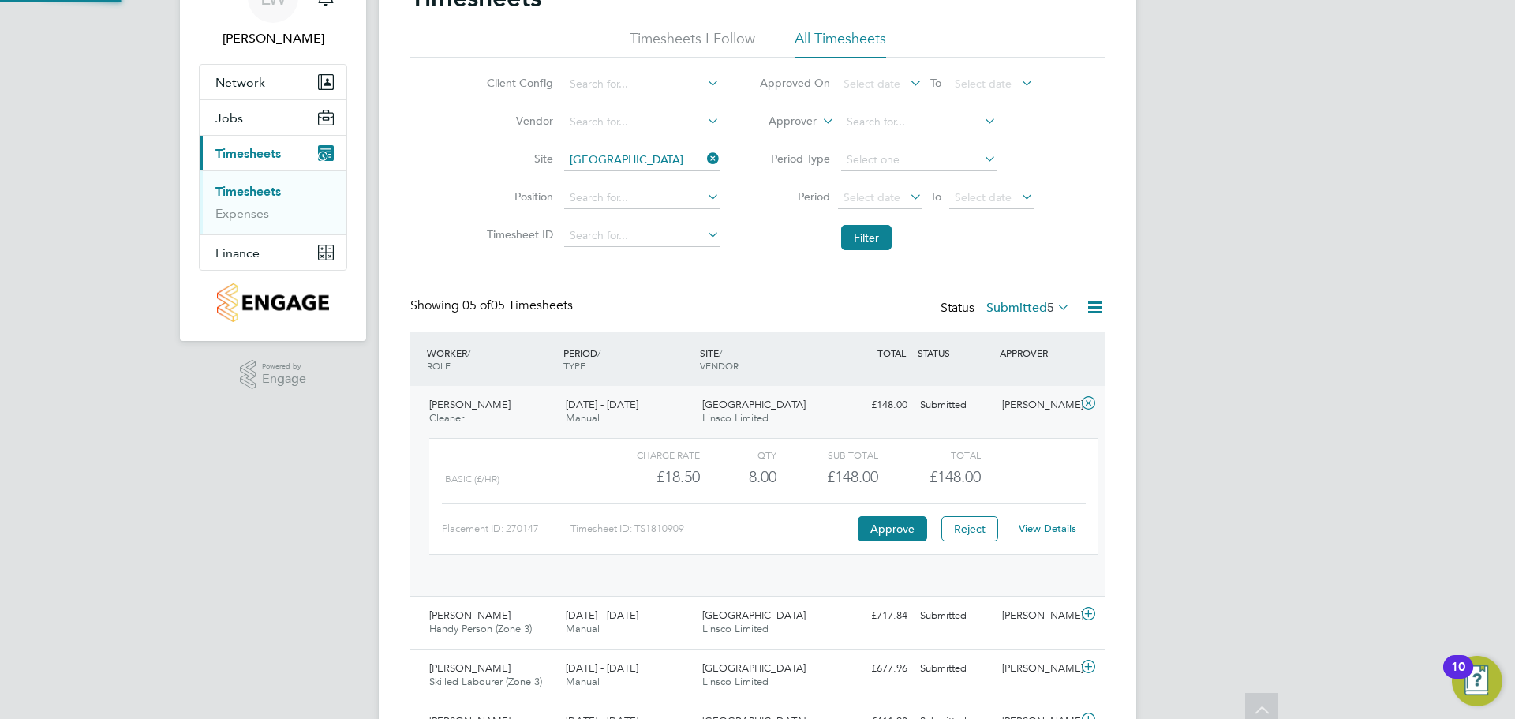
scroll to position [27, 154]
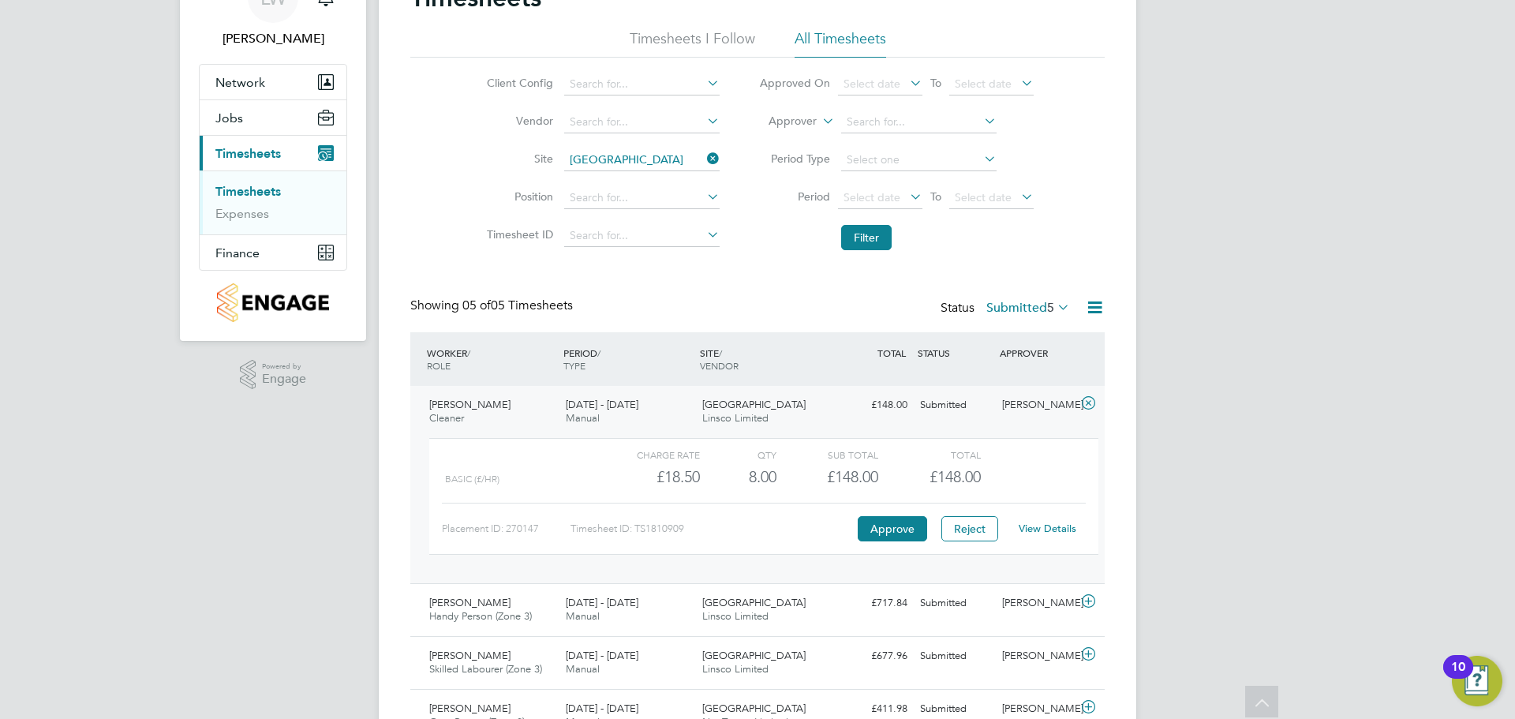
click at [777, 405] on div "Glenvale Park Linsco Limited" at bounding box center [764, 411] width 137 height 39
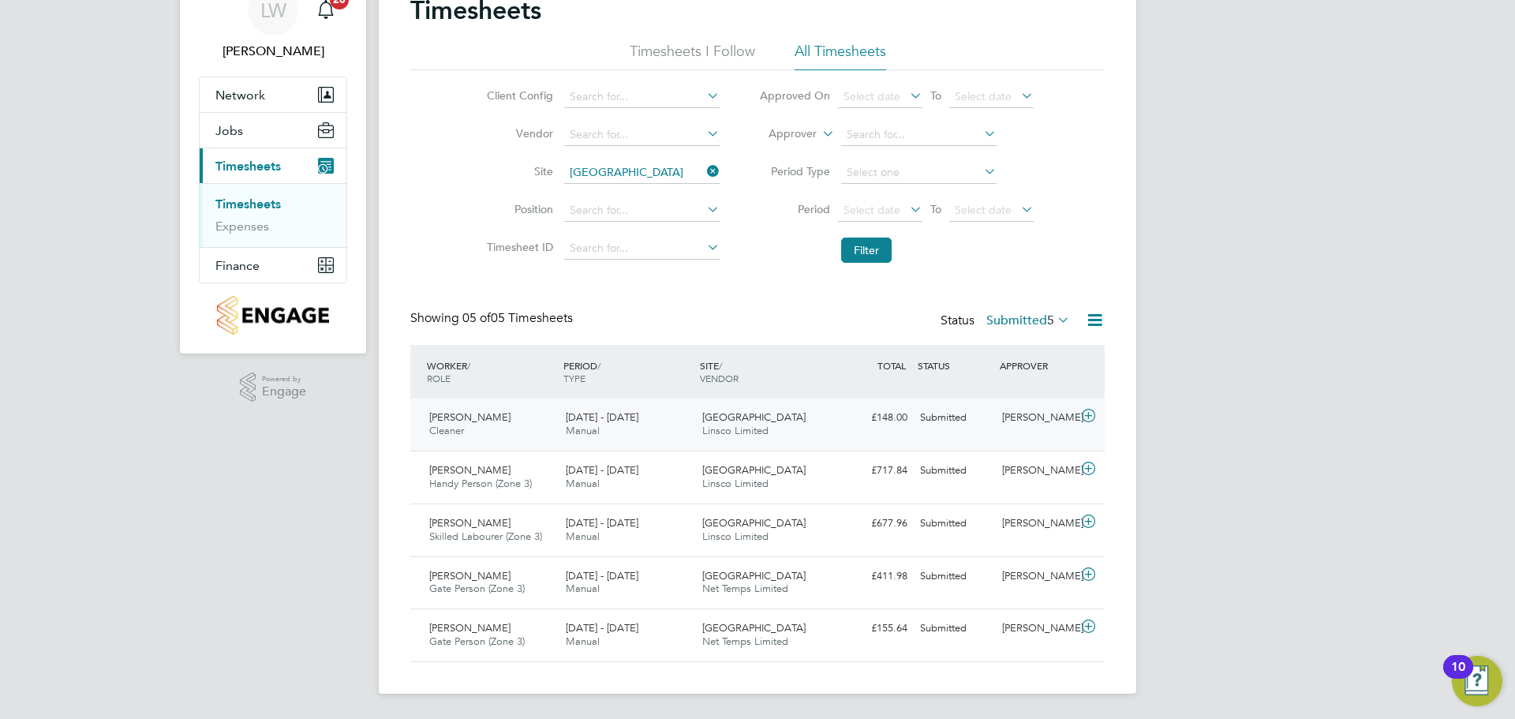
click at [747, 412] on span "[GEOGRAPHIC_DATA]" at bounding box center [753, 416] width 103 height 13
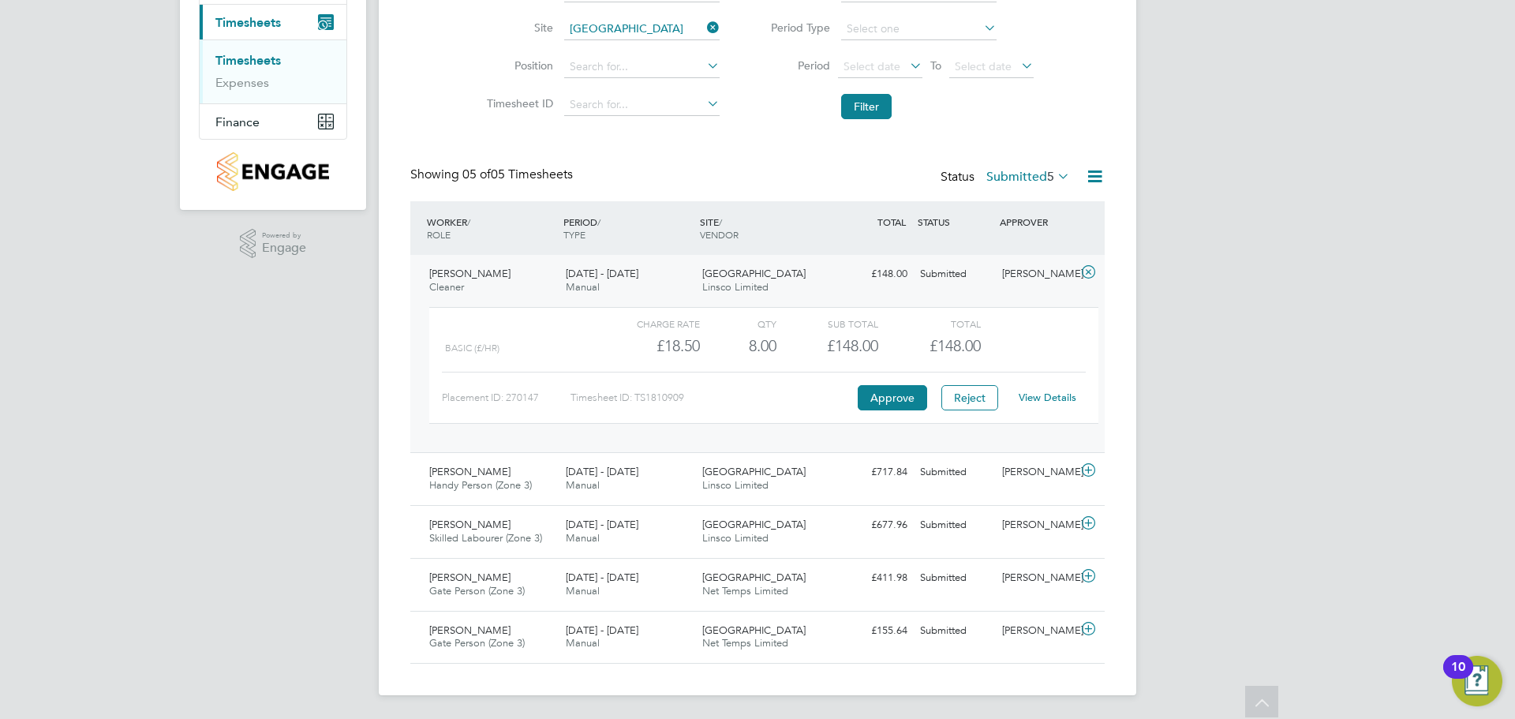
scroll to position [220, 0]
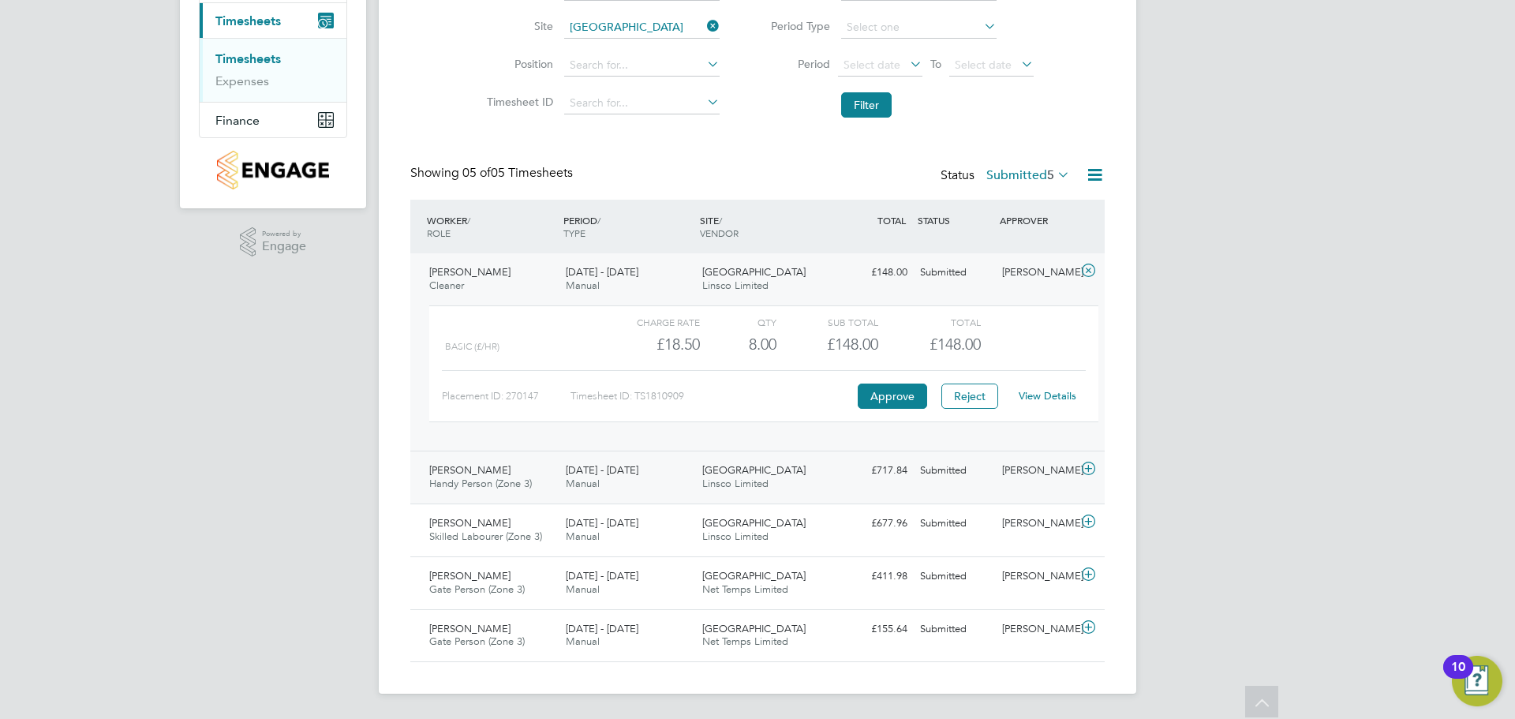
click at [664, 484] on div "25 - 31 Aug 2025 Manual" at bounding box center [628, 477] width 137 height 39
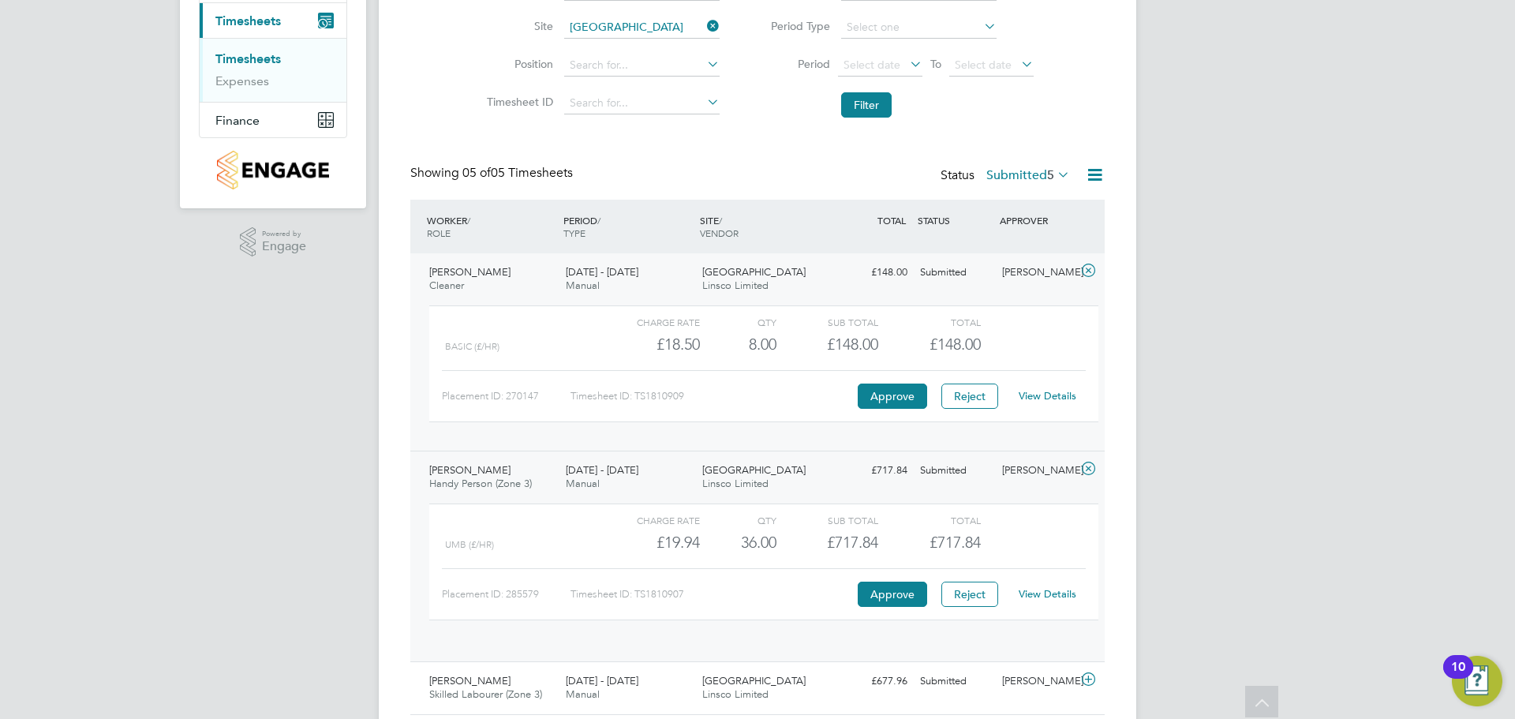
scroll to position [27, 154]
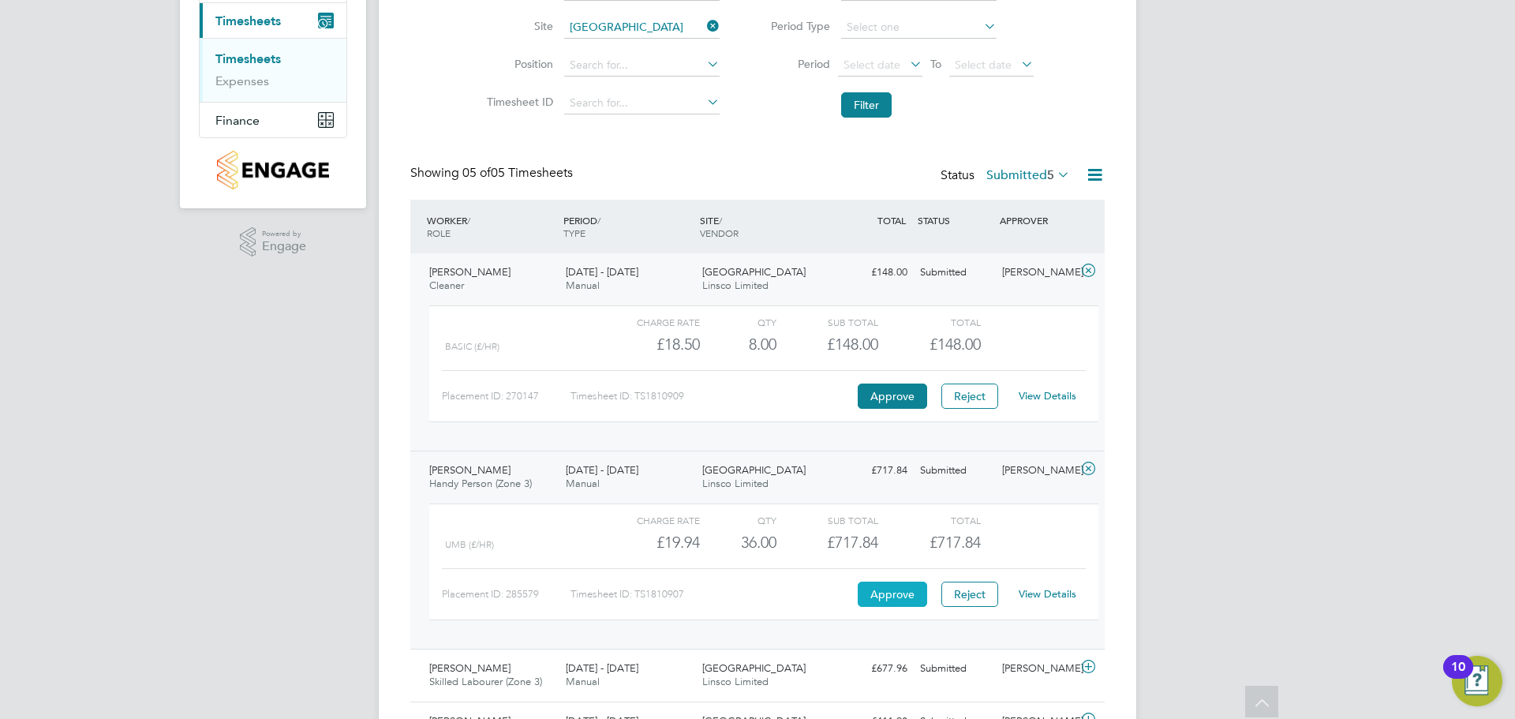
click at [889, 585] on button "Approve" at bounding box center [892, 594] width 69 height 25
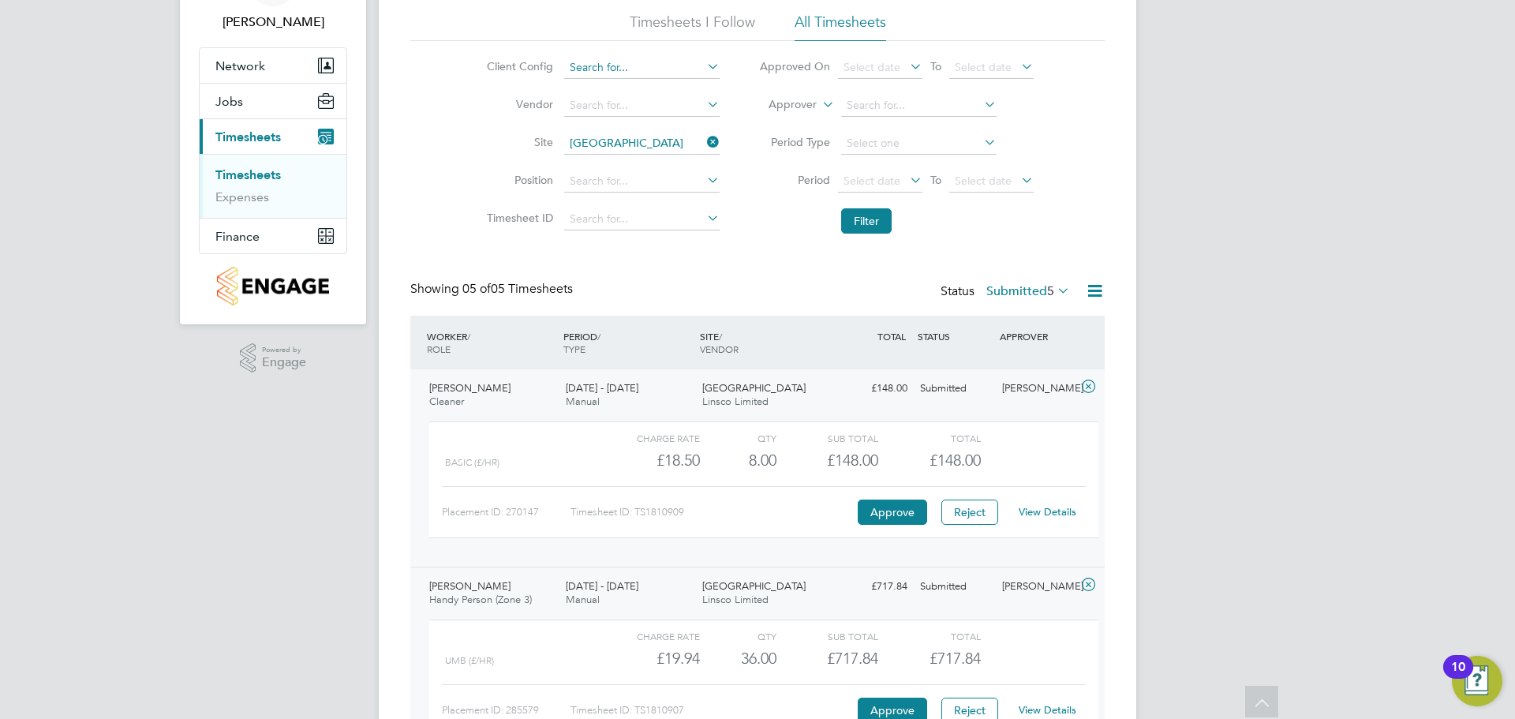
scroll to position [0, 0]
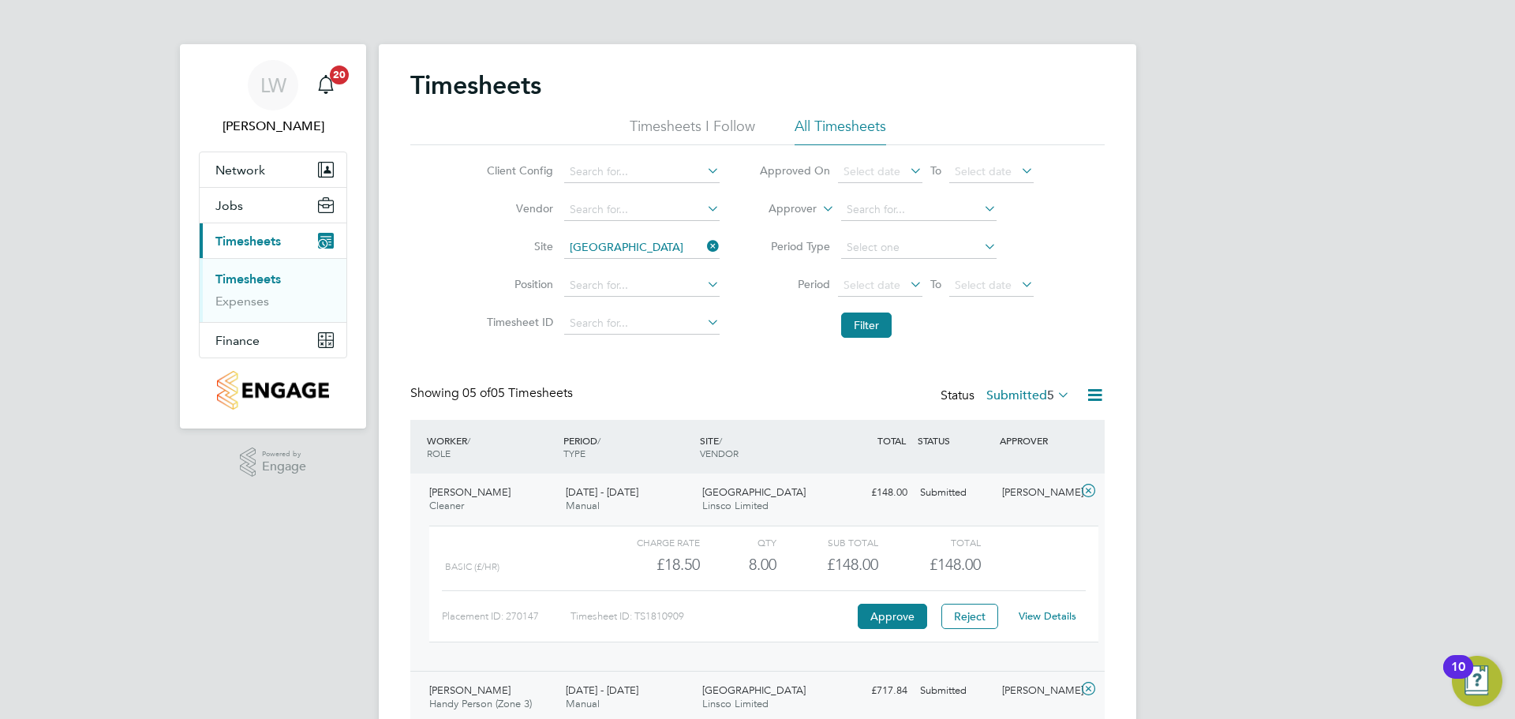
click at [707, 239] on li "Site Glenvale Park" at bounding box center [600, 248] width 277 height 38
click at [704, 243] on icon at bounding box center [704, 246] width 0 height 22
click at [643, 250] on input at bounding box center [641, 248] width 155 height 22
click at [651, 266] on li "Glenvale Park" at bounding box center [641, 269] width 157 height 21
type input "Glenvale Park"
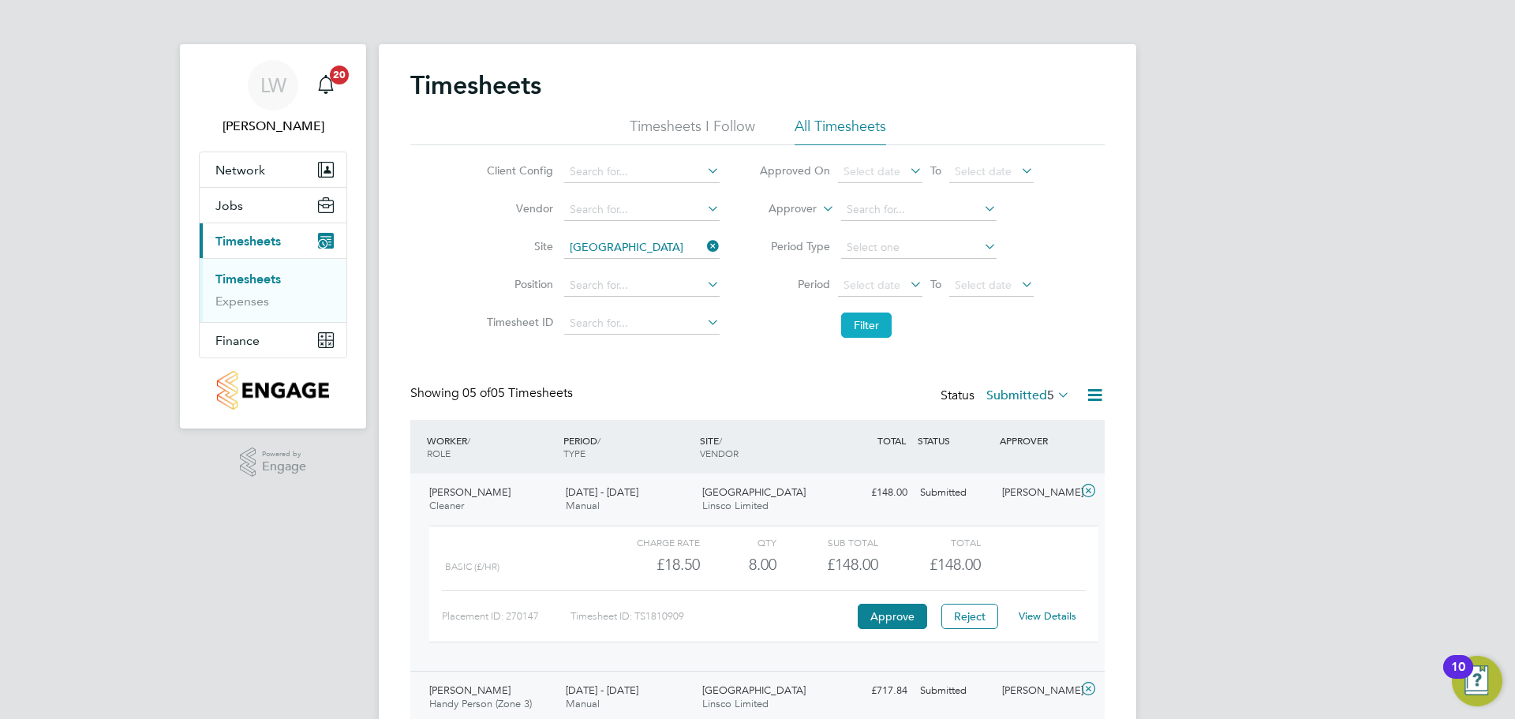
drag, startPoint x: 844, startPoint y: 312, endPoint x: 842, endPoint y: 321, distance: 9.6
click at [844, 312] on li "Filter" at bounding box center [896, 325] width 314 height 41
click at [850, 341] on li "Filter" at bounding box center [896, 325] width 314 height 41
click at [855, 326] on button "Filter" at bounding box center [866, 325] width 51 height 25
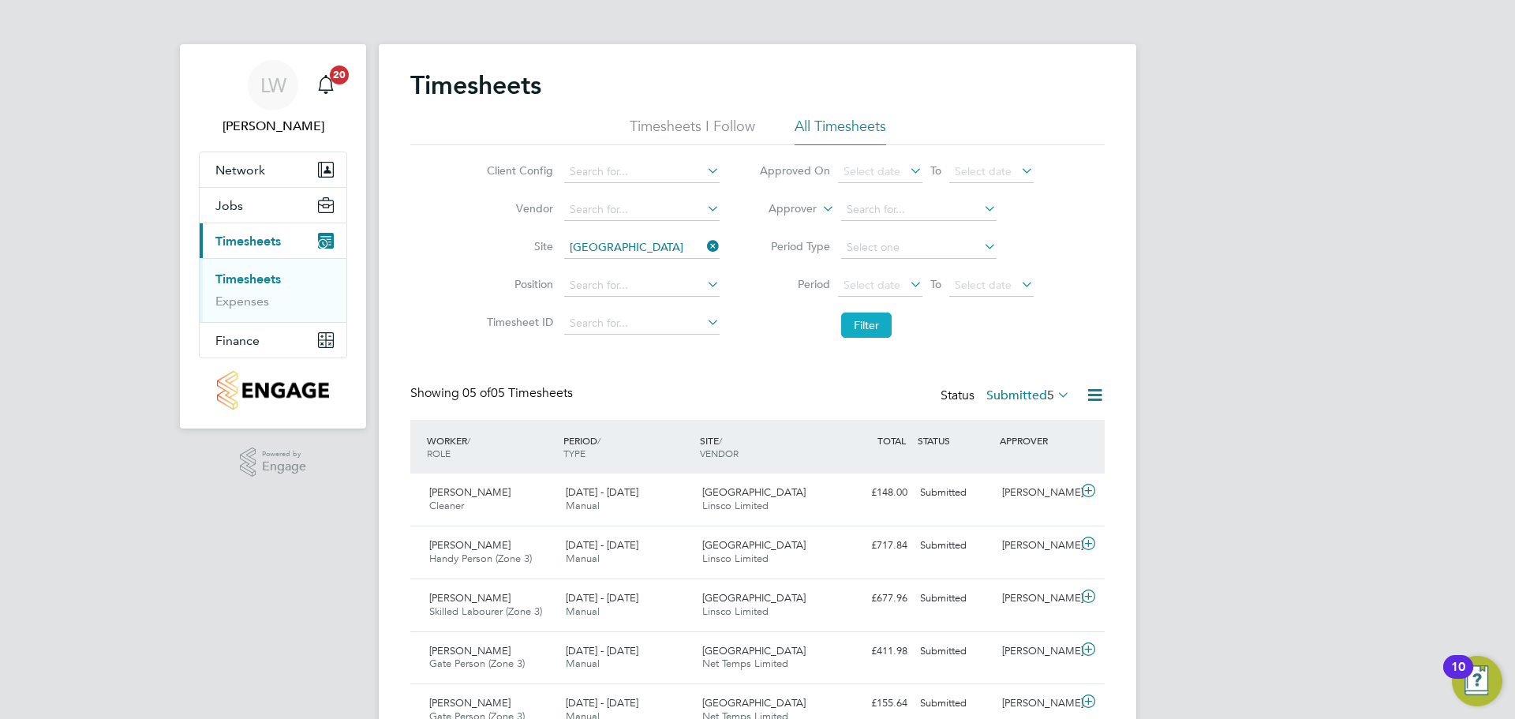
scroll to position [40, 137]
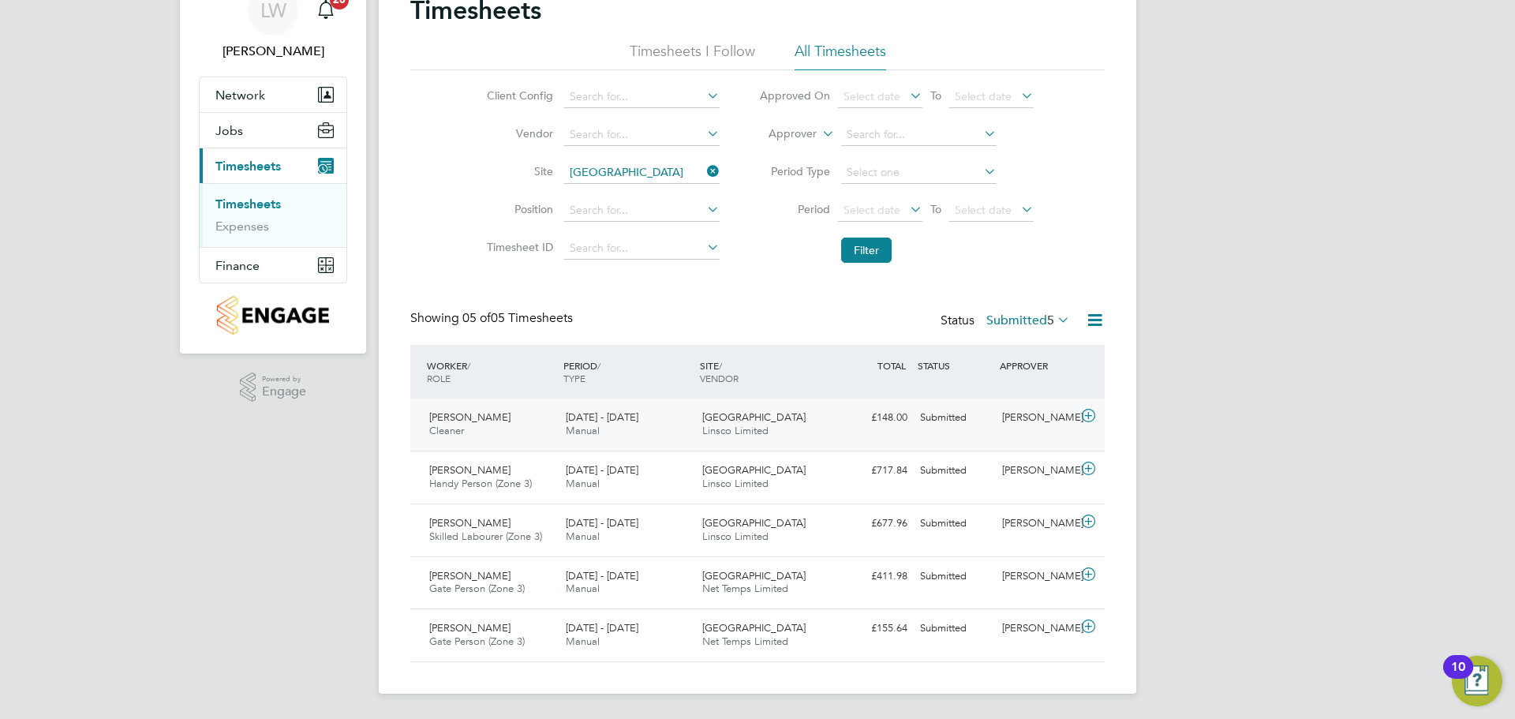
click at [713, 424] on div "Glenvale Park Linsco Limited" at bounding box center [764, 424] width 137 height 39
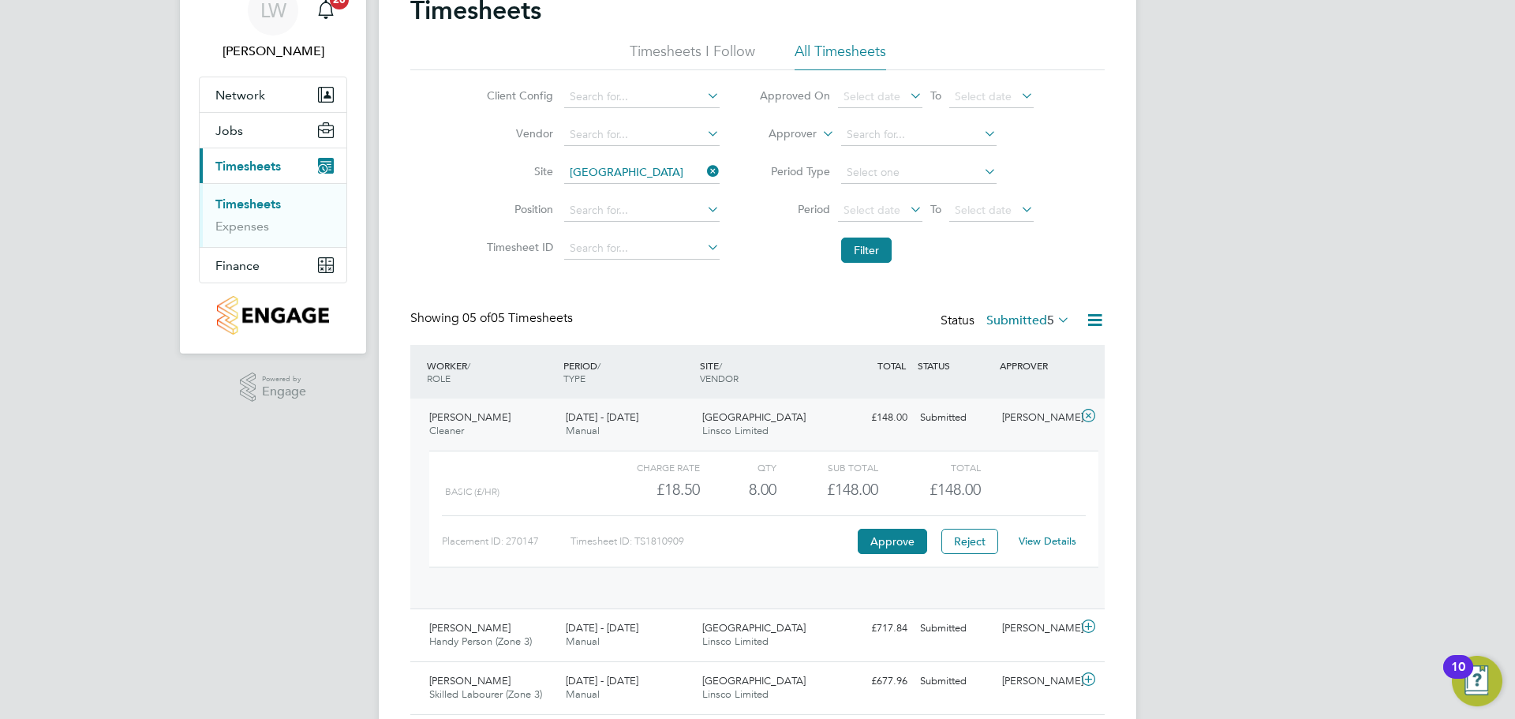
scroll to position [27, 154]
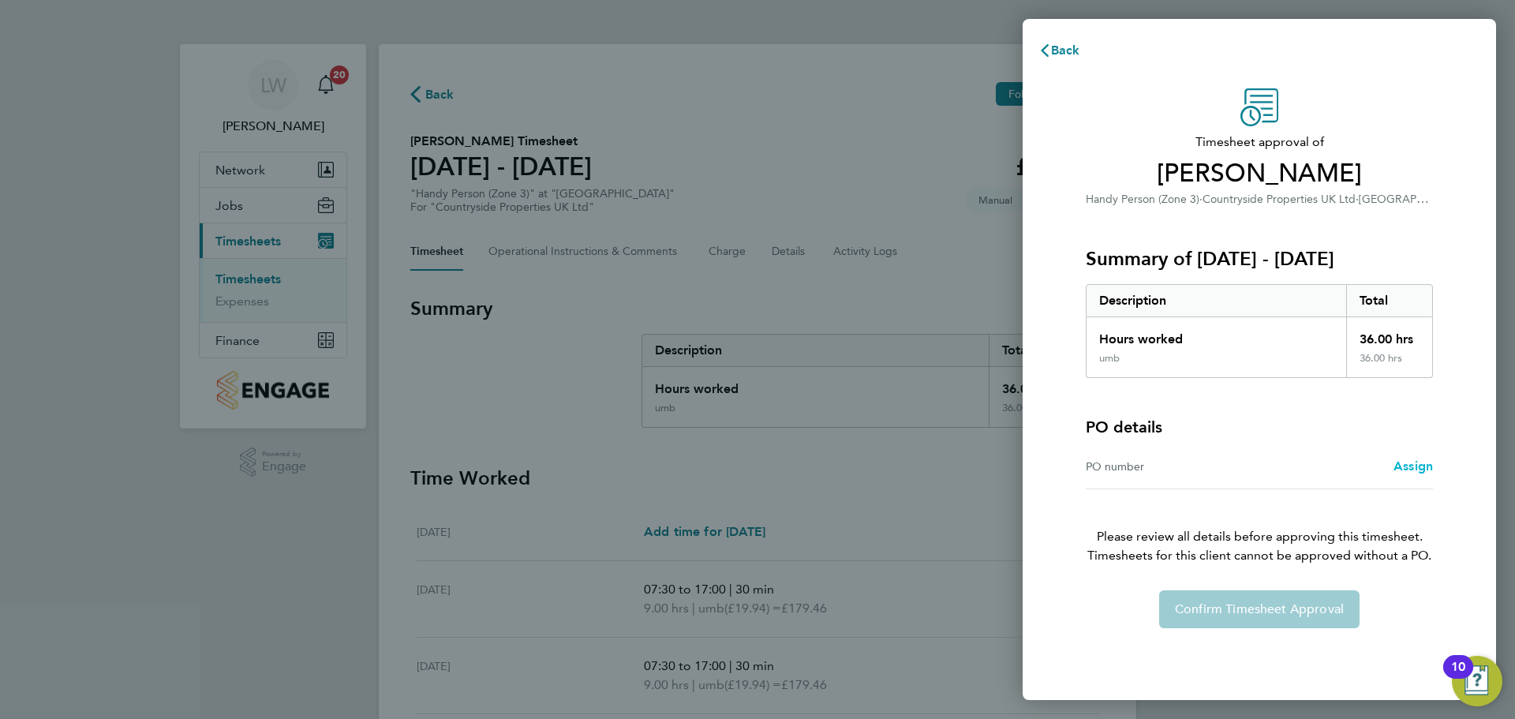
click at [1397, 470] on span "Assign" at bounding box center [1413, 465] width 39 height 15
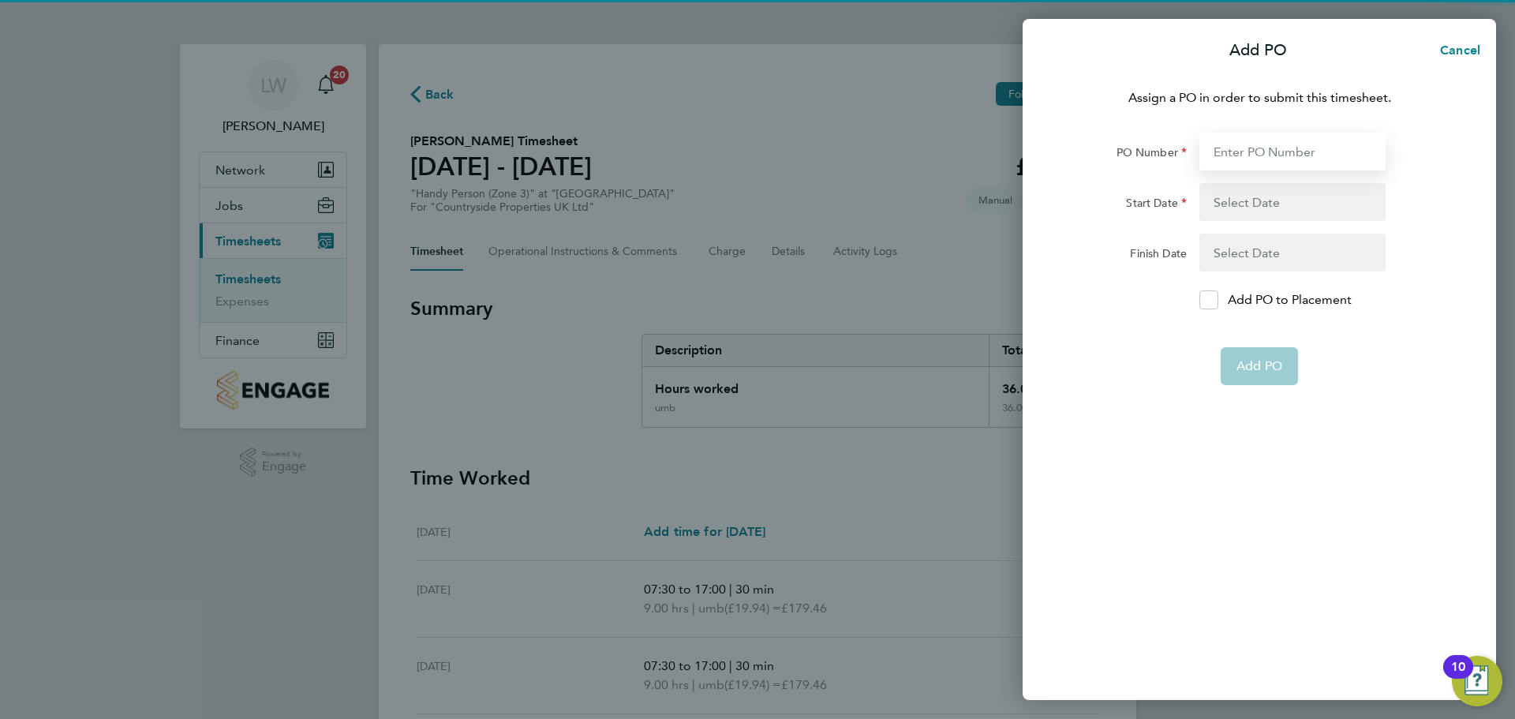
click at [1293, 167] on input "PO Number" at bounding box center [1293, 152] width 186 height 38
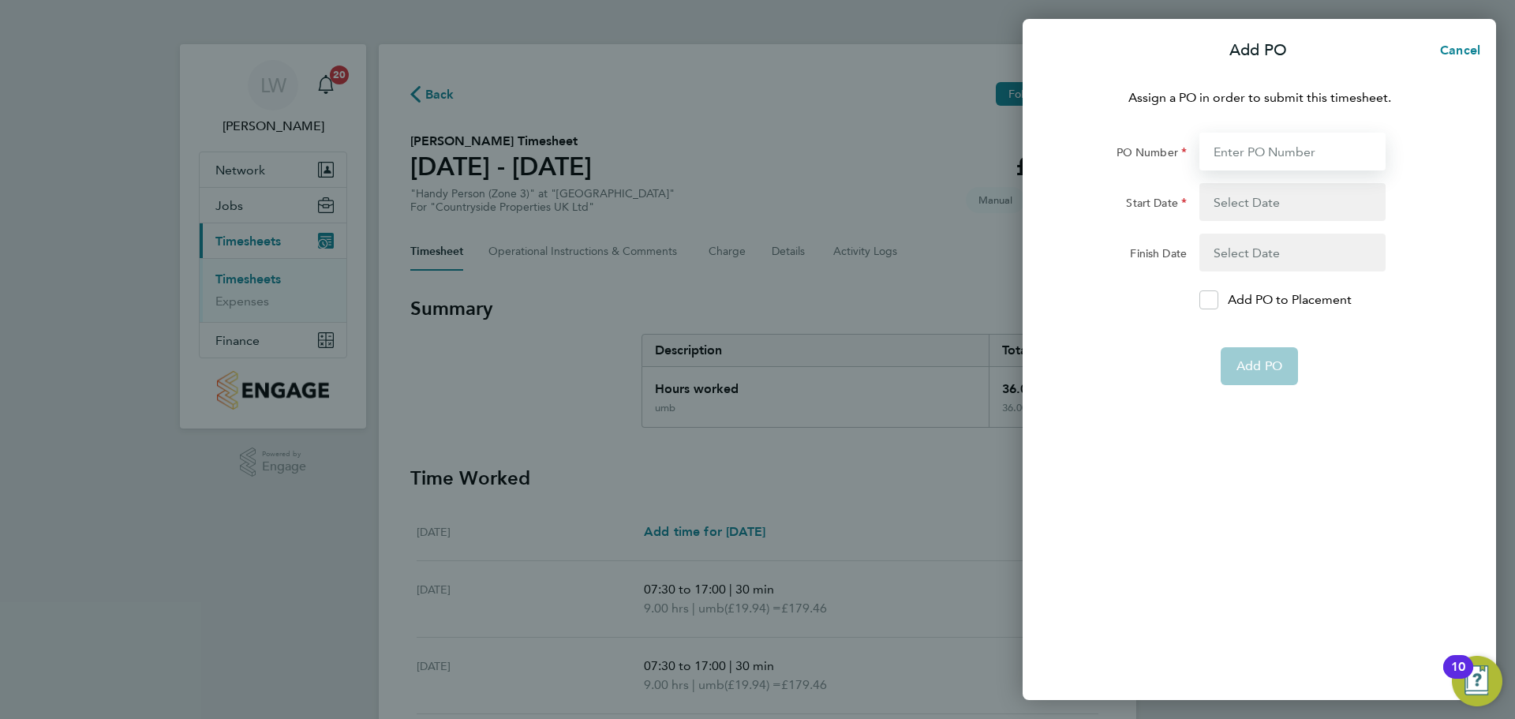
type input "M-MZ064/00076"
type input "[DATE]"
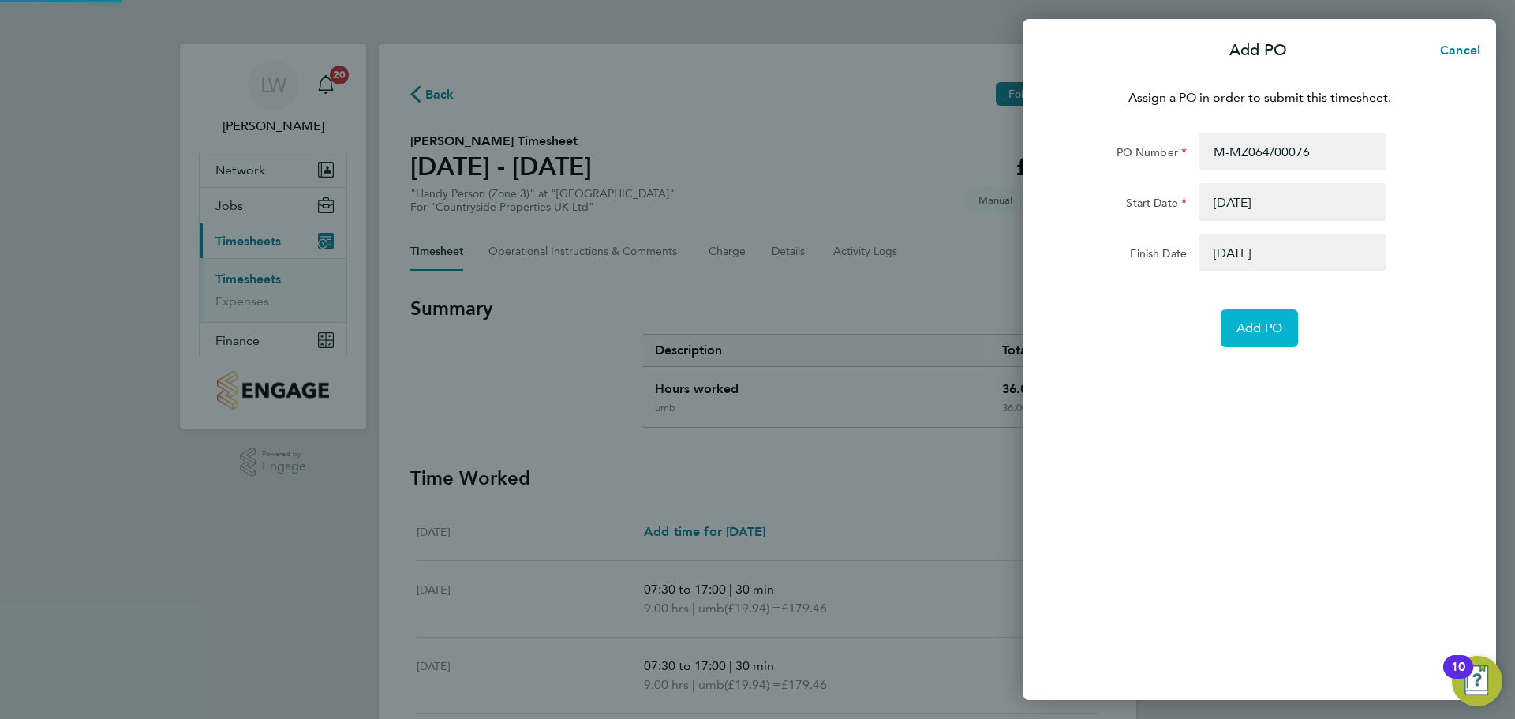
click at [1278, 321] on span "Add PO" at bounding box center [1260, 328] width 46 height 16
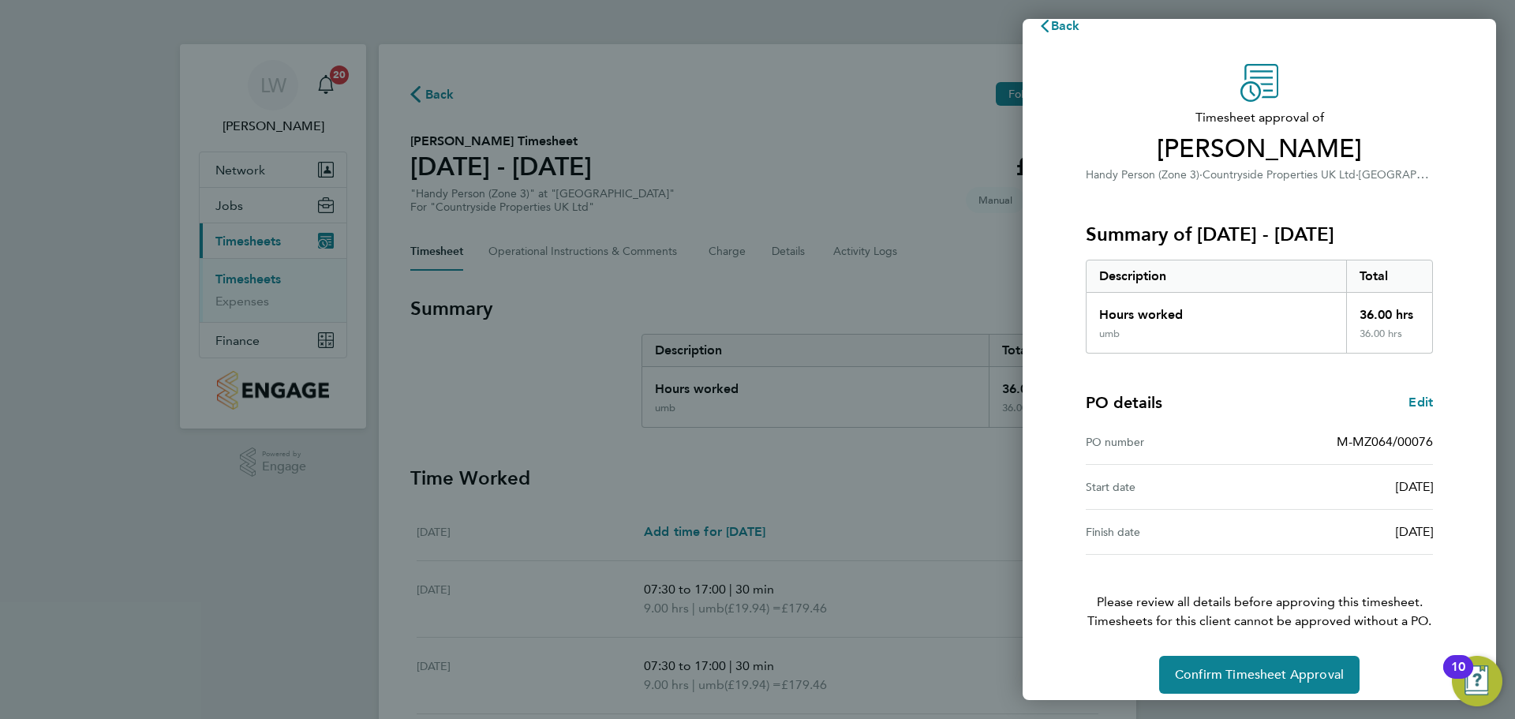
scroll to position [37, 0]
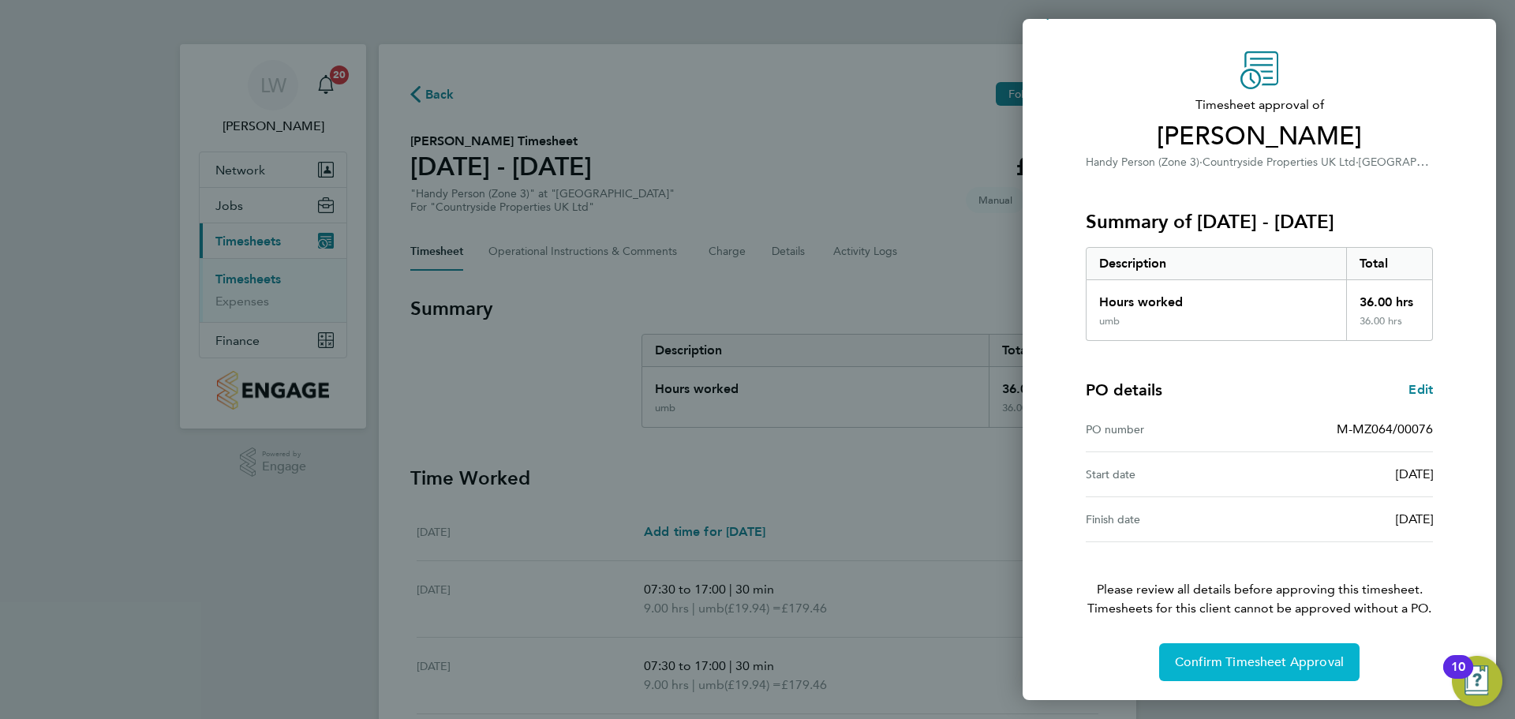
click at [1226, 657] on span "Confirm Timesheet Approval" at bounding box center [1259, 662] width 169 height 16
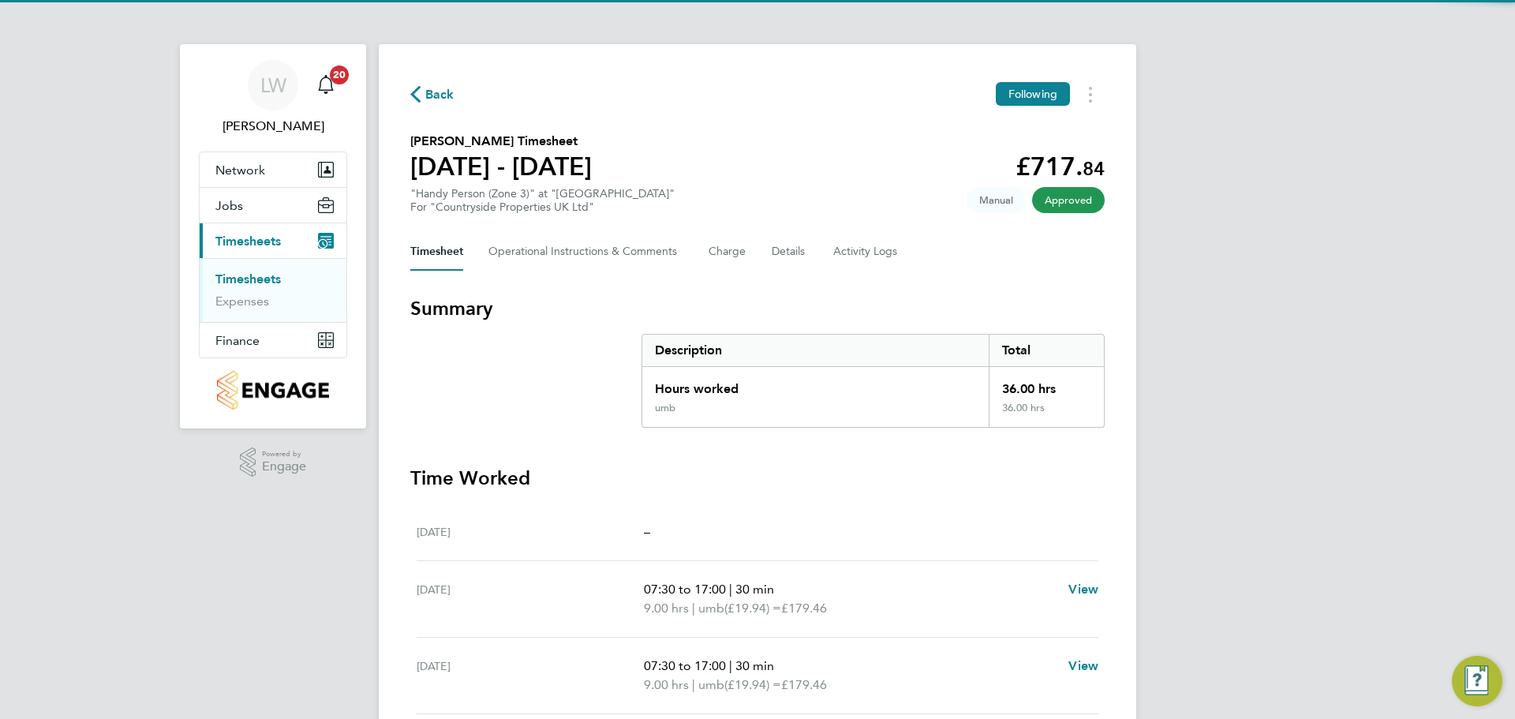
click at [258, 285] on link "Timesheets" at bounding box center [247, 278] width 65 height 15
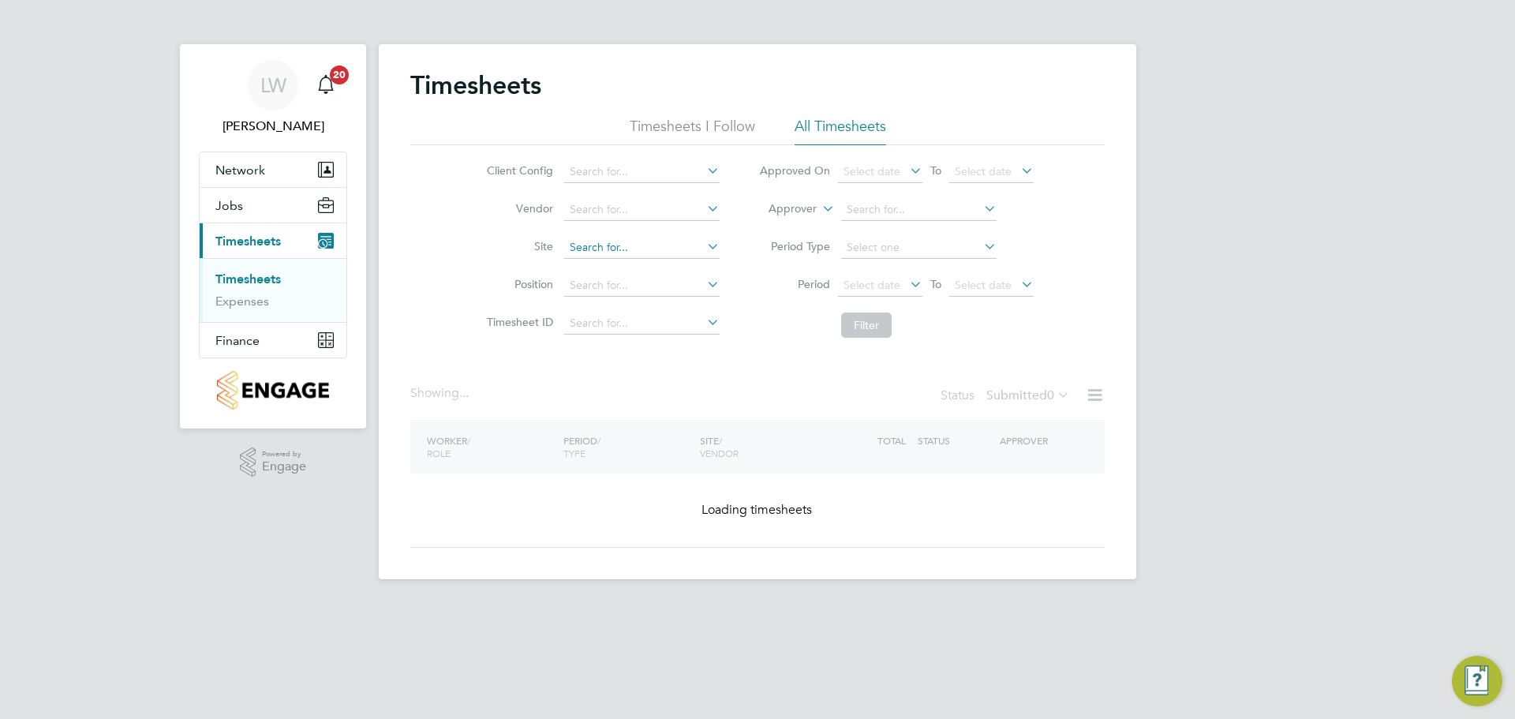
click at [613, 252] on input at bounding box center [641, 248] width 155 height 22
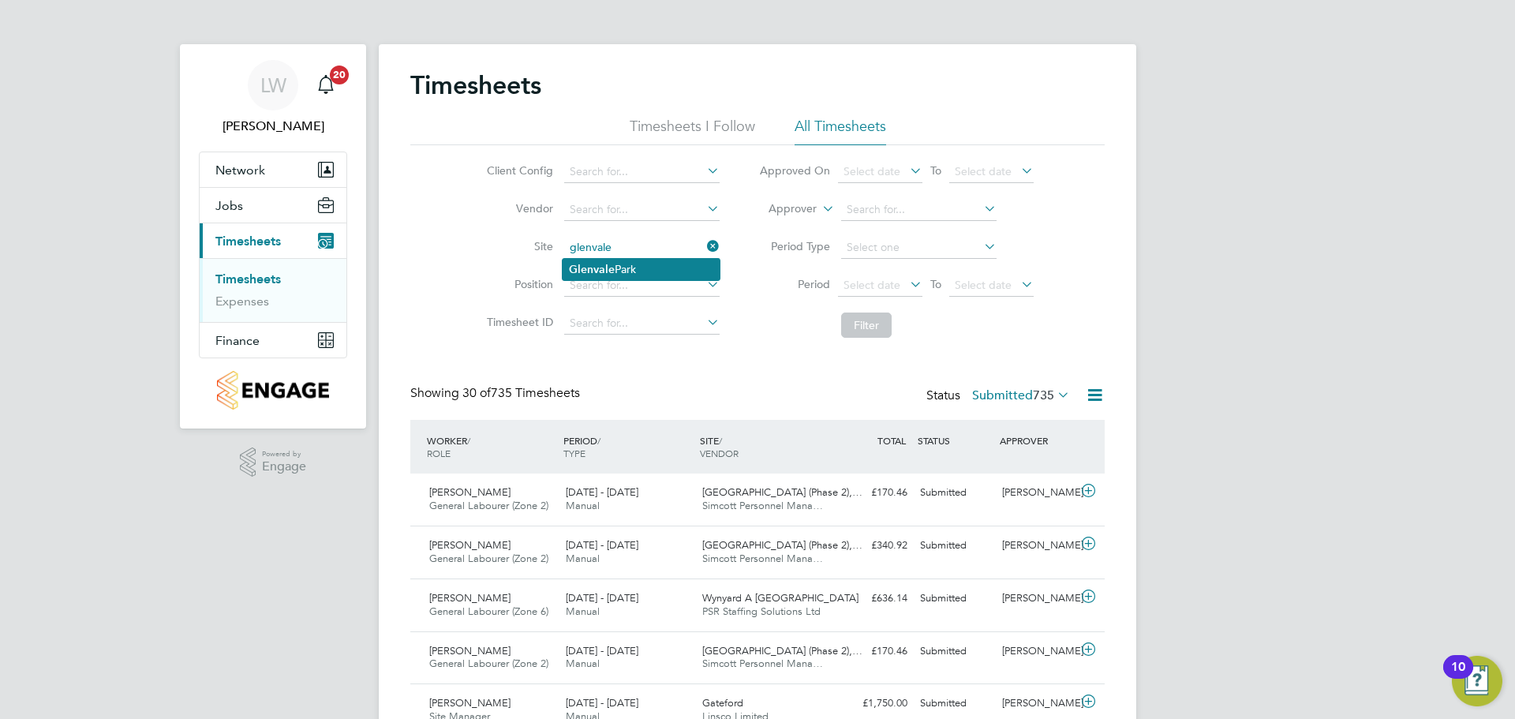
click at [619, 261] on li "Glenvale Park" at bounding box center [641, 269] width 157 height 21
type input "[GEOGRAPHIC_DATA]"
click at [871, 328] on button "Filter" at bounding box center [866, 325] width 51 height 25
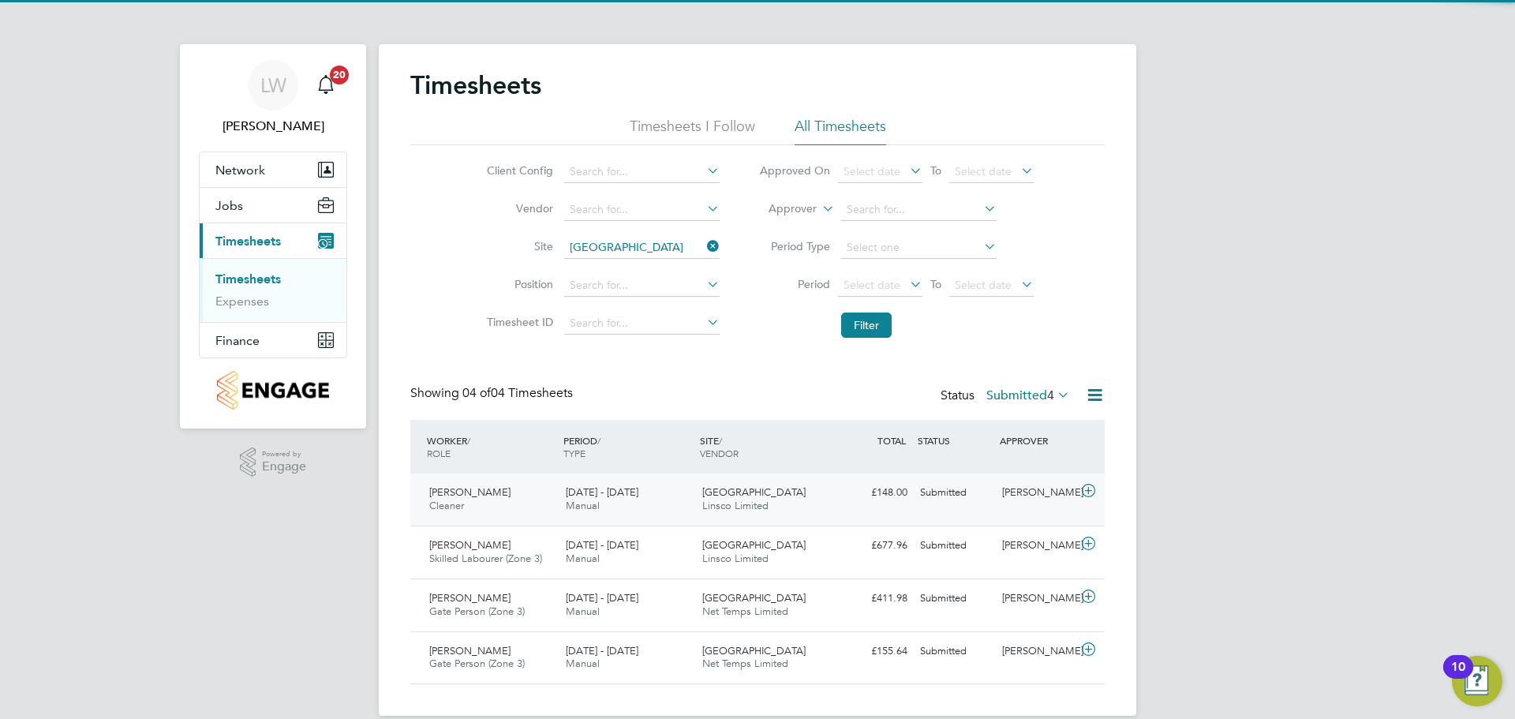
click at [653, 493] on div "25 - 31 Aug 2025 Manual" at bounding box center [628, 499] width 137 height 39
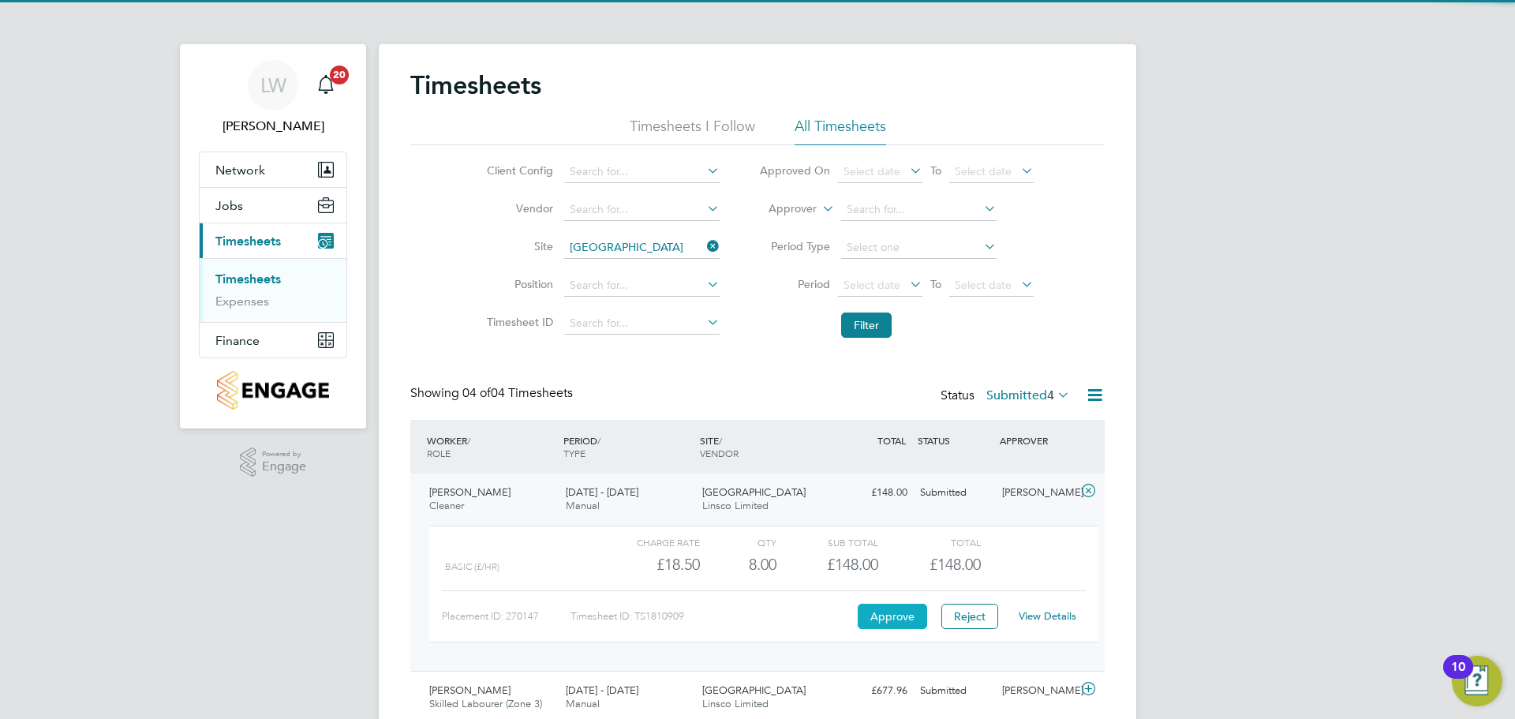
click at [902, 628] on button "Approve" at bounding box center [892, 616] width 69 height 25
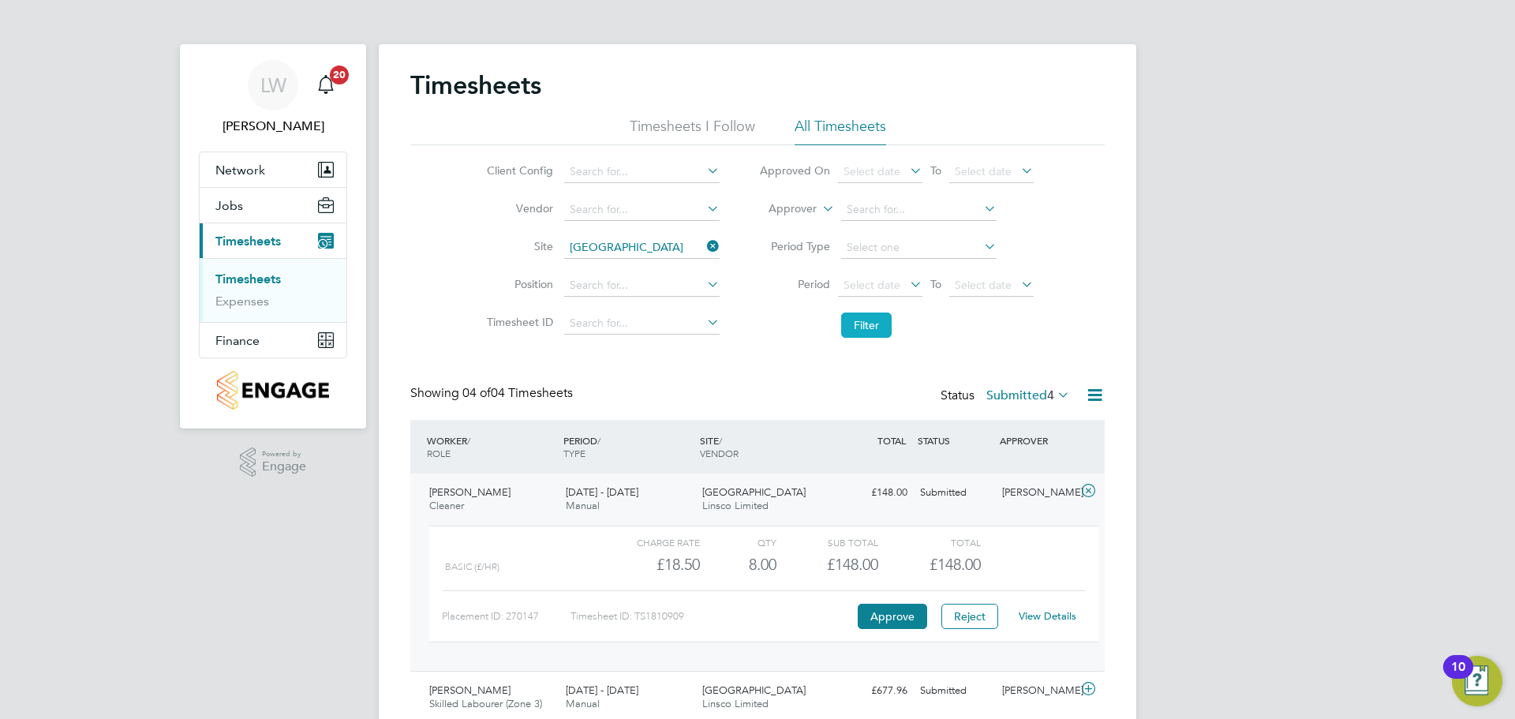
click at [864, 324] on button "Filter" at bounding box center [866, 325] width 51 height 25
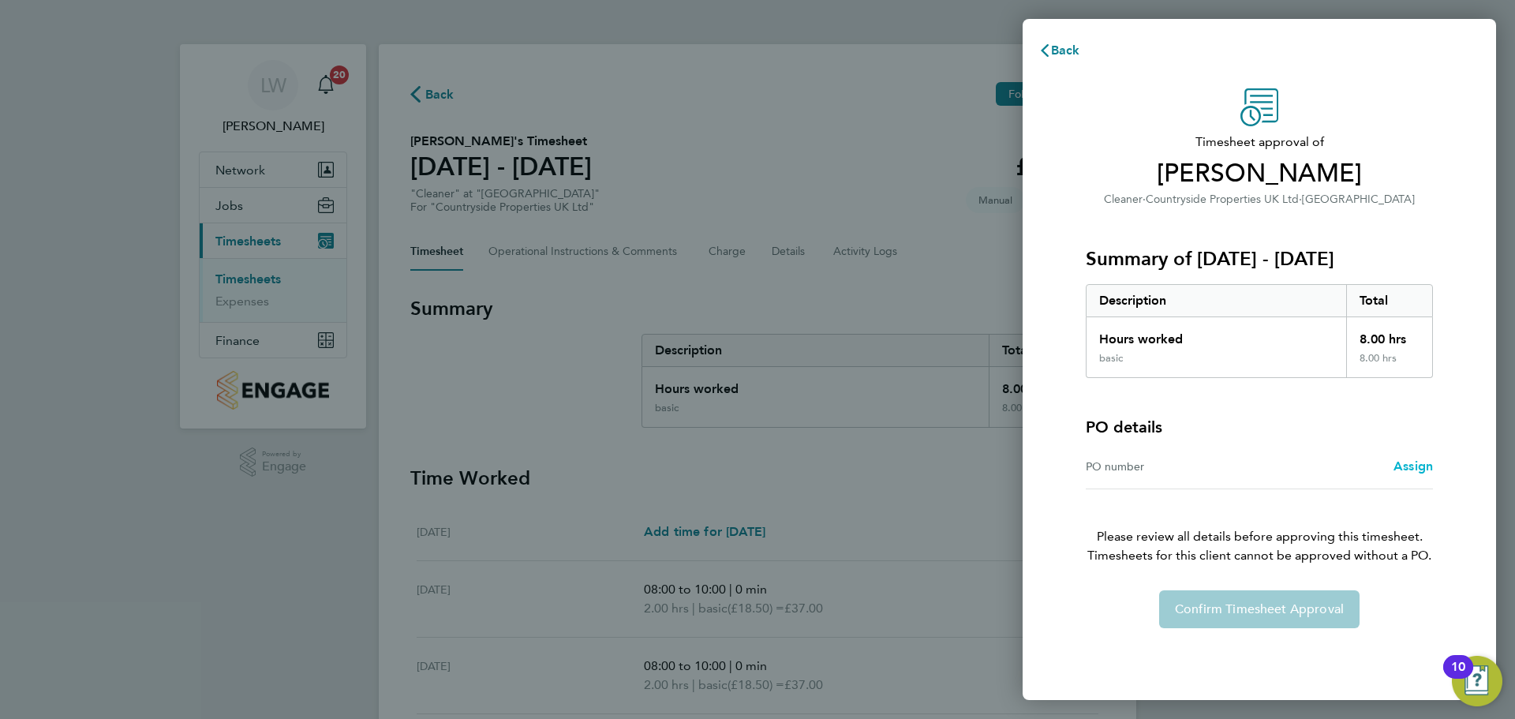
click at [1418, 466] on span "Assign" at bounding box center [1413, 465] width 39 height 15
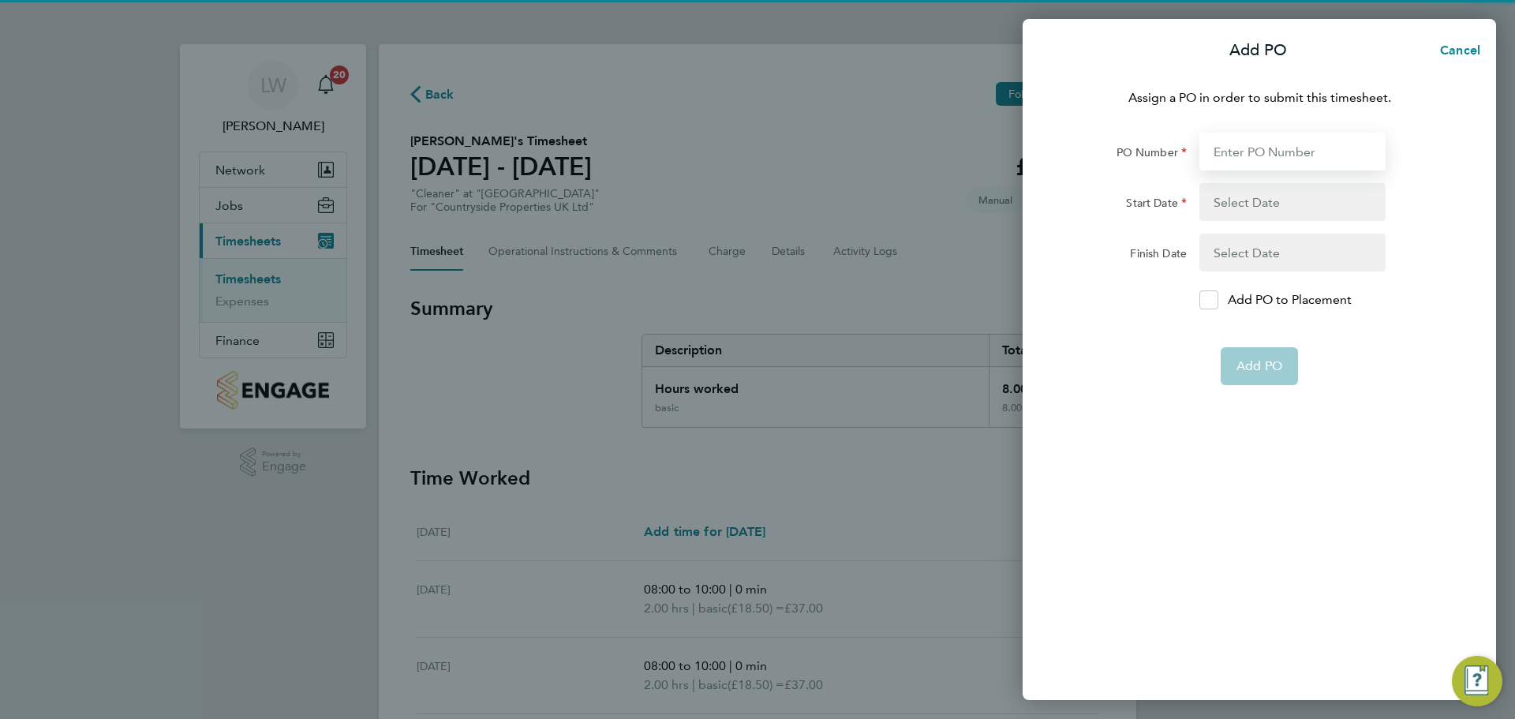
click at [1267, 161] on input "PO Number" at bounding box center [1293, 152] width 186 height 38
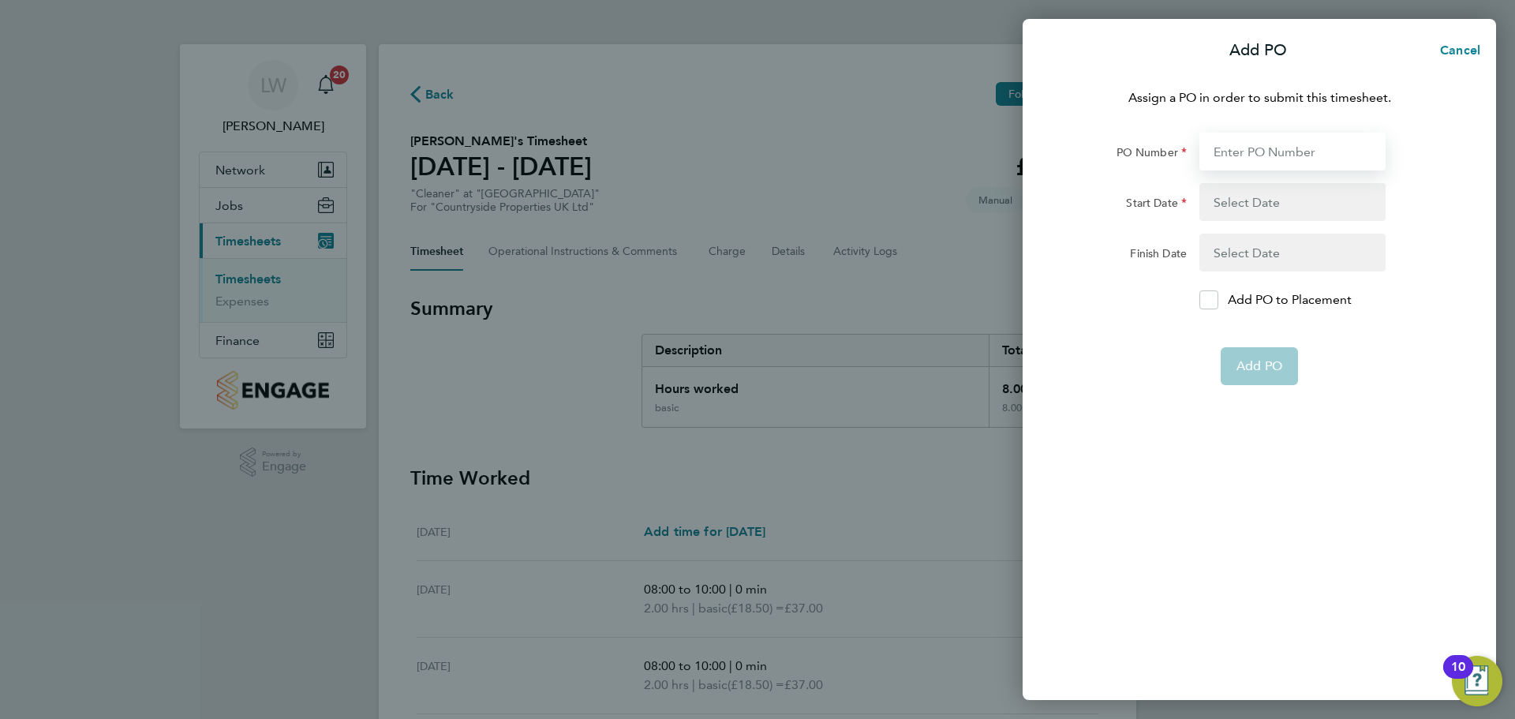
type input "M-MZ064/00076"
type input "[DATE]"
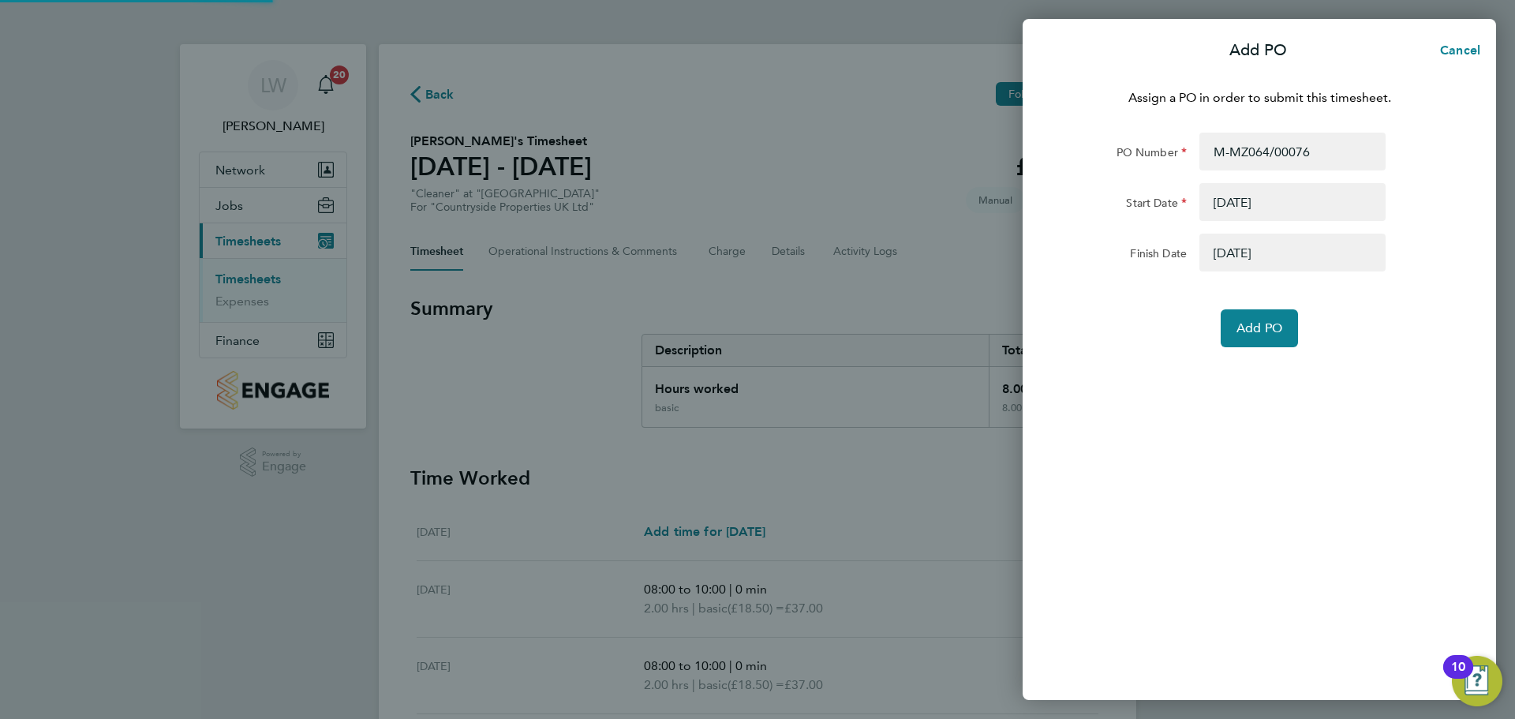
click at [1257, 355] on div "Assign a PO in order to submit this timesheet. PO Number M-MZ064/00076 Start Da…" at bounding box center [1259, 384] width 473 height 631
click at [1255, 335] on span "Add PO" at bounding box center [1260, 328] width 46 height 16
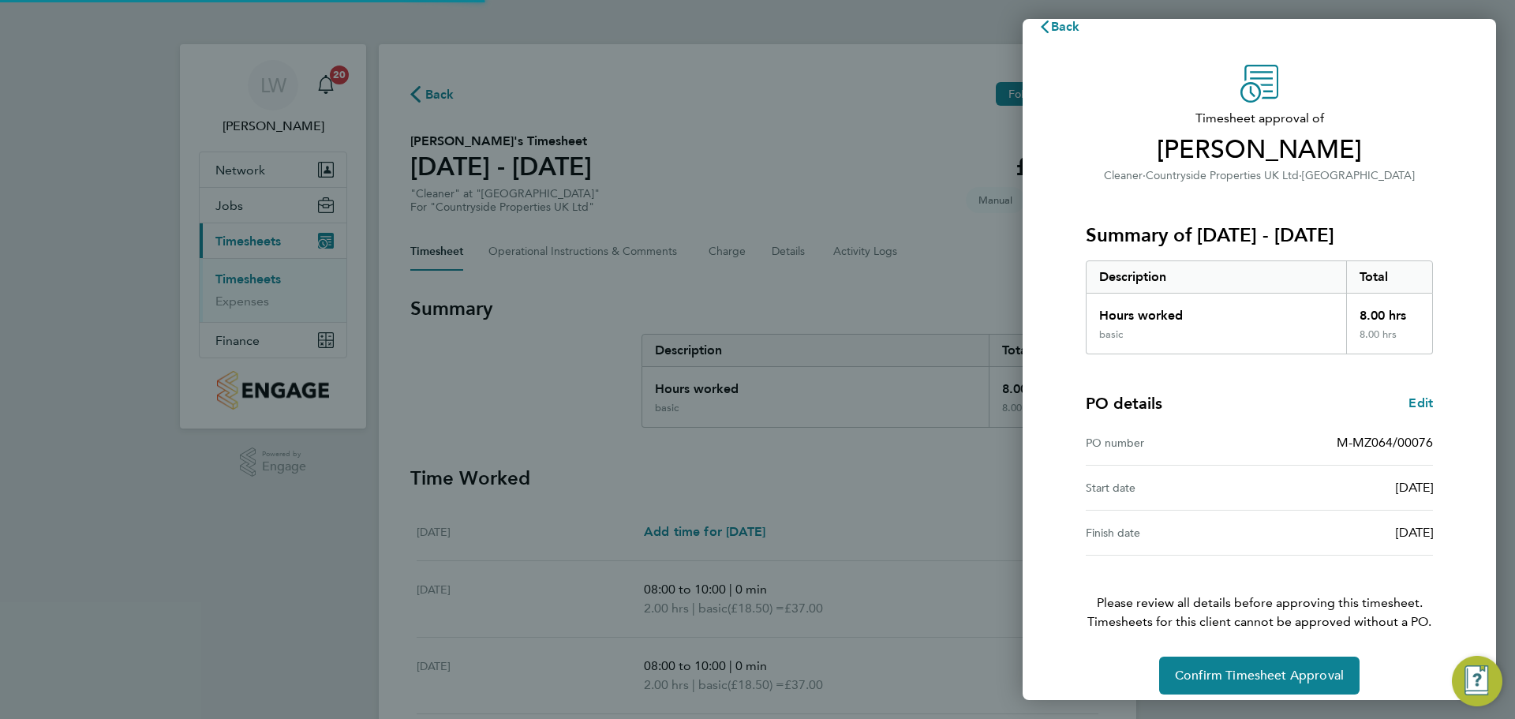
scroll to position [37, 0]
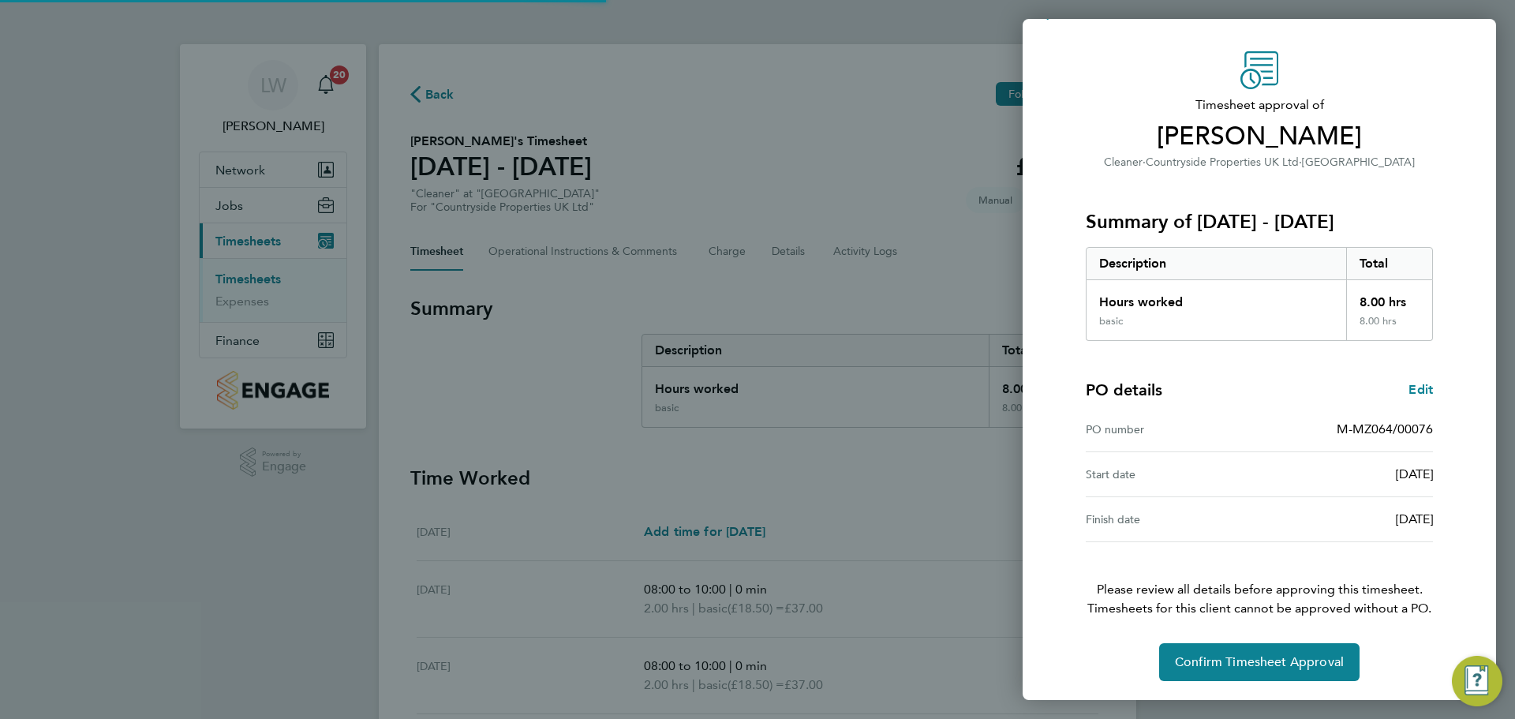
click at [1259, 626] on div "Timesheet approval of [PERSON_NAME] Good Cleaner · Countryside Properties UK Lt…" at bounding box center [1259, 366] width 385 height 630
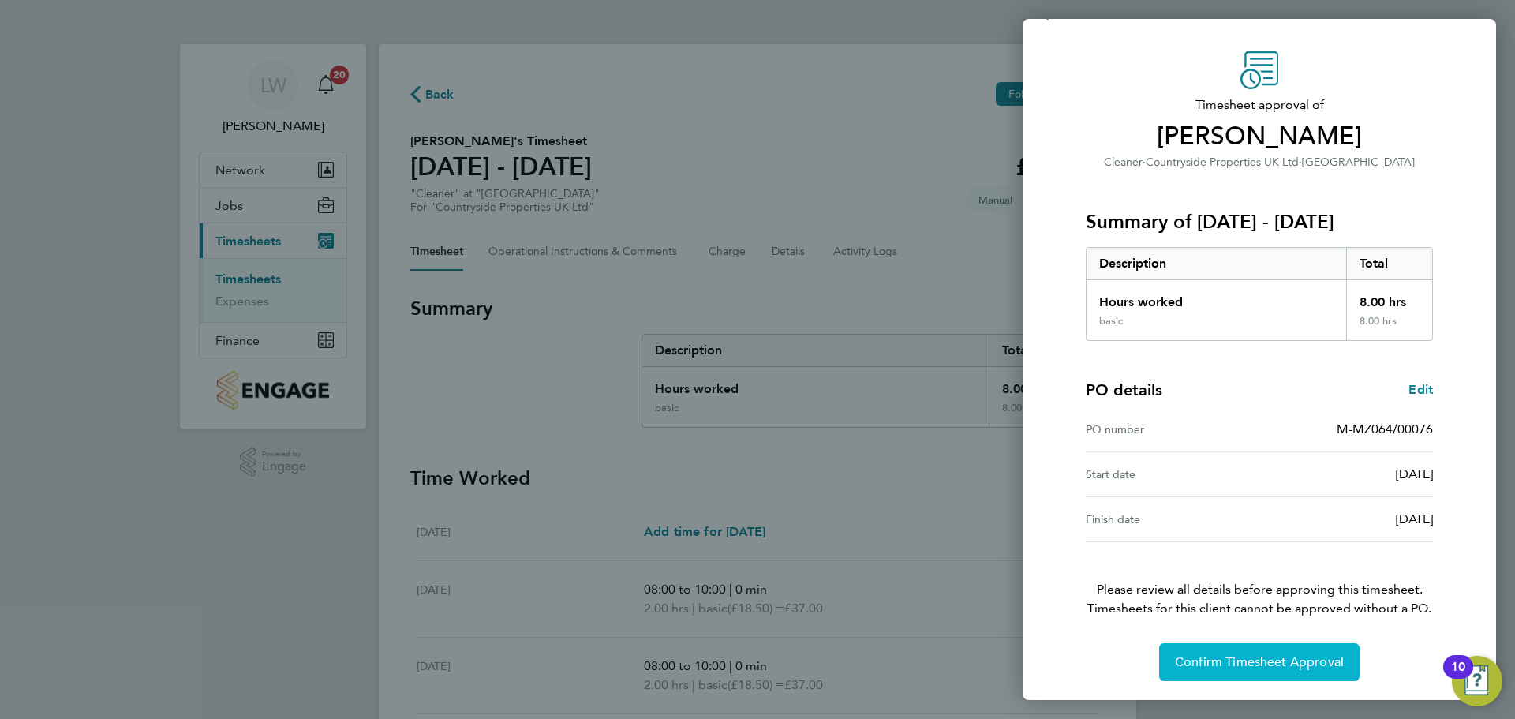
click at [1249, 638] on div "Timesheet approval of [PERSON_NAME] Good Cleaner · Countryside Properties UK Lt…" at bounding box center [1259, 366] width 385 height 630
click at [1229, 663] on span "Confirm Timesheet Approval" at bounding box center [1259, 662] width 169 height 16
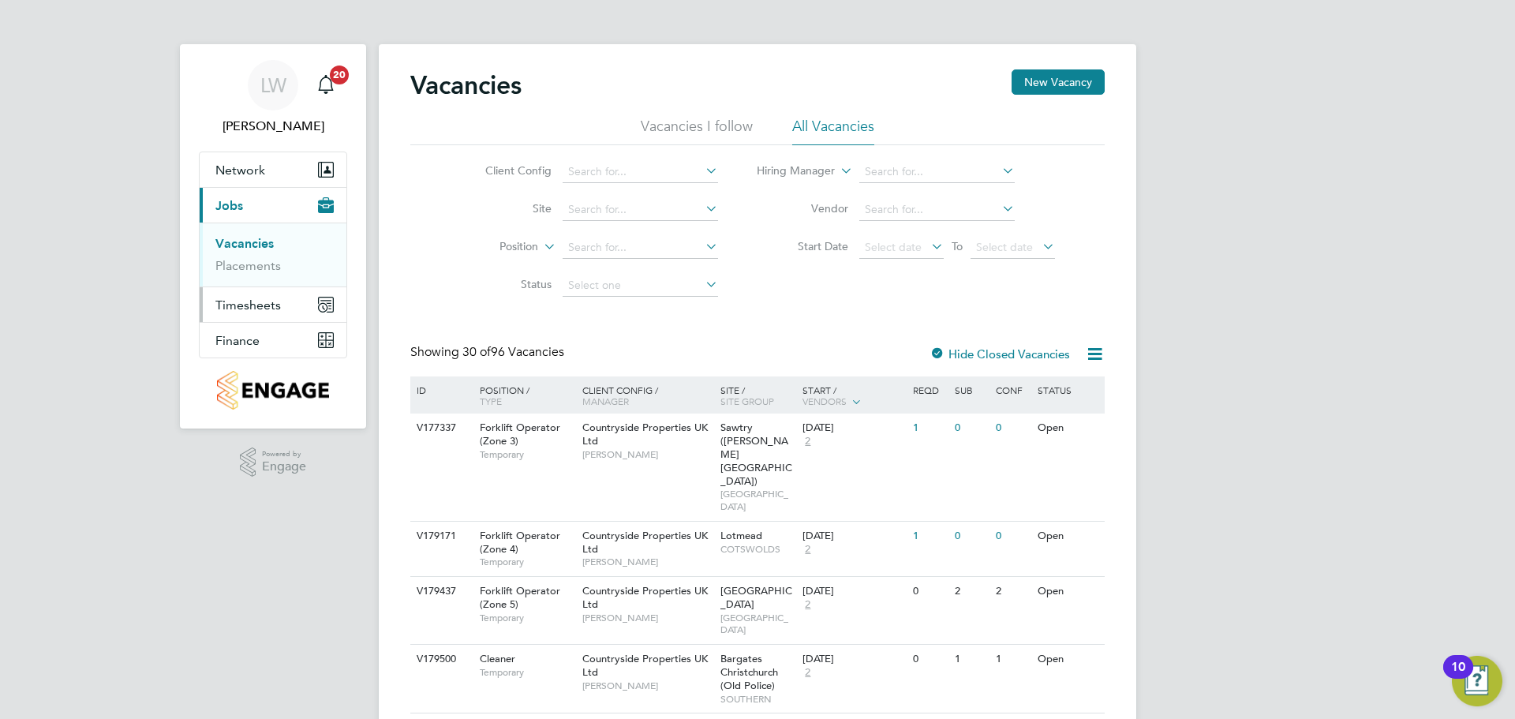
click at [266, 304] on span "Timesheets" at bounding box center [247, 305] width 65 height 15
click at [277, 290] on li "Timesheets" at bounding box center [274, 282] width 118 height 22
drag, startPoint x: 275, startPoint y: 282, endPoint x: 366, endPoint y: 287, distance: 91.7
click at [275, 280] on link "Timesheets" at bounding box center [247, 278] width 65 height 15
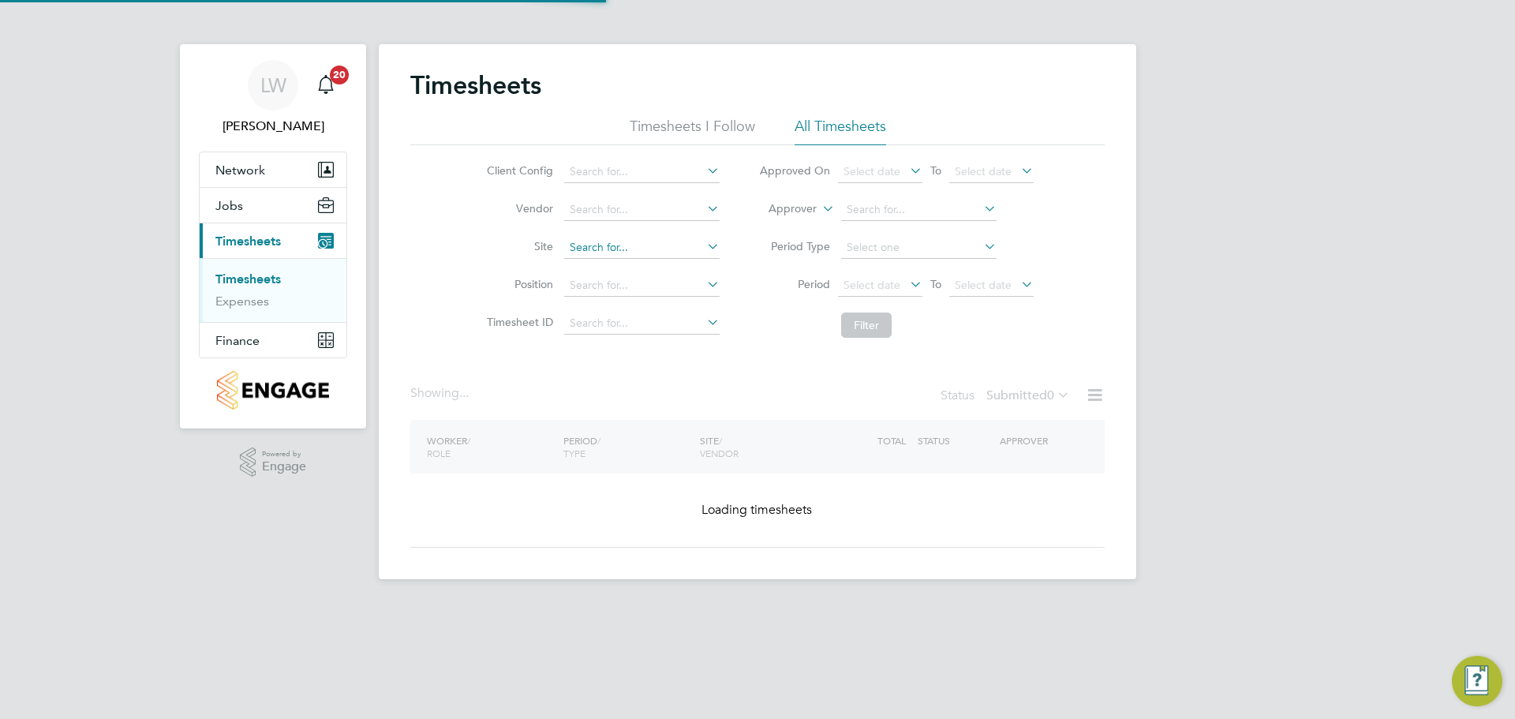
click at [605, 240] on input at bounding box center [641, 248] width 155 height 22
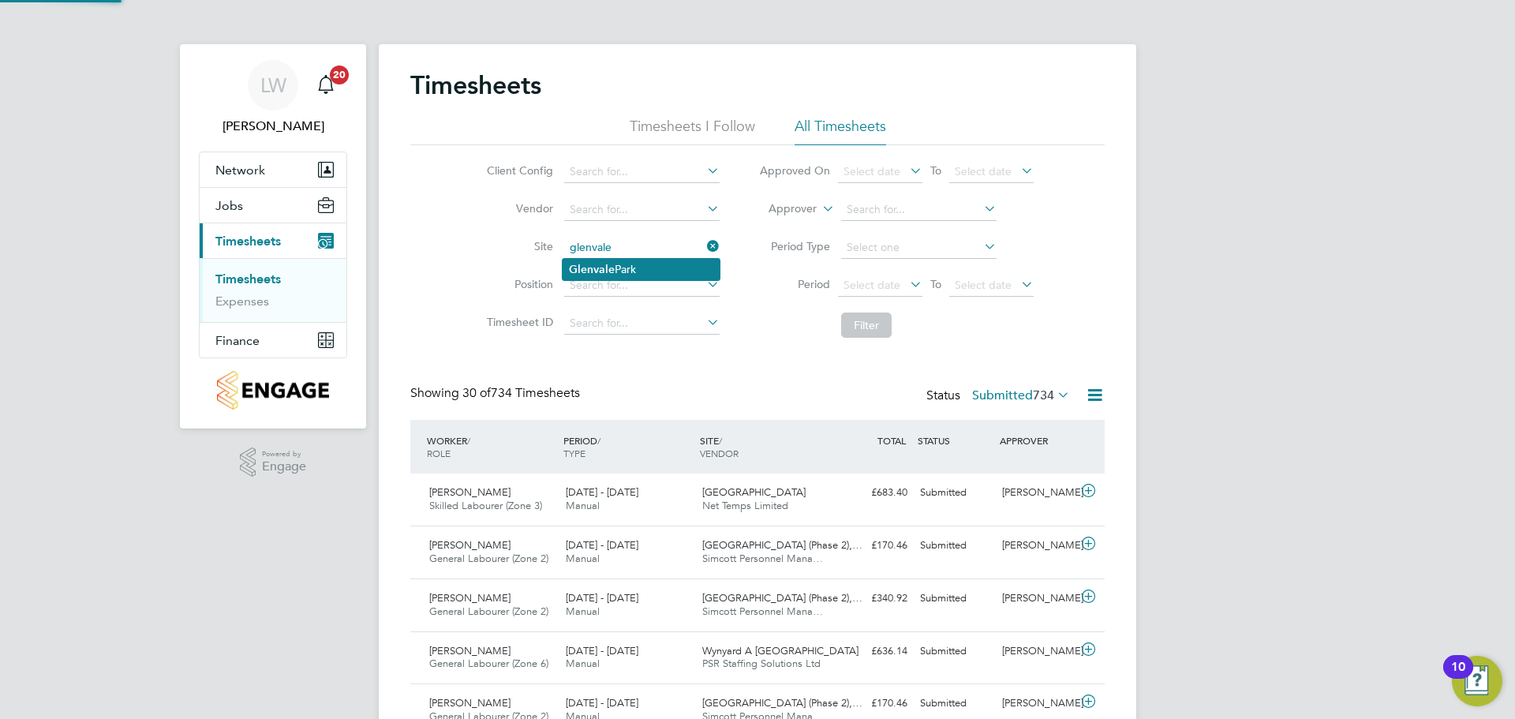
click at [603, 265] on b "Glenvale" at bounding box center [592, 269] width 46 height 13
type input "Glenvale Park"
click at [851, 316] on button "Filter" at bounding box center [866, 325] width 51 height 25
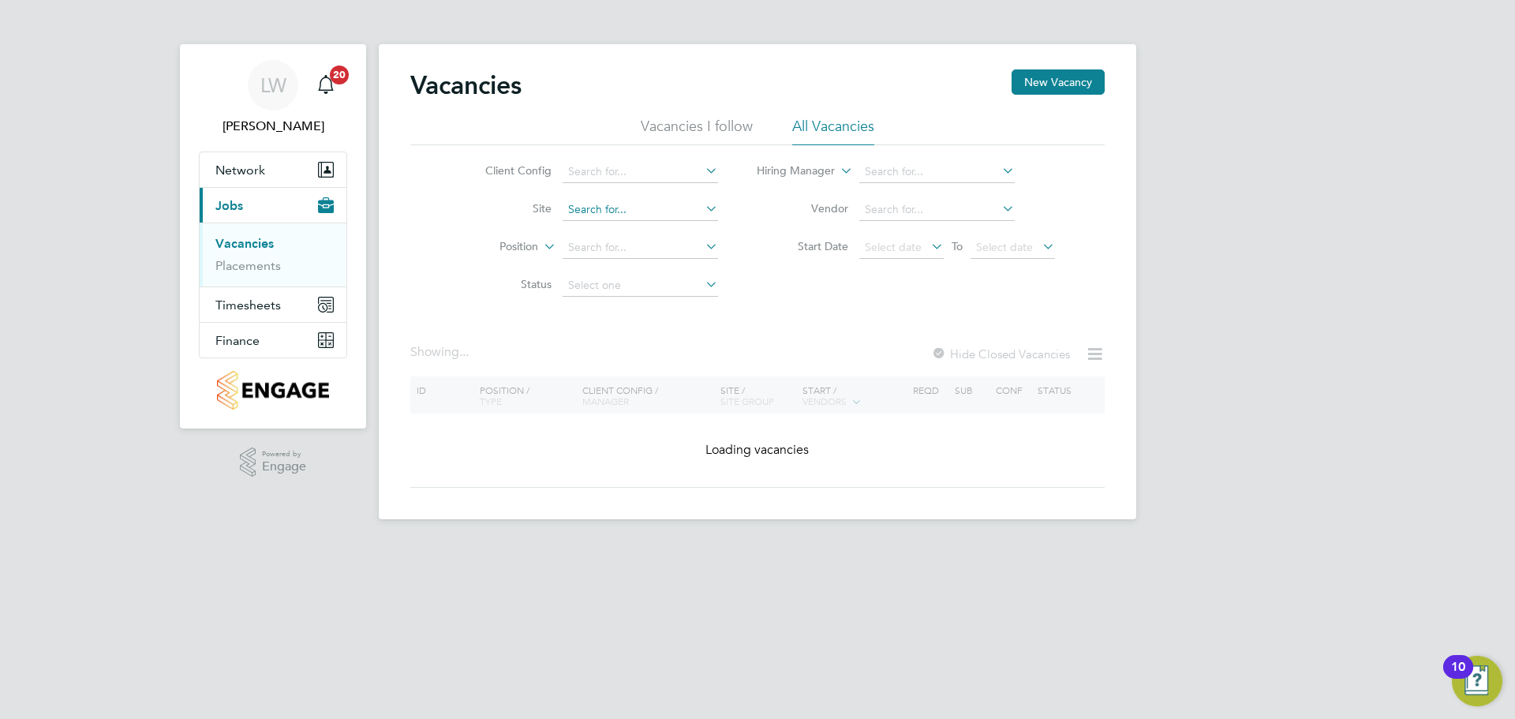
click at [617, 206] on input at bounding box center [640, 210] width 155 height 22
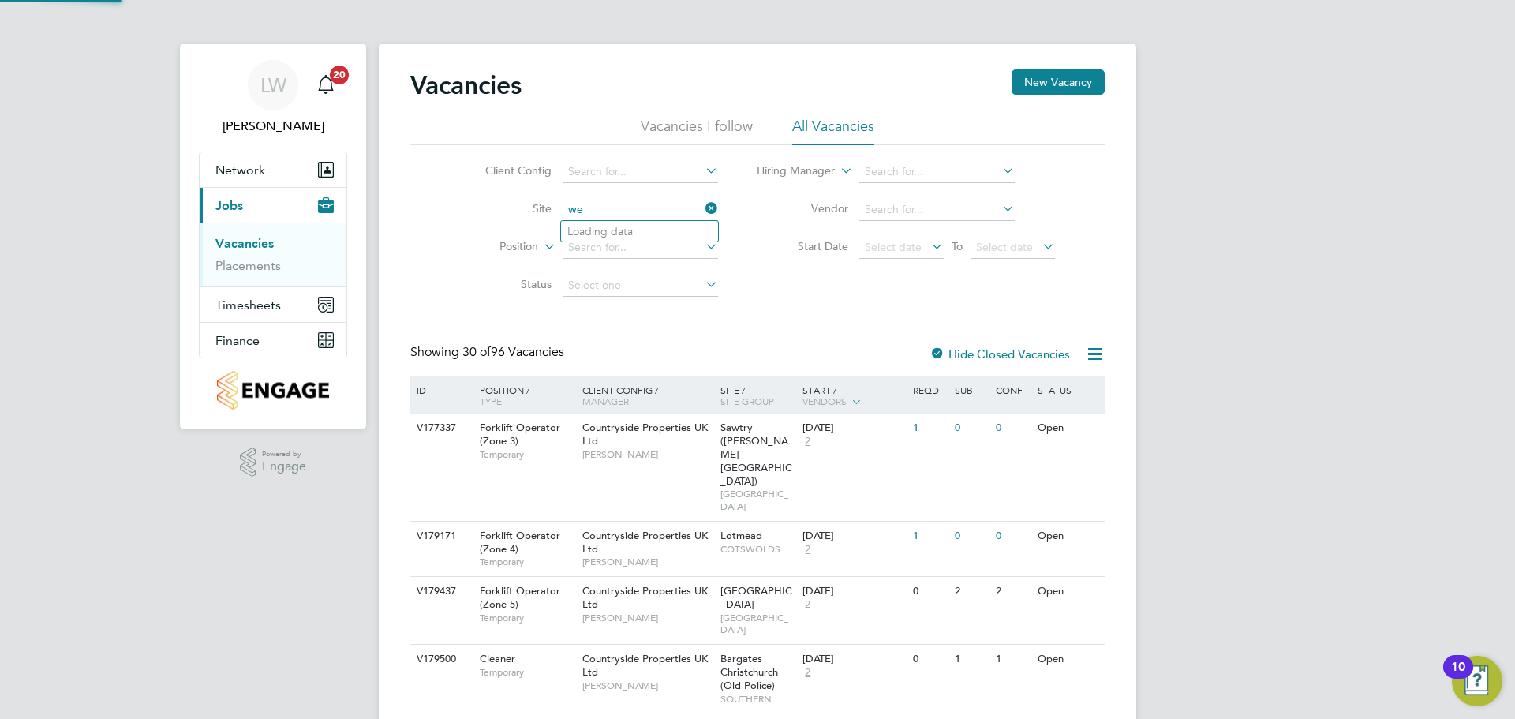
type input "w"
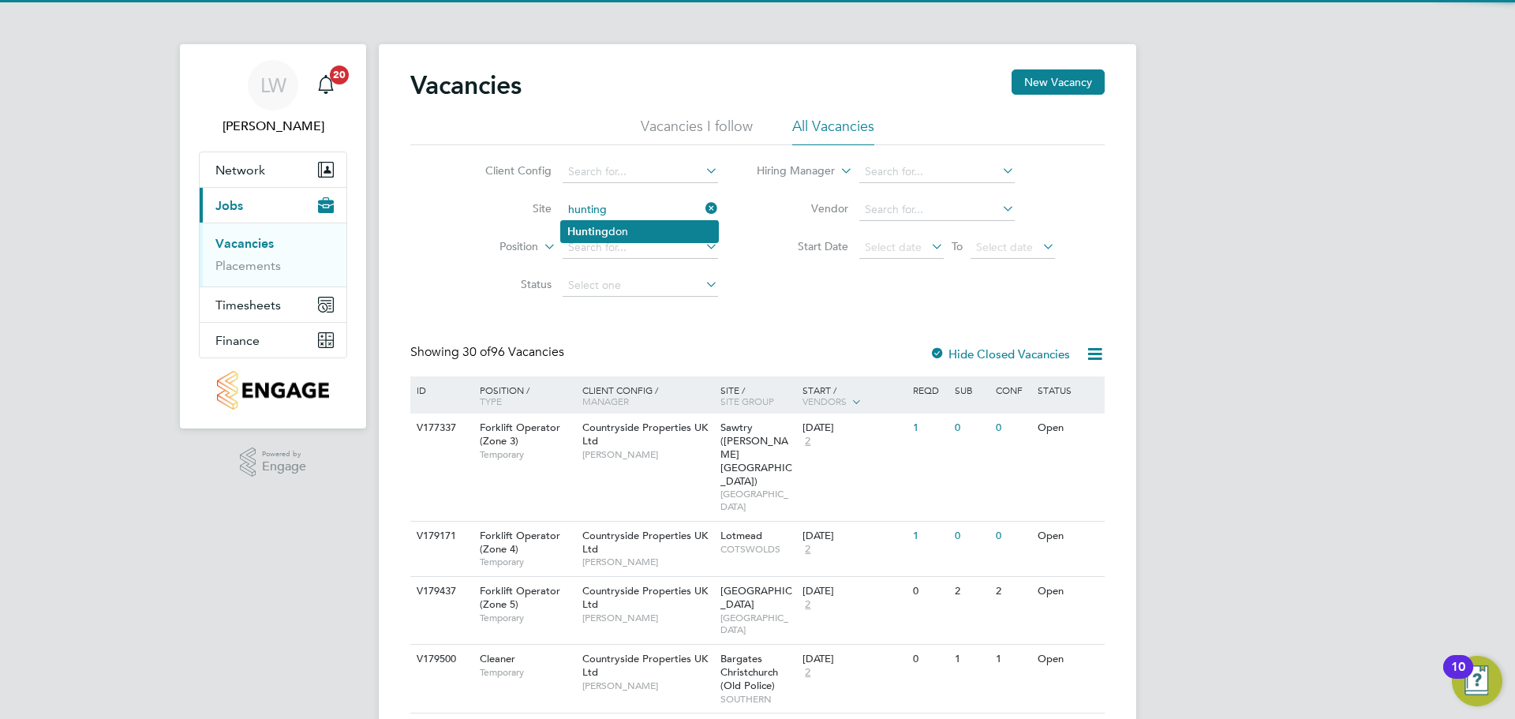
click at [641, 223] on li "Hunting don" at bounding box center [639, 231] width 157 height 21
type input "Huntingdon"
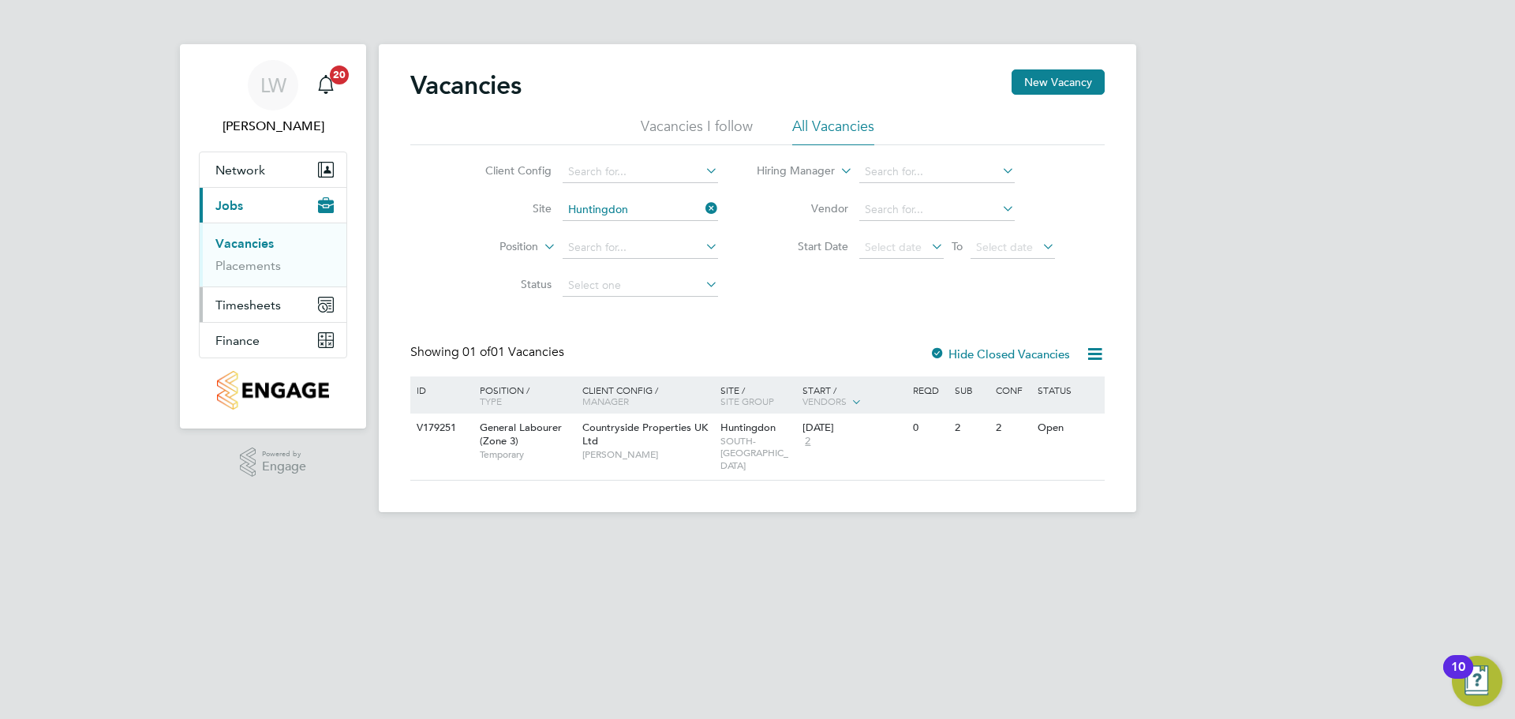
click at [256, 303] on span "Timesheets" at bounding box center [247, 305] width 65 height 15
click at [273, 279] on link "Timesheets" at bounding box center [247, 278] width 65 height 15
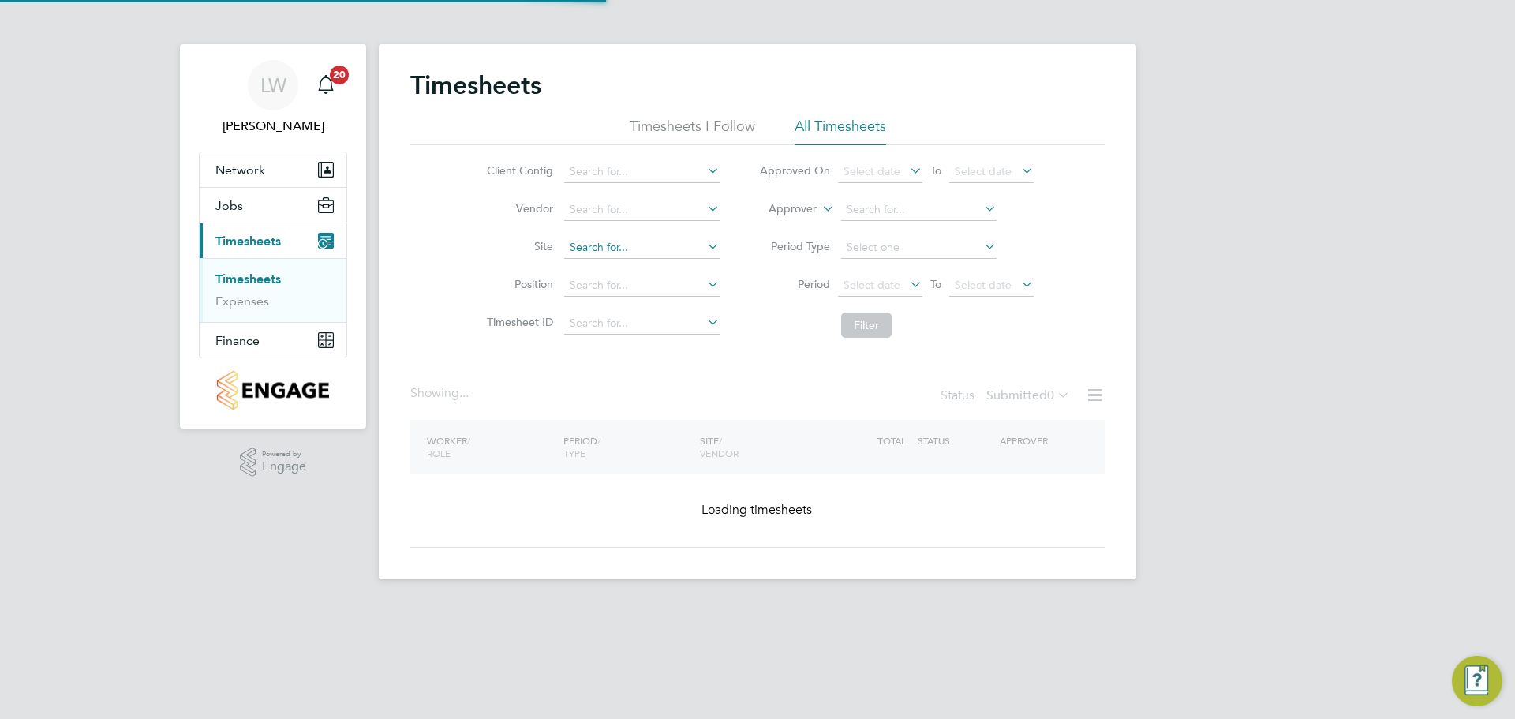
drag, startPoint x: 606, startPoint y: 256, endPoint x: 614, endPoint y: 253, distance: 8.8
click at [614, 253] on input at bounding box center [641, 248] width 155 height 22
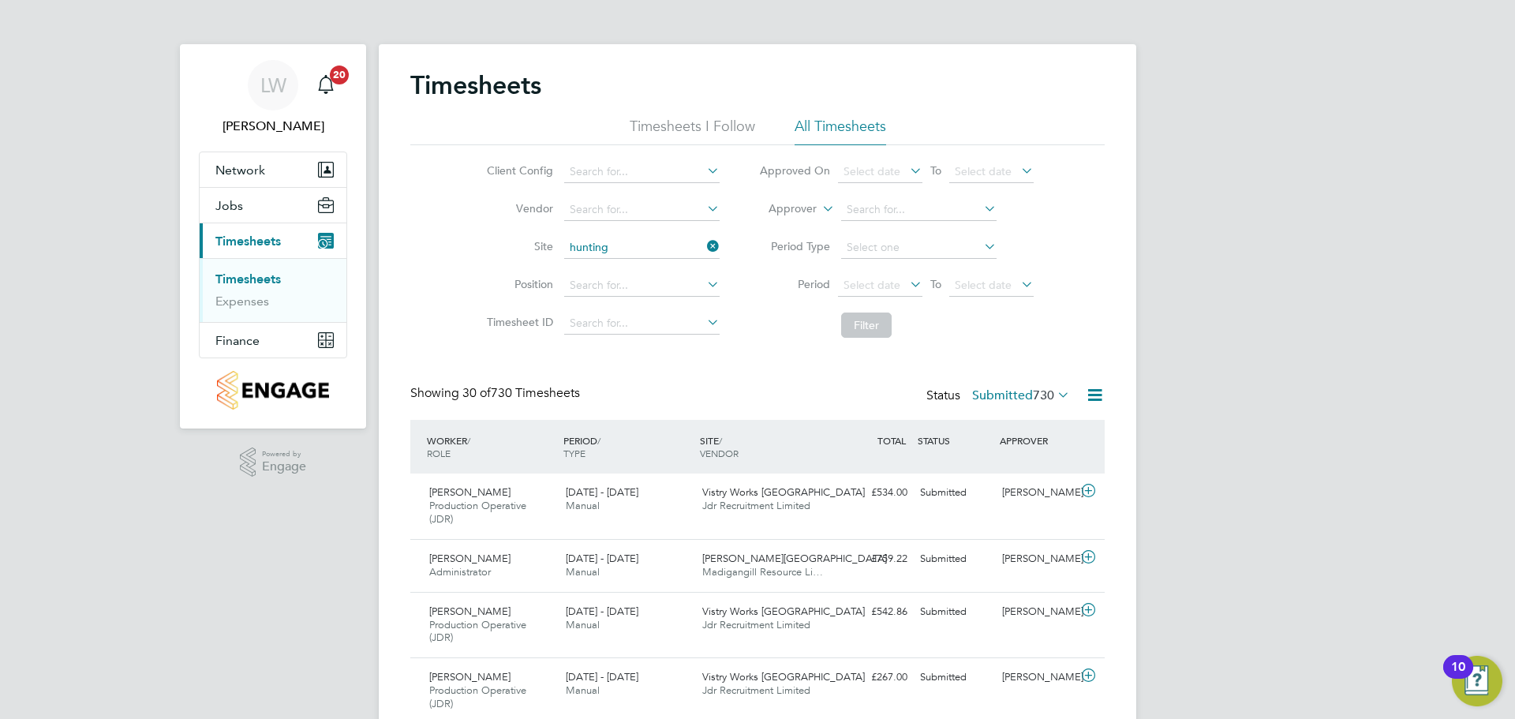
drag, startPoint x: 650, startPoint y: 260, endPoint x: 687, endPoint y: 277, distance: 40.6
click at [651, 261] on li "Hunting don" at bounding box center [641, 269] width 157 height 21
type input "Huntingdon"
click at [853, 313] on button "Filter" at bounding box center [866, 325] width 51 height 25
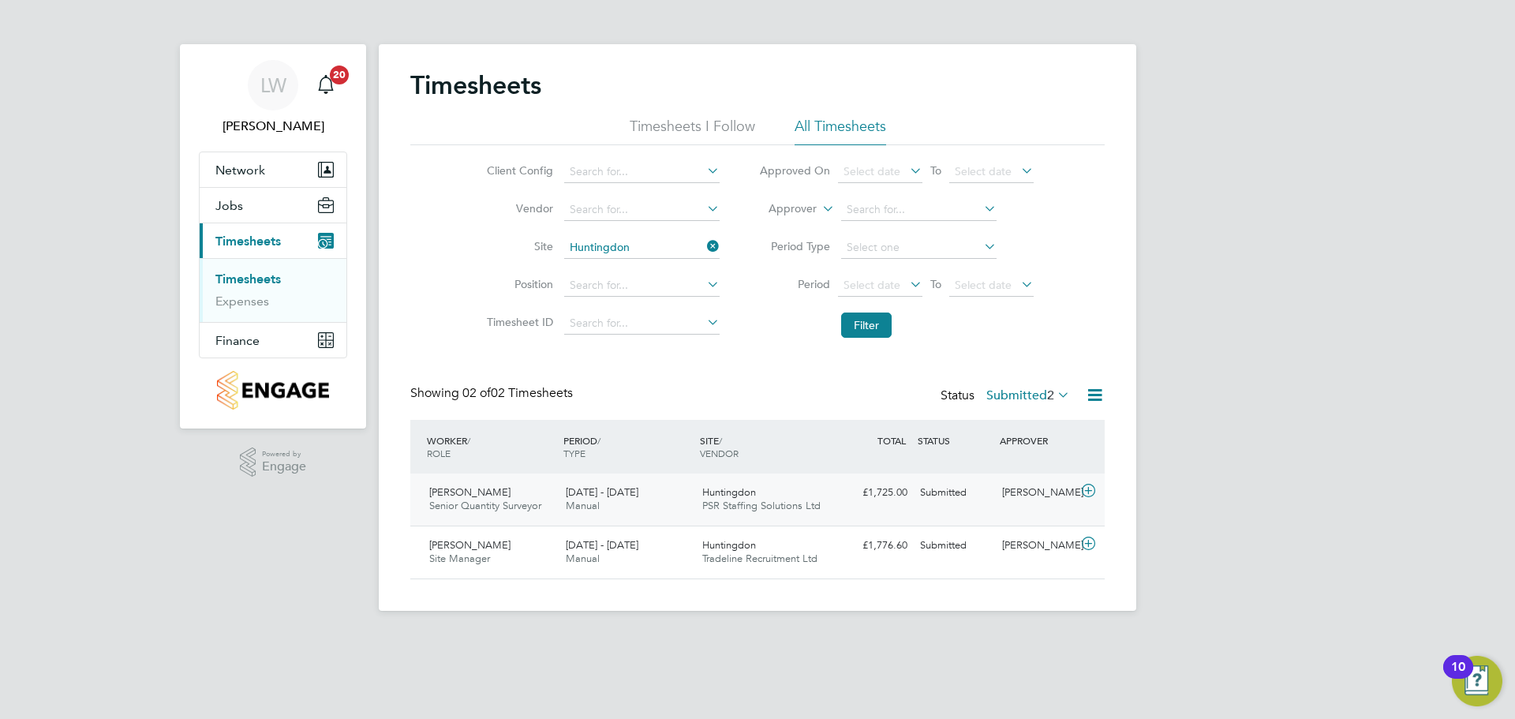
click at [681, 501] on div "[DATE] - [DATE] Manual" at bounding box center [628, 499] width 137 height 39
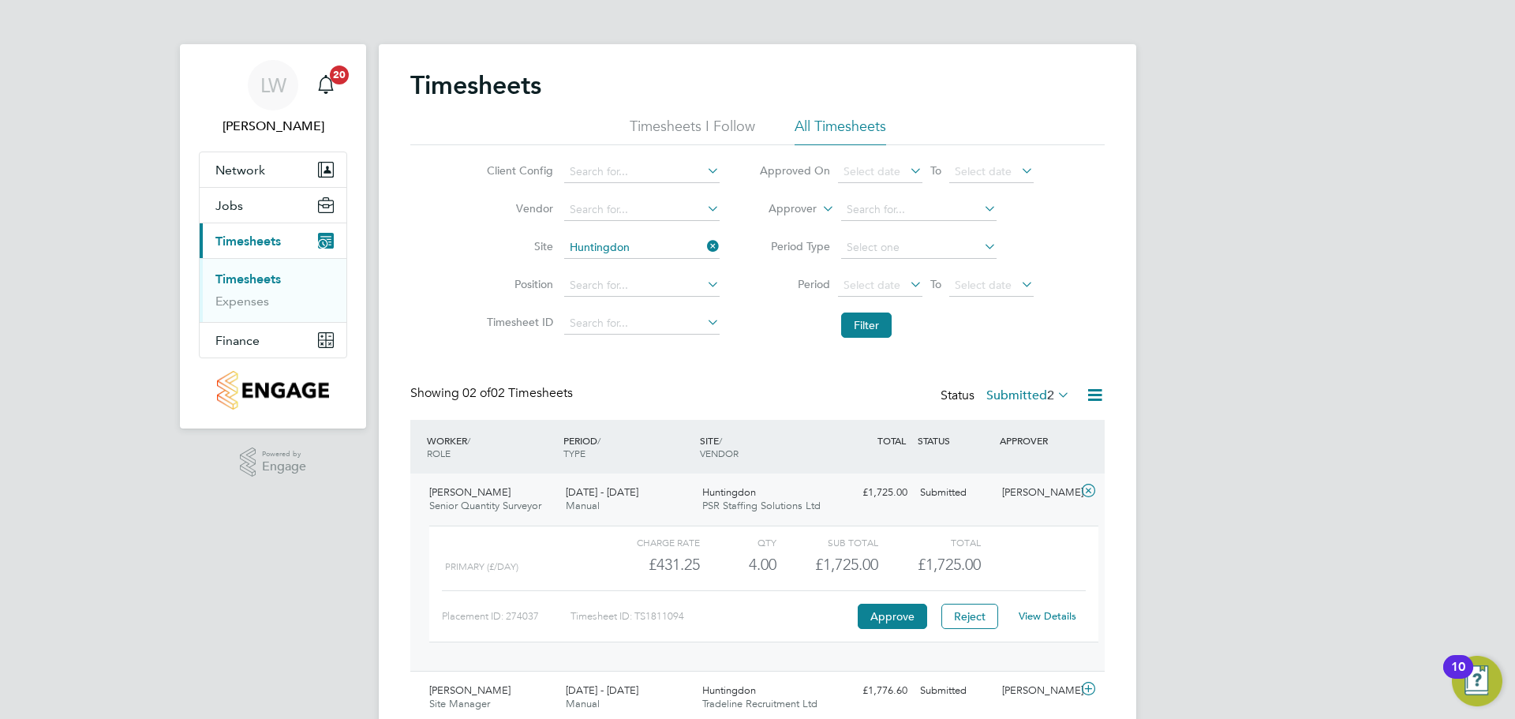
click at [684, 493] on div "[DATE] - [DATE] Manual" at bounding box center [628, 499] width 137 height 39
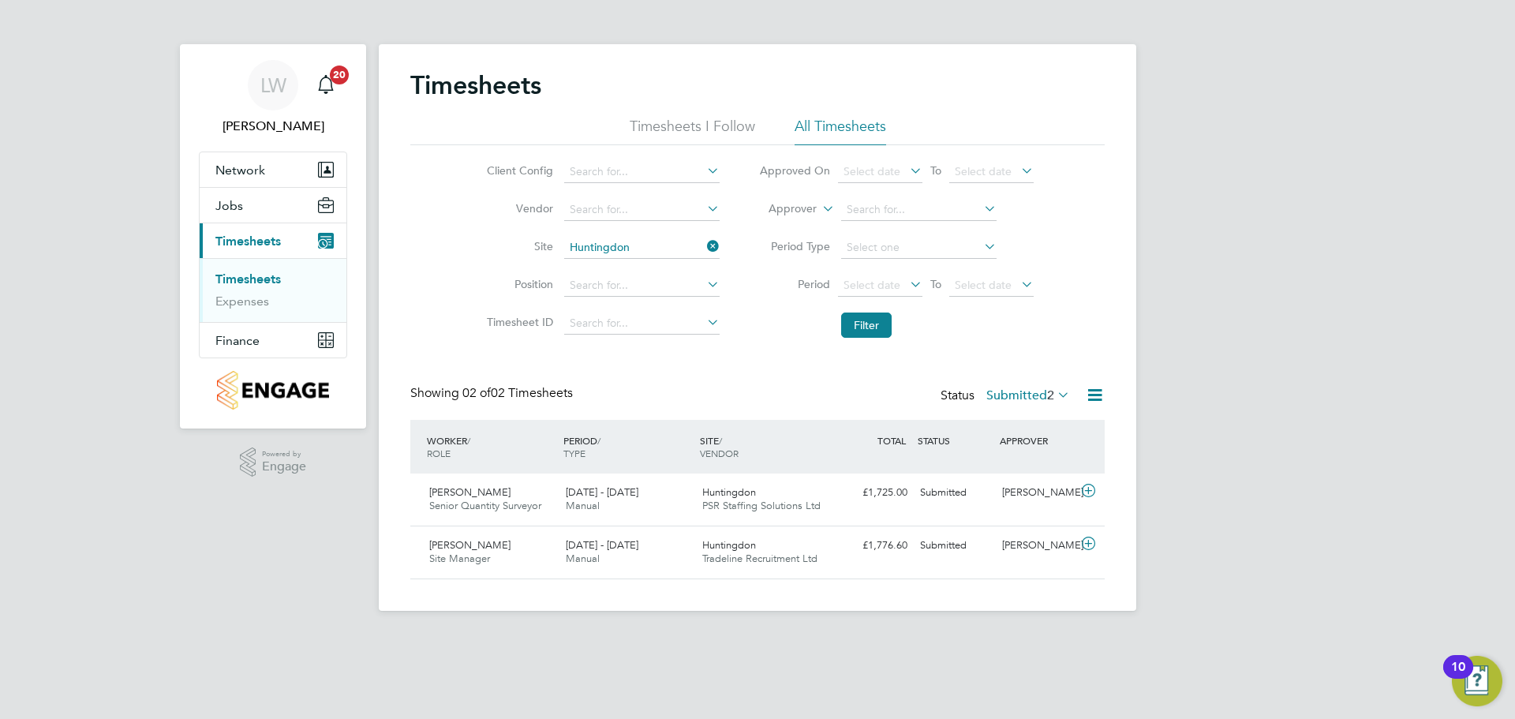
drag, startPoint x: 707, startPoint y: 247, endPoint x: 683, endPoint y: 272, distance: 34.6
click at [704, 249] on icon at bounding box center [704, 246] width 0 height 22
click at [717, 578] on div "[PERSON_NAME] Site Manager [DATE] - [DATE] [DATE] - [DATE] Manual Huntingdon Tr…" at bounding box center [757, 552] width 694 height 53
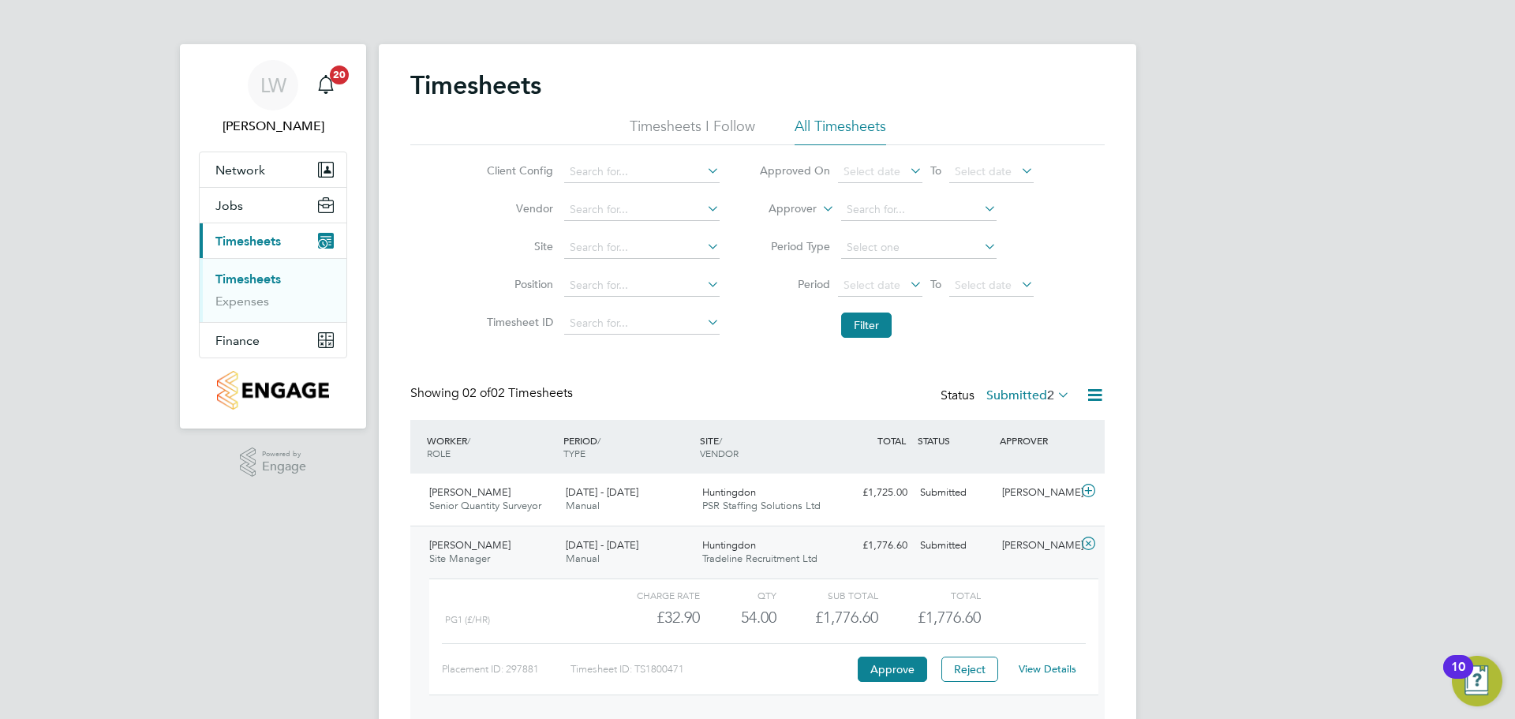
click at [724, 548] on span "Huntingdon" at bounding box center [729, 544] width 54 height 13
